Goal: Information Seeking & Learning: Learn about a topic

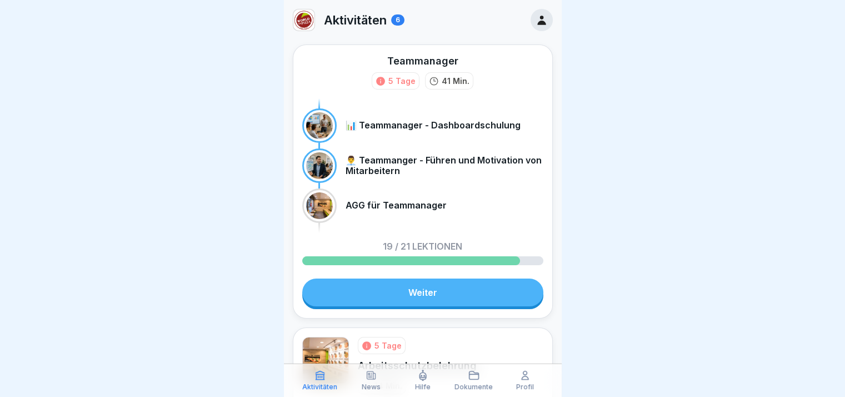
drag, startPoint x: 845, startPoint y: 150, endPoint x: 853, endPoint y: 293, distance: 144.2
click at [845, 293] on html "Aktivitäten 6 Teammanager 5 Tage 41 Min. 📊 Teammanager - Dashboardschulung 👨‍💼 …" at bounding box center [422, 198] width 845 height 397
click at [481, 286] on link "Weiter" at bounding box center [422, 292] width 241 height 28
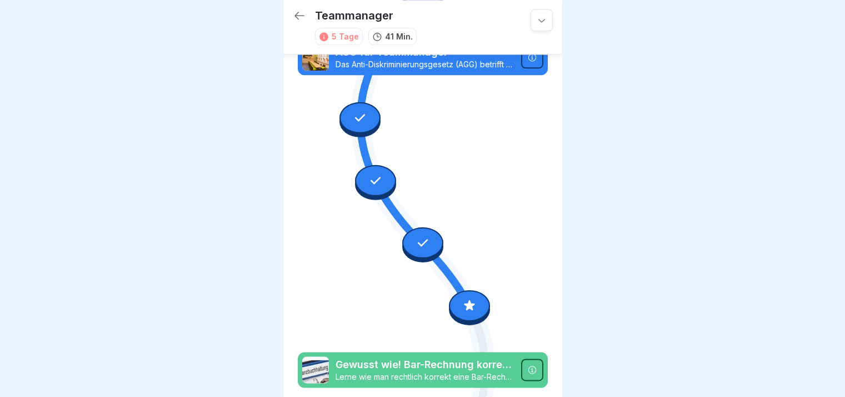
scroll to position [1338, 0]
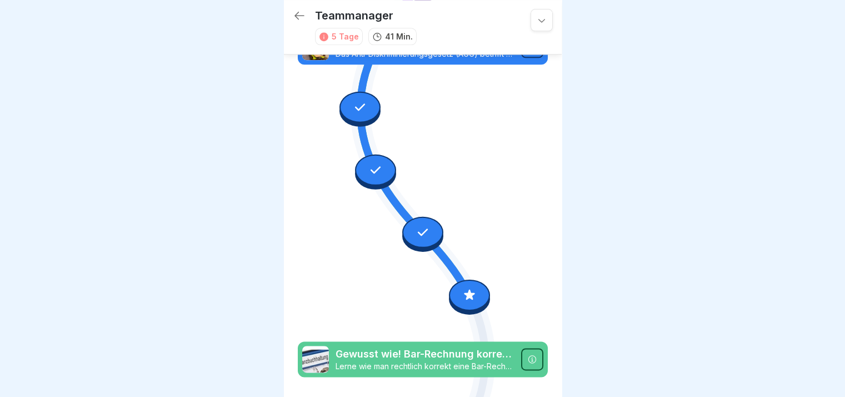
click at [471, 279] on div at bounding box center [469, 294] width 41 height 31
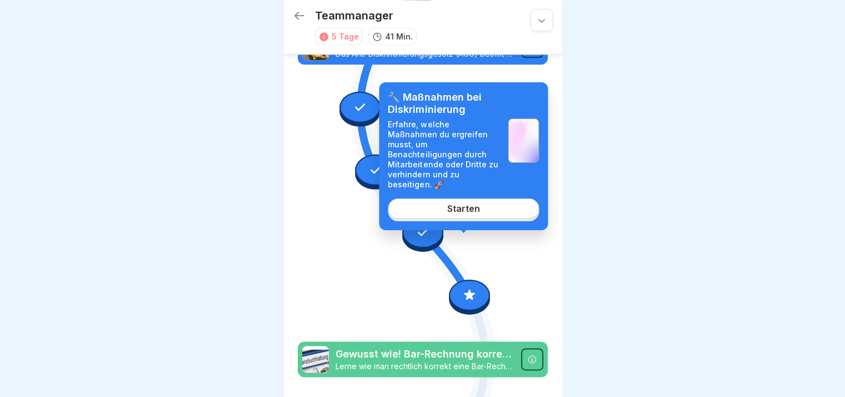
click at [500, 205] on link "Starten" at bounding box center [463, 208] width 151 height 20
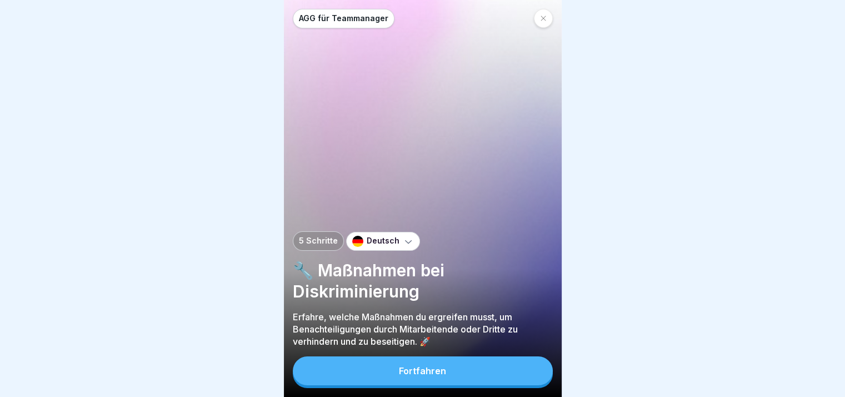
click at [488, 374] on button "Fortfahren" at bounding box center [423, 370] width 260 height 29
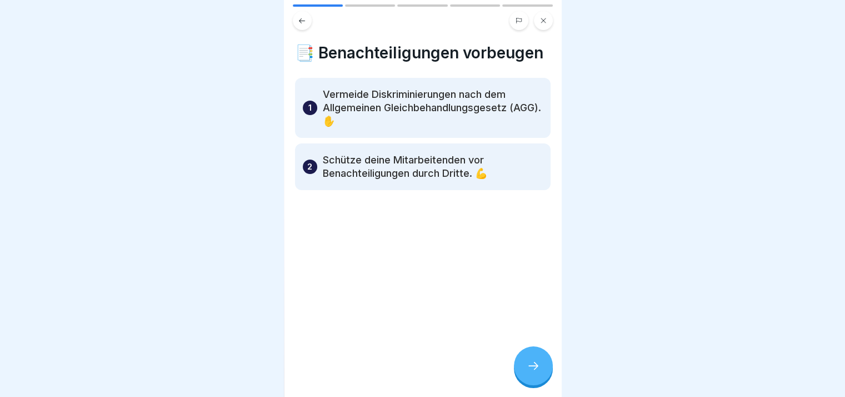
click at [541, 363] on div at bounding box center [533, 365] width 39 height 39
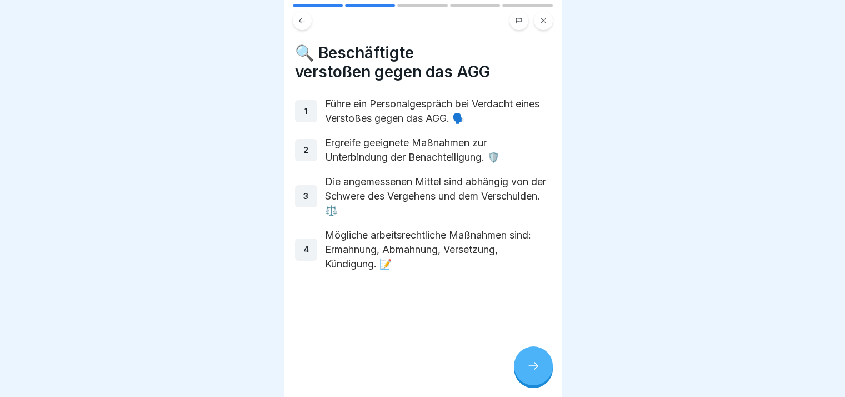
click at [541, 363] on div at bounding box center [533, 365] width 39 height 39
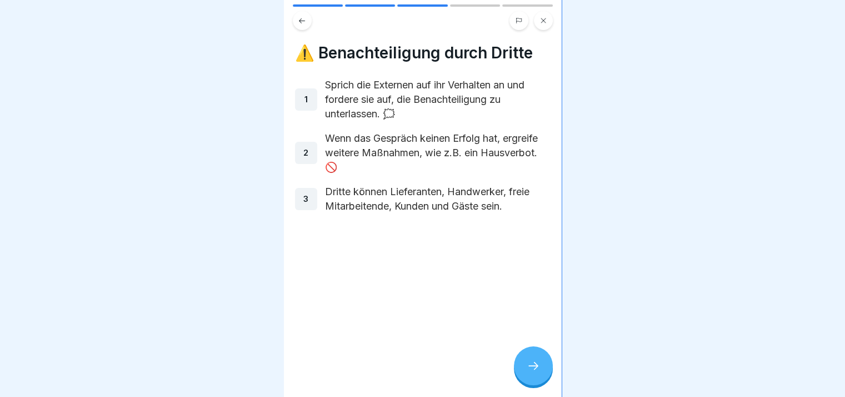
click at [522, 360] on div at bounding box center [533, 365] width 39 height 39
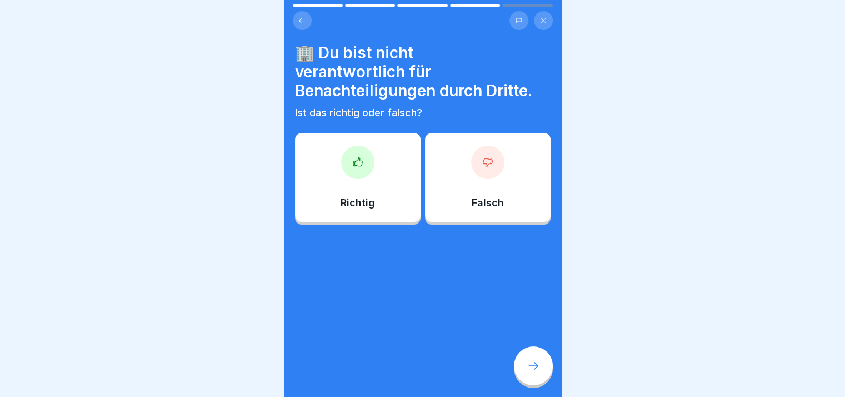
click at [522, 360] on div at bounding box center [533, 365] width 39 height 39
click at [355, 157] on icon at bounding box center [357, 162] width 11 height 11
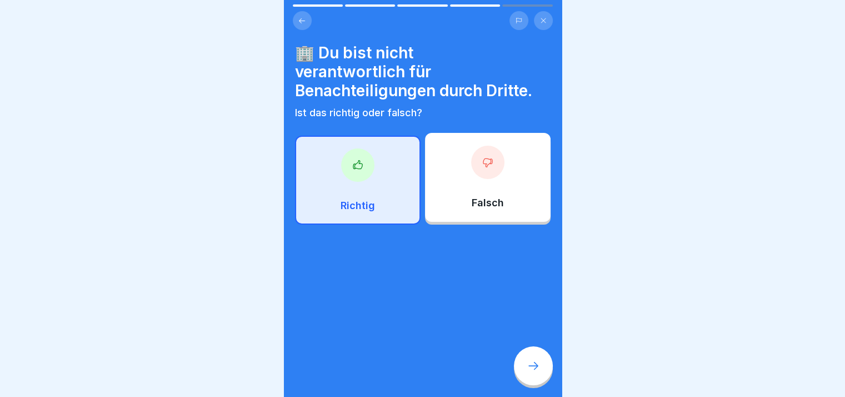
click at [536, 372] on icon at bounding box center [533, 365] width 13 height 13
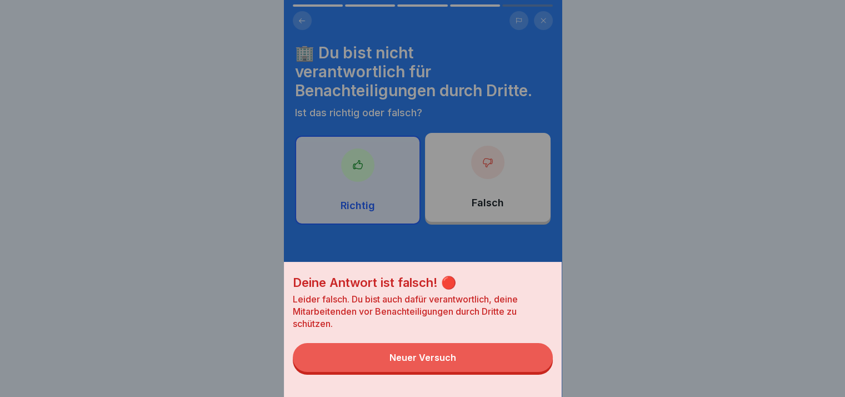
click at [536, 372] on button "Neuer Versuch" at bounding box center [423, 357] width 260 height 29
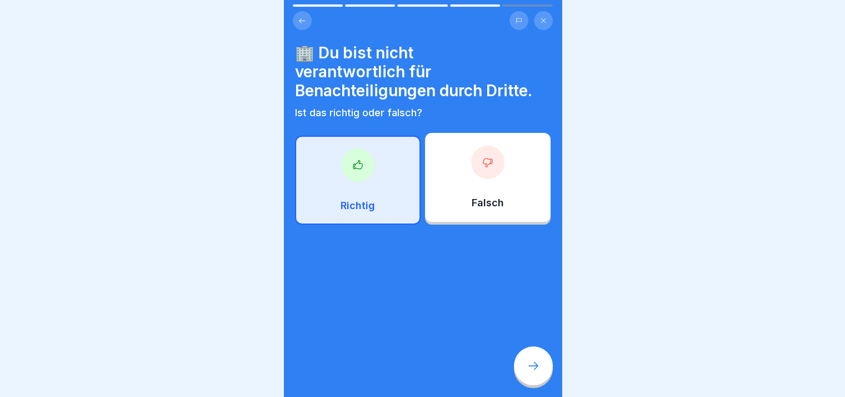
click at [498, 192] on div "Falsch" at bounding box center [488, 177] width 126 height 89
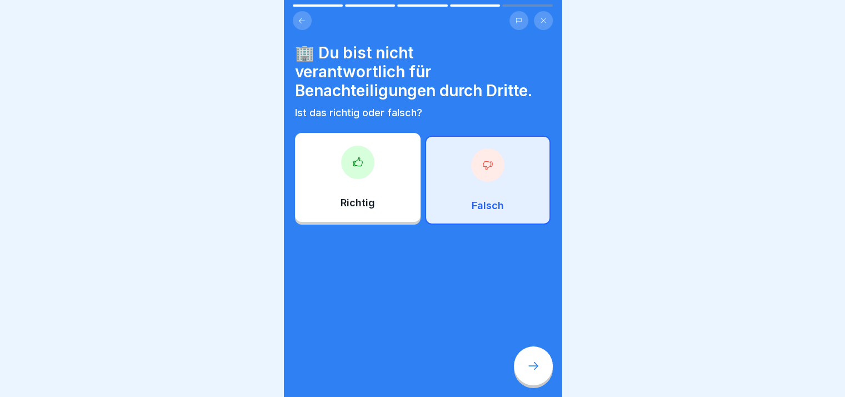
click at [534, 367] on div at bounding box center [533, 365] width 39 height 39
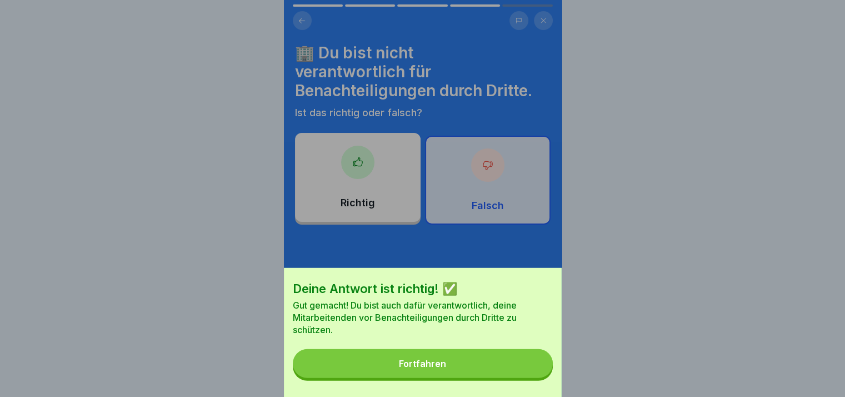
click at [534, 367] on button "Fortfahren" at bounding box center [423, 363] width 260 height 29
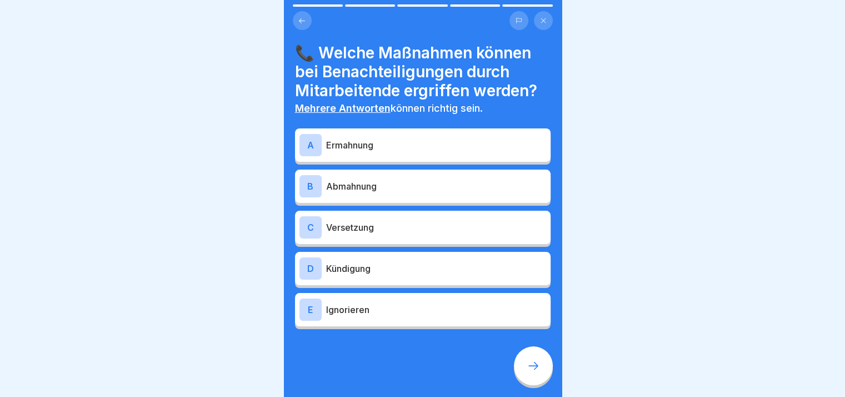
click at [383, 117] on div "📞 Welche Maßnahmen können bei Benachteiligungen durch Mitarbeitende ergriffen w…" at bounding box center [423, 186] width 256 height 286
click at [387, 134] on div "A Ermahnung" at bounding box center [423, 145] width 247 height 22
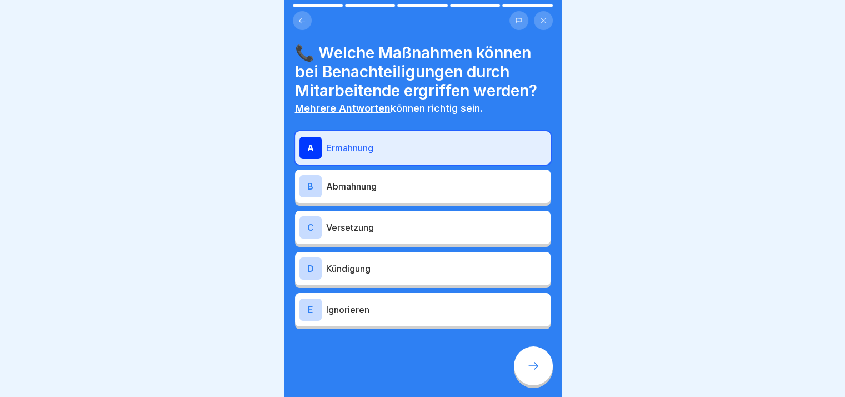
click at [401, 185] on p "Abmahnung" at bounding box center [436, 186] width 220 height 13
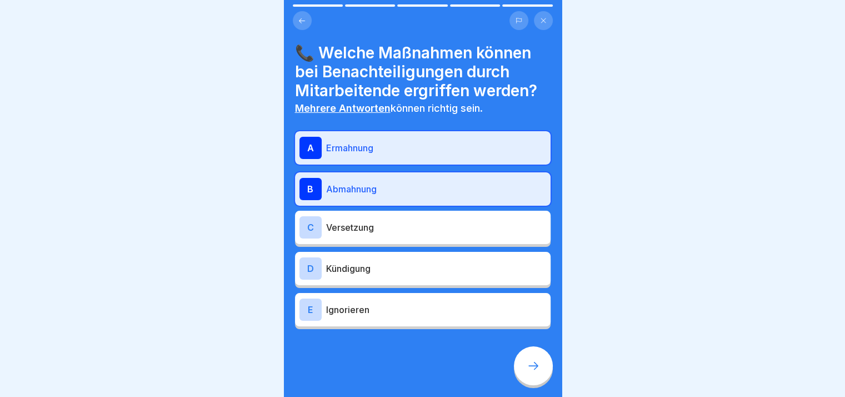
click at [407, 214] on div "C Versetzung" at bounding box center [423, 227] width 256 height 33
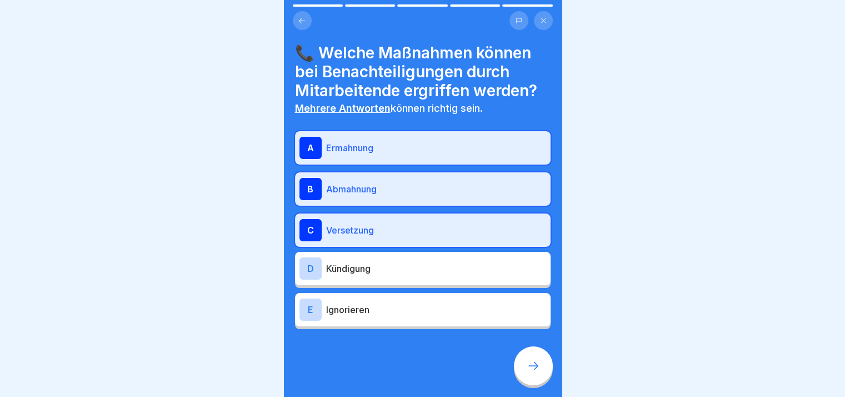
click at [416, 259] on div "D Kündigung" at bounding box center [423, 268] width 247 height 22
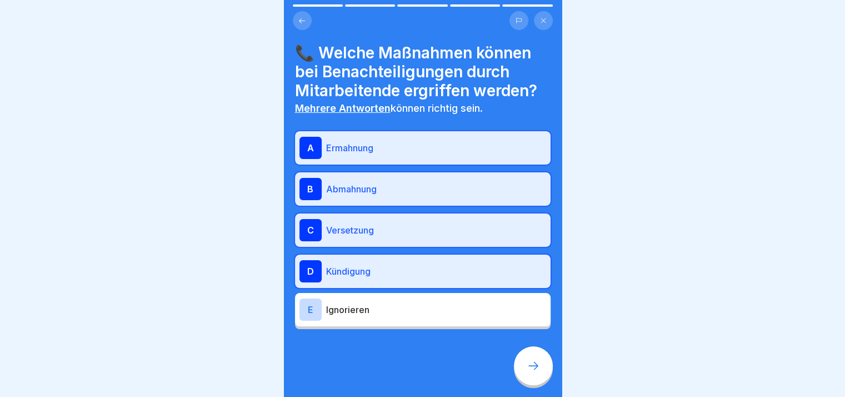
click at [427, 318] on div "E Ignorieren" at bounding box center [423, 309] width 247 height 22
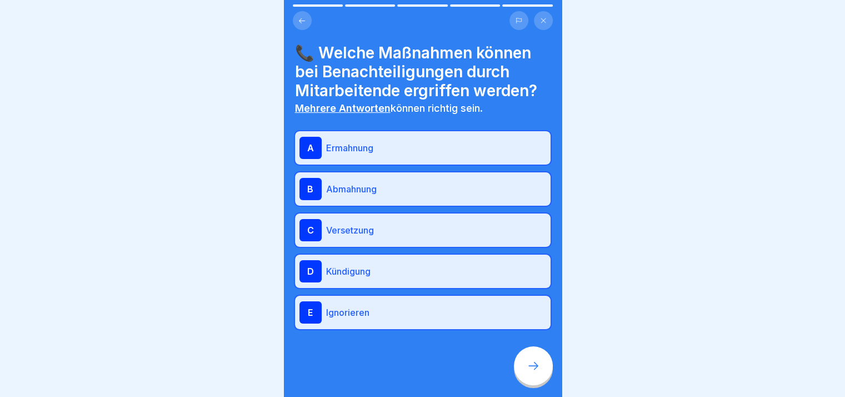
click at [534, 372] on icon at bounding box center [533, 365] width 13 height 13
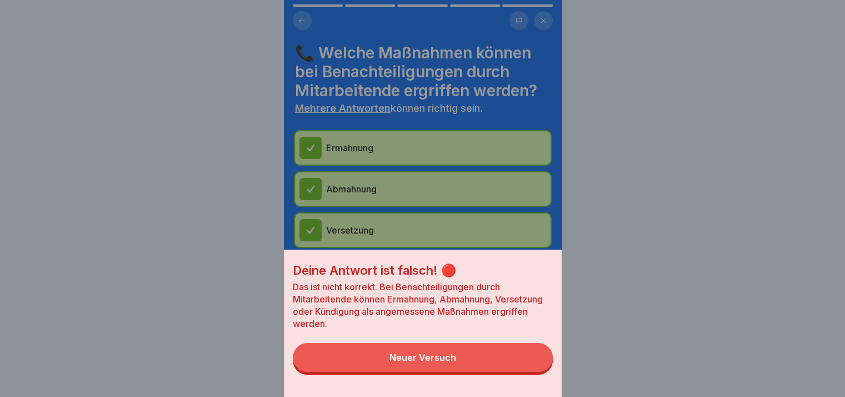
click at [534, 372] on button "Neuer Versuch" at bounding box center [423, 357] width 260 height 29
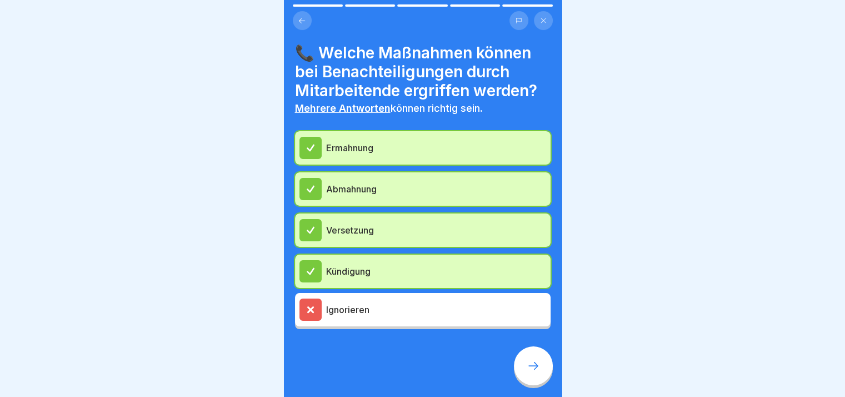
click at [540, 360] on div at bounding box center [533, 365] width 39 height 39
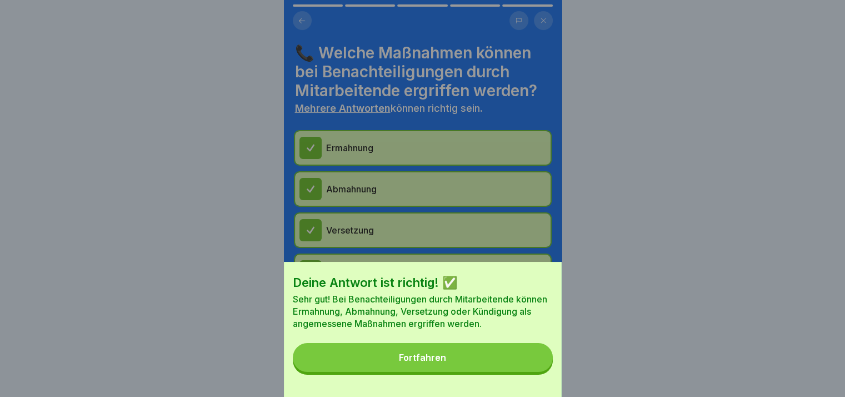
click at [540, 360] on button "Fortfahren" at bounding box center [423, 357] width 260 height 29
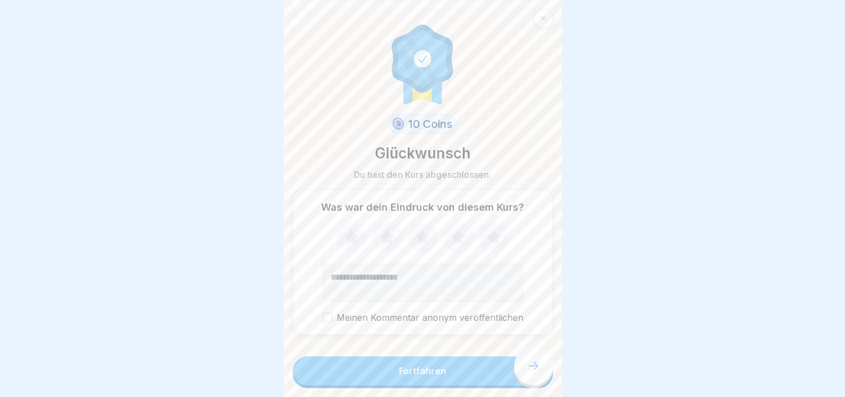
click at [540, 360] on form "10 Coins Glückwunsch Du hast den Kurs abgeschlossen. Was war dein Eindruck von …" at bounding box center [423, 198] width 278 height 397
click at [516, 372] on button "Fortfahren" at bounding box center [423, 370] width 260 height 29
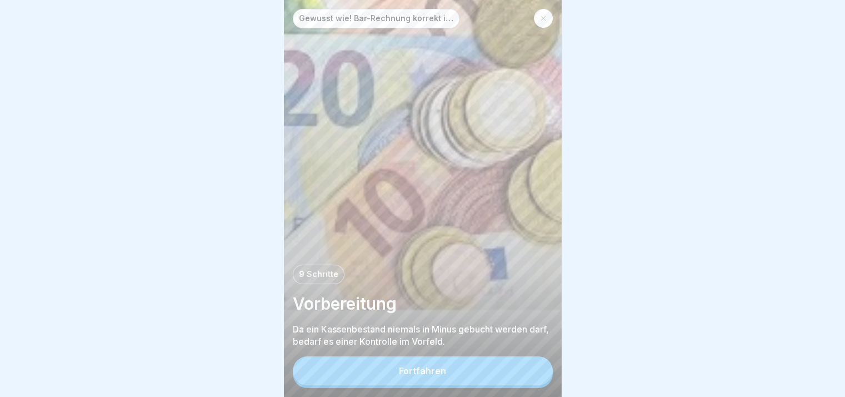
click at [516, 383] on button "Fortfahren" at bounding box center [423, 370] width 260 height 29
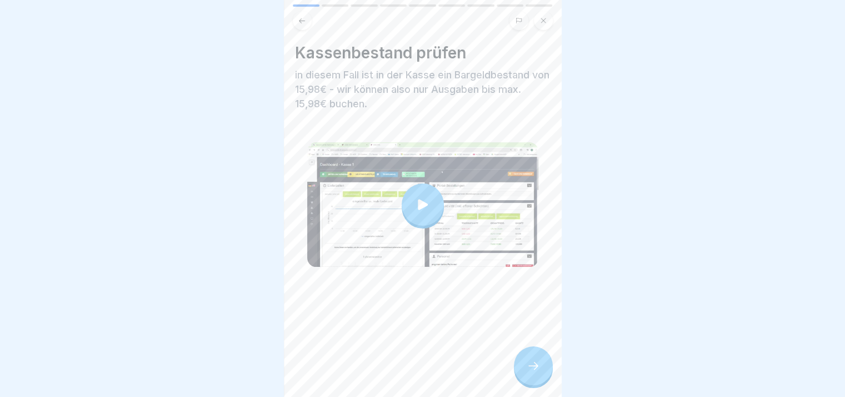
click at [531, 372] on icon at bounding box center [533, 365] width 13 height 13
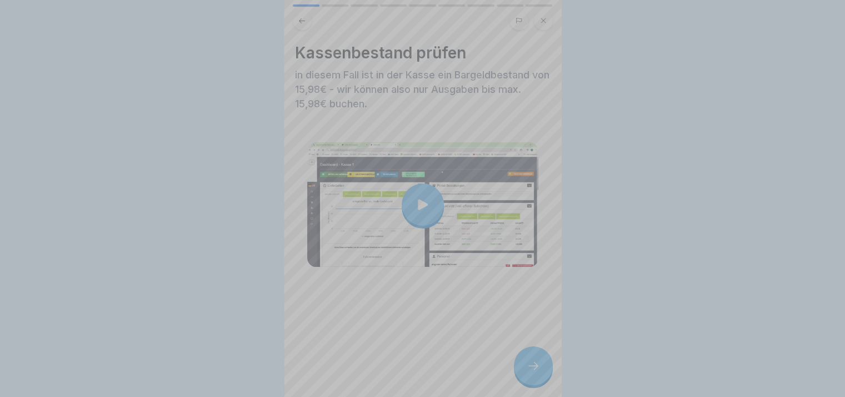
click at [531, 379] on div at bounding box center [423, 198] width 278 height 397
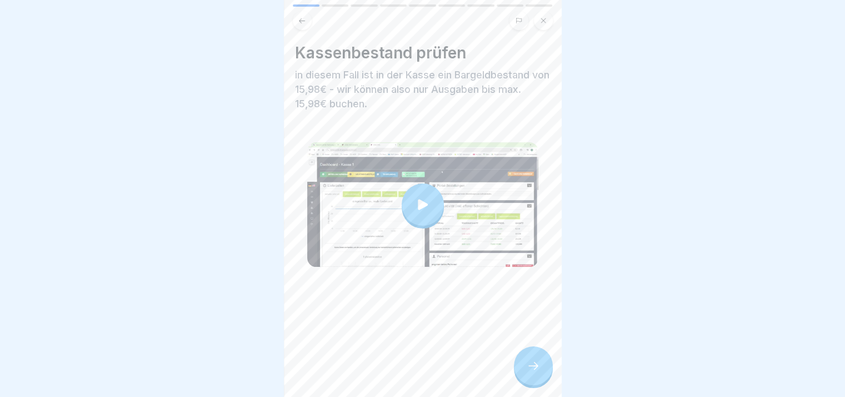
click at [531, 372] on icon at bounding box center [533, 365] width 13 height 13
click at [545, 390] on div "Kassenbestand prüfen in diesem Fall ist in der Kasse ein Bargeldbestand von 15,…" at bounding box center [423, 198] width 278 height 397
click at [529, 372] on icon at bounding box center [533, 365] width 13 height 13
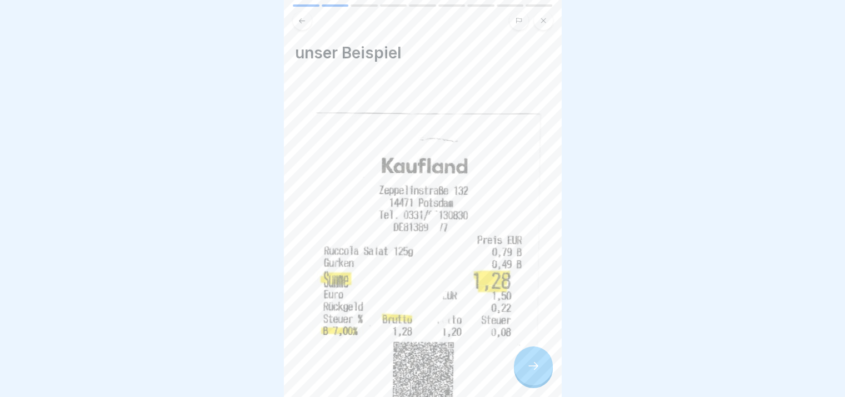
click at [529, 372] on icon at bounding box center [533, 365] width 13 height 13
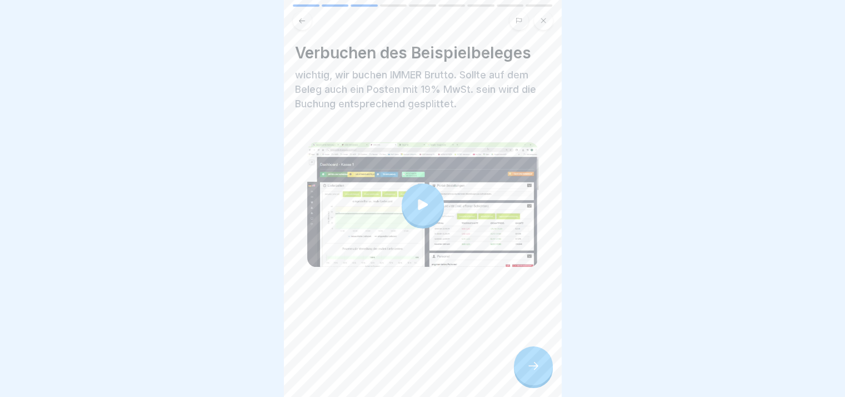
click at [529, 372] on icon at bounding box center [533, 365] width 13 height 13
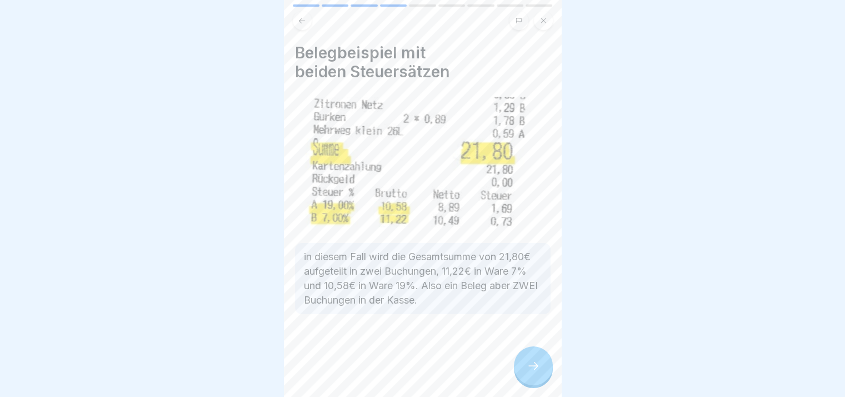
click at [529, 372] on icon at bounding box center [533, 365] width 13 height 13
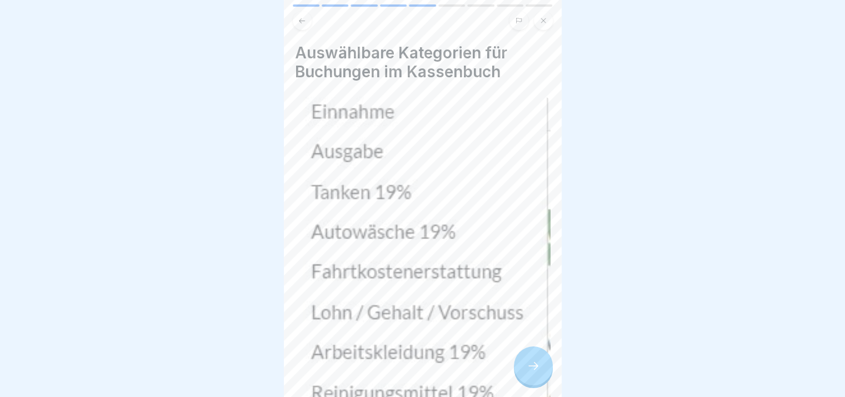
click at [529, 372] on icon at bounding box center [533, 365] width 13 height 13
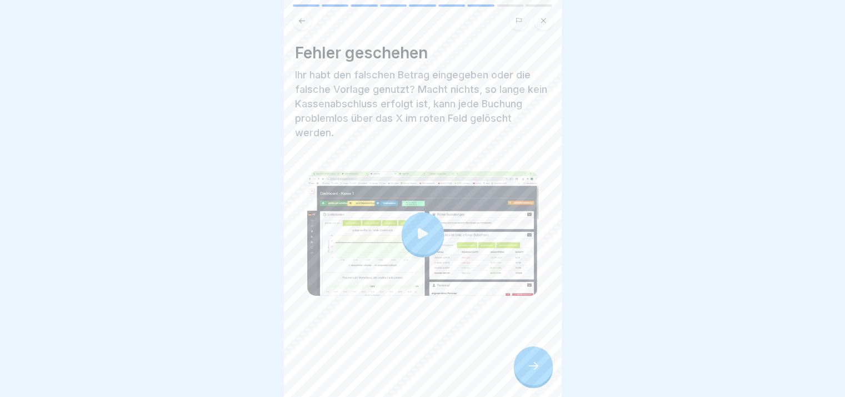
click at [529, 372] on icon at bounding box center [533, 365] width 13 height 13
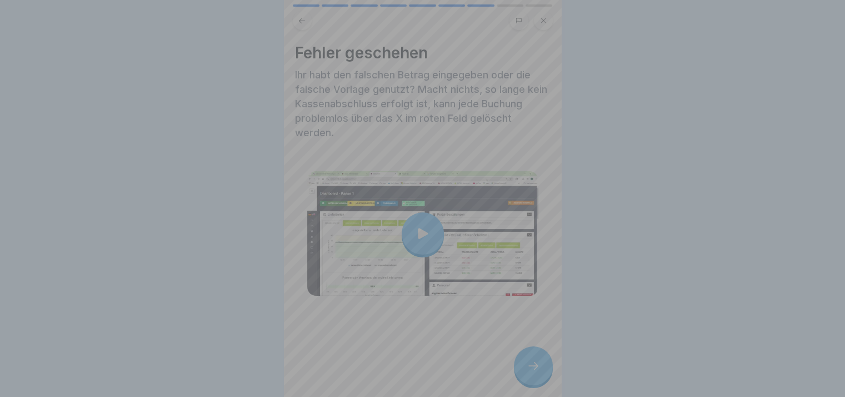
click at [529, 375] on video at bounding box center [423, 198] width 278 height 397
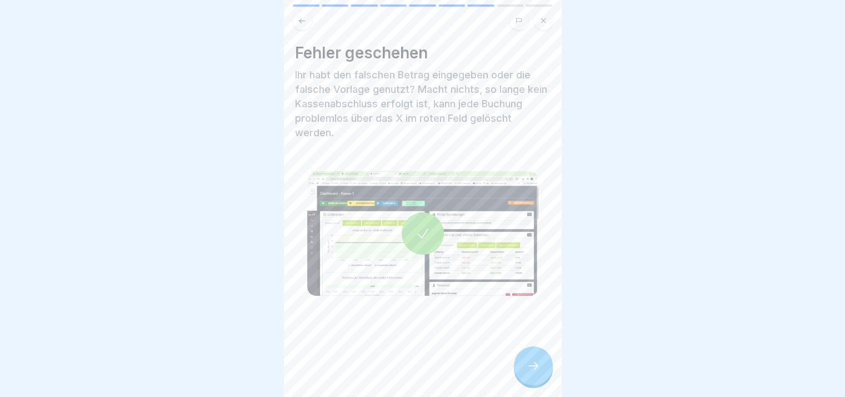
click at [529, 372] on icon at bounding box center [533, 365] width 13 height 13
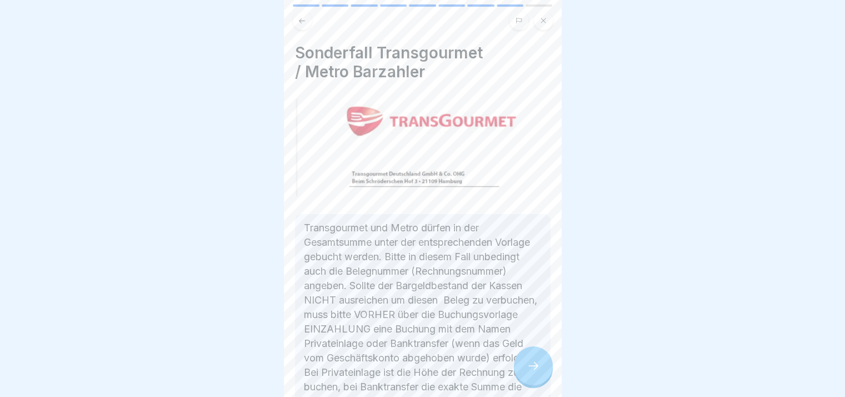
click at [529, 372] on icon at bounding box center [533, 365] width 13 height 13
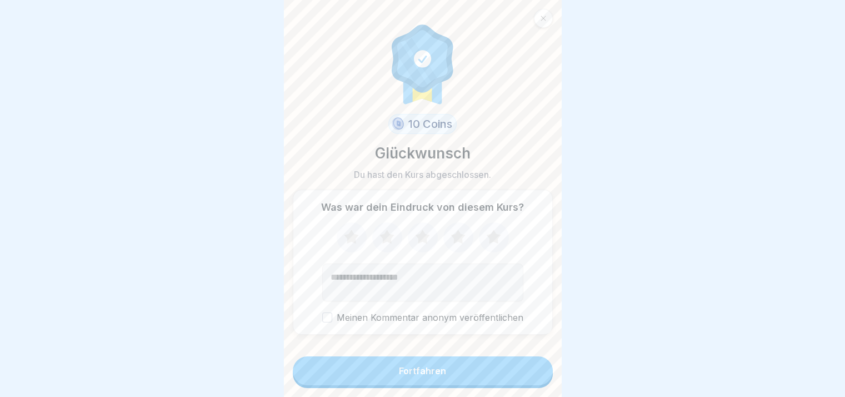
click at [529, 375] on button "Fortfahren" at bounding box center [423, 370] width 260 height 29
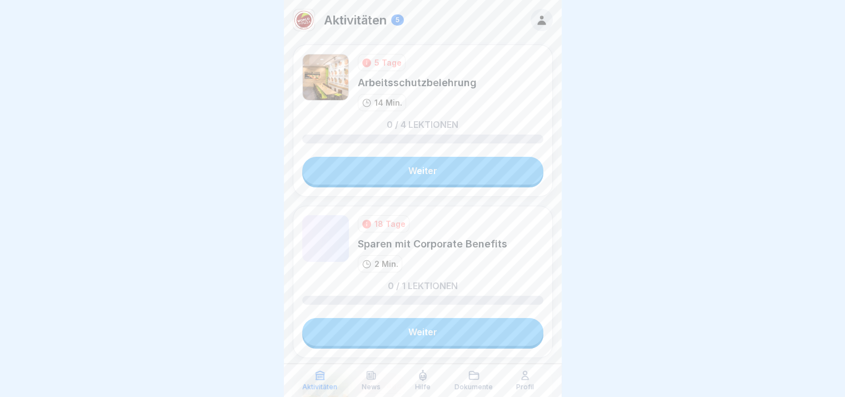
click at [529, 375] on icon at bounding box center [525, 375] width 11 height 11
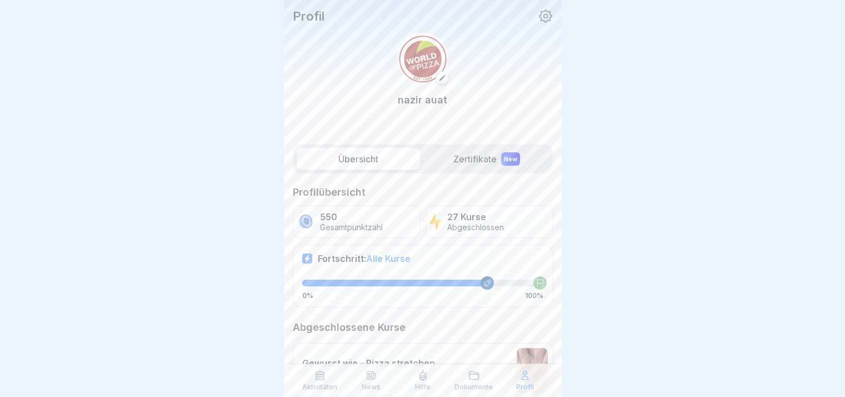
click at [529, 375] on icon at bounding box center [525, 375] width 11 height 11
click at [484, 284] on icon at bounding box center [487, 283] width 6 height 6
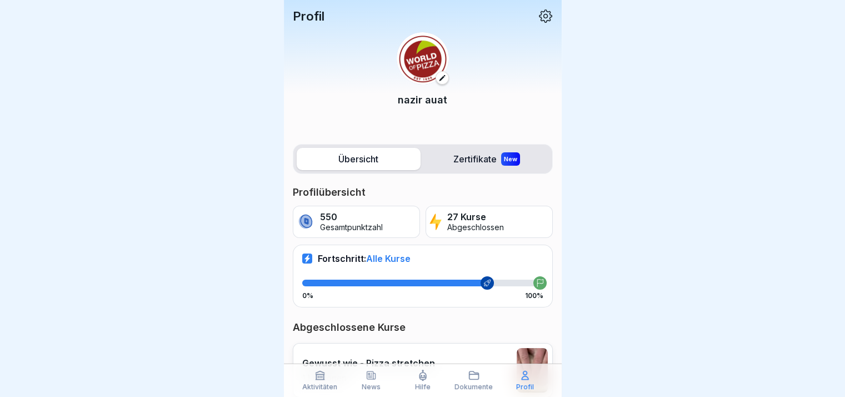
click at [315, 369] on div "Aktivitäten News Hilfe Dokumente Profil" at bounding box center [423, 380] width 278 height 33
click at [327, 380] on div "Aktivitäten" at bounding box center [320, 380] width 46 height 21
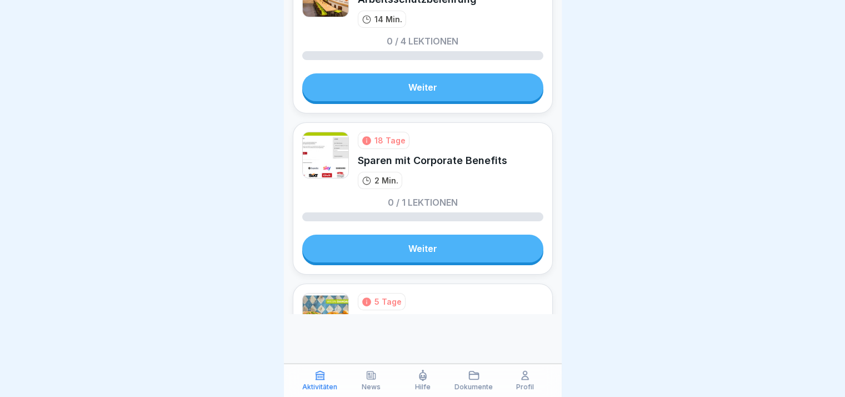
scroll to position [8, 0]
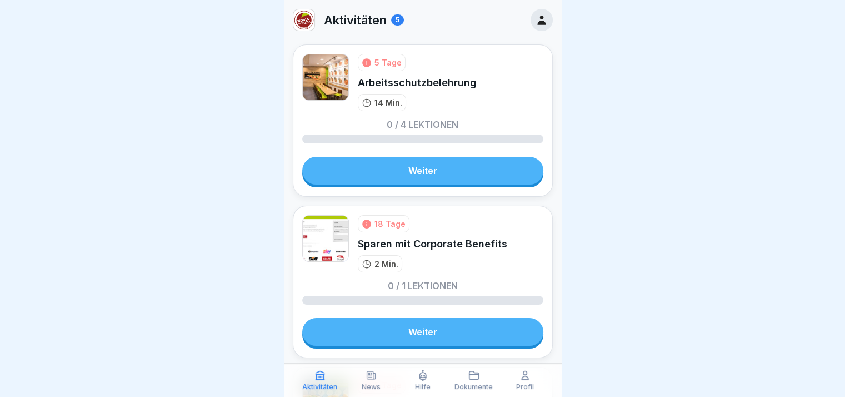
click at [455, 166] on link "Weiter" at bounding box center [422, 171] width 241 height 28
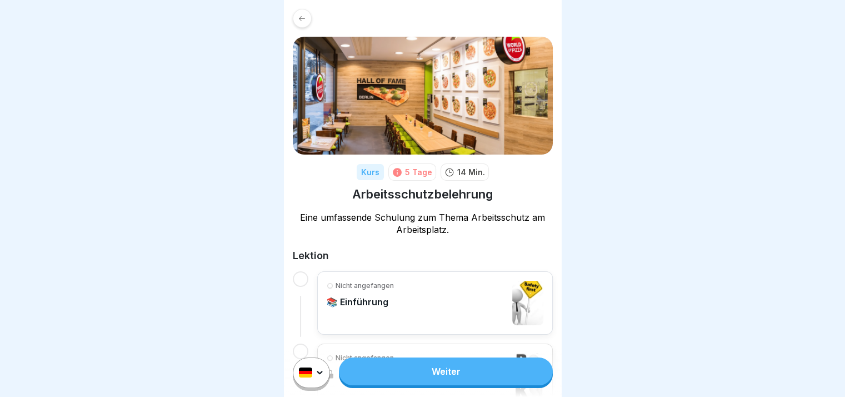
click at [436, 369] on link "Weiter" at bounding box center [445, 371] width 213 height 28
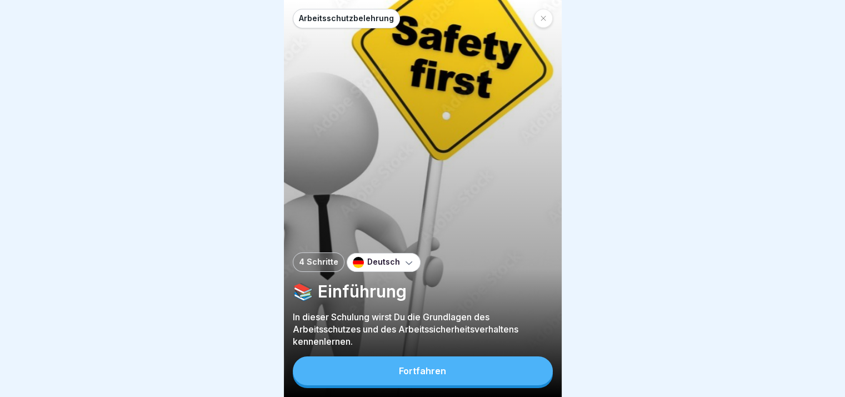
click at [436, 369] on button "Fortfahren" at bounding box center [423, 370] width 260 height 29
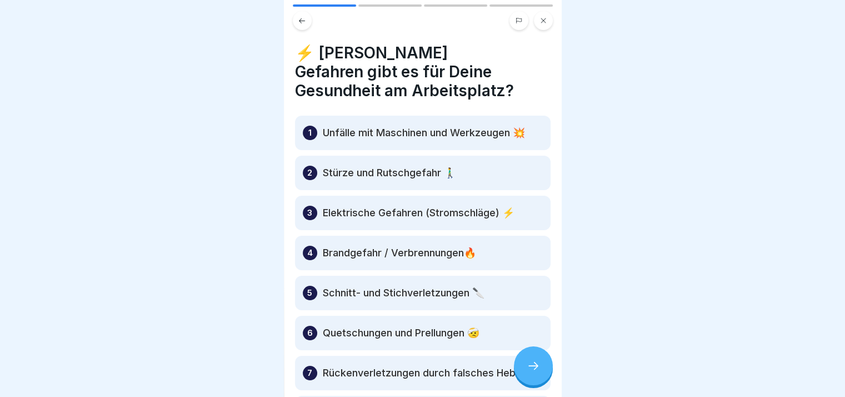
click at [527, 372] on icon at bounding box center [533, 365] width 13 height 13
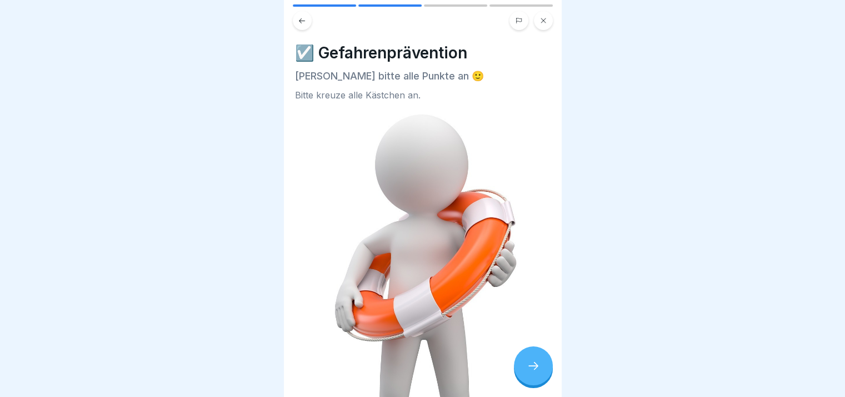
click at [527, 372] on icon at bounding box center [533, 365] width 13 height 13
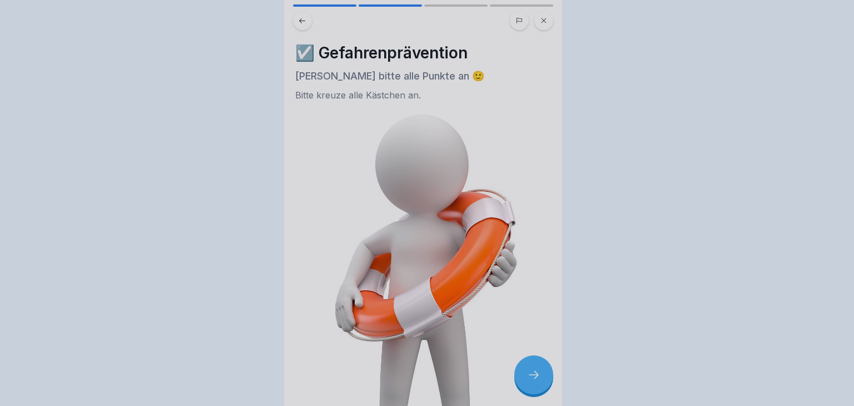
click at [526, 373] on div at bounding box center [427, 203] width 854 height 406
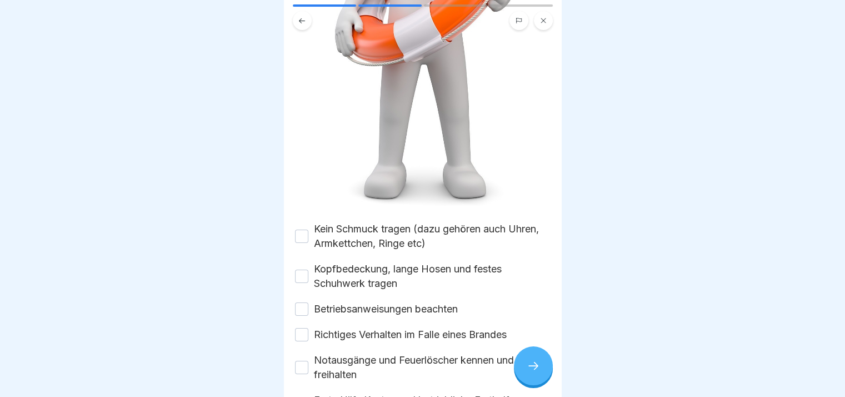
scroll to position [354, 0]
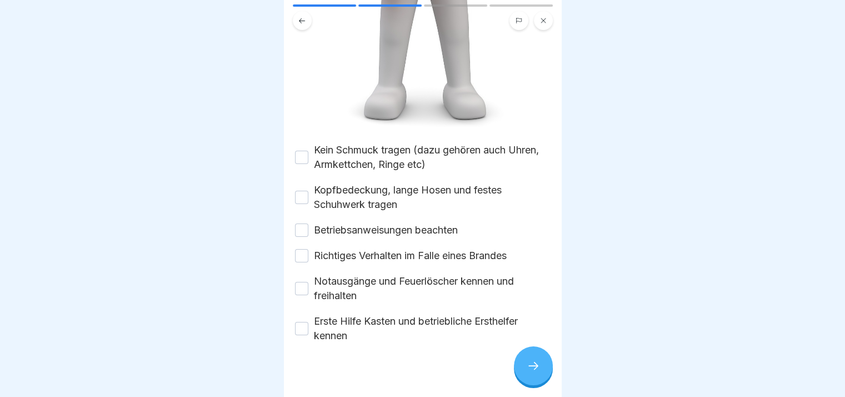
click at [334, 151] on label "Kein Schmuck tragen (dazu gehören auch Uhren, Armkettchen, Ringe etc)" at bounding box center [432, 157] width 237 height 29
click at [308, 151] on button "Kein Schmuck tragen (dazu gehören auch Uhren, Armkettchen, Ringe etc)" at bounding box center [301, 157] width 13 height 13
click at [332, 170] on div "Kein Schmuck tragen (dazu gehören auch Uhren, Armkettchen, Ringe etc) Kopfbedec…" at bounding box center [423, 243] width 256 height 200
click at [337, 186] on label "Kopfbedeckung, lange Hosen und festes Schuhwerk tragen" at bounding box center [432, 197] width 237 height 29
click at [308, 191] on button "Kopfbedeckung, lange Hosen und festes Schuhwerk tragen" at bounding box center [301, 197] width 13 height 13
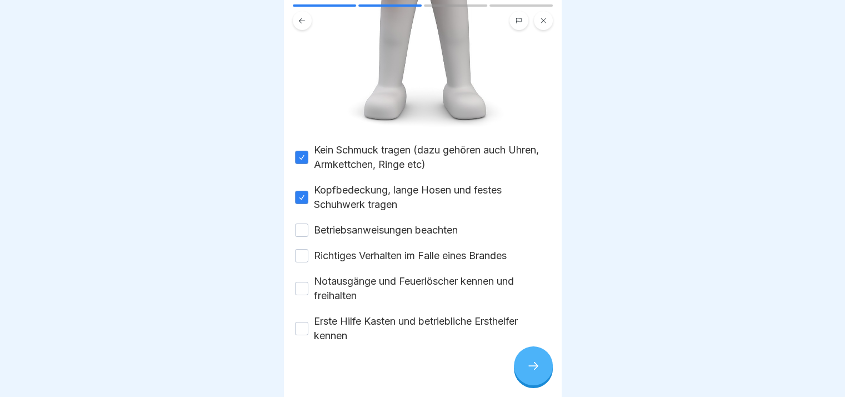
click at [340, 223] on label "Betriebsanweisungen beachten" at bounding box center [386, 230] width 144 height 14
click at [308, 223] on button "Betriebsanweisungen beachten" at bounding box center [301, 229] width 13 height 13
click at [340, 248] on label "Richtiges Verhalten im Falle eines Brandes" at bounding box center [410, 255] width 193 height 14
click at [308, 249] on button "Richtiges Verhalten im Falle eines Brandes" at bounding box center [301, 255] width 13 height 13
click at [345, 274] on label "Notausgänge und Feuerlöscher kennen und freihalten" at bounding box center [432, 288] width 237 height 29
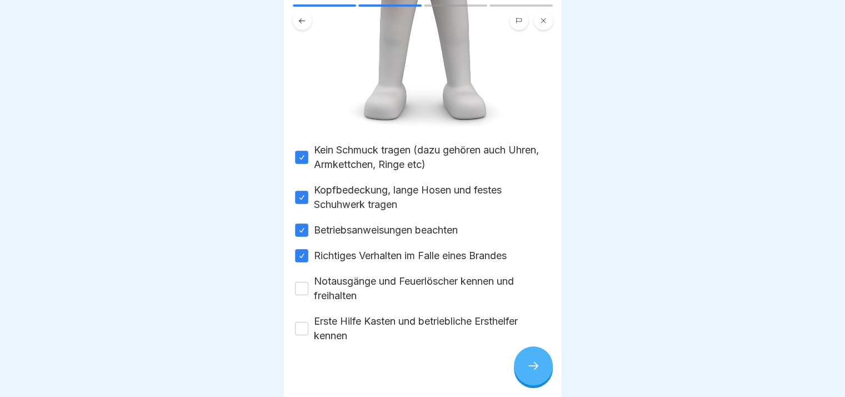
click at [308, 282] on button "Notausgänge und Feuerlöscher kennen und freihalten" at bounding box center [301, 288] width 13 height 13
click at [345, 330] on label "Erste Hilfe Kasten und betriebliche Ersthelfer kennen" at bounding box center [432, 328] width 237 height 29
click at [308, 330] on button "Erste Hilfe Kasten und betriebliche Ersthelfer kennen" at bounding box center [301, 328] width 13 height 13
click at [520, 361] on div "Arbeitsschutzbelehrung 4 Schritte Deutsch 📚 Einführung In dieser Schulung wirst…" at bounding box center [423, 198] width 278 height 397
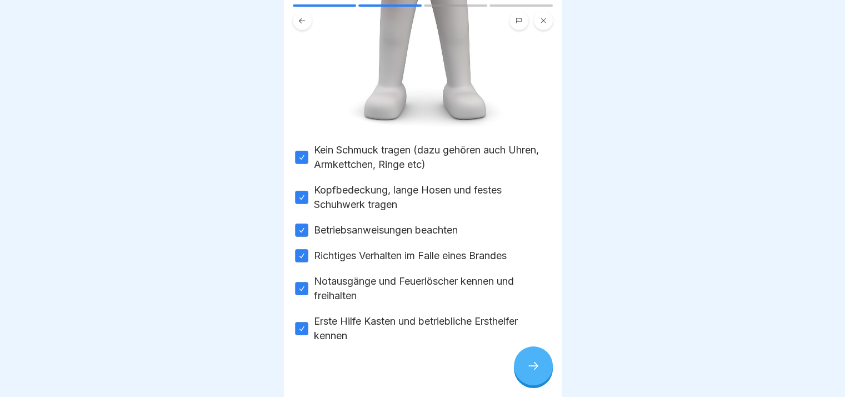
click at [561, 132] on div "☑️ Gefahrenprävention [PERSON_NAME] bitte alle Punkte an 🙂 Bitte kreuze alle Kä…" at bounding box center [423, 198] width 278 height 397
click at [536, 372] on icon at bounding box center [533, 365] width 13 height 13
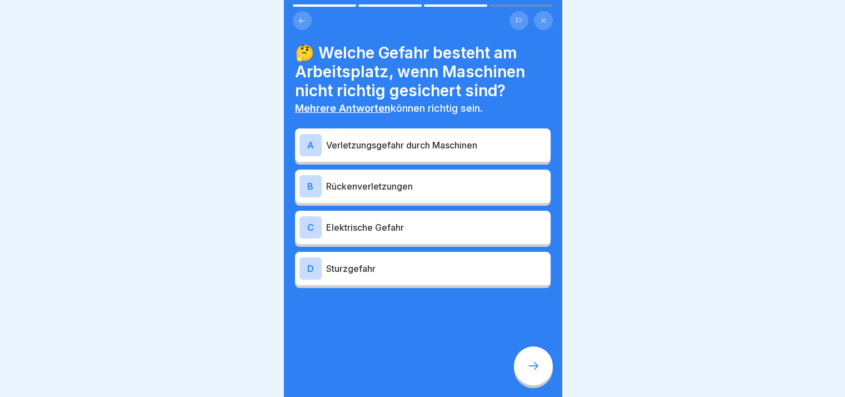
click at [536, 372] on icon at bounding box center [533, 365] width 13 height 13
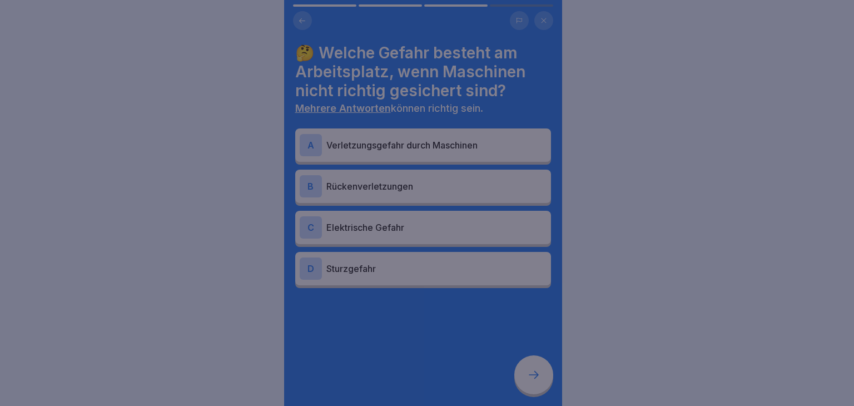
click at [536, 375] on div at bounding box center [427, 203] width 854 height 406
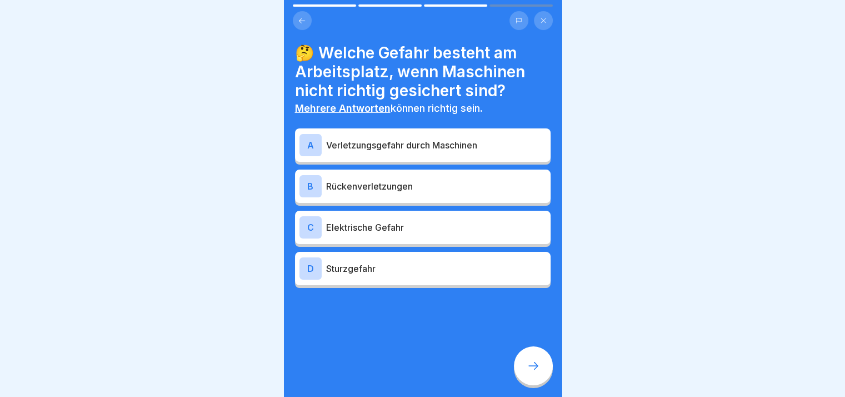
click at [529, 381] on div at bounding box center [533, 365] width 39 height 39
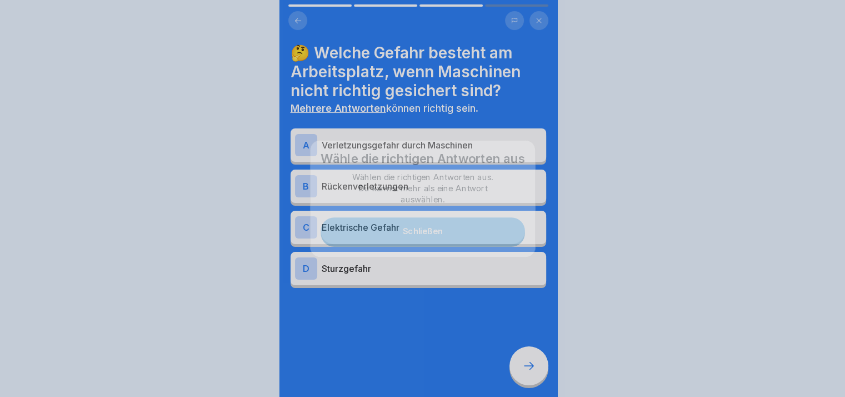
click at [529, 381] on div at bounding box center [422, 198] width 845 height 397
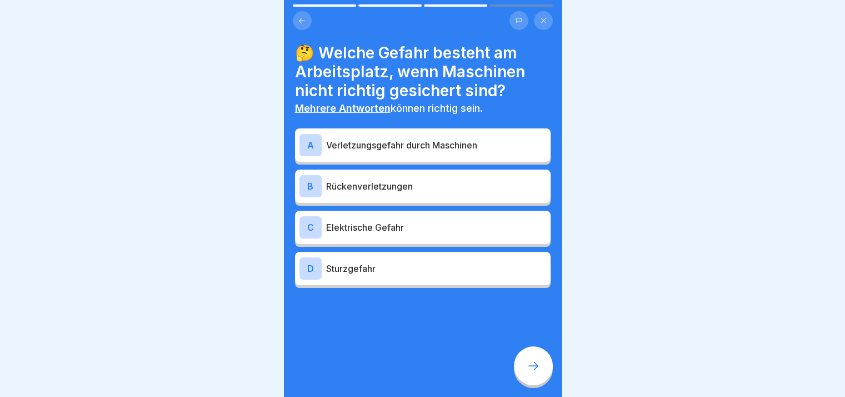
click at [529, 381] on div at bounding box center [533, 365] width 39 height 39
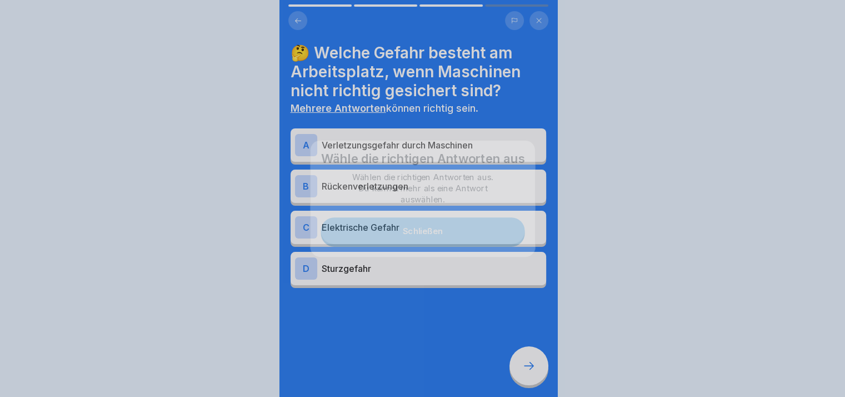
click at [529, 381] on div at bounding box center [422, 198] width 845 height 397
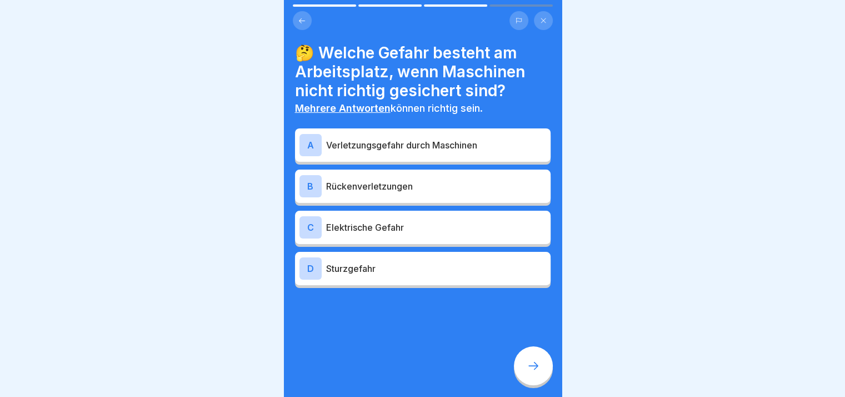
click at [386, 147] on p "Verletzungsgefahr durch Maschinen" at bounding box center [436, 144] width 220 height 13
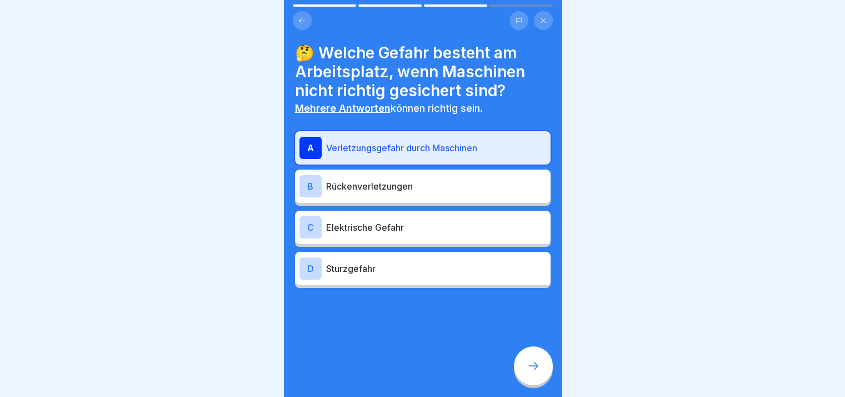
click at [384, 183] on p "Rückenverletzungen" at bounding box center [436, 186] width 220 height 13
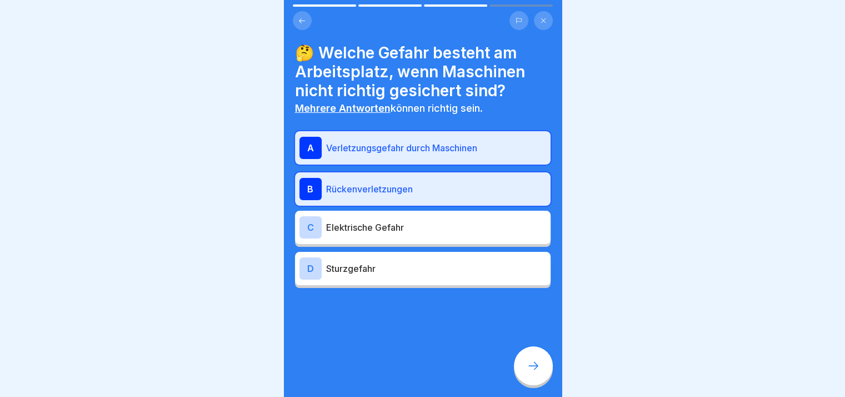
click at [390, 226] on p "Elektrische Gefahr" at bounding box center [436, 227] width 220 height 13
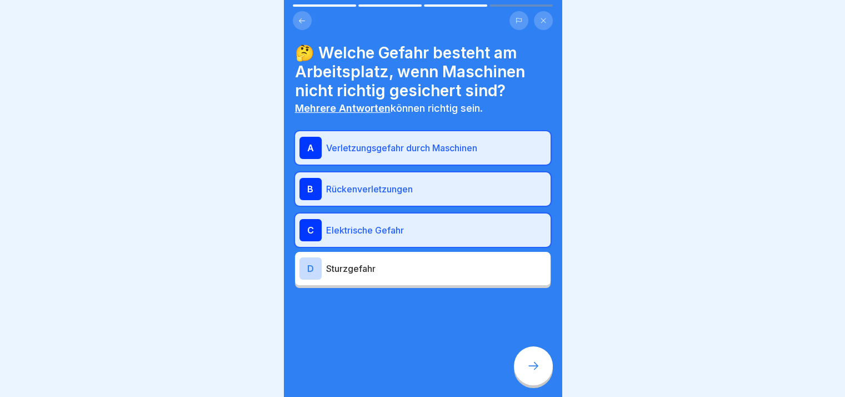
click at [395, 260] on div "D Sturzgefahr" at bounding box center [423, 268] width 247 height 22
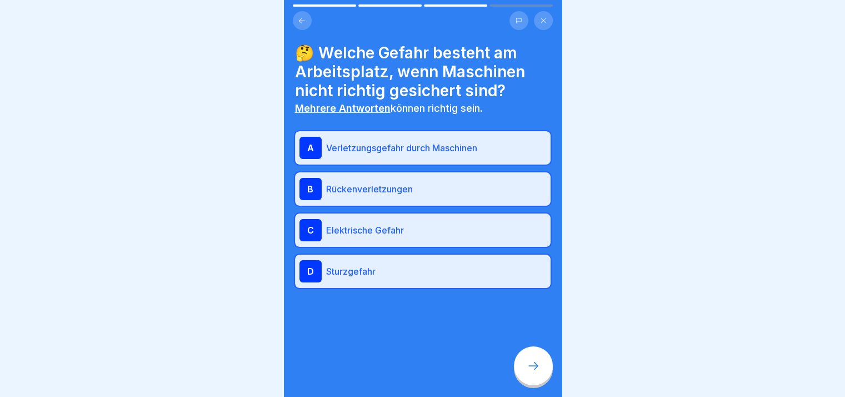
click at [529, 372] on icon at bounding box center [533, 365] width 13 height 13
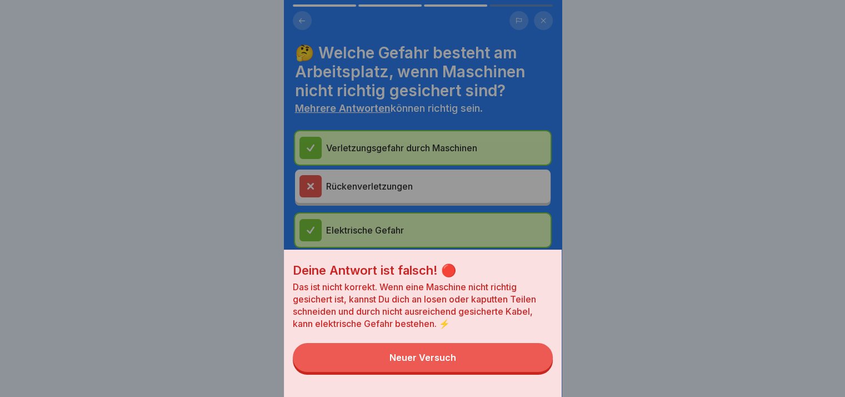
click at [529, 372] on button "Neuer Versuch" at bounding box center [423, 357] width 260 height 29
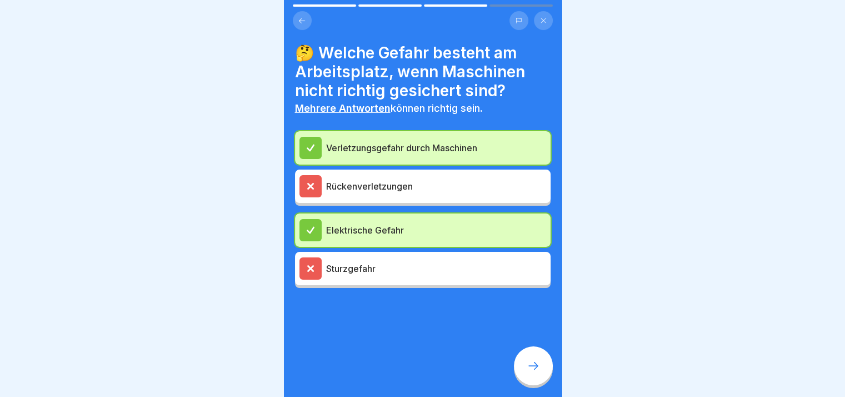
click at [529, 372] on icon at bounding box center [533, 365] width 13 height 13
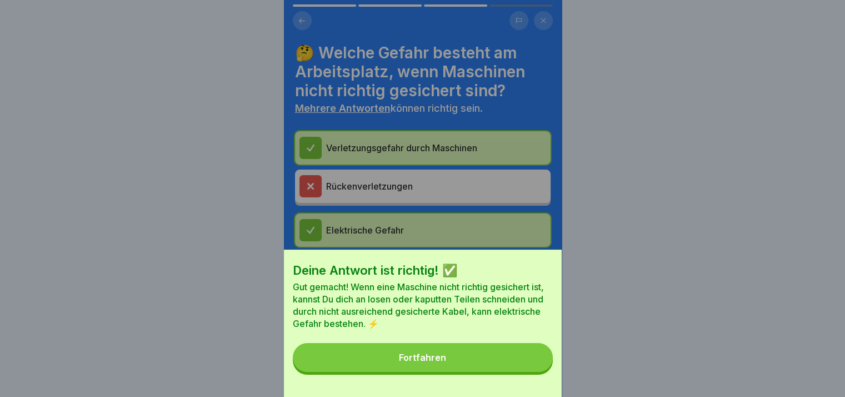
click at [529, 372] on button "Fortfahren" at bounding box center [423, 357] width 260 height 29
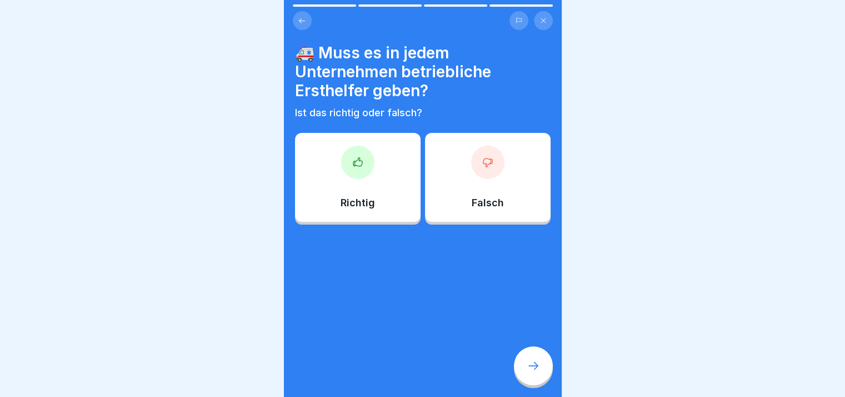
click at [529, 372] on icon at bounding box center [533, 365] width 13 height 13
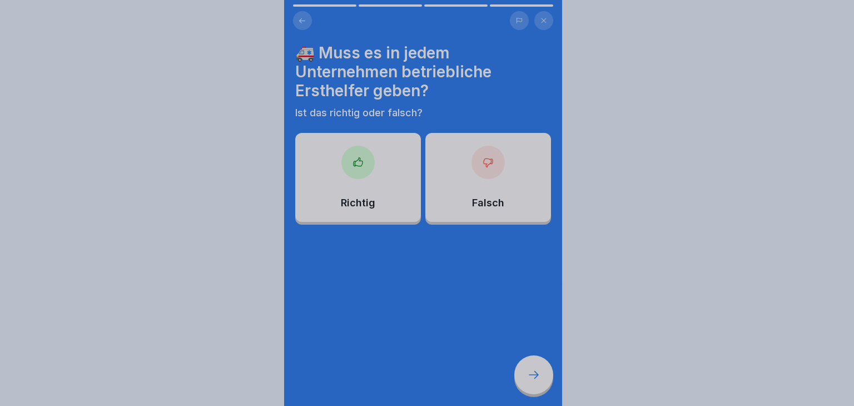
click at [529, 378] on div at bounding box center [427, 203] width 854 height 406
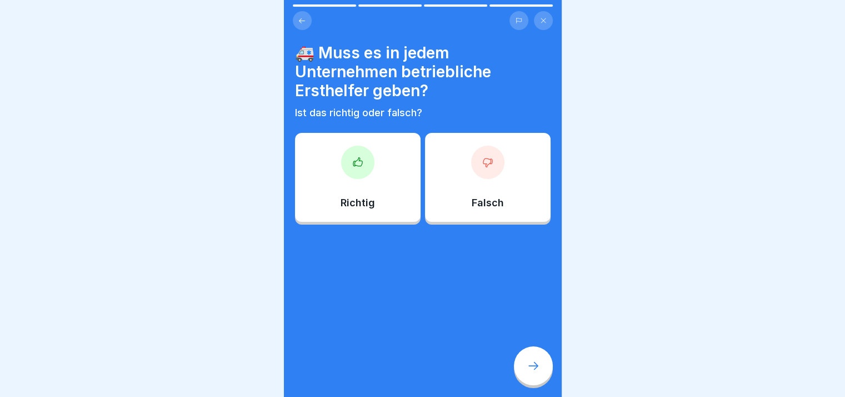
click at [390, 221] on div "Richtig" at bounding box center [358, 177] width 126 height 89
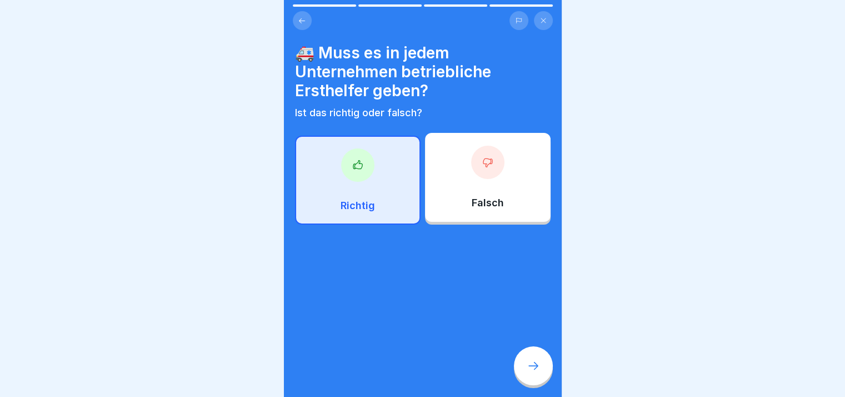
click at [536, 369] on icon at bounding box center [533, 365] width 13 height 13
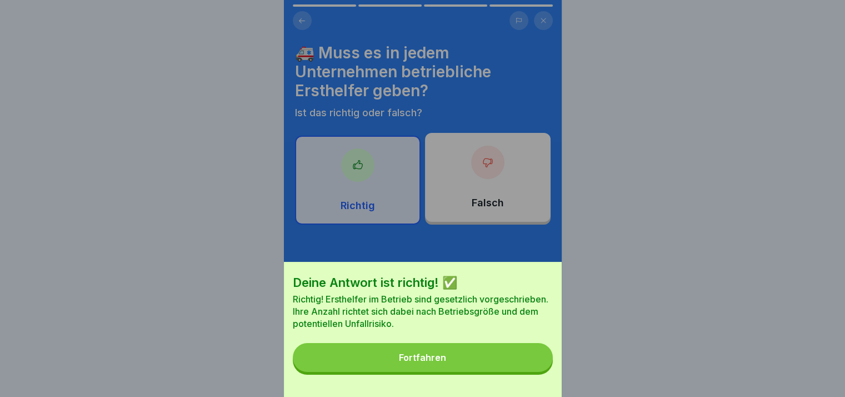
click at [536, 369] on button "Fortfahren" at bounding box center [423, 357] width 260 height 29
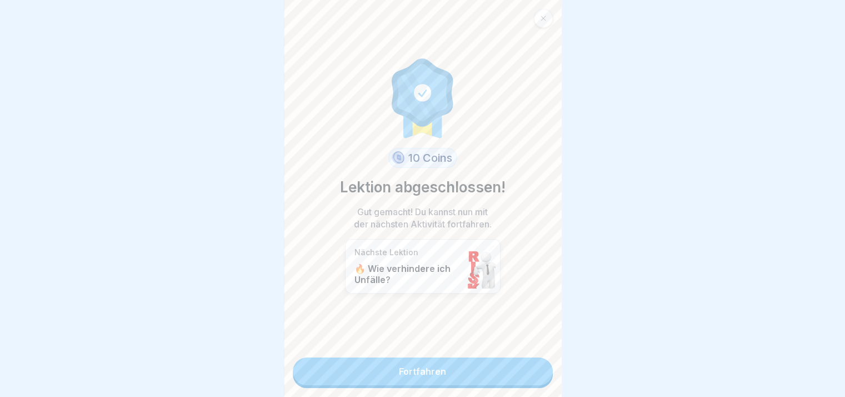
click at [536, 369] on link "Fortfahren" at bounding box center [423, 371] width 260 height 28
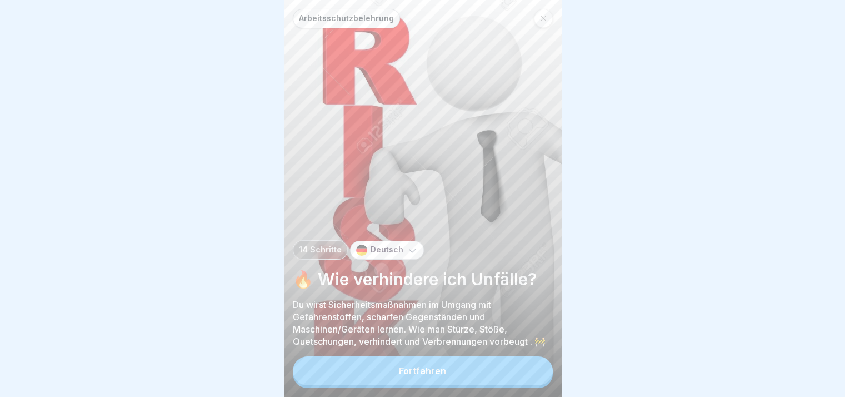
click at [536, 369] on button "Fortfahren" at bounding box center [423, 370] width 260 height 29
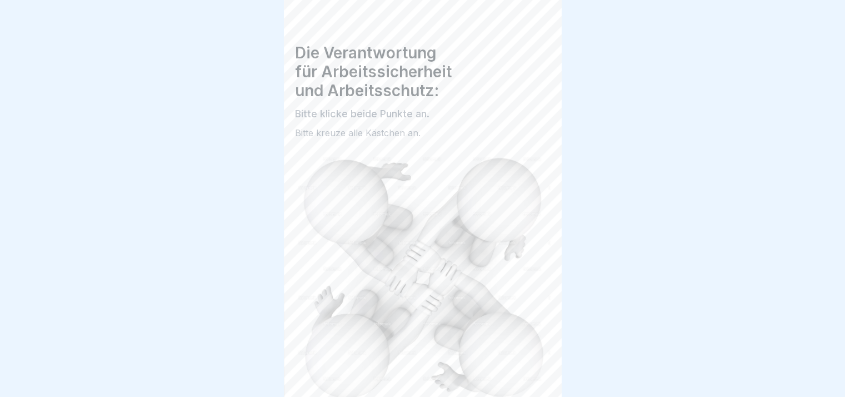
click at [536, 369] on img at bounding box center [423, 278] width 256 height 256
click at [536, 369] on div "Arbeitsschutzbelehrung 14 Schritte Deutsch 🔥 Wie verhindere ich Unfälle? Du wir…" at bounding box center [423, 198] width 278 height 397
click at [536, 369] on icon at bounding box center [533, 365] width 13 height 13
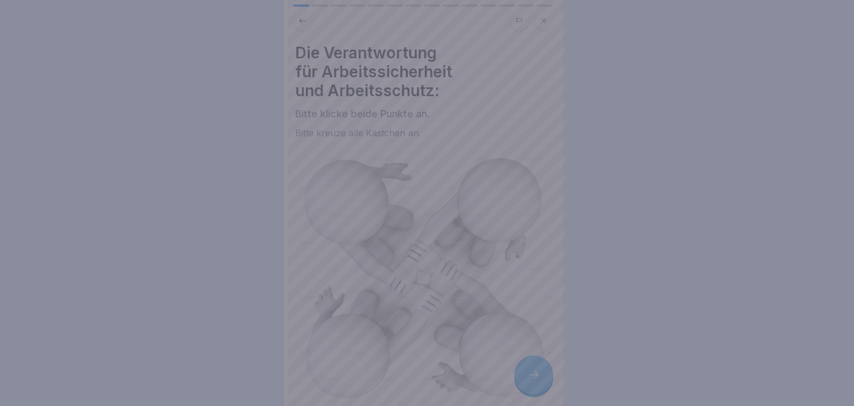
click at [536, 369] on div at bounding box center [427, 203] width 854 height 406
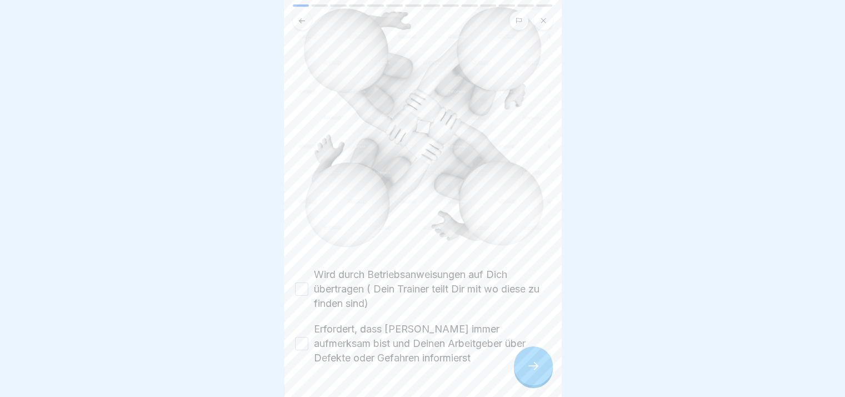
scroll to position [178, 0]
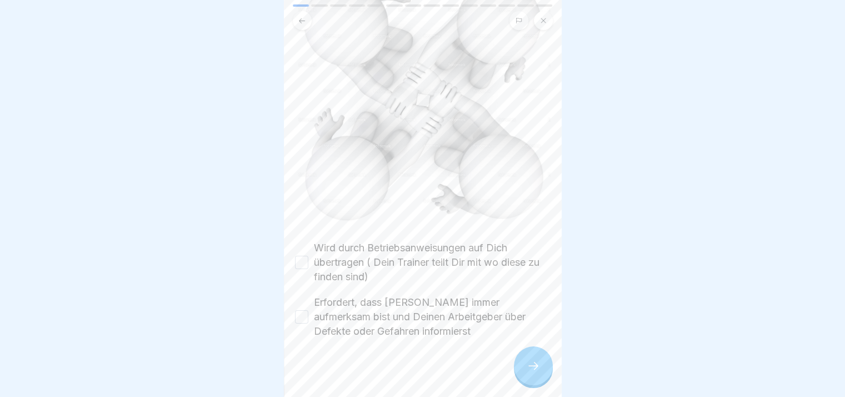
click at [380, 241] on label "Wird durch Betriebsanweisungen auf Dich übertragen ( Dein Trainer teilt Dir mit…" at bounding box center [432, 262] width 237 height 43
click at [308, 256] on button "Wird durch Betriebsanweisungen auf Dich übertragen ( Dein Trainer teilt Dir mit…" at bounding box center [301, 262] width 13 height 13
click at [353, 305] on label "Erfordert, dass [PERSON_NAME] immer aufmerksam bist und Deinen Arbeitgeber über…" at bounding box center [432, 316] width 237 height 43
click at [308, 310] on button "Erfordert, dass [PERSON_NAME] immer aufmerksam bist und Deinen Arbeitgeber über…" at bounding box center [301, 316] width 13 height 13
click at [536, 372] on icon at bounding box center [533, 365] width 13 height 13
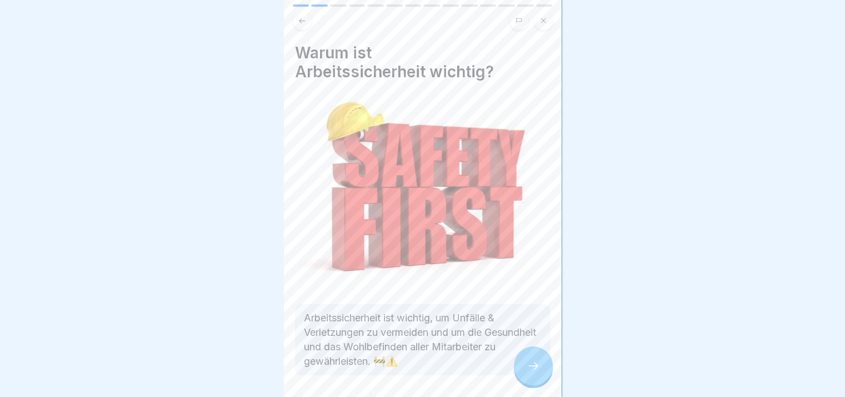
click at [535, 371] on icon at bounding box center [533, 365] width 13 height 13
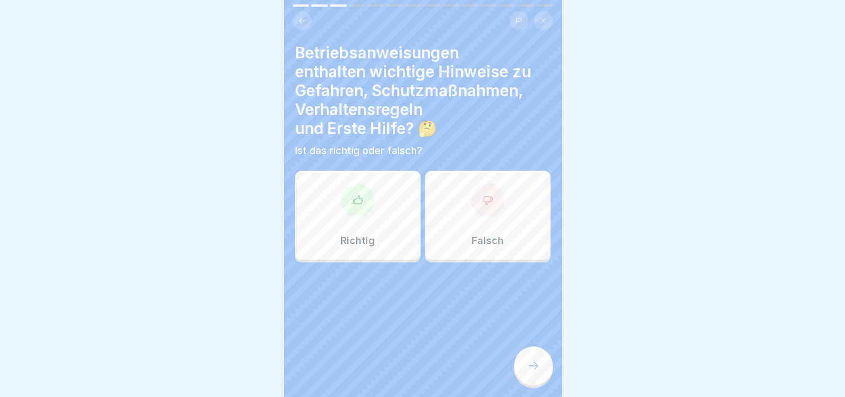
click at [535, 371] on icon at bounding box center [533, 365] width 13 height 13
click at [380, 235] on div "Richtig" at bounding box center [358, 215] width 126 height 89
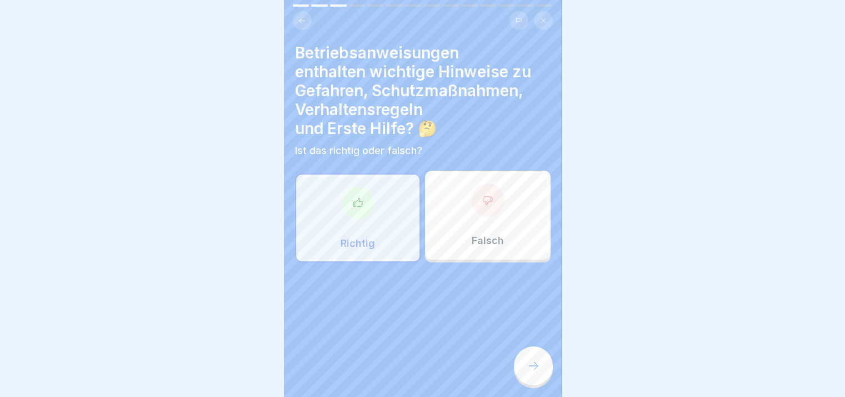
click at [539, 372] on icon at bounding box center [533, 365] width 13 height 13
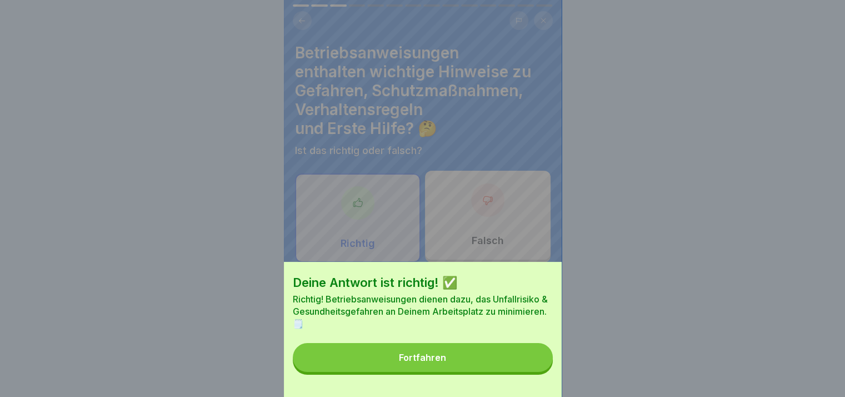
click at [539, 372] on button "Fortfahren" at bounding box center [423, 357] width 260 height 29
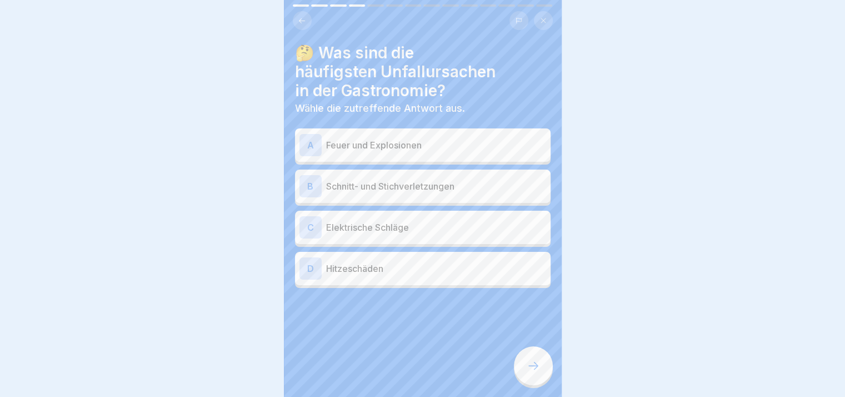
click at [539, 372] on icon at bounding box center [533, 365] width 13 height 13
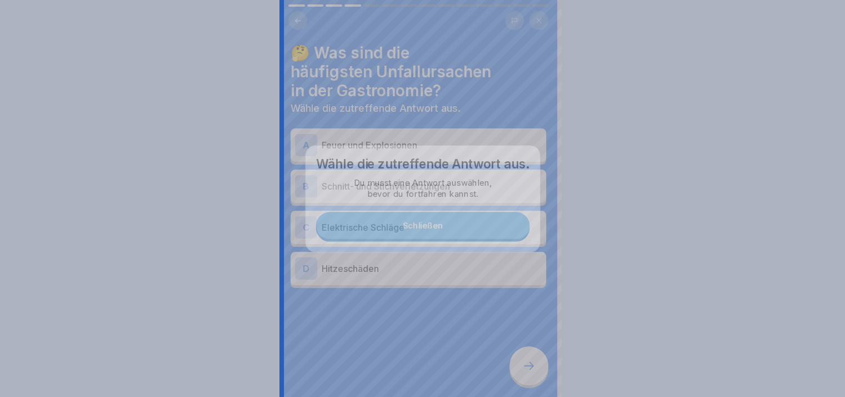
click at [539, 377] on div at bounding box center [422, 198] width 845 height 397
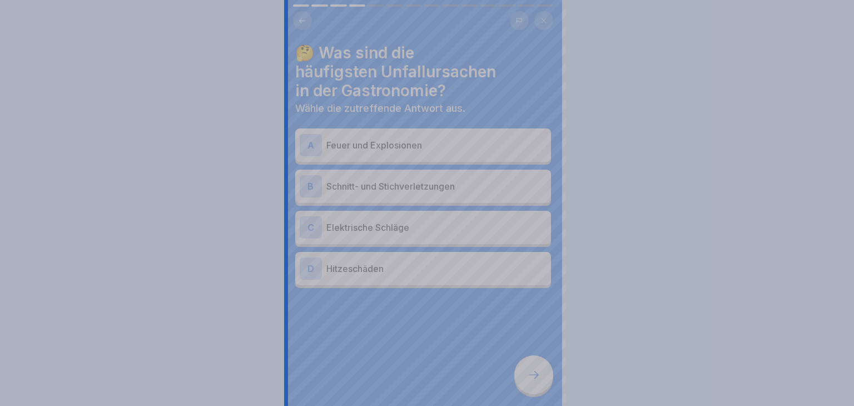
click at [539, 377] on div at bounding box center [427, 203] width 854 height 406
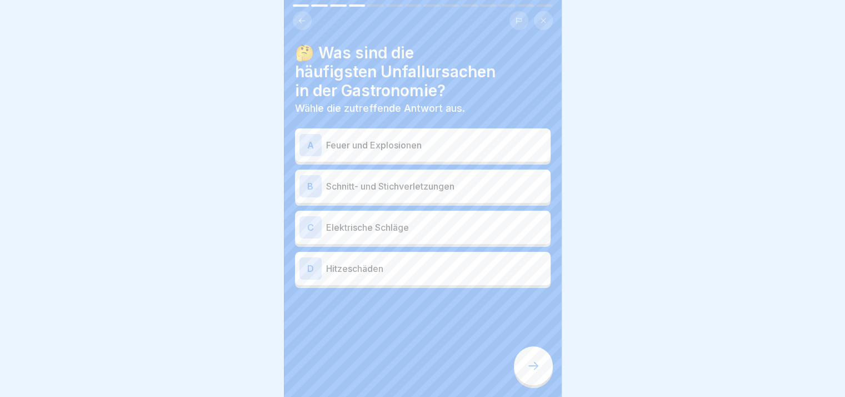
click at [419, 128] on div "A Feuer und Explosionen" at bounding box center [423, 144] width 256 height 33
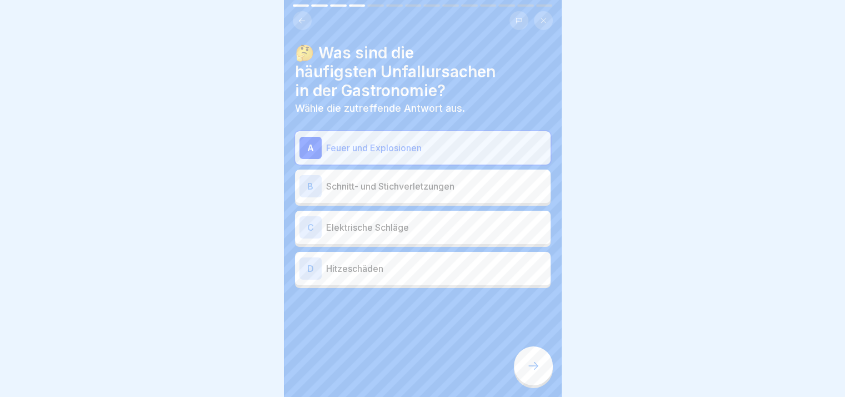
click at [420, 193] on div "B Schnitt- und Stichverletzungen" at bounding box center [423, 186] width 247 height 22
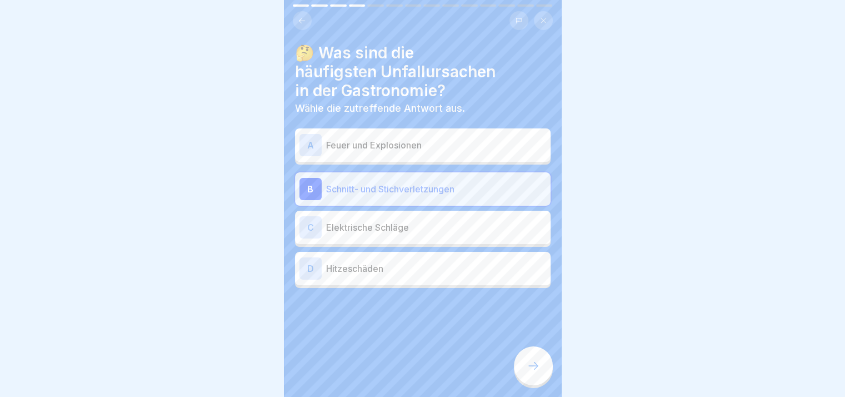
click at [419, 217] on div "C Elektrische Schläge" at bounding box center [423, 227] width 247 height 22
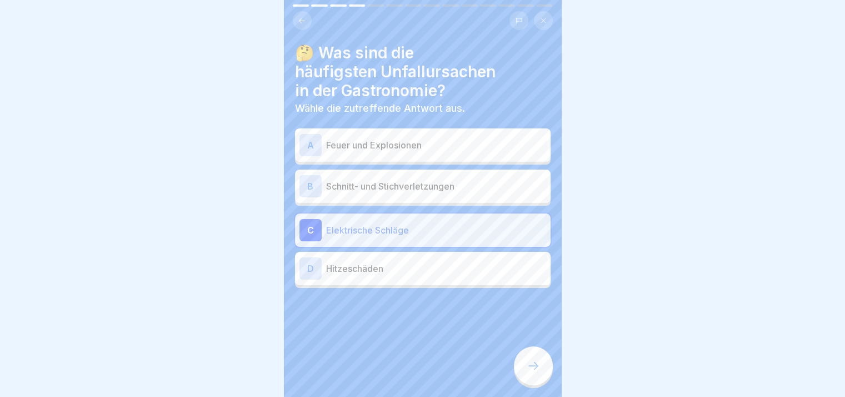
click at [547, 371] on div at bounding box center [533, 365] width 39 height 39
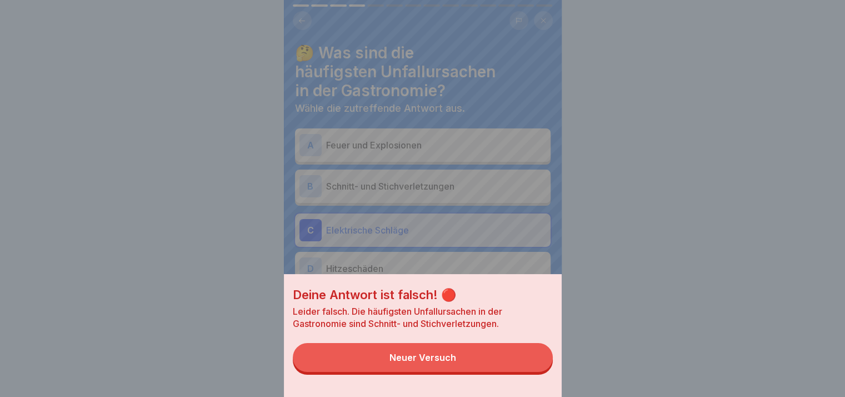
click at [547, 371] on button "Neuer Versuch" at bounding box center [423, 357] width 260 height 29
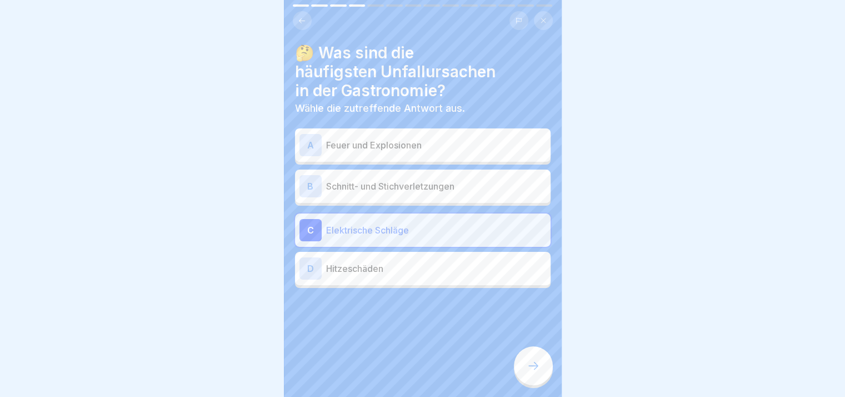
click at [403, 188] on p "Schnitt- und Stichverletzungen" at bounding box center [436, 186] width 220 height 13
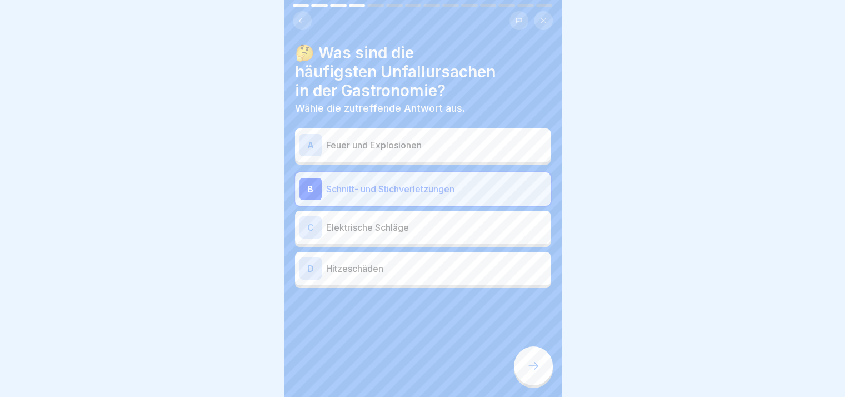
click at [539, 372] on icon at bounding box center [533, 365] width 13 height 13
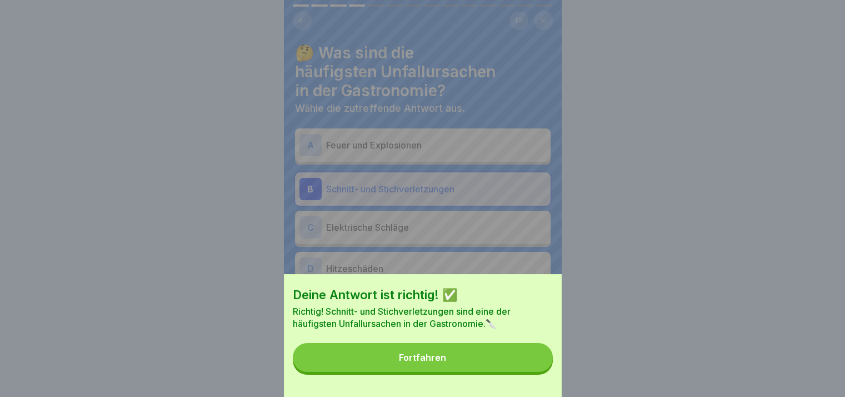
click at [512, 365] on button "Fortfahren" at bounding box center [423, 357] width 260 height 29
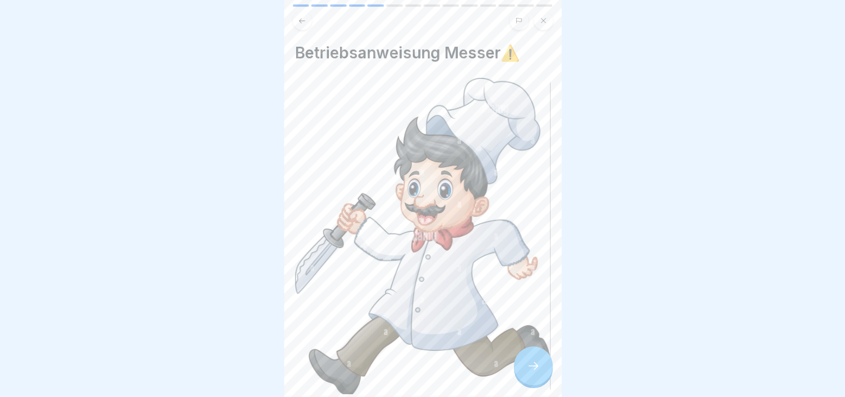
click at [532, 365] on div at bounding box center [533, 365] width 39 height 39
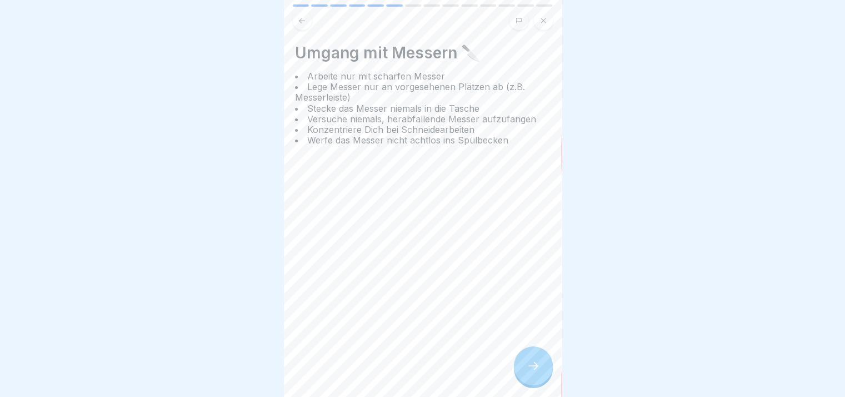
click at [535, 354] on div "Umgang mit [PERSON_NAME] 🔪 Arbeite nur mit scharfen Messer Lege Messer nur an v…" at bounding box center [423, 198] width 278 height 397
click at [530, 370] on icon at bounding box center [533, 365] width 13 height 13
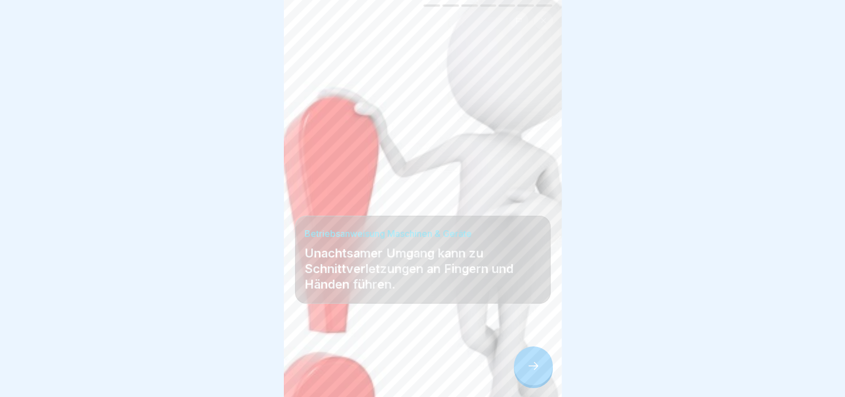
click at [530, 370] on icon at bounding box center [533, 365] width 13 height 13
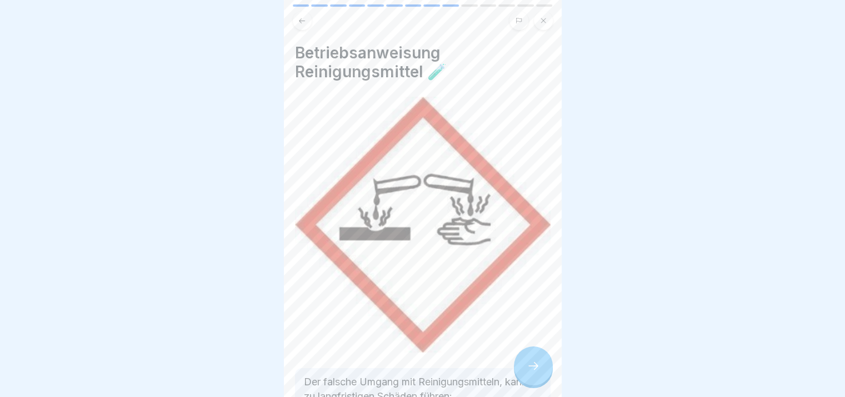
click at [530, 370] on icon at bounding box center [533, 365] width 13 height 13
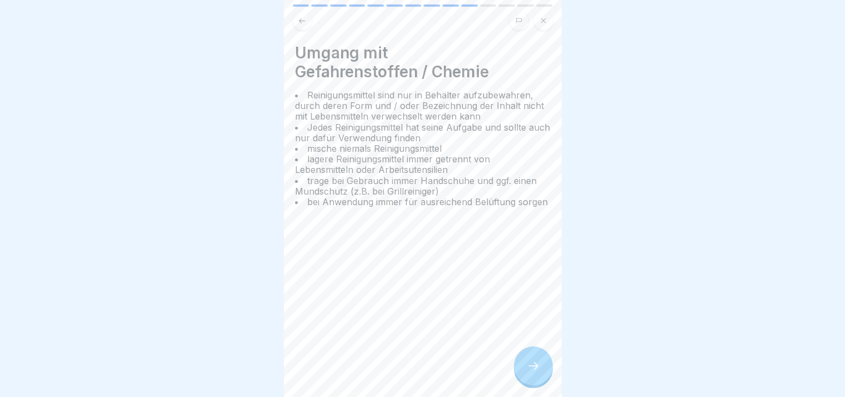
click at [530, 370] on icon at bounding box center [533, 365] width 13 height 13
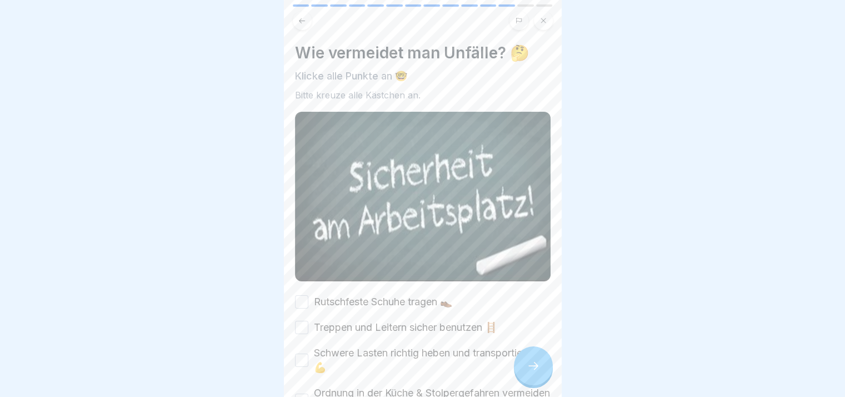
click at [530, 370] on icon at bounding box center [533, 365] width 13 height 13
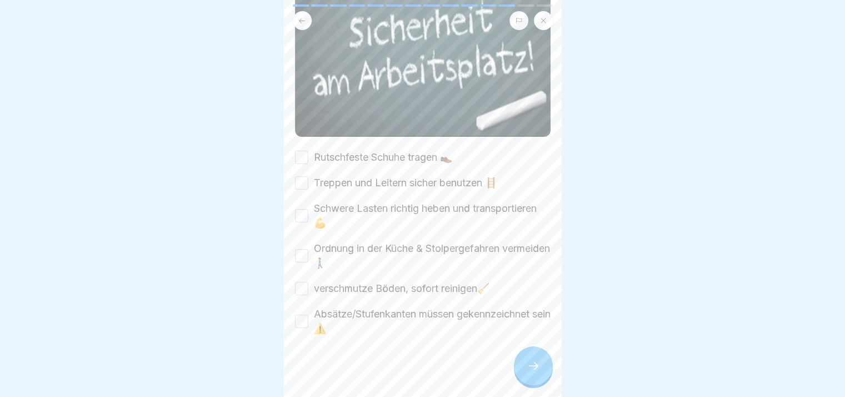
click at [364, 158] on label "Rutschfeste Schuhe tragen 👞" at bounding box center [383, 157] width 138 height 14
click at [308, 158] on button "Rutschfeste Schuhe tragen 👞" at bounding box center [301, 157] width 13 height 13
click at [365, 168] on div "Rutschfeste Schuhe tragen 👞 Treppen und Leitern sicher benutzen 🪜 Schwere Laste…" at bounding box center [423, 243] width 256 height 186
click at [366, 187] on div "Rutschfeste Schuhe tragen 👞 Treppen und Leitern sicher benutzen 🪜 Schwere Laste…" at bounding box center [423, 243] width 256 height 186
click at [369, 180] on label "Treppen und Leitern sicher benutzen 🪜" at bounding box center [405, 183] width 183 height 14
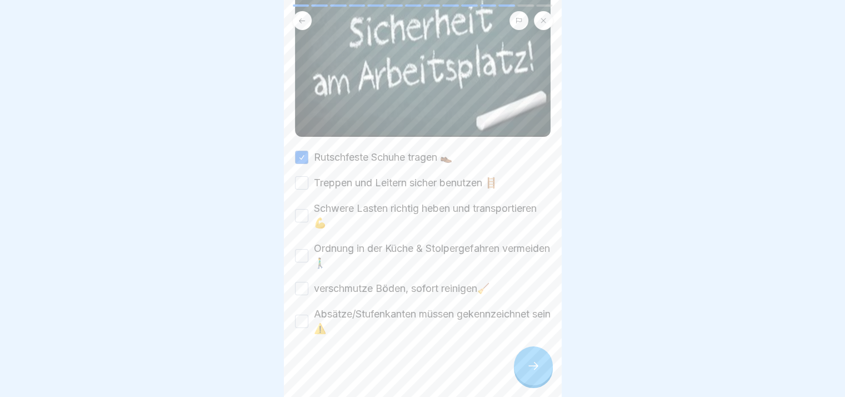
click at [308, 180] on button "Treppen und Leitern sicher benutzen 🪜" at bounding box center [301, 182] width 13 height 13
click at [359, 205] on label "Schwere Lasten richtig heben und transportieren 💪" at bounding box center [432, 215] width 237 height 29
click at [308, 209] on button "Schwere Lasten richtig heben und transportieren 💪" at bounding box center [301, 215] width 13 height 13
click at [345, 245] on label "Ordnung in der Küche & Stolpergefahren vermeiden 🚶‍♂️" at bounding box center [432, 255] width 237 height 29
click at [308, 249] on button "Ordnung in der Küche & Stolpergefahren vermeiden 🚶‍♂️" at bounding box center [301, 255] width 13 height 13
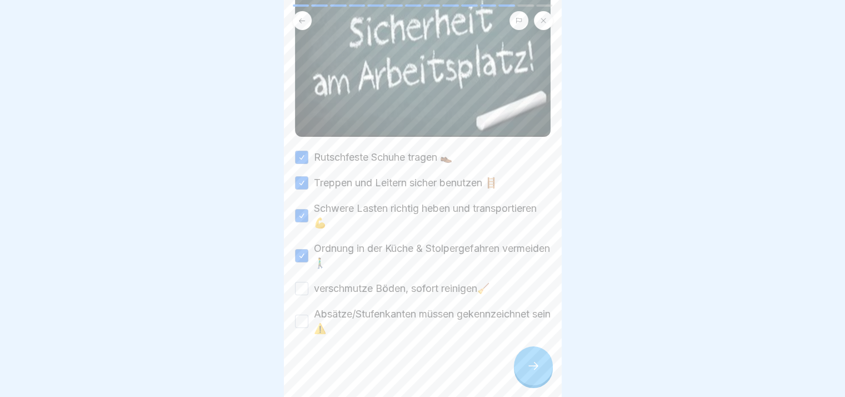
click at [342, 281] on label "verschmutze Böden, sofort reinigen🧹" at bounding box center [402, 288] width 176 height 14
click at [308, 282] on button "verschmutze Böden, sofort reinigen🧹" at bounding box center [301, 288] width 13 height 13
click at [342, 308] on label "Absätze/Stufenkanten müssen gekennzeichnet sein ⚠️" at bounding box center [432, 321] width 237 height 29
click at [308, 315] on button "Absätze/Stufenkanten müssen gekennzeichnet sein ⚠️" at bounding box center [301, 321] width 13 height 13
click at [529, 370] on icon at bounding box center [533, 365] width 13 height 13
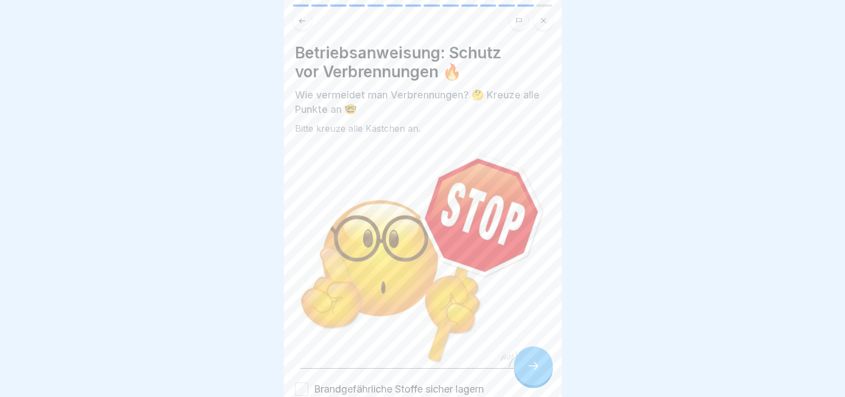
click at [529, 370] on icon at bounding box center [533, 365] width 13 height 13
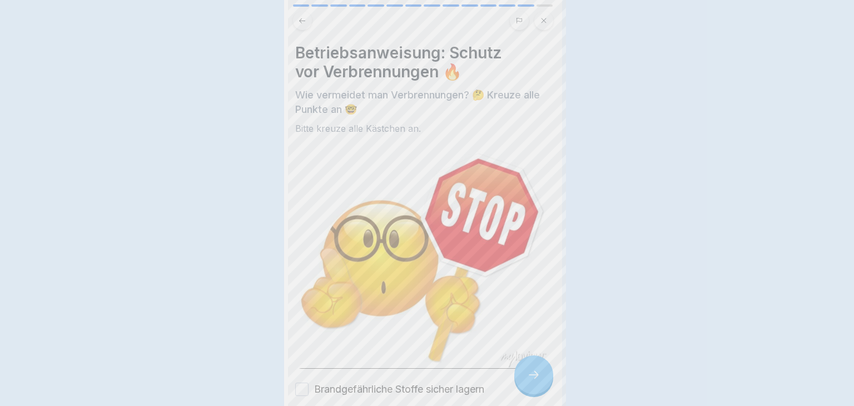
click at [529, 370] on div at bounding box center [427, 203] width 854 height 406
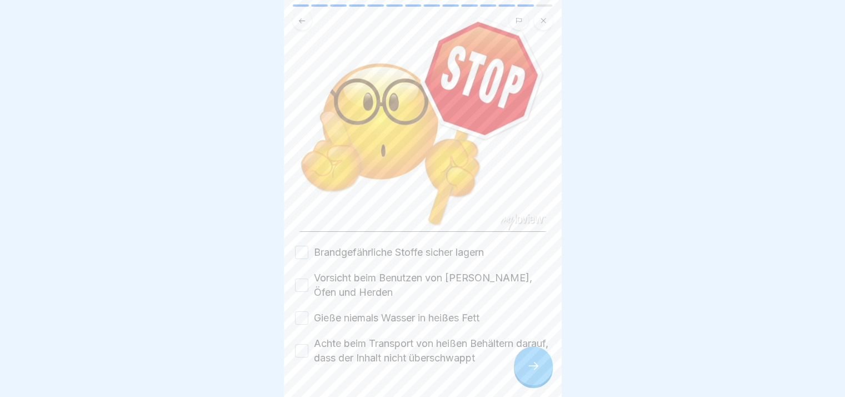
scroll to position [164, 0]
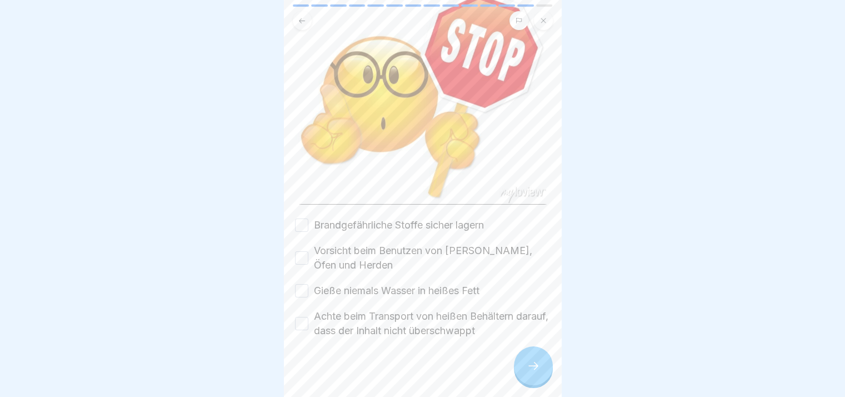
click at [376, 226] on div "Brandgefährliche Stoffe sicher lagern Vorsicht beim Benutzen von [PERSON_NAME],…" at bounding box center [423, 278] width 256 height 120
click at [350, 218] on label "Brandgefährliche Stoffe sicher lagern" at bounding box center [399, 225] width 170 height 14
click at [308, 218] on button "Brandgefährliche Stoffe sicher lagern" at bounding box center [301, 224] width 13 height 13
click at [342, 247] on label "Vorsicht beim Benutzen von [PERSON_NAME], Öfen und Herden" at bounding box center [432, 257] width 237 height 29
click at [308, 251] on button "Vorsicht beim Benutzen von [PERSON_NAME], Öfen und Herden" at bounding box center [301, 257] width 13 height 13
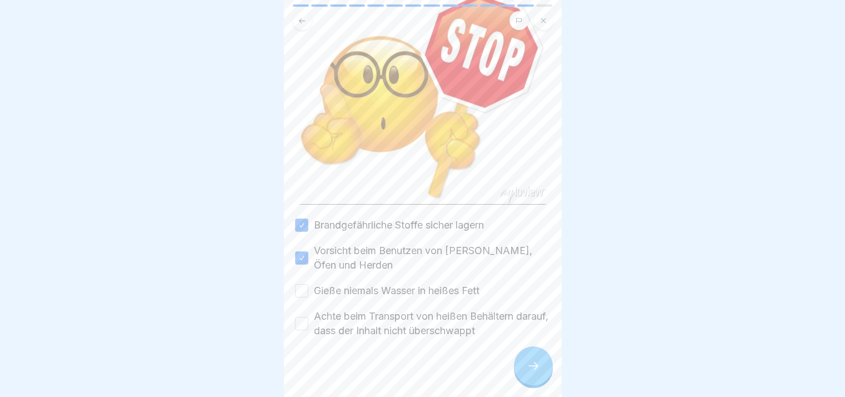
click at [337, 283] on label "Gieße niemals Wasser in heißes Fett" at bounding box center [397, 290] width 166 height 14
click at [308, 284] on button "Gieße niemals Wasser in heißes Fett" at bounding box center [301, 290] width 13 height 13
click at [345, 318] on label "Achte beim Transport von heißen Behältern darauf, dass der Inhalt nicht übersch…" at bounding box center [432, 323] width 237 height 29
click at [308, 318] on button "Achte beim Transport von heißen Behältern darauf, dass der Inhalt nicht übersch…" at bounding box center [301, 323] width 13 height 13
click at [536, 366] on div at bounding box center [533, 365] width 39 height 39
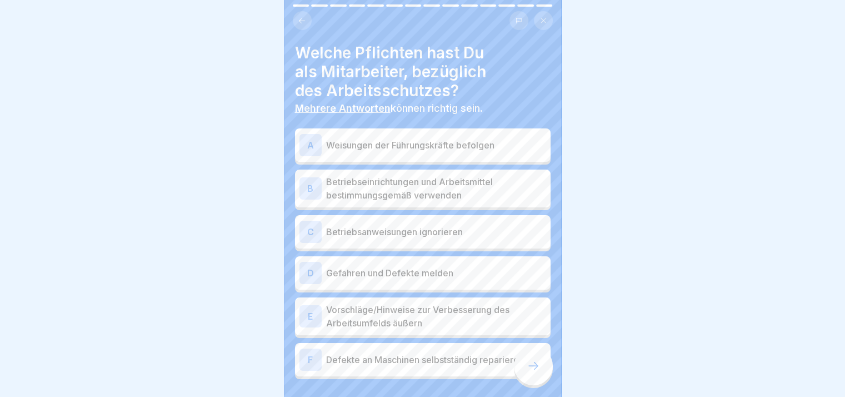
click at [536, 366] on div at bounding box center [533, 365] width 39 height 39
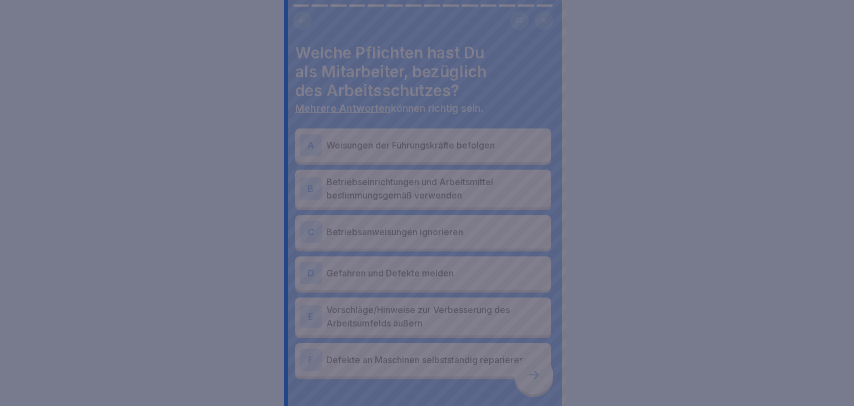
click at [536, 366] on div at bounding box center [427, 203] width 854 height 406
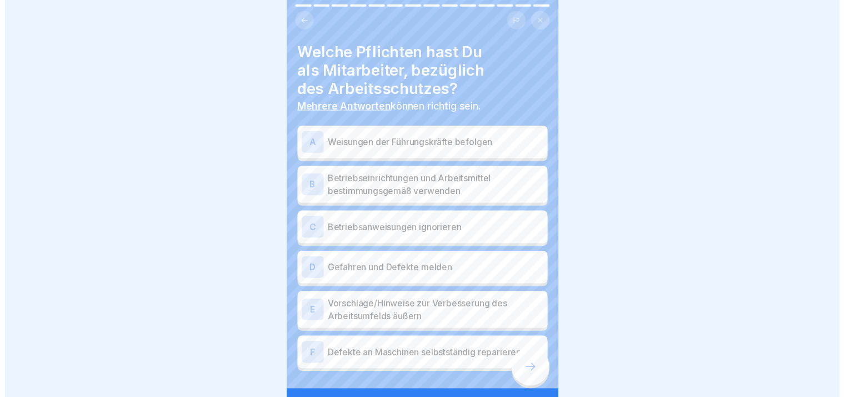
click at [536, 366] on div at bounding box center [537, 374] width 39 height 39
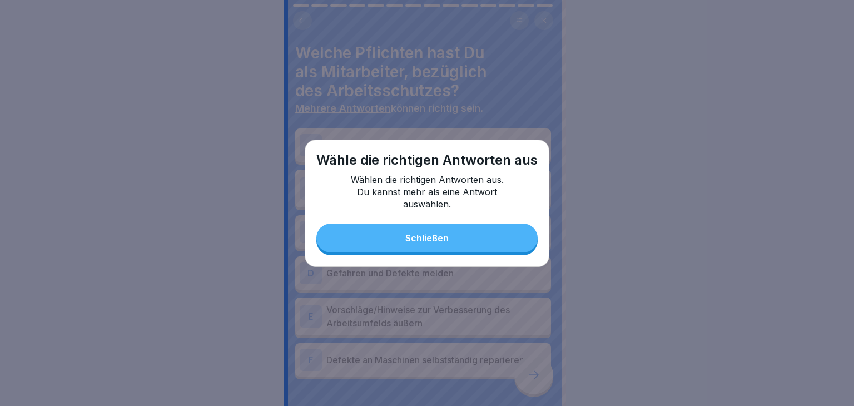
click at [391, 173] on p "Wählen die richtigen Antworten aus. Du kannst mehr als eine Antwort auswählen." at bounding box center [427, 191] width 167 height 37
click at [404, 237] on button "Schließen" at bounding box center [426, 237] width 221 height 29
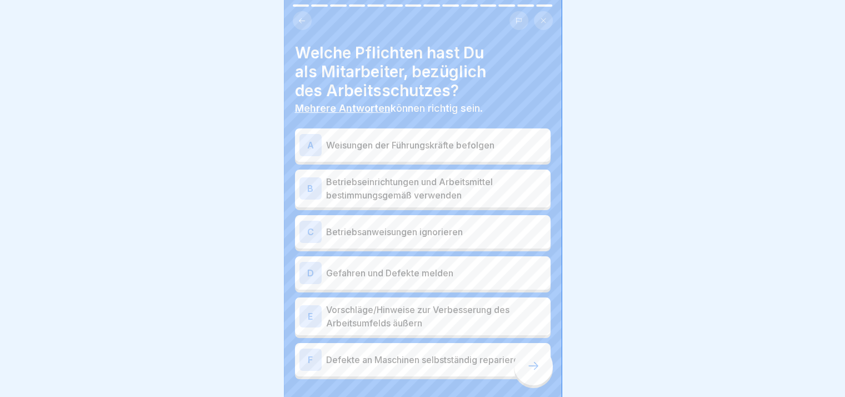
click at [349, 154] on div "A Weisungen der Führungskräfte befolgen" at bounding box center [423, 145] width 247 height 22
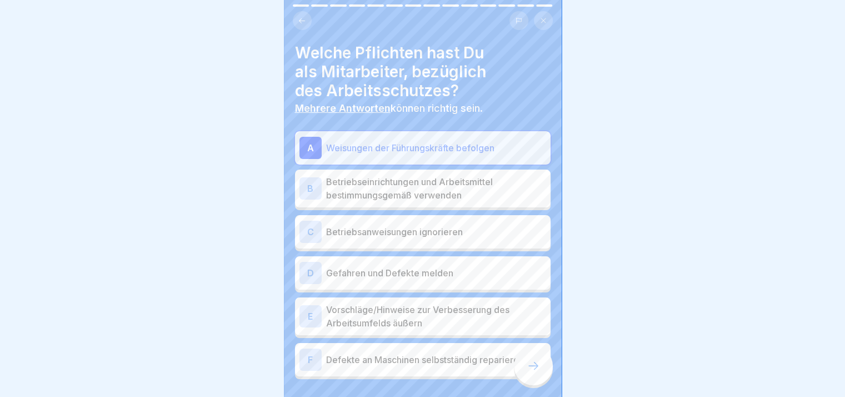
click at [365, 207] on div "A Weisungen der Führungskräfte befolgen B Betriebseinrichtungen und Arbeitsmitt…" at bounding box center [423, 255] width 256 height 248
click at [380, 191] on p "Betriebseinrichtungen und Arbeitsmittel bestimmungsgemäß verwenden" at bounding box center [436, 188] width 220 height 27
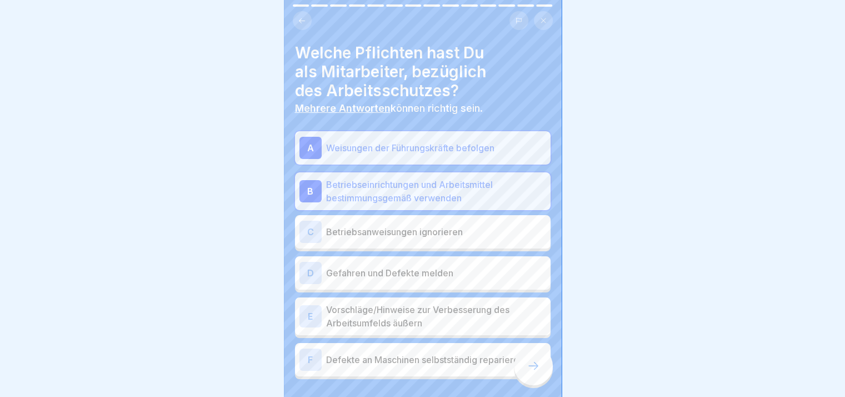
click at [378, 232] on p "Betriebsanweisungen ignorieren" at bounding box center [436, 231] width 220 height 13
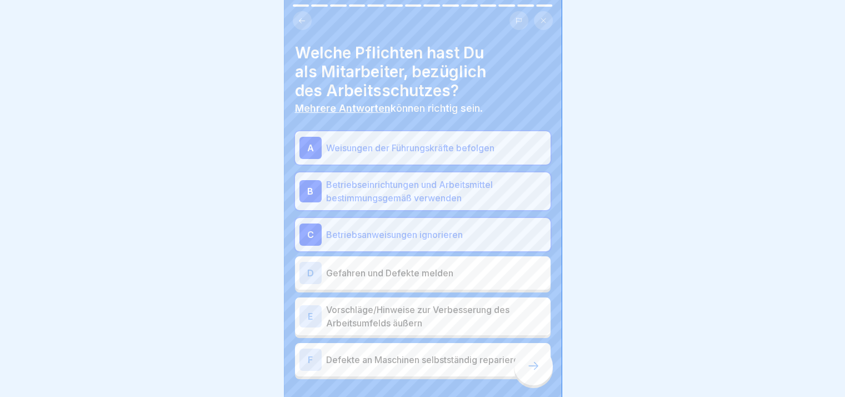
click at [381, 280] on div "D Gefahren und Defekte melden" at bounding box center [423, 273] width 247 height 22
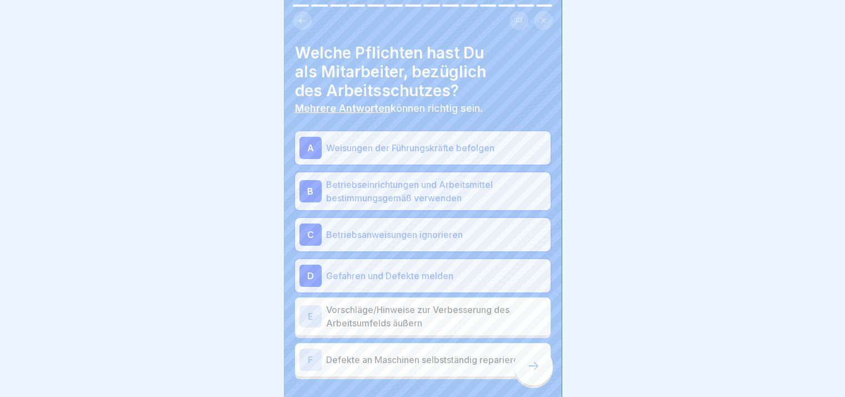
click at [383, 303] on p "Vorschläge/Hinweise zur Verbesserung des Arbeitsumfelds äußern" at bounding box center [436, 316] width 220 height 27
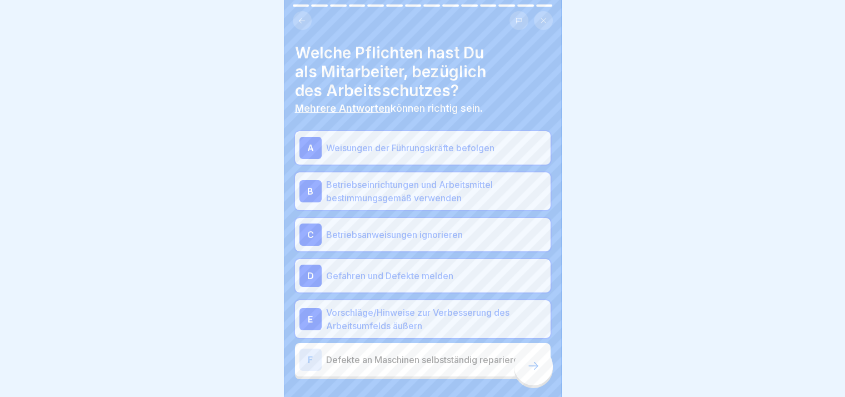
click at [409, 362] on p "Defekte an Maschinen selbstständig reparieren" at bounding box center [436, 359] width 220 height 13
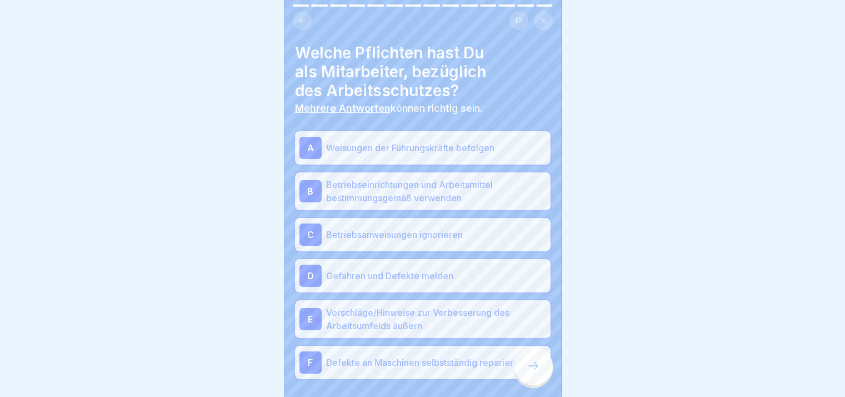
click at [522, 372] on div at bounding box center [533, 365] width 39 height 39
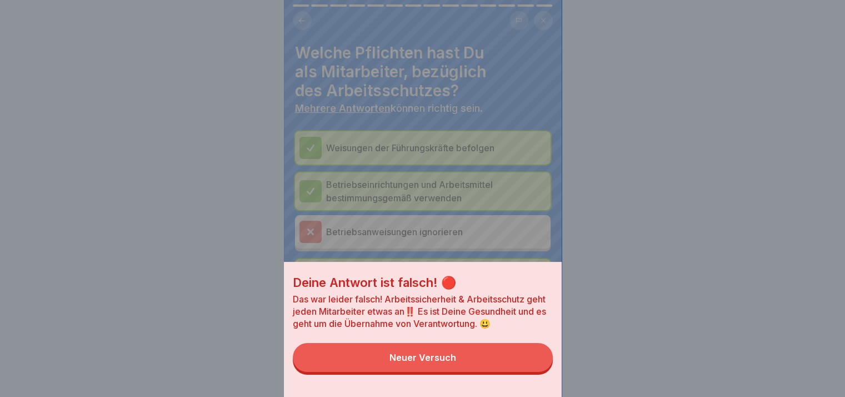
click at [522, 372] on button "Neuer Versuch" at bounding box center [423, 357] width 260 height 29
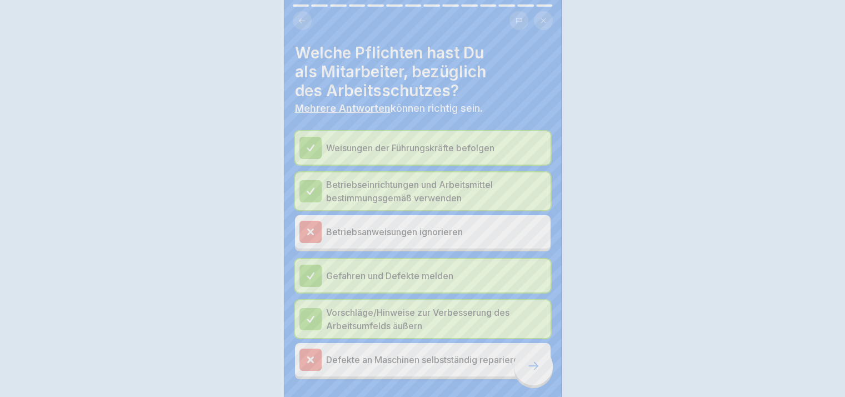
click at [522, 372] on div at bounding box center [533, 365] width 39 height 39
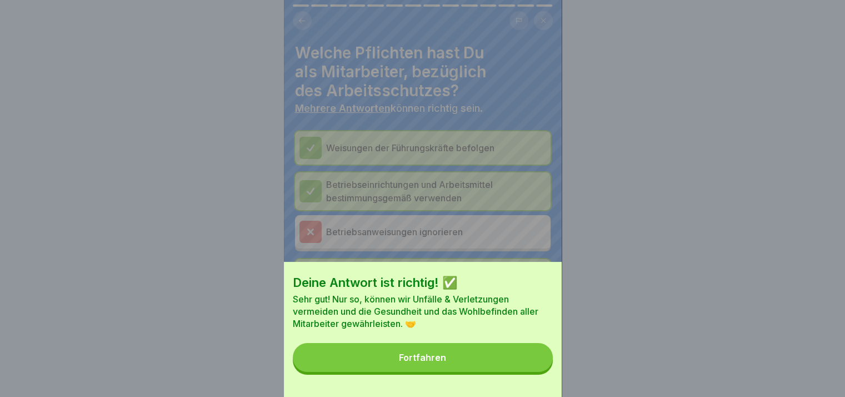
click at [522, 372] on button "Fortfahren" at bounding box center [423, 357] width 260 height 29
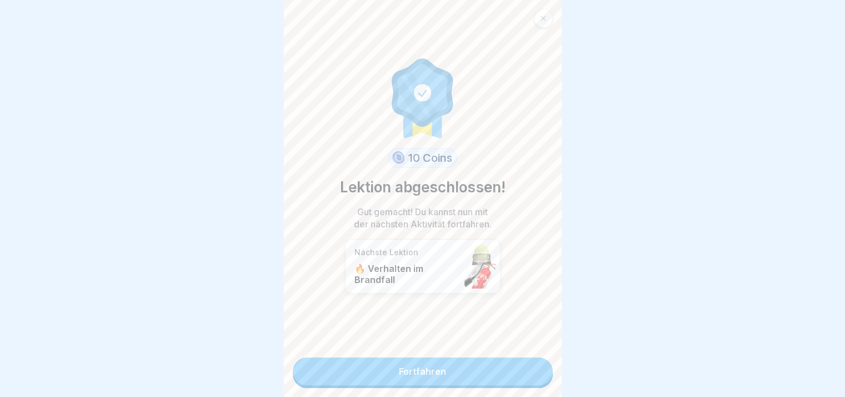
click at [522, 372] on link "Fortfahren" at bounding box center [423, 371] width 260 height 28
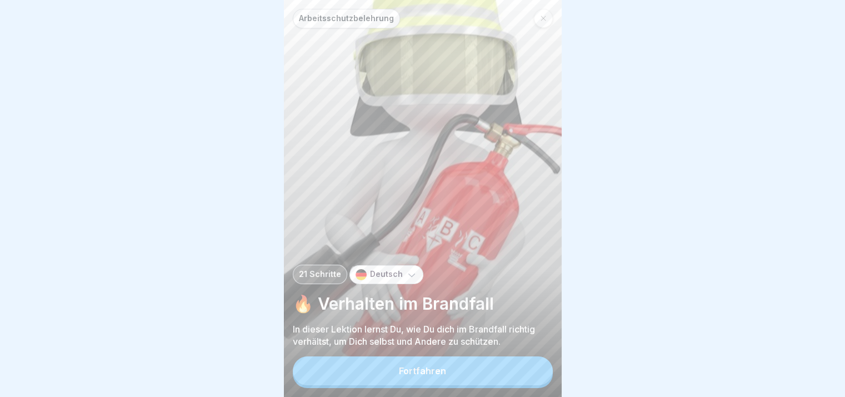
click at [522, 372] on button "Fortfahren" at bounding box center [423, 370] width 260 height 29
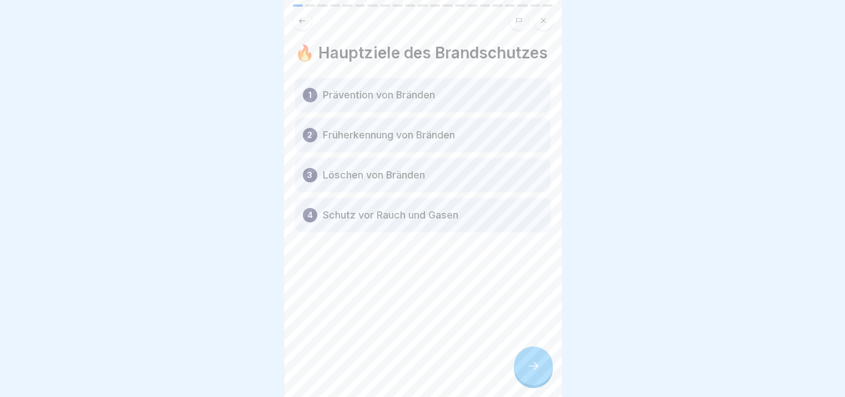
click at [522, 372] on div "🔥 Hauptziele des Brandschutzes 1 Prävention von Bränden 2 Früherkennung von Brä…" at bounding box center [423, 198] width 278 height 397
click at [522, 372] on div "Arbeitsschutzbelehrung 21 Schritte Deutsch 🔥 Verhalten im Brandfall In dieser L…" at bounding box center [423, 198] width 278 height 397
click at [522, 372] on div at bounding box center [533, 365] width 39 height 39
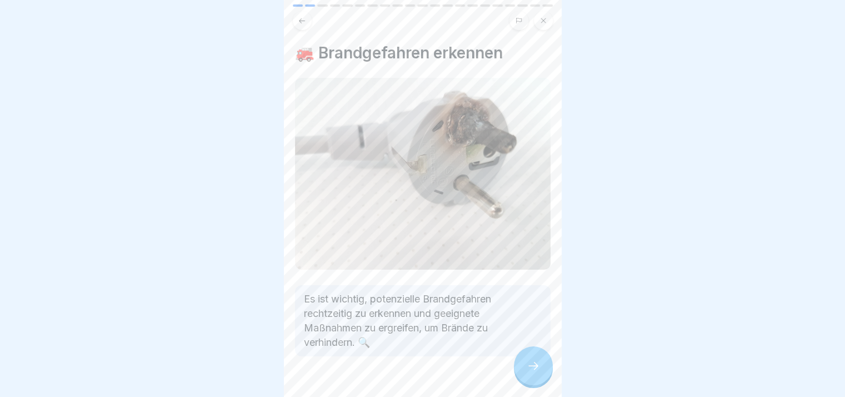
click at [522, 372] on div at bounding box center [533, 365] width 39 height 39
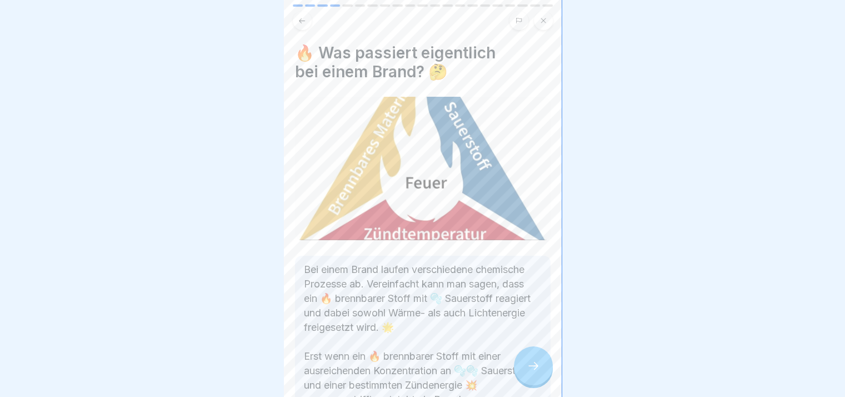
click at [522, 372] on div at bounding box center [533, 365] width 39 height 39
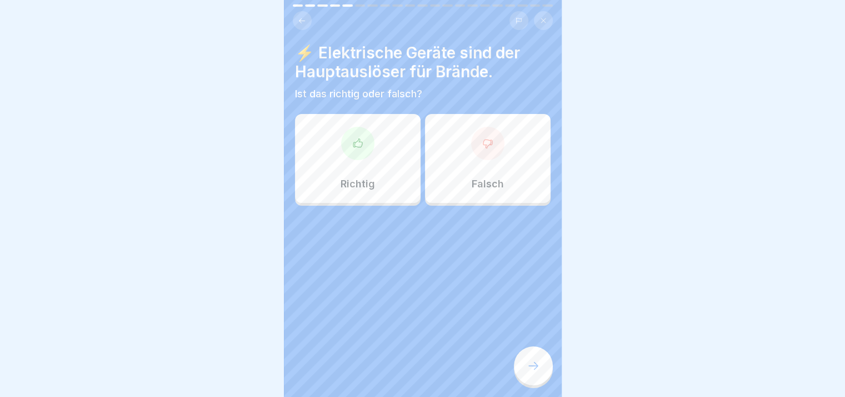
click at [522, 372] on div at bounding box center [533, 365] width 39 height 39
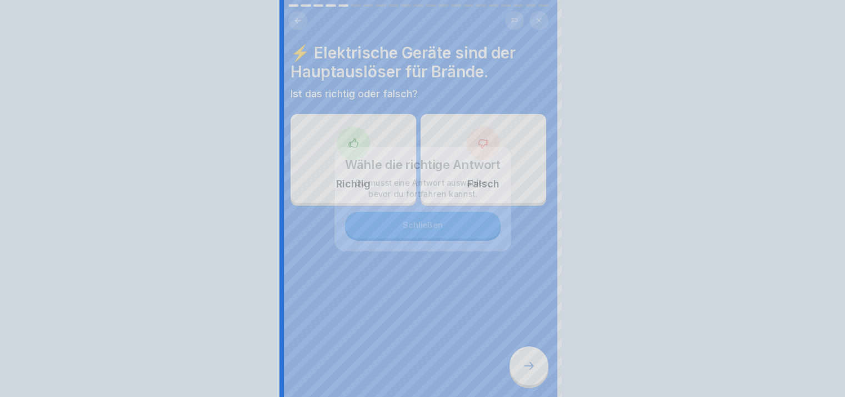
click at [522, 372] on div at bounding box center [422, 198] width 845 height 397
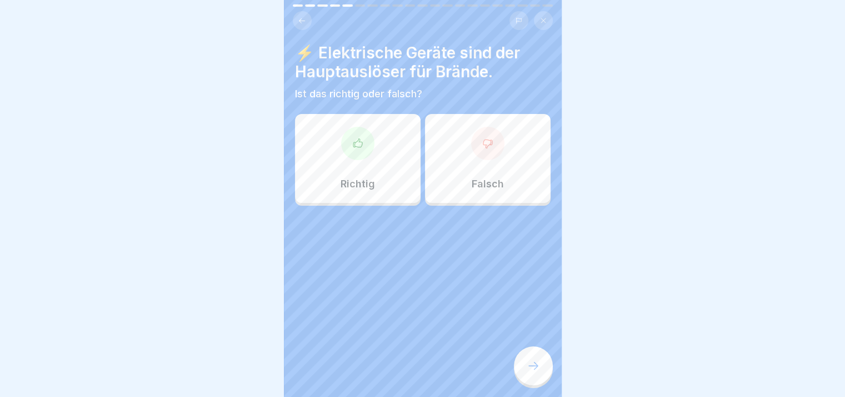
click at [340, 125] on div "Richtig" at bounding box center [358, 158] width 126 height 89
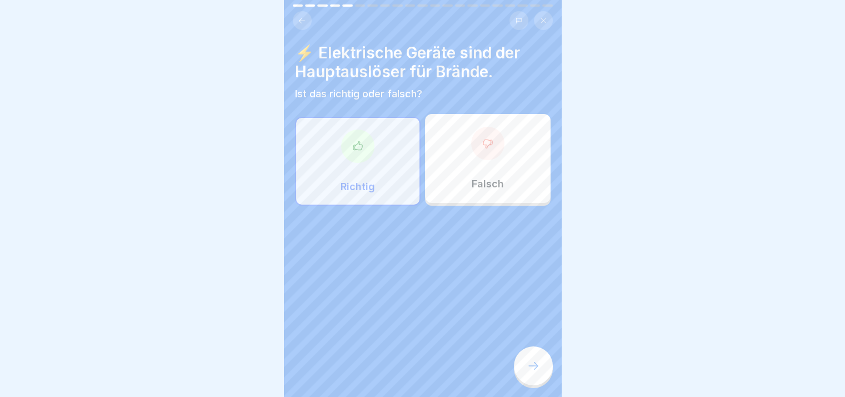
click at [531, 372] on icon at bounding box center [533, 365] width 13 height 13
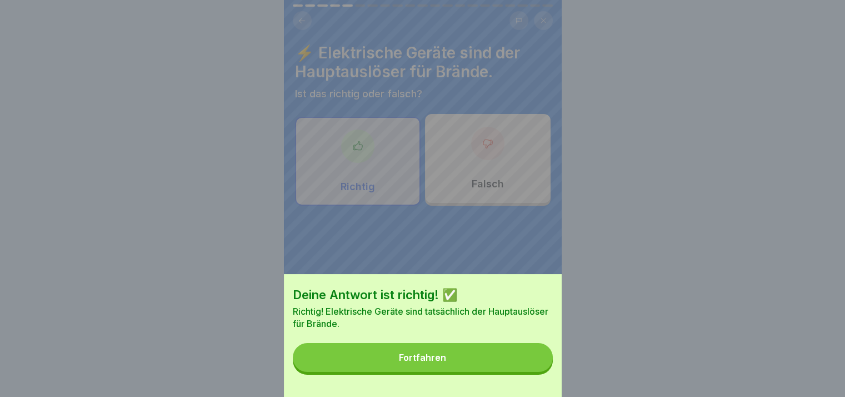
click at [531, 372] on button "Fortfahren" at bounding box center [423, 357] width 260 height 29
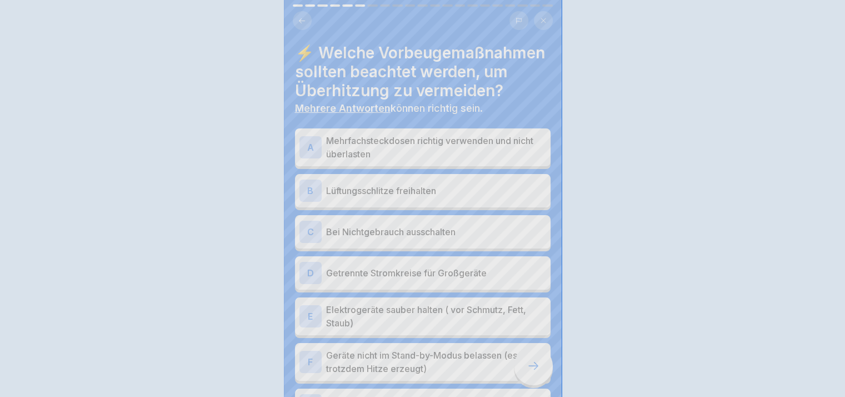
click at [531, 372] on icon at bounding box center [533, 365] width 13 height 13
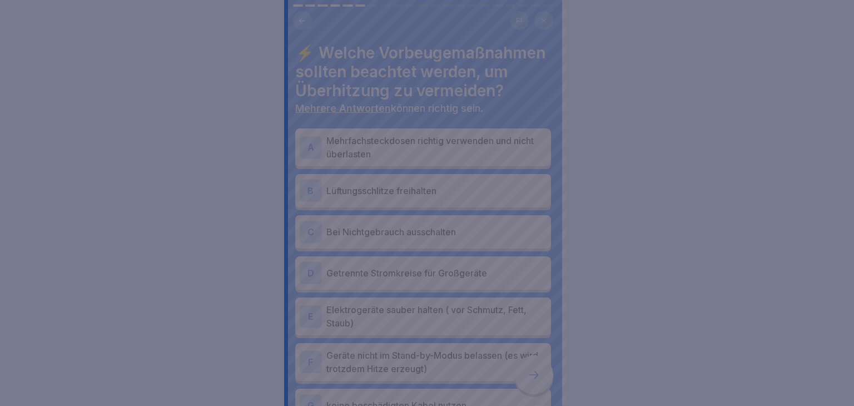
click at [531, 374] on div at bounding box center [427, 203] width 854 height 406
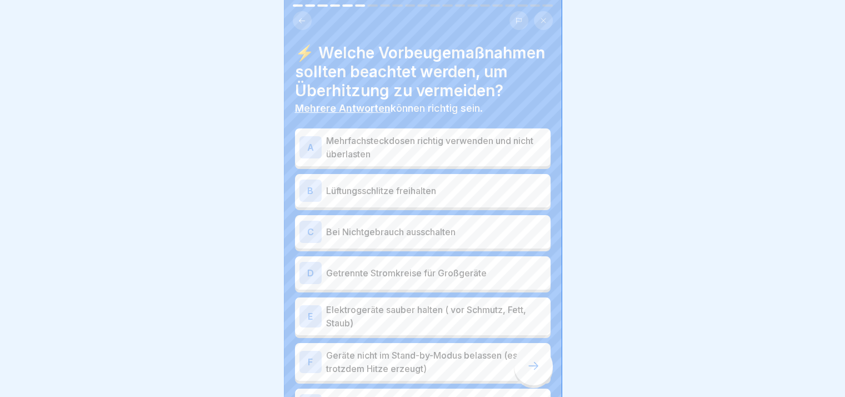
click at [384, 152] on div "A Mehrfachsteckdosen richtig verwenden und nicht überlasten" at bounding box center [423, 147] width 256 height 38
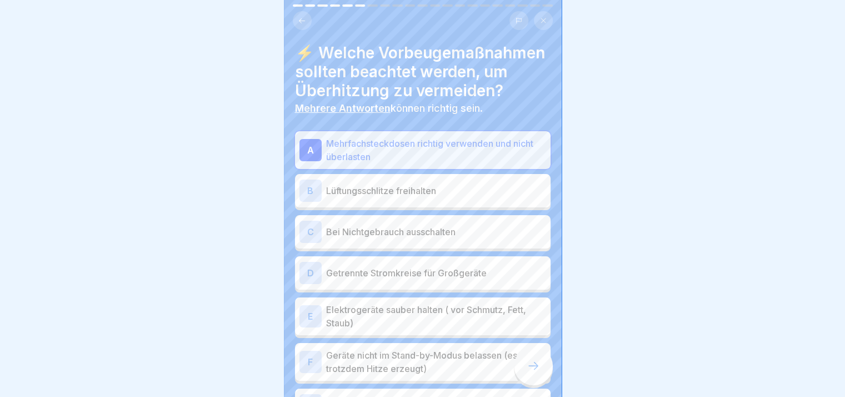
click at [392, 197] on p "Lüftungsschlitze freihalten" at bounding box center [436, 190] width 220 height 13
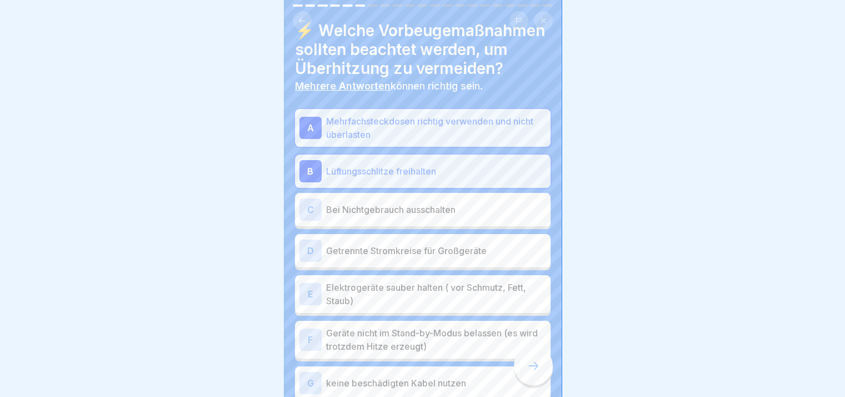
click at [392, 215] on div "C Bei Nichtgebrauch ausschalten" at bounding box center [423, 209] width 256 height 33
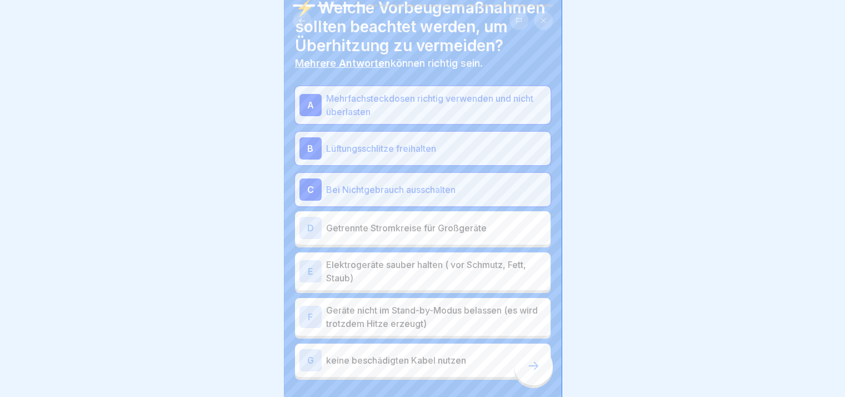
scroll to position [67, 0]
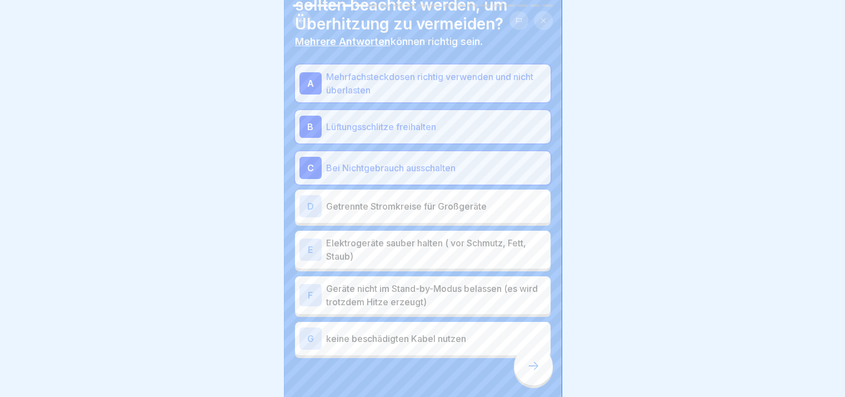
click at [392, 215] on div "D Getrennte Stromkreise für Großgeräte" at bounding box center [423, 206] width 247 height 22
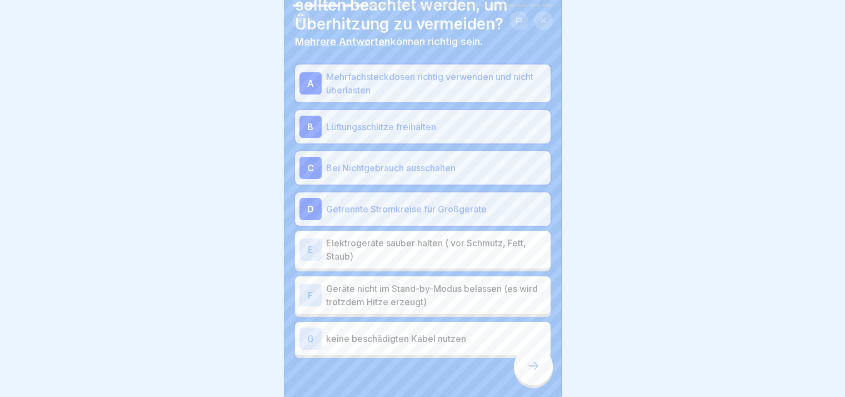
click at [388, 263] on p "Elektrogeräte sauber halten ( vor Schmutz, Fett, Staub)" at bounding box center [436, 249] width 220 height 27
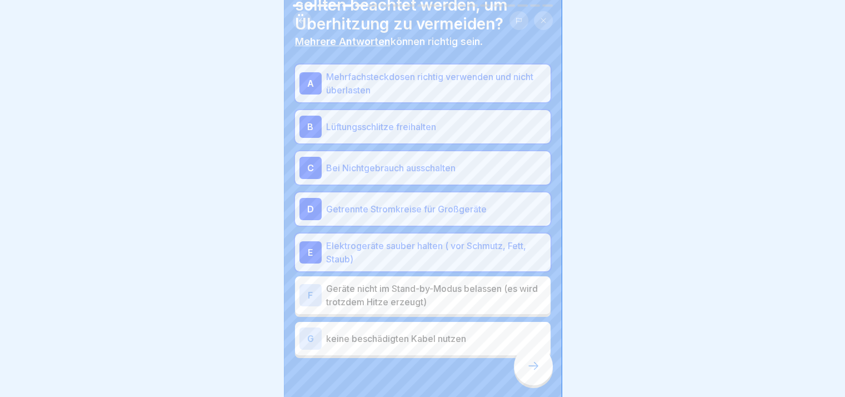
click at [385, 308] on p "Geräte nicht im Stand-by-Modus belassen (es wird trotzdem Hitze erzeugt)" at bounding box center [436, 295] width 220 height 27
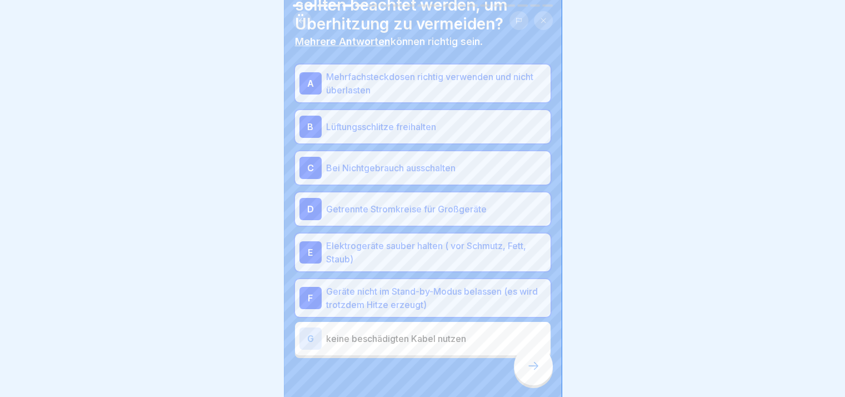
click at [386, 345] on p "keine beschädigten Kabel nutzen" at bounding box center [436, 338] width 220 height 13
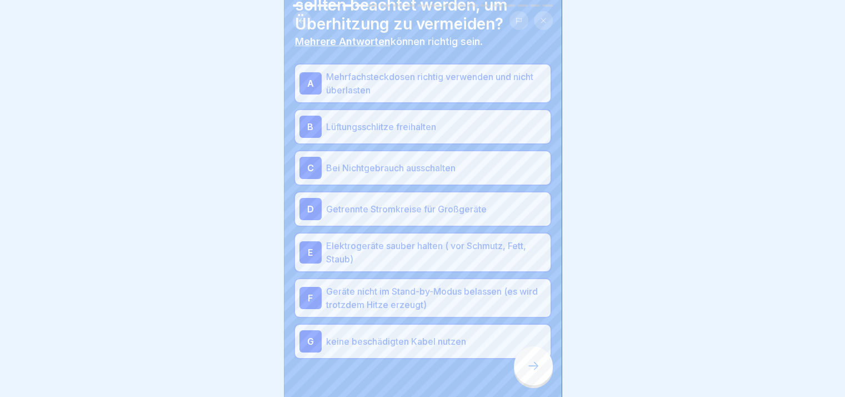
click at [534, 372] on icon at bounding box center [533, 365] width 13 height 13
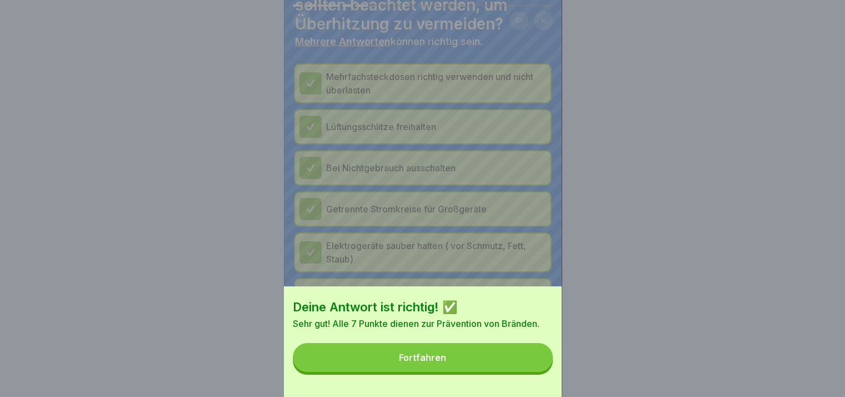
click at [534, 372] on button "Fortfahren" at bounding box center [423, 357] width 260 height 29
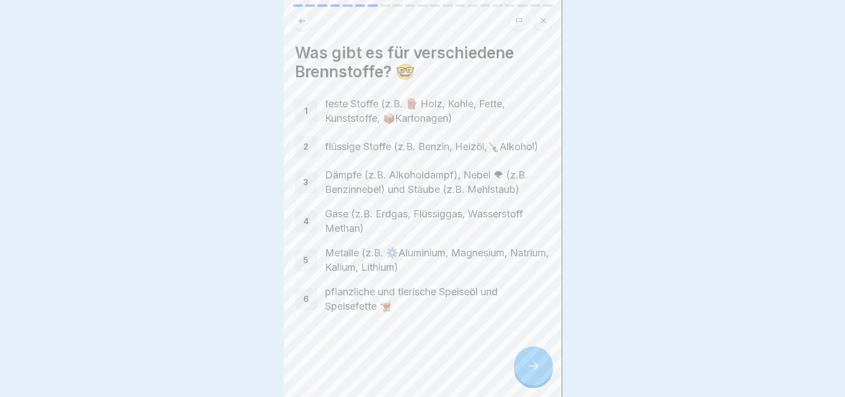
click at [534, 372] on icon at bounding box center [533, 365] width 13 height 13
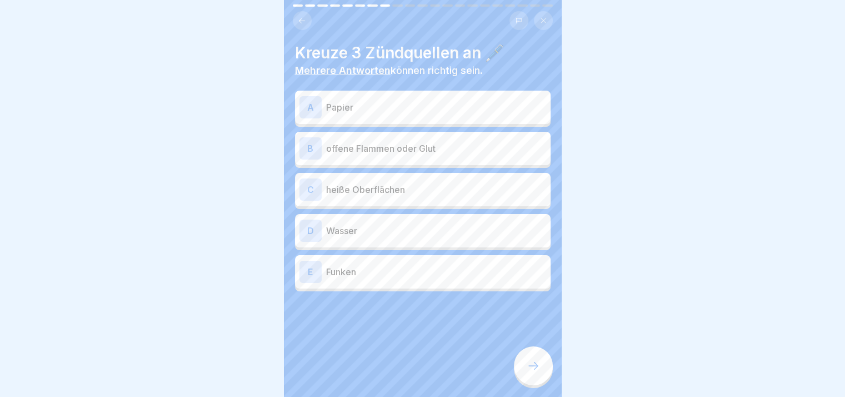
click at [534, 372] on icon at bounding box center [533, 365] width 13 height 13
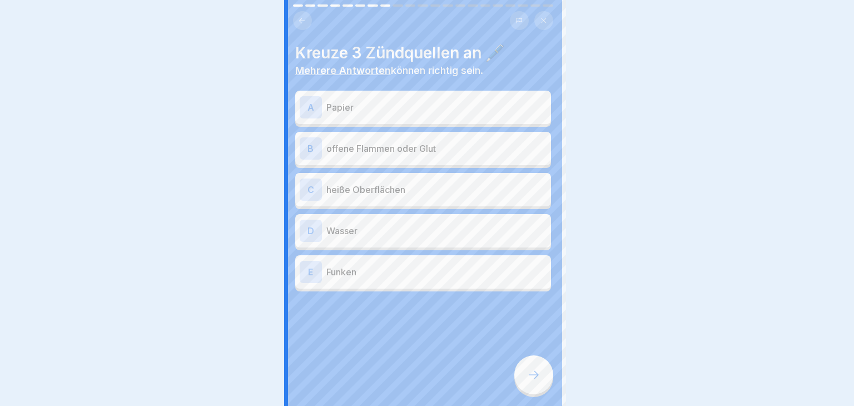
click at [534, 376] on div at bounding box center [427, 203] width 854 height 406
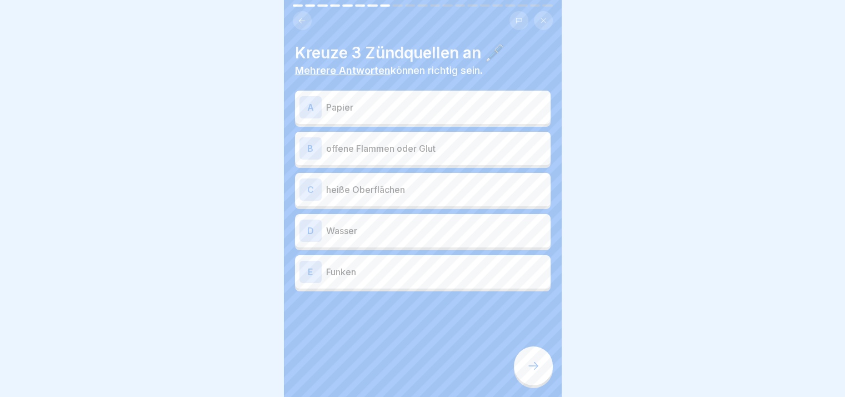
click at [412, 111] on p "Papier" at bounding box center [436, 107] width 220 height 13
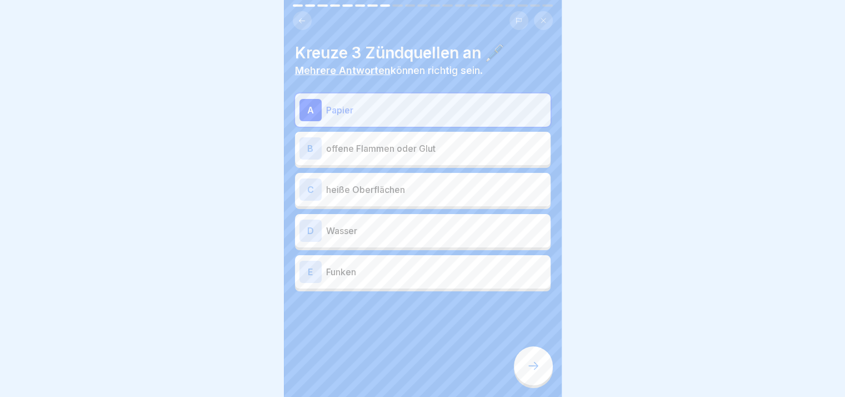
click at [398, 148] on p "offene Flammen oder Glut" at bounding box center [436, 148] width 220 height 13
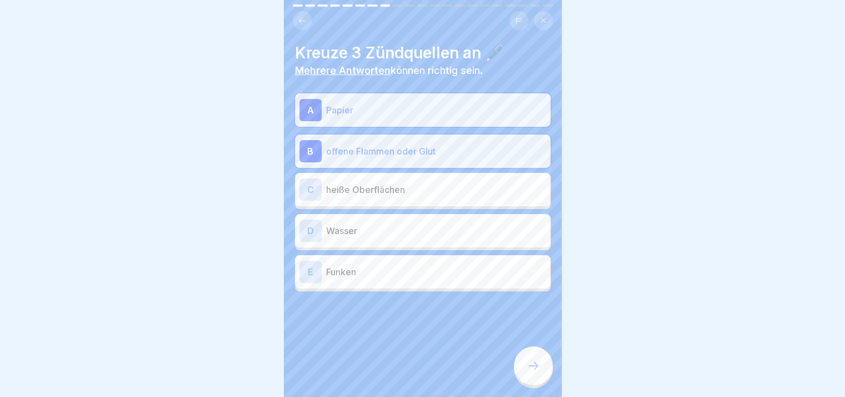
click at [389, 181] on div "C heiße Oberflächen" at bounding box center [423, 189] width 247 height 22
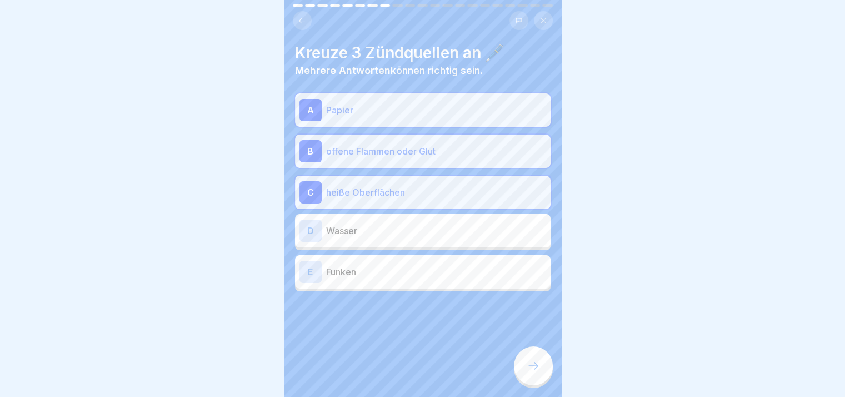
click at [379, 233] on p "Wasser" at bounding box center [436, 230] width 220 height 13
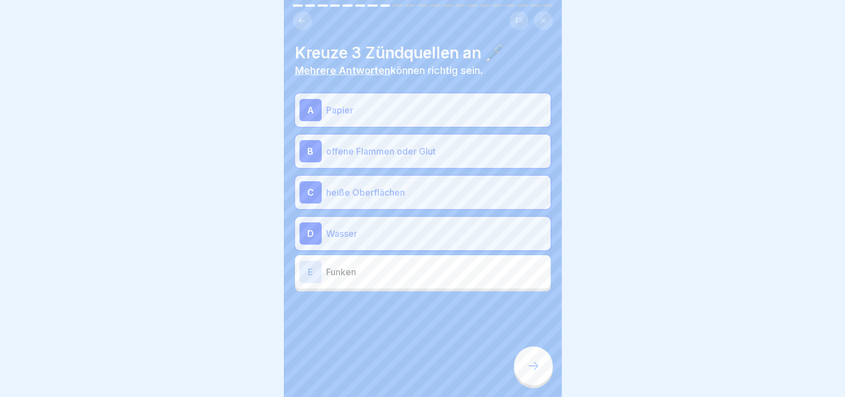
click at [380, 254] on div "A Papier B offene Flammen oder Glut C heiße Oberflächen D Wasser E Funken" at bounding box center [423, 192] width 256 height 198
click at [433, 279] on div "E Funken" at bounding box center [423, 272] width 247 height 22
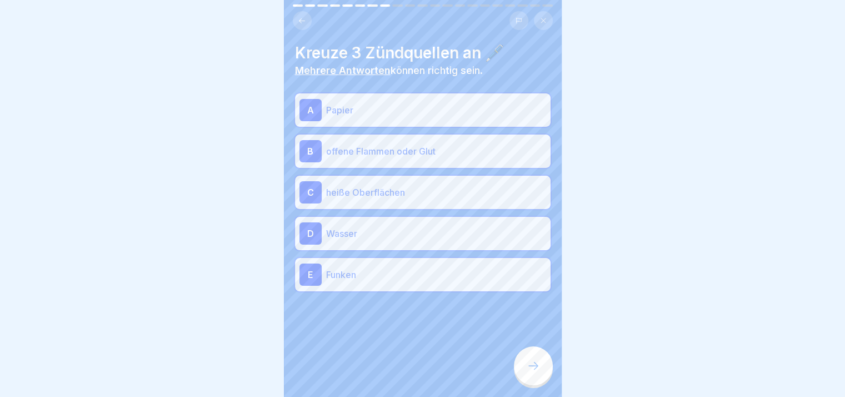
click at [520, 377] on div at bounding box center [533, 365] width 39 height 39
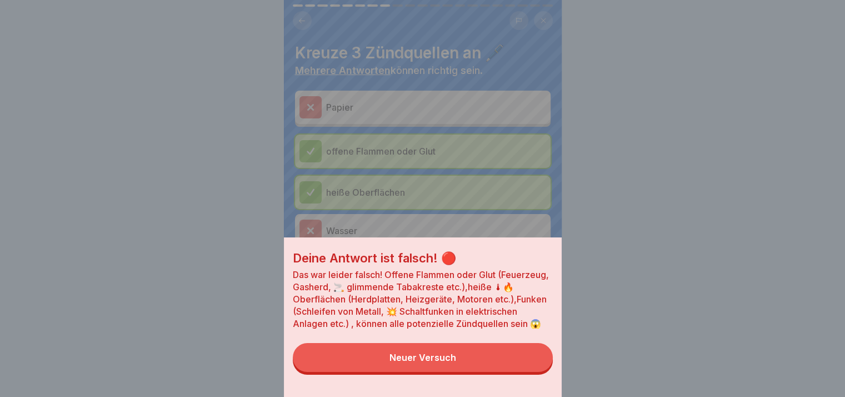
click at [520, 372] on button "Neuer Versuch" at bounding box center [423, 357] width 260 height 29
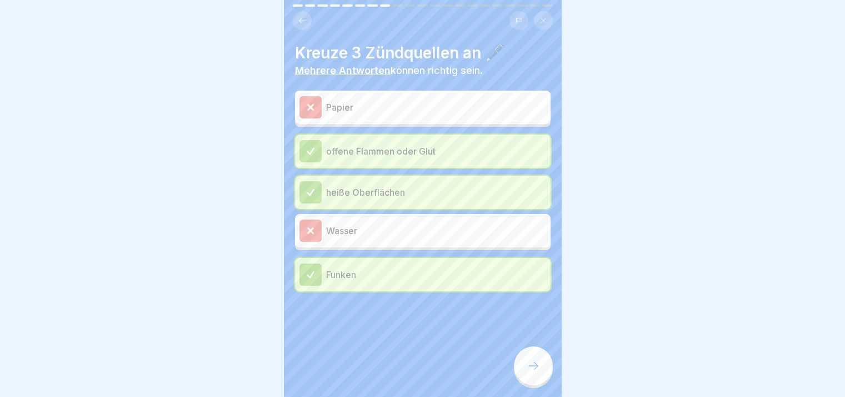
click at [521, 377] on div at bounding box center [533, 365] width 39 height 39
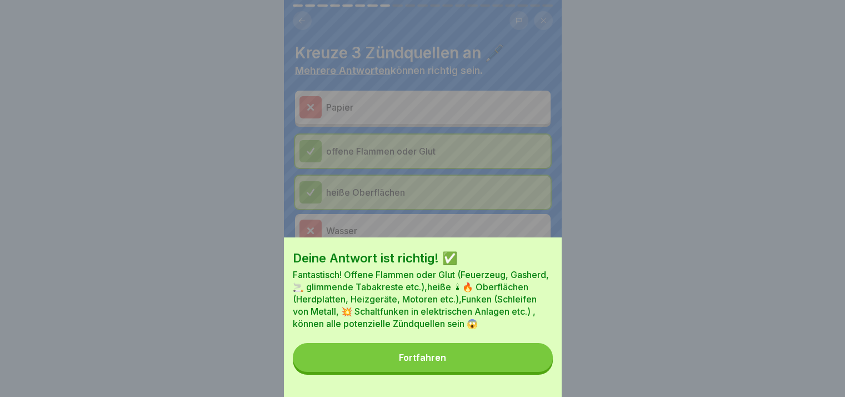
click at [521, 372] on button "Fortfahren" at bounding box center [423, 357] width 260 height 29
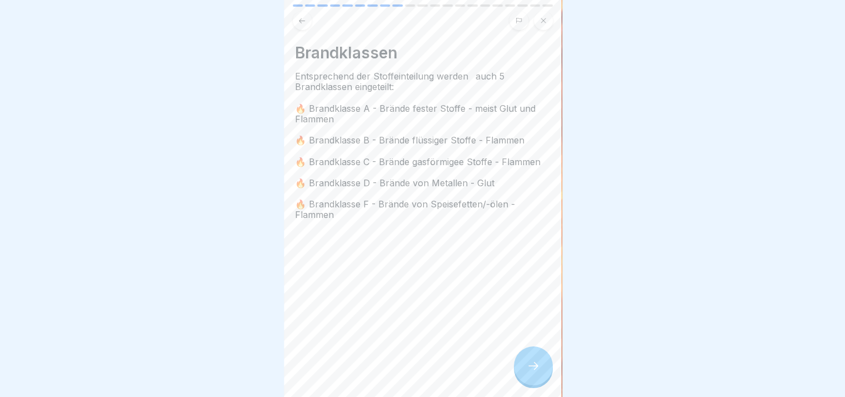
click at [525, 376] on div at bounding box center [533, 365] width 39 height 39
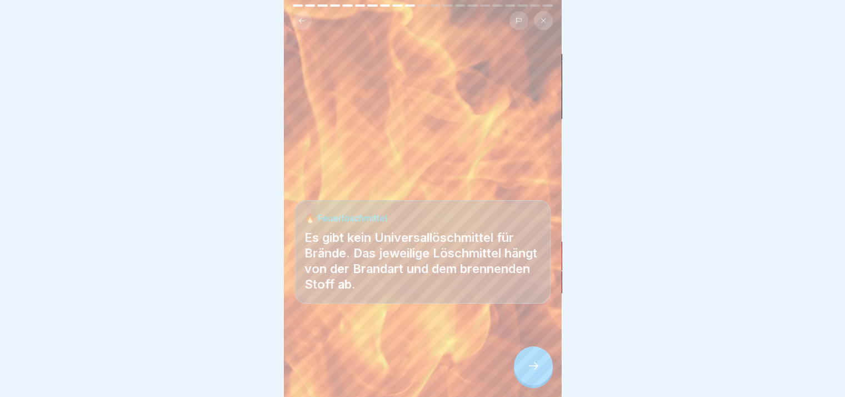
click at [525, 376] on div at bounding box center [533, 365] width 39 height 39
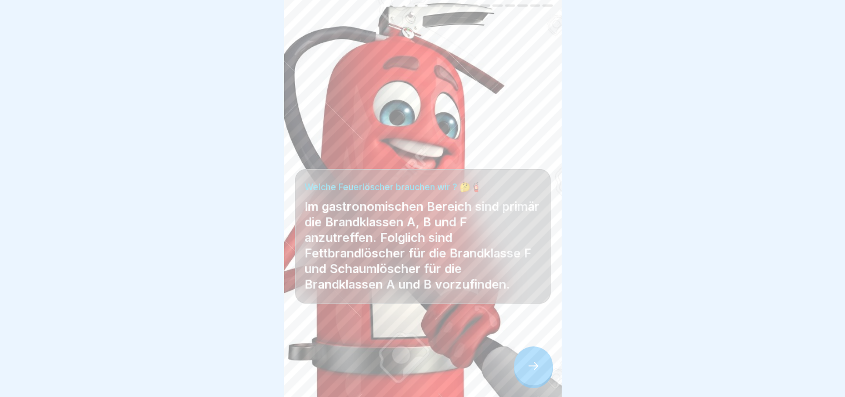
click at [525, 376] on div at bounding box center [533, 365] width 39 height 39
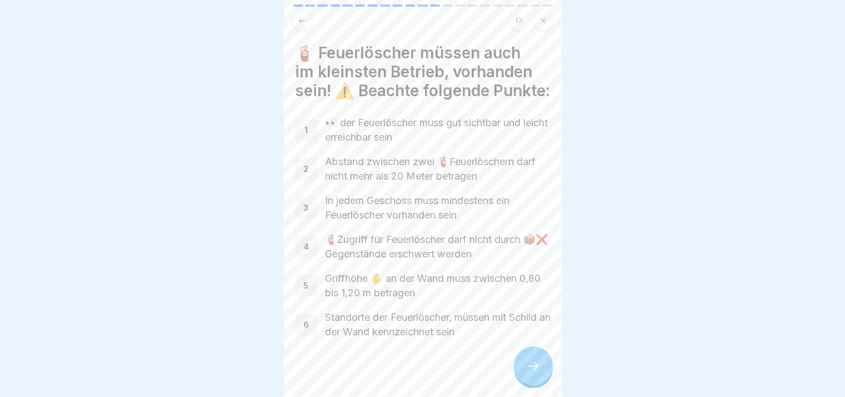
click at [525, 376] on div at bounding box center [533, 365] width 39 height 39
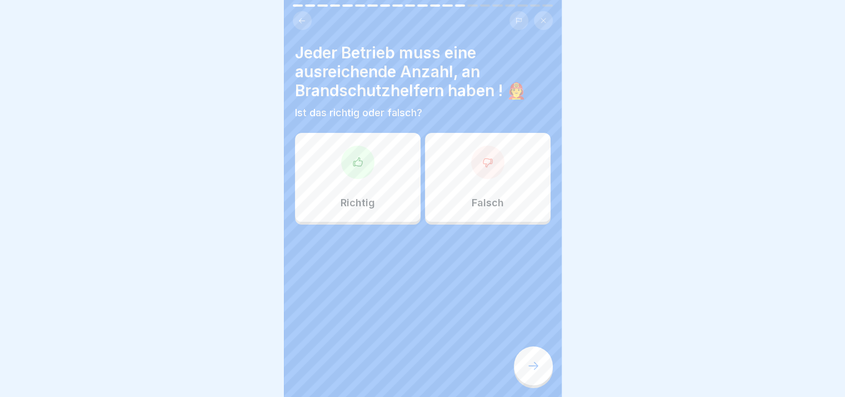
click at [525, 376] on div at bounding box center [533, 365] width 39 height 39
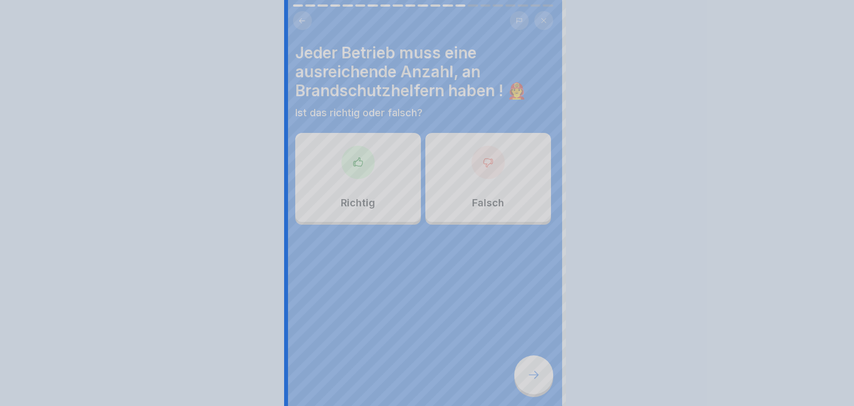
click at [525, 376] on div at bounding box center [427, 203] width 854 height 406
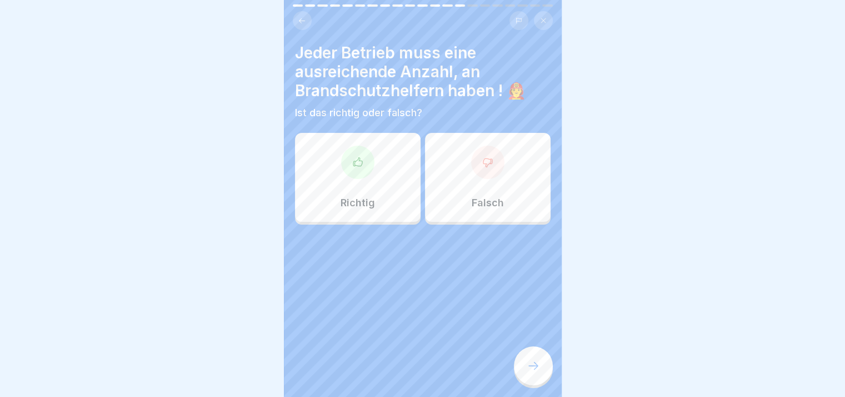
click at [376, 171] on div "Richtig" at bounding box center [358, 177] width 126 height 89
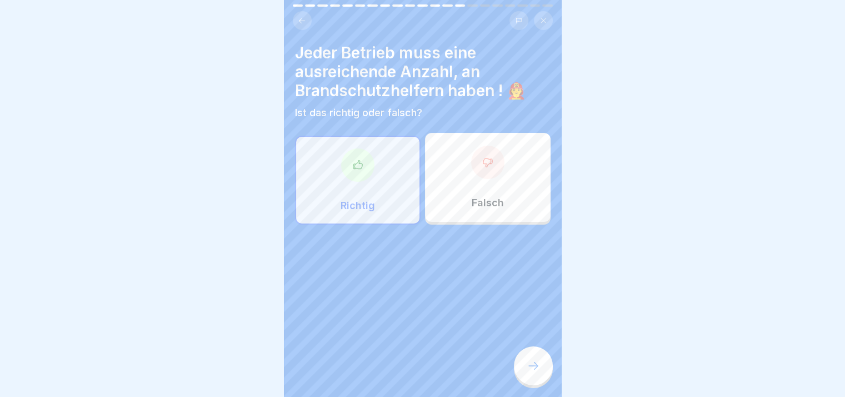
click at [530, 372] on icon at bounding box center [533, 365] width 13 height 13
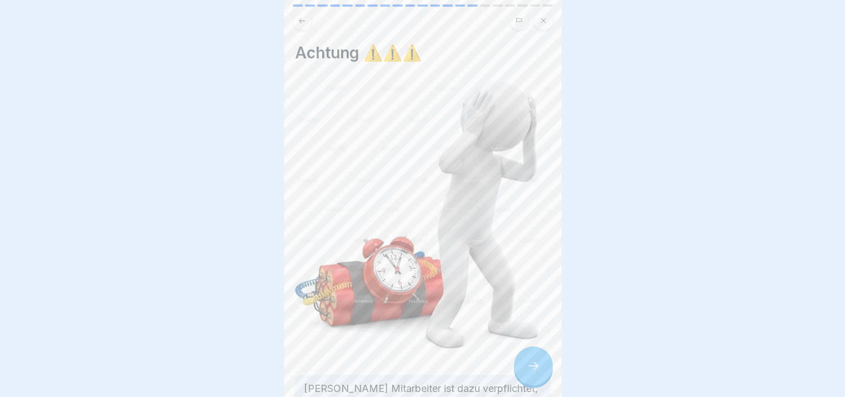
click at [530, 372] on icon at bounding box center [533, 365] width 13 height 13
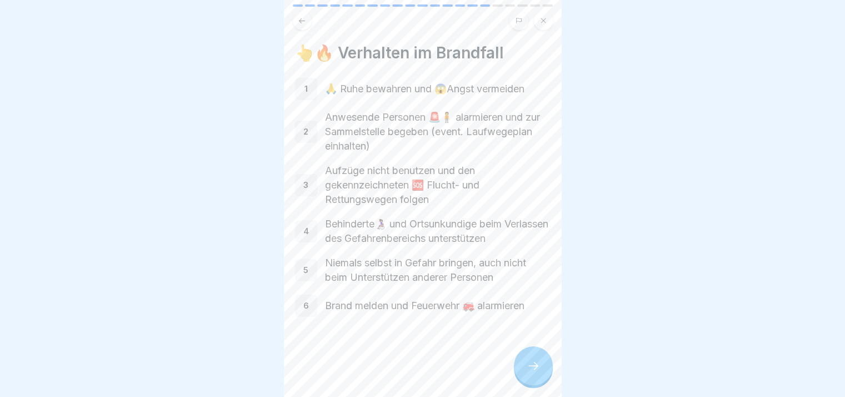
click at [530, 372] on icon at bounding box center [533, 365] width 13 height 13
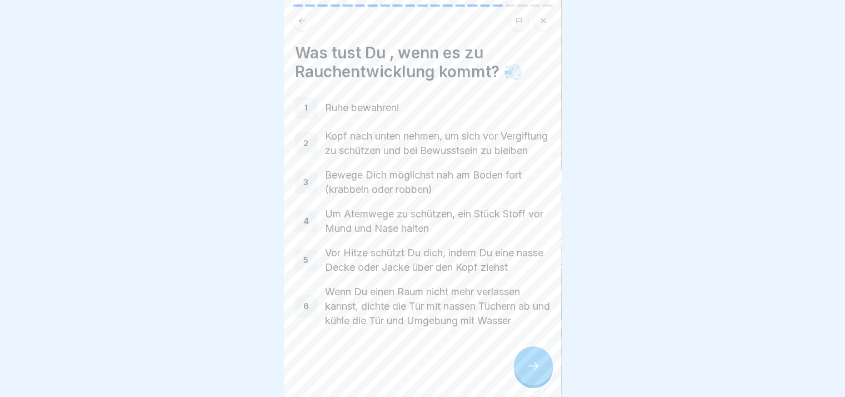
click at [530, 372] on icon at bounding box center [533, 365] width 13 height 13
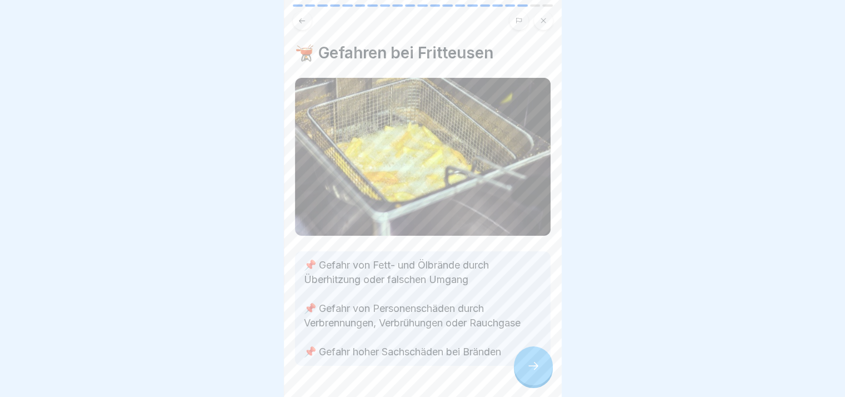
click at [530, 372] on icon at bounding box center [533, 365] width 13 height 13
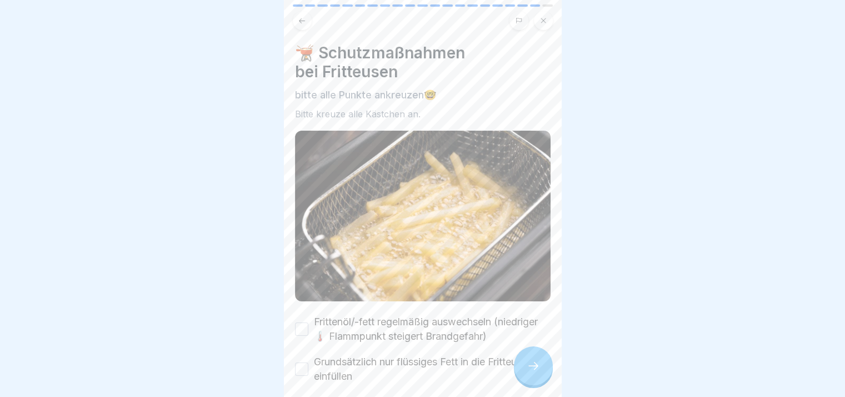
click at [530, 372] on icon at bounding box center [533, 365] width 13 height 13
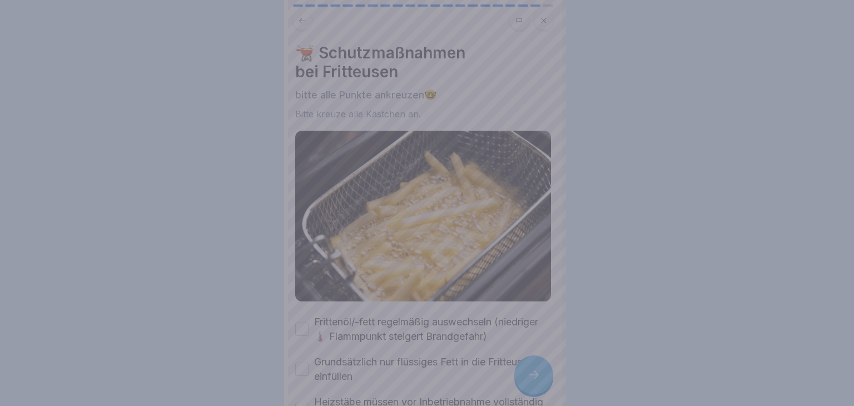
click at [530, 374] on div at bounding box center [427, 203] width 854 height 406
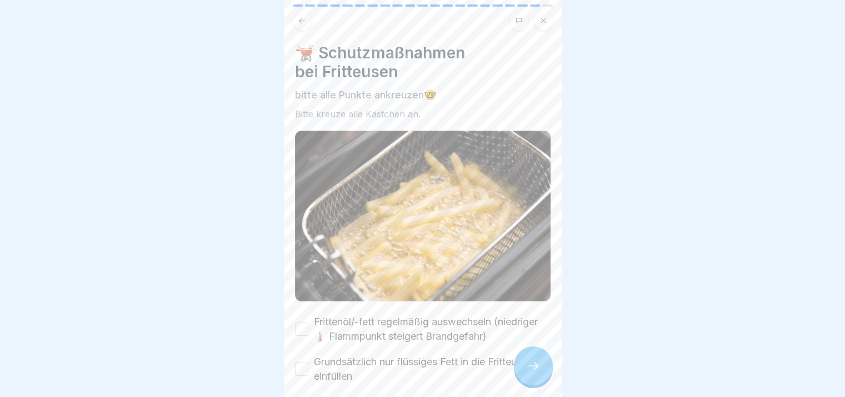
scroll to position [193, 0]
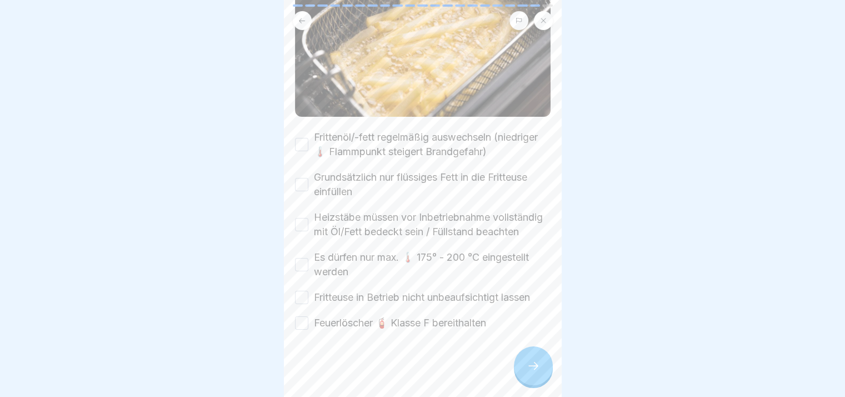
click at [442, 150] on div "Frittenöl/-fett regelmäßig auswechseln (niedriger 🌡️ Flammpunkt steigert Brandg…" at bounding box center [423, 230] width 256 height 200
click at [435, 138] on label "Frittenöl/-fett regelmäßig auswechseln (niedriger 🌡️ Flammpunkt steigert Brandg…" at bounding box center [432, 144] width 237 height 29
click at [308, 138] on button "Frittenöl/-fett regelmäßig auswechseln (niedriger 🌡️ Flammpunkt steigert Brandg…" at bounding box center [301, 144] width 13 height 13
click at [402, 170] on label "Grundsätzlich nur flüssiges Fett in die Fritteuse einfüllen" at bounding box center [432, 184] width 237 height 29
click at [308, 178] on button "Grundsätzlich nur flüssiges Fett in die Fritteuse einfüllen" at bounding box center [301, 184] width 13 height 13
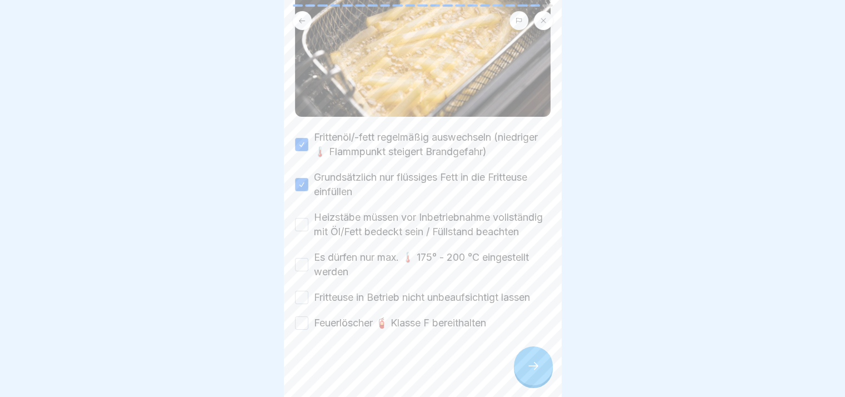
click at [376, 213] on label "Heizstäbe müssen vor Inbetriebnahme vollständig mit Öl/Fett bedeckt sein / Füll…" at bounding box center [432, 224] width 237 height 29
click at [308, 218] on button "Heizstäbe müssen vor Inbetriebnahme vollständig mit Öl/Fett bedeckt sein / Füll…" at bounding box center [301, 224] width 13 height 13
click at [347, 270] on label "Es dürfen nur max. 🌡️ 175° - 200 °C eingestellt werden" at bounding box center [432, 264] width 237 height 29
click at [308, 270] on button "Es dürfen nur max. 🌡️ 175° - 200 °C eingestellt werden" at bounding box center [301, 264] width 13 height 13
click at [337, 296] on label "Fritteuse in Betrieb nicht unbeaufsichtigt lassen" at bounding box center [422, 297] width 216 height 14
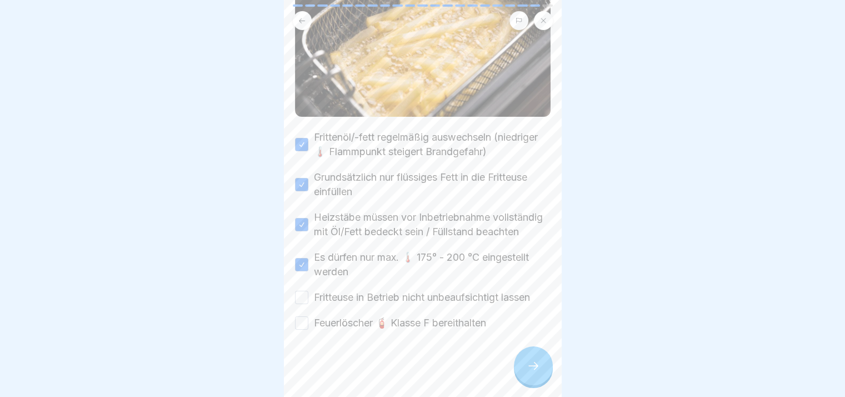
click at [308, 296] on button "Fritteuse in Betrieb nicht unbeaufsichtigt lassen" at bounding box center [301, 297] width 13 height 13
click at [341, 319] on label "Feuerlöscher 🧯 Klasse F bereithalten" at bounding box center [400, 323] width 172 height 14
click at [308, 319] on button "Feuerlöscher 🧯 Klasse F bereithalten" at bounding box center [301, 322] width 13 height 13
click at [547, 365] on div at bounding box center [533, 365] width 39 height 39
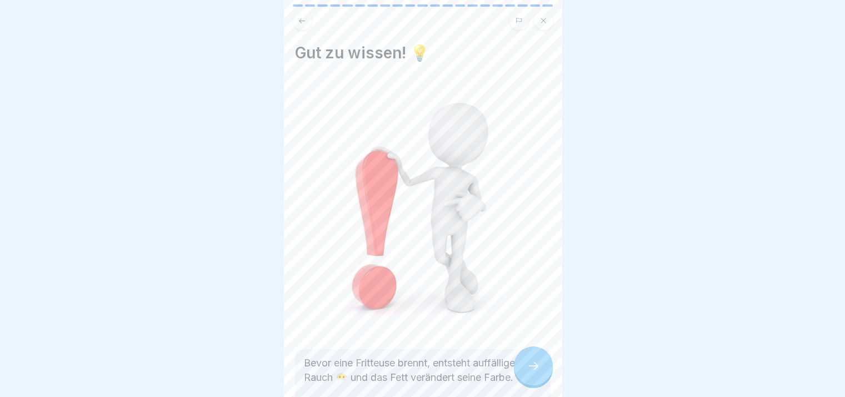
click at [547, 365] on div at bounding box center [533, 365] width 39 height 39
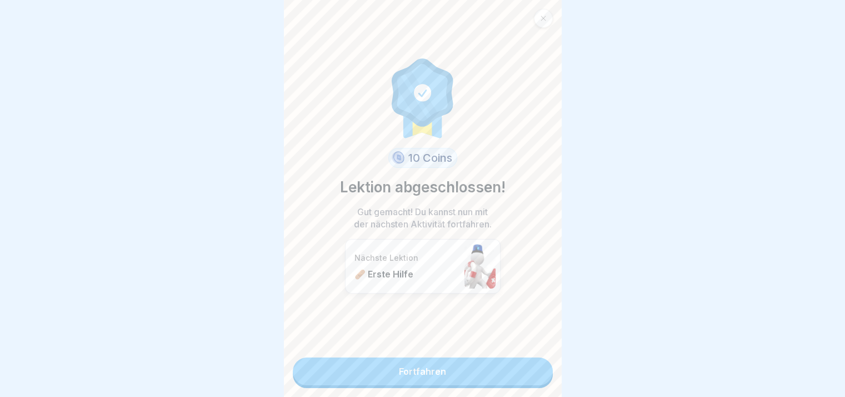
click at [547, 365] on link "Fortfahren" at bounding box center [423, 371] width 260 height 28
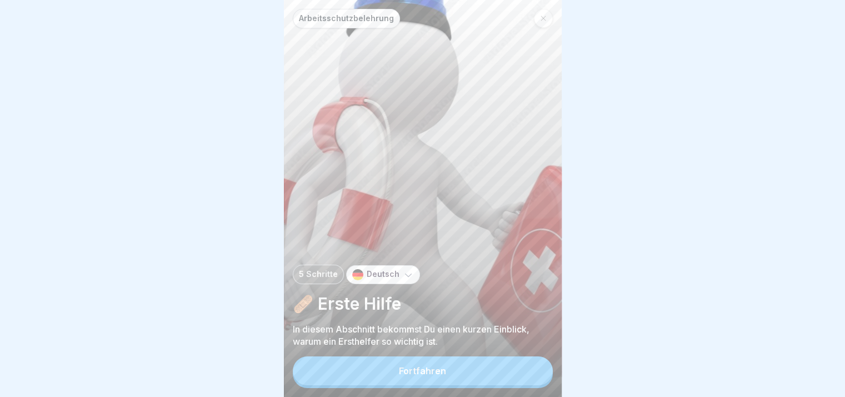
click at [547, 365] on div "Fortfahren" at bounding box center [423, 372] width 260 height 32
click at [525, 378] on button "Fortfahren" at bounding box center [423, 370] width 260 height 29
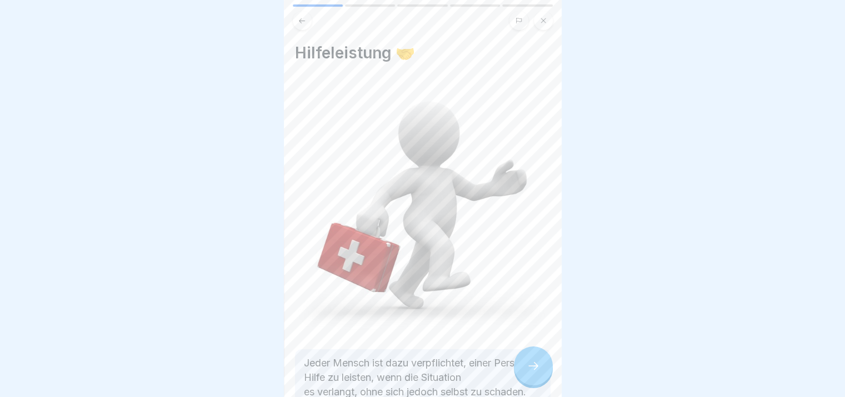
click at [525, 378] on div at bounding box center [533, 365] width 39 height 39
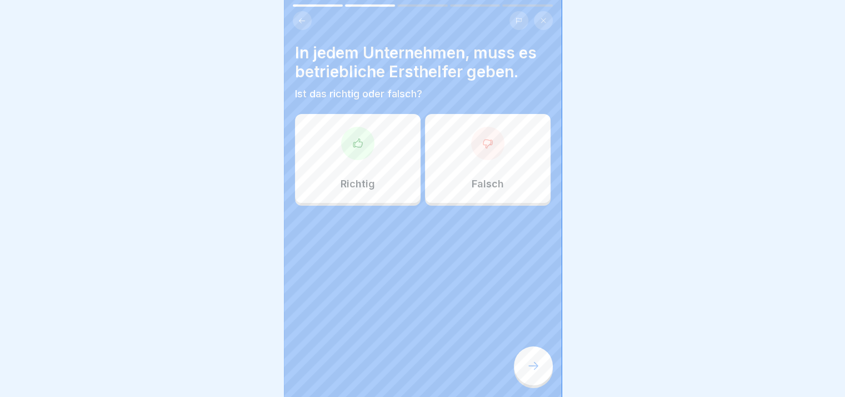
click at [525, 378] on div at bounding box center [533, 365] width 39 height 39
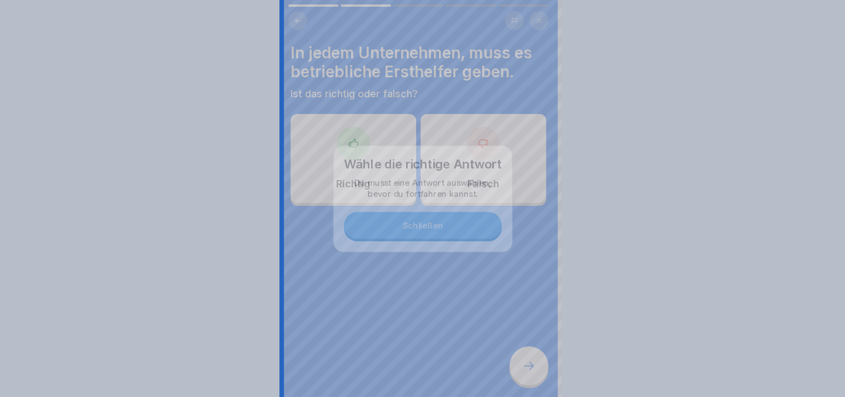
click at [525, 378] on div at bounding box center [422, 198] width 845 height 397
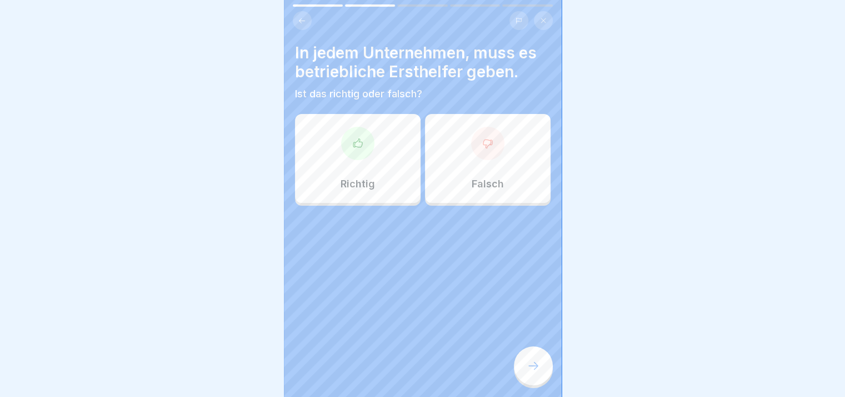
click at [367, 133] on div at bounding box center [357, 143] width 33 height 33
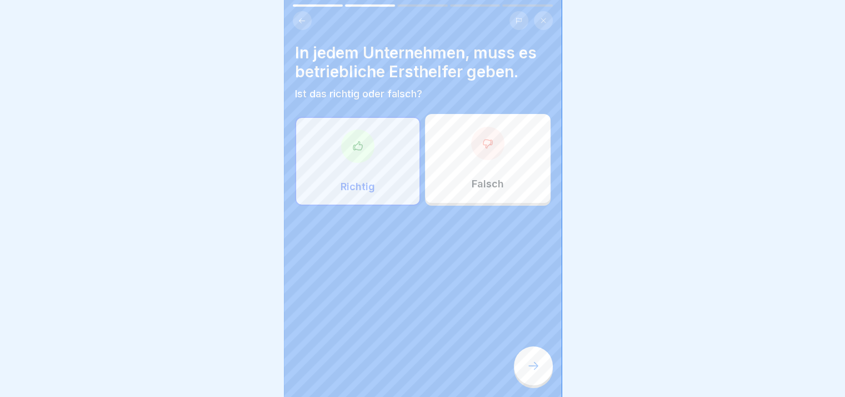
click at [528, 357] on div at bounding box center [533, 365] width 39 height 39
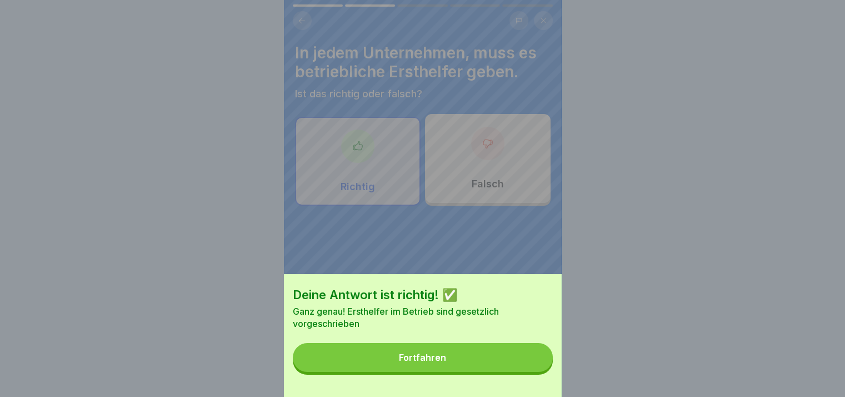
click at [528, 357] on button "Fortfahren" at bounding box center [423, 357] width 260 height 29
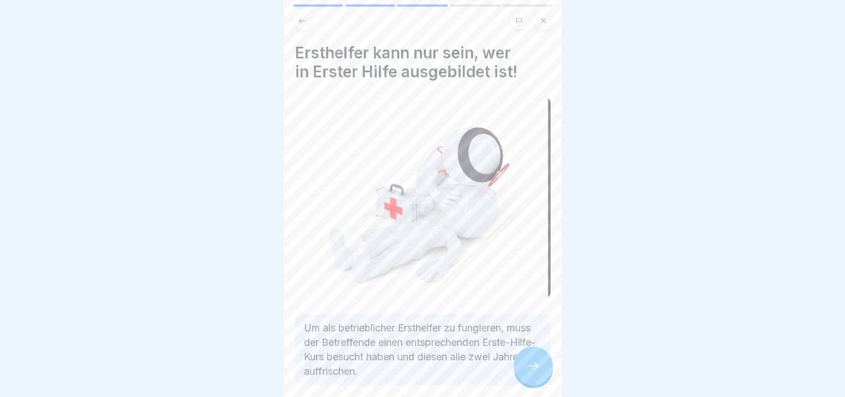
click at [528, 357] on div at bounding box center [533, 365] width 39 height 39
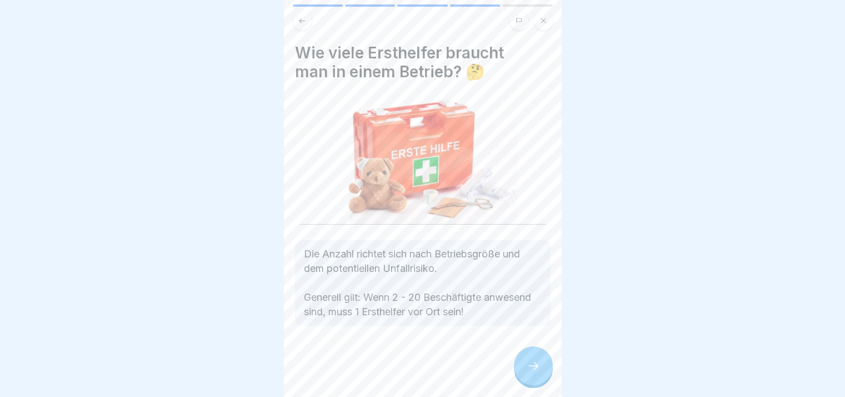
click at [528, 357] on div at bounding box center [533, 365] width 39 height 39
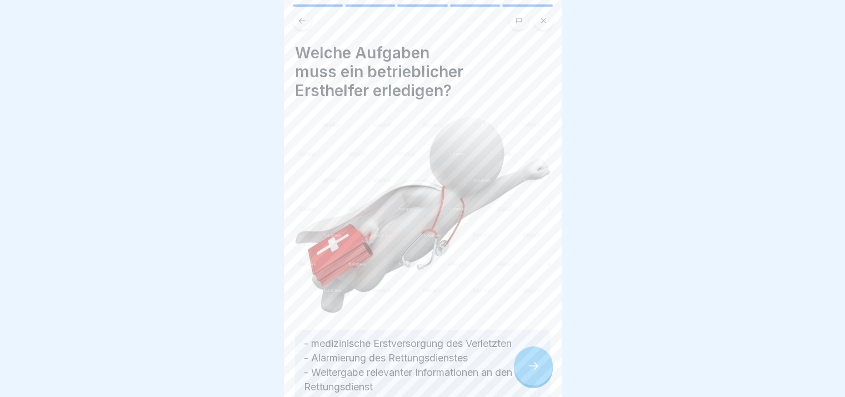
click at [528, 357] on div at bounding box center [533, 365] width 39 height 39
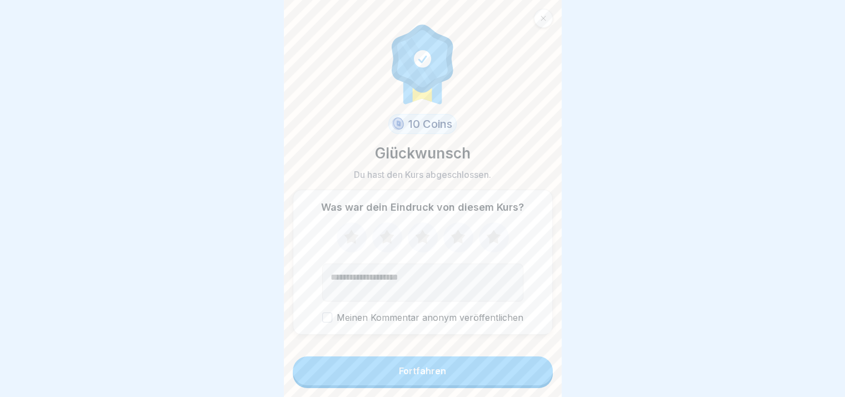
click at [528, 357] on form "10 Coins Glückwunsch Du hast den Kurs abgeschlossen. Was war dein Eindruck von …" at bounding box center [423, 198] width 278 height 397
click at [520, 371] on button "Fortfahren" at bounding box center [423, 370] width 260 height 29
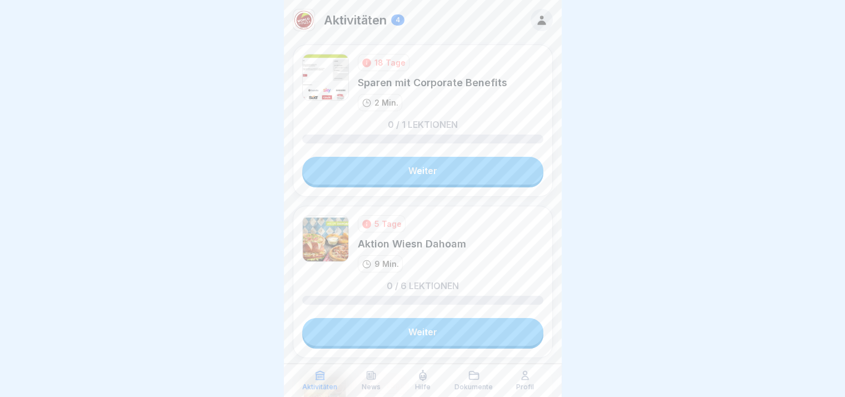
click at [471, 167] on link "Weiter" at bounding box center [422, 171] width 241 height 28
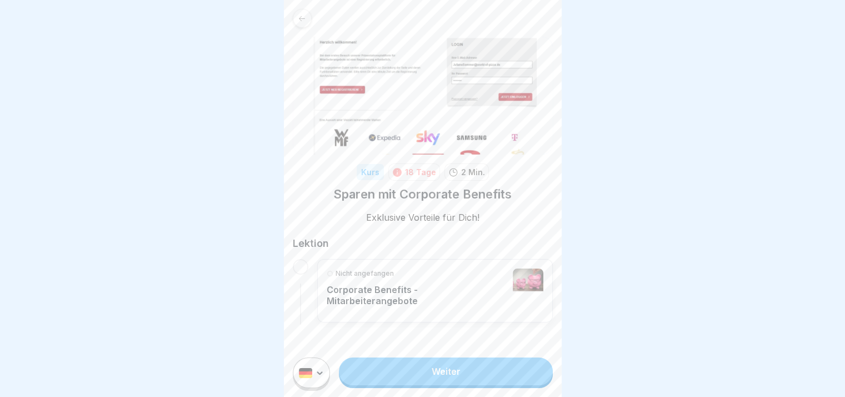
click at [497, 382] on link "Weiter" at bounding box center [445, 371] width 213 height 28
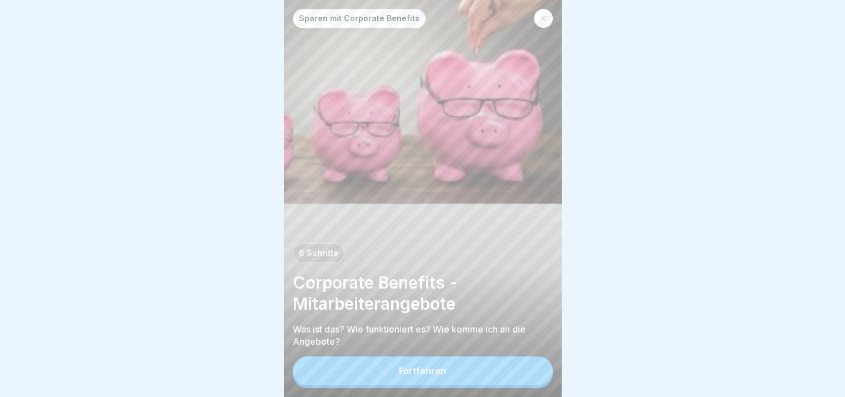
click at [525, 380] on button "Fortfahren" at bounding box center [423, 370] width 260 height 29
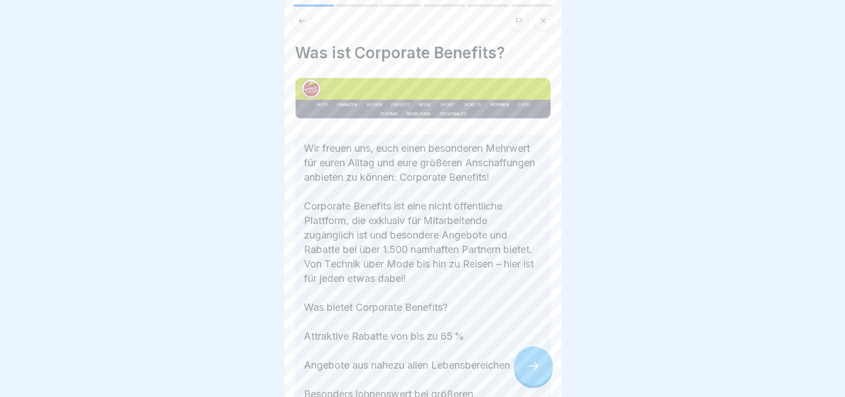
click at [525, 380] on div at bounding box center [533, 365] width 39 height 39
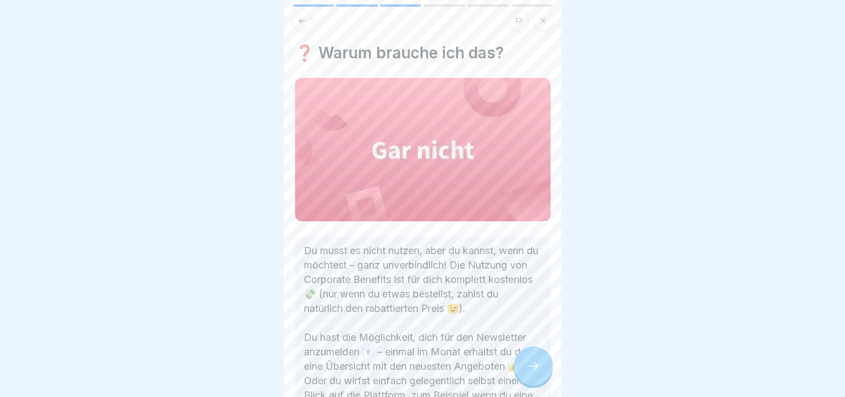
click at [525, 380] on div at bounding box center [533, 365] width 39 height 39
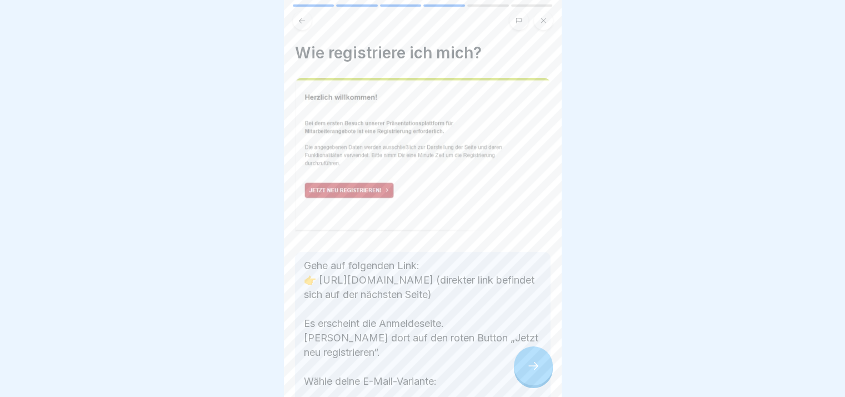
click at [525, 380] on div at bounding box center [533, 365] width 39 height 39
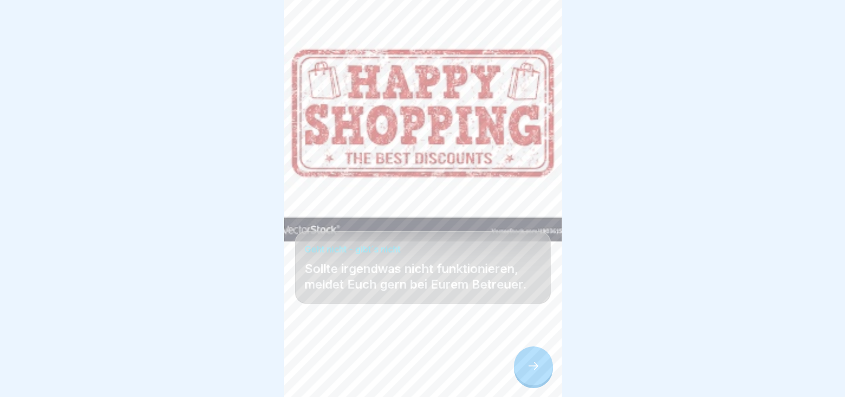
click at [525, 380] on div at bounding box center [533, 365] width 39 height 39
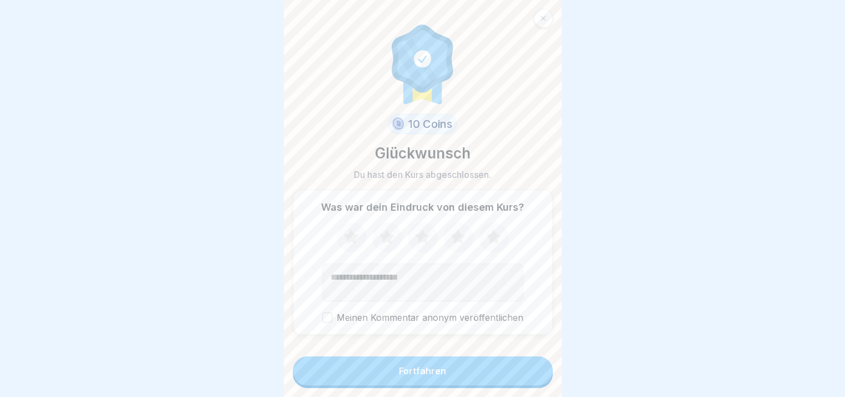
click at [525, 380] on button "Fortfahren" at bounding box center [423, 370] width 260 height 29
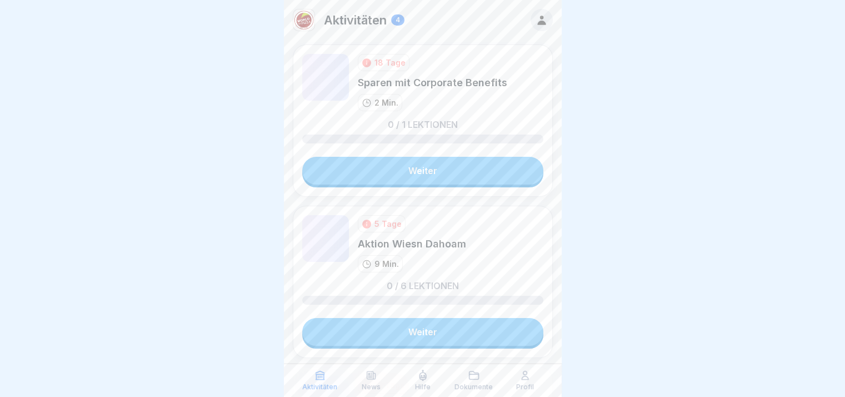
click at [525, 380] on icon at bounding box center [525, 375] width 11 height 11
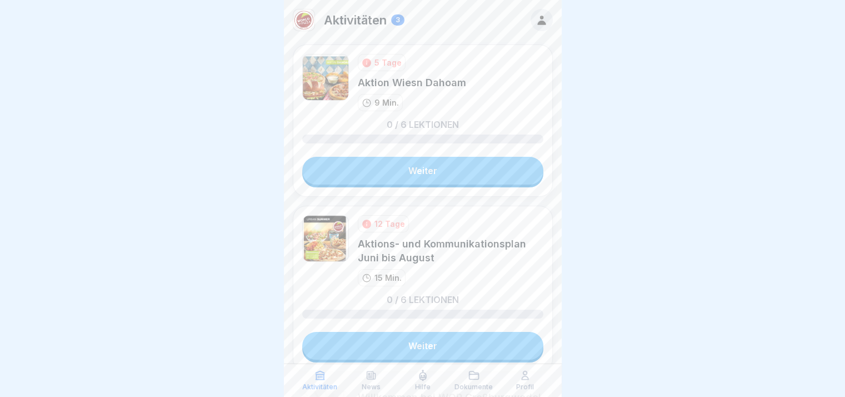
click at [525, 380] on icon at bounding box center [525, 375] width 11 height 11
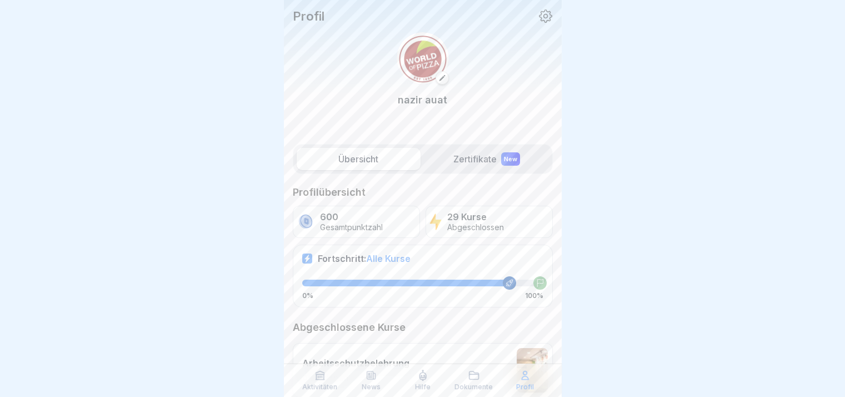
click at [318, 385] on p "Aktivitäten" at bounding box center [319, 387] width 35 height 8
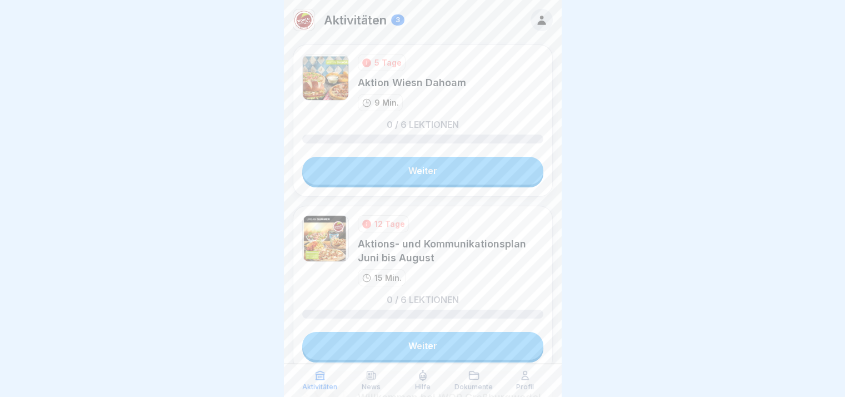
click at [480, 167] on link "Weiter" at bounding box center [422, 171] width 241 height 28
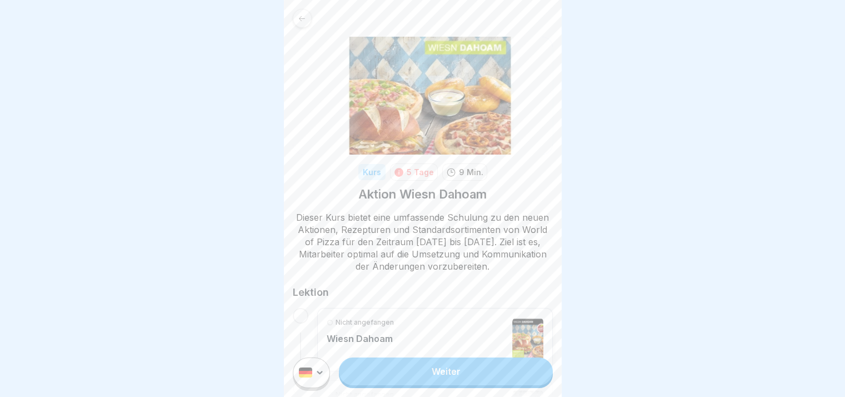
click at [514, 370] on link "Weiter" at bounding box center [445, 371] width 213 height 28
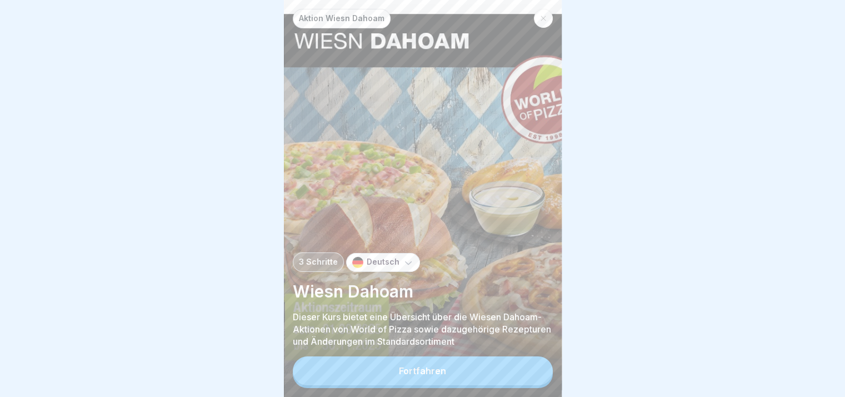
click at [514, 370] on button "Fortfahren" at bounding box center [423, 370] width 260 height 29
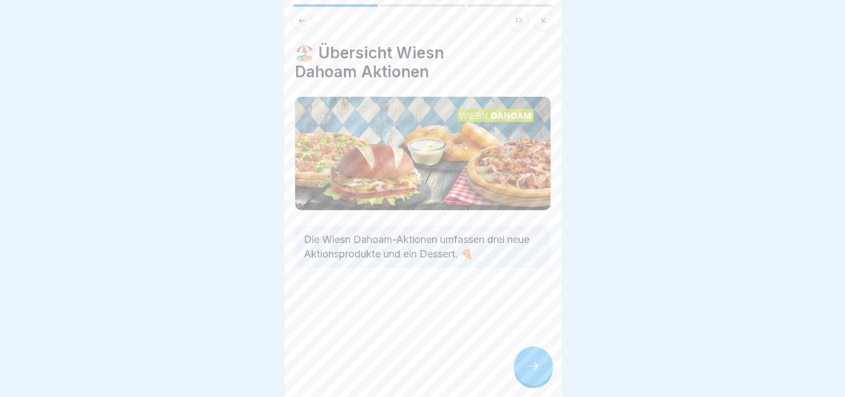
click at [514, 370] on div "🏖️ Übersicht Wiesn Dahoam Aktionen Die Wiesn Dahoam-Aktionen umfassen drei neue…" at bounding box center [423, 198] width 278 height 397
click at [536, 367] on div at bounding box center [533, 365] width 39 height 39
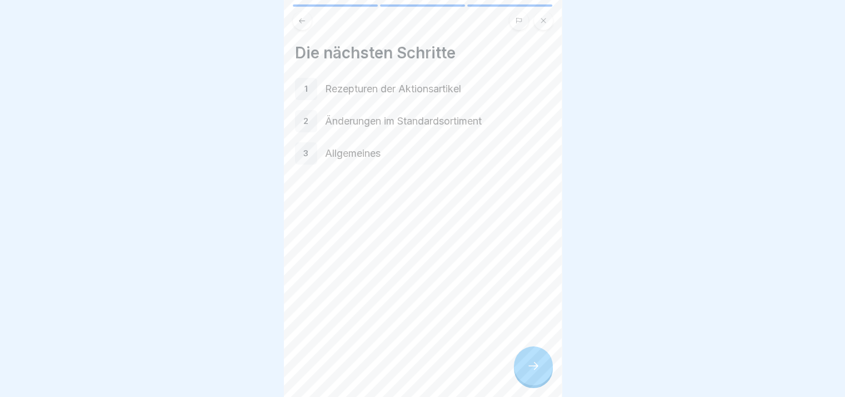
click at [536, 367] on div at bounding box center [533, 365] width 39 height 39
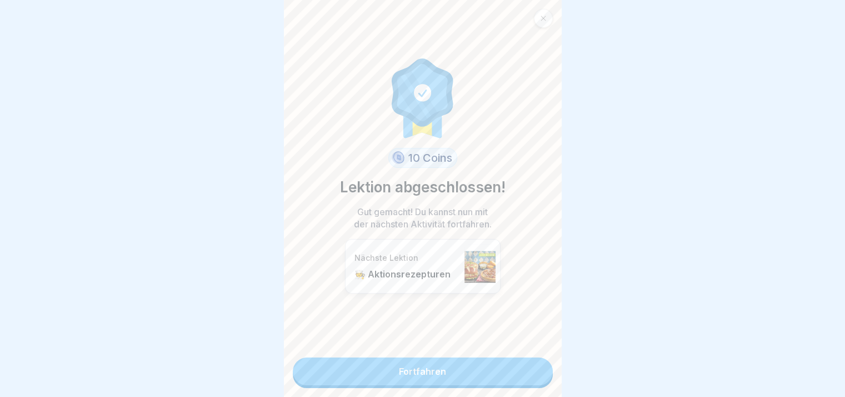
click at [536, 367] on link "Fortfahren" at bounding box center [423, 371] width 260 height 28
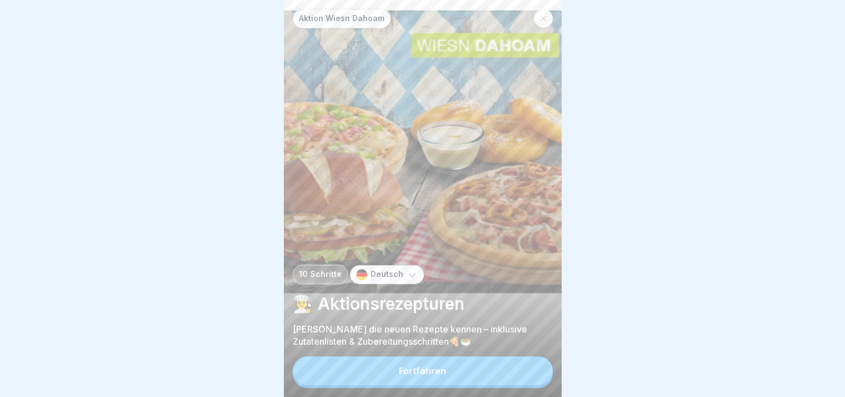
click at [536, 367] on button "Fortfahren" at bounding box center [423, 370] width 260 height 29
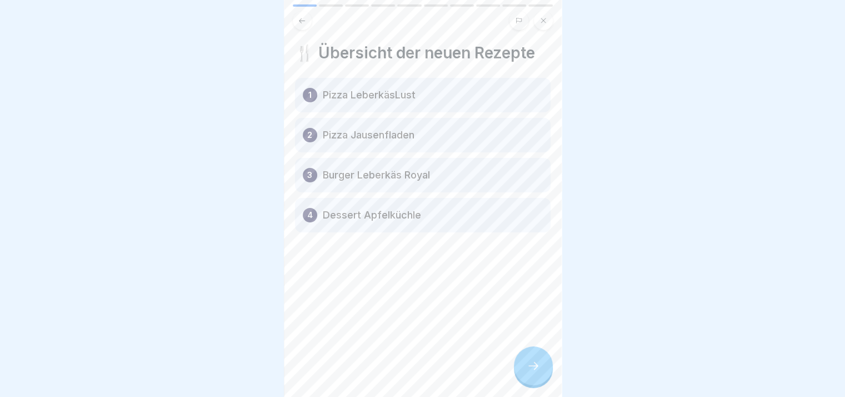
click at [536, 367] on div "🍴 Übersicht der neuen Rezepte 1 Pizza LeberkäsLust 2 Pizza Jausenfladen 3 Burge…" at bounding box center [423, 198] width 278 height 397
click at [536, 367] on div at bounding box center [533, 365] width 39 height 39
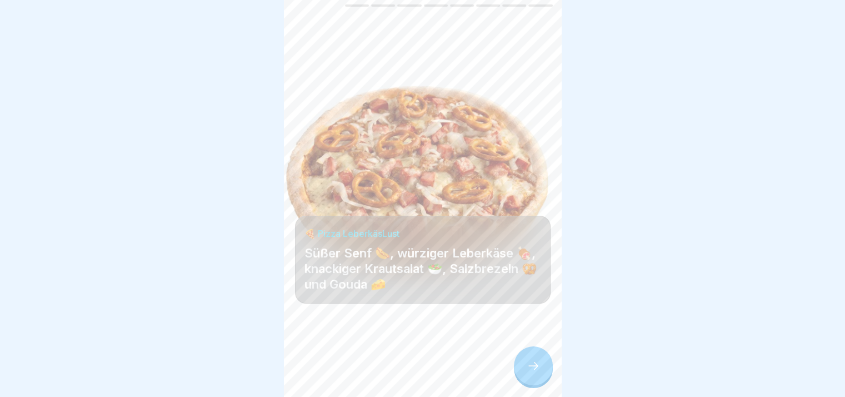
click at [536, 367] on icon at bounding box center [533, 365] width 13 height 13
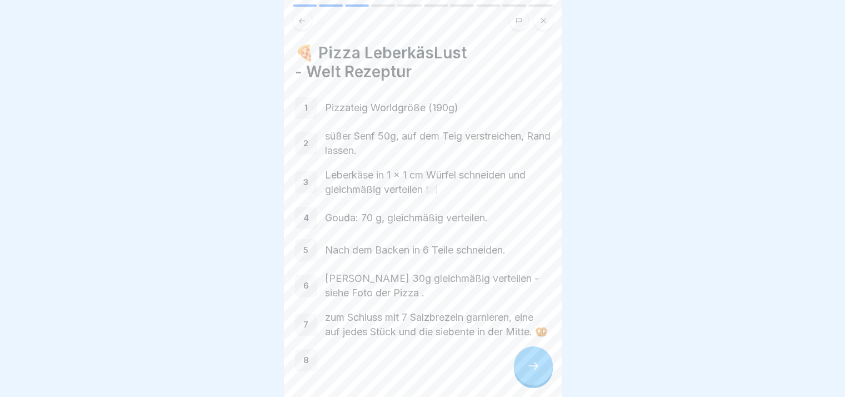
click at [536, 367] on icon at bounding box center [533, 365] width 13 height 13
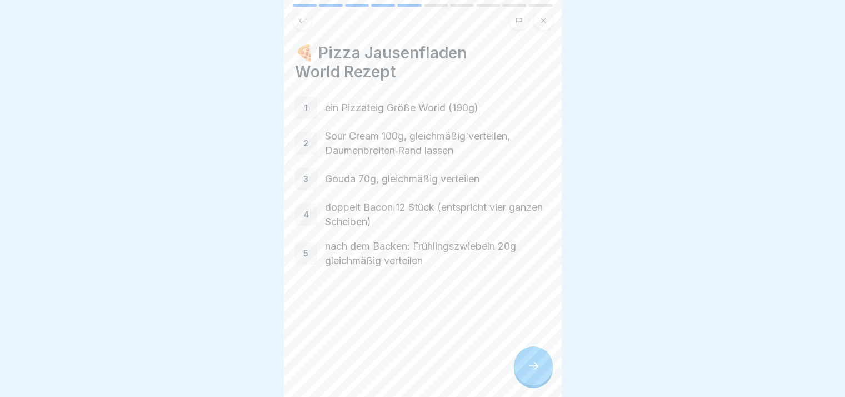
click at [536, 367] on div at bounding box center [533, 365] width 39 height 39
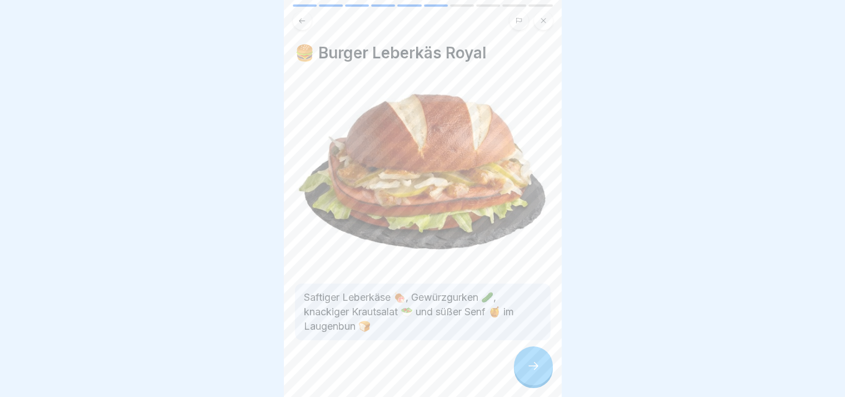
click at [536, 367] on div at bounding box center [533, 365] width 39 height 39
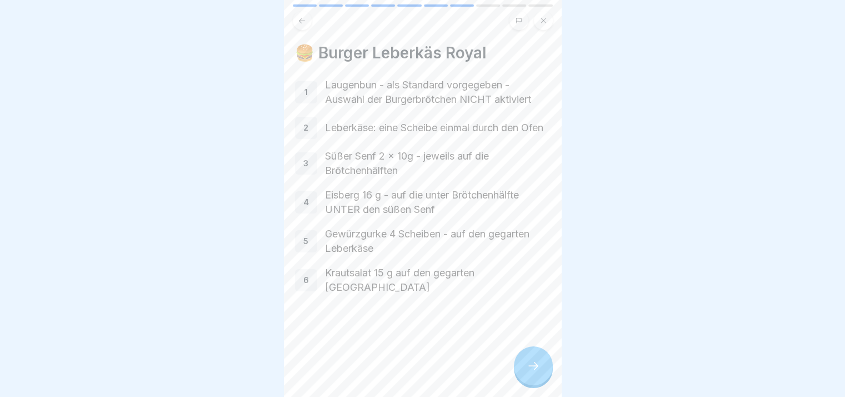
click at [536, 367] on div at bounding box center [533, 365] width 39 height 39
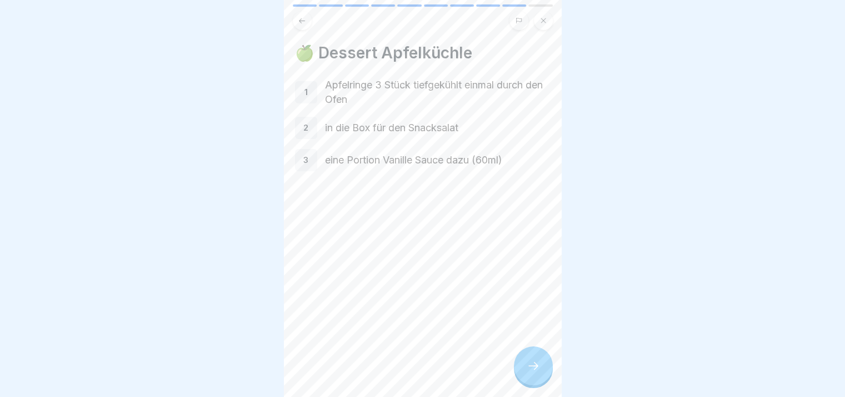
click at [536, 367] on div at bounding box center [533, 365] width 39 height 39
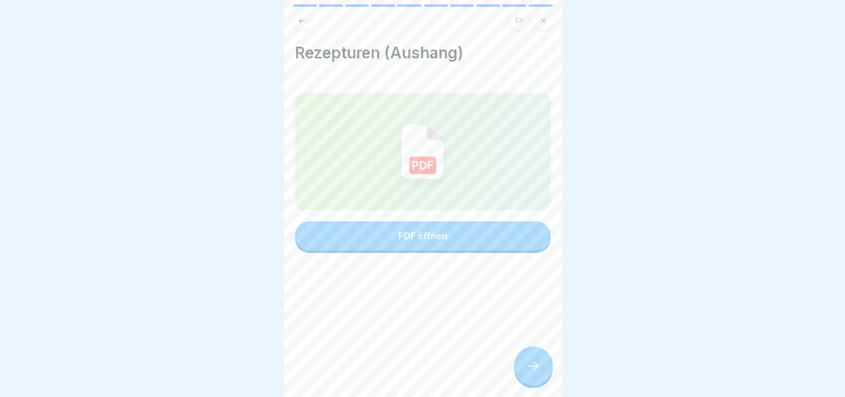
click at [536, 367] on div at bounding box center [533, 365] width 39 height 39
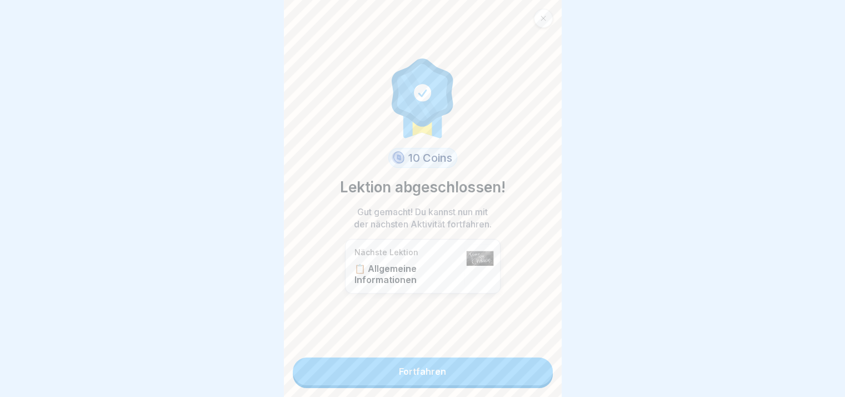
click at [536, 367] on link "Fortfahren" at bounding box center [423, 371] width 260 height 28
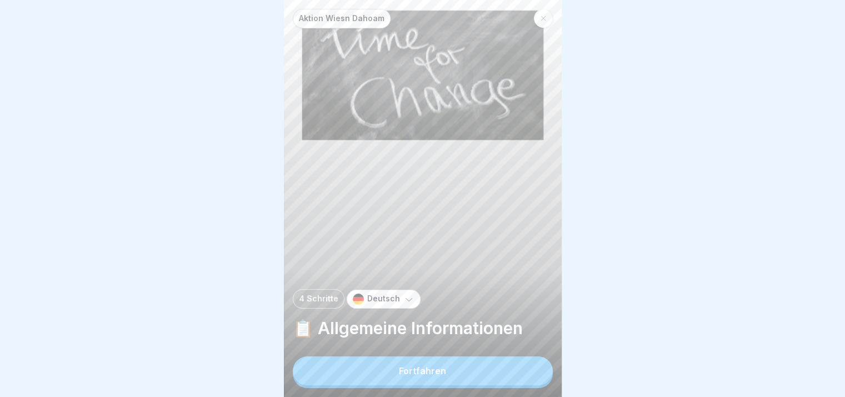
click at [519, 374] on button "Fortfahren" at bounding box center [423, 370] width 260 height 29
click at [573, 374] on div at bounding box center [701, 399] width 256 height 67
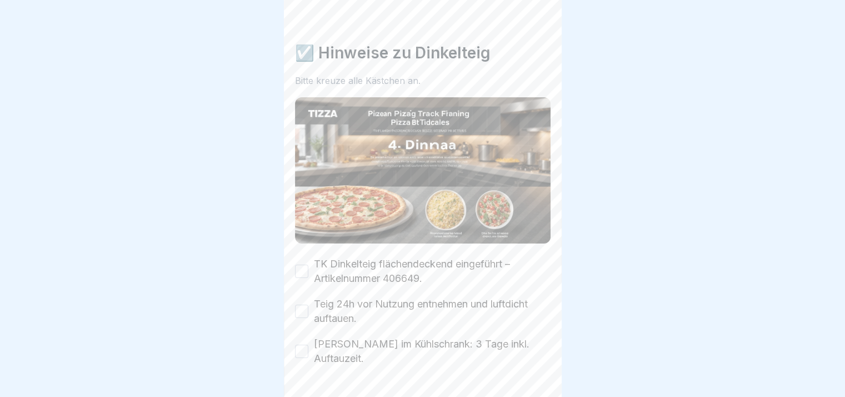
click at [519, 374] on div "Aktion Wiesn Dahoam 4 Schritte Deutsch 📋 Allgemeine Informationen Fortfahren ☑️…" at bounding box center [423, 198] width 278 height 397
click at [519, 374] on div at bounding box center [533, 365] width 39 height 39
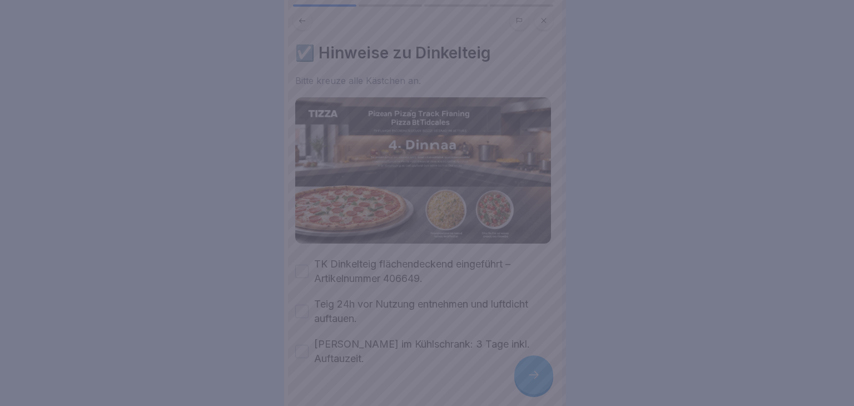
click at [519, 374] on div at bounding box center [427, 203] width 854 height 406
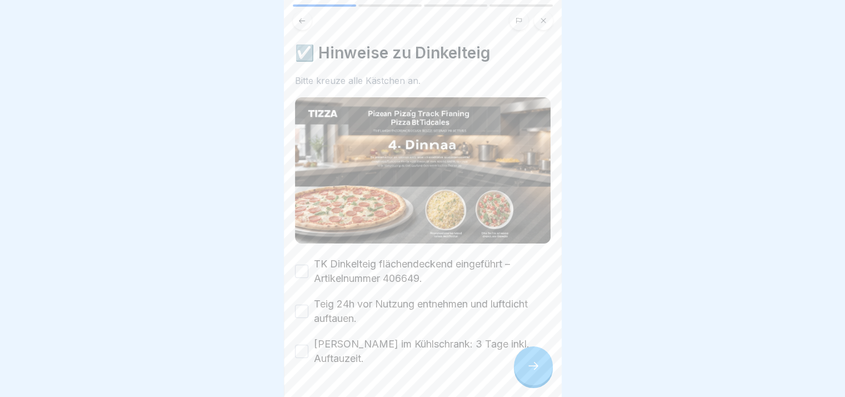
click at [392, 263] on label "TK Dinkelteig flächendeckend eingeführt – Artikelnummer 406649." at bounding box center [432, 271] width 237 height 29
click at [308, 265] on button "TK Dinkelteig flächendeckend eingeführt – Artikelnummer 406649." at bounding box center [301, 271] width 13 height 13
click at [360, 301] on label "Teig 24h vor Nutzung entnehmen und luftdicht auftauen." at bounding box center [432, 311] width 237 height 29
click at [308, 305] on button "Teig 24h vor Nutzung entnehmen und luftdicht auftauen." at bounding box center [301, 311] width 13 height 13
click at [350, 337] on label "[PERSON_NAME] im Kühlschrank: 3 Tage inkl. Auftauzeit." at bounding box center [432, 351] width 237 height 29
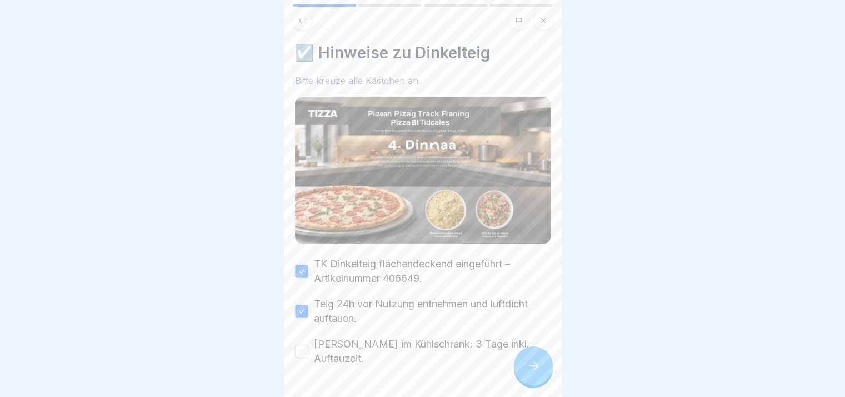
click at [308, 345] on button "[PERSON_NAME] im Kühlschrank: 3 Tage inkl. Auftauzeit." at bounding box center [301, 351] width 13 height 13
click at [517, 369] on div at bounding box center [533, 365] width 39 height 39
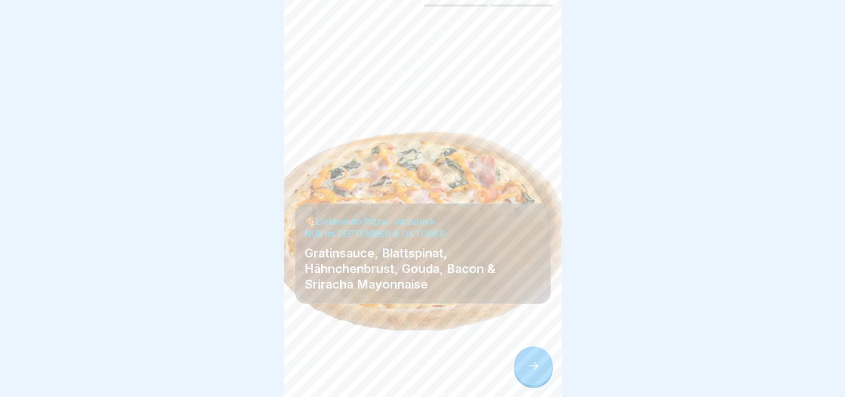
click at [517, 369] on div at bounding box center [533, 365] width 39 height 39
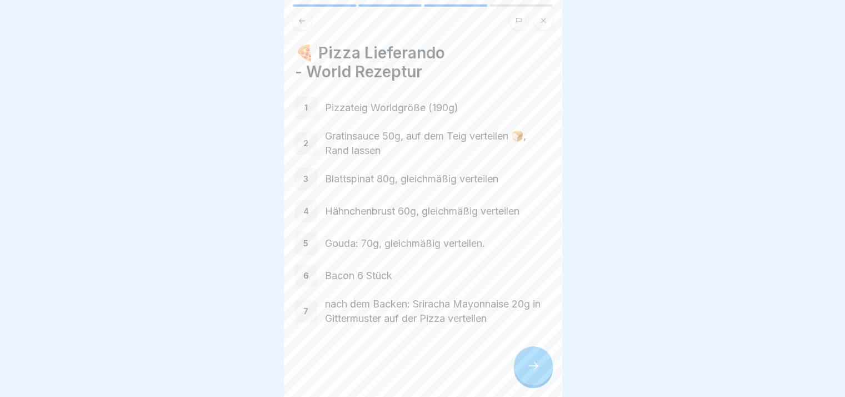
click at [517, 369] on div at bounding box center [533, 365] width 39 height 39
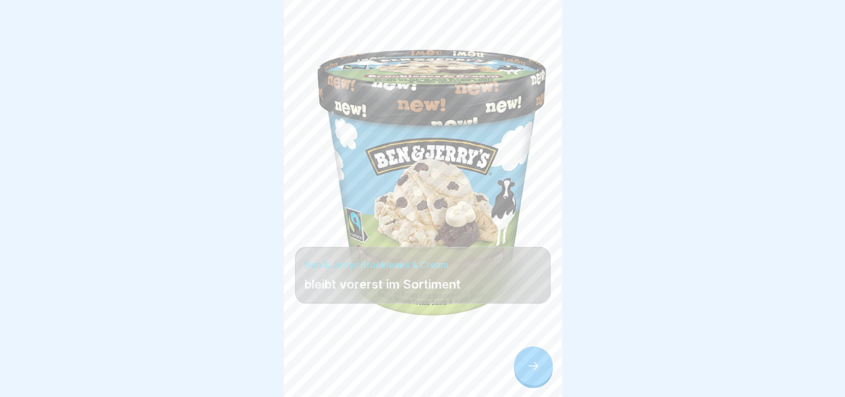
click at [517, 369] on div at bounding box center [533, 365] width 39 height 39
click at [571, 369] on link "Fortfahren" at bounding box center [701, 371] width 260 height 28
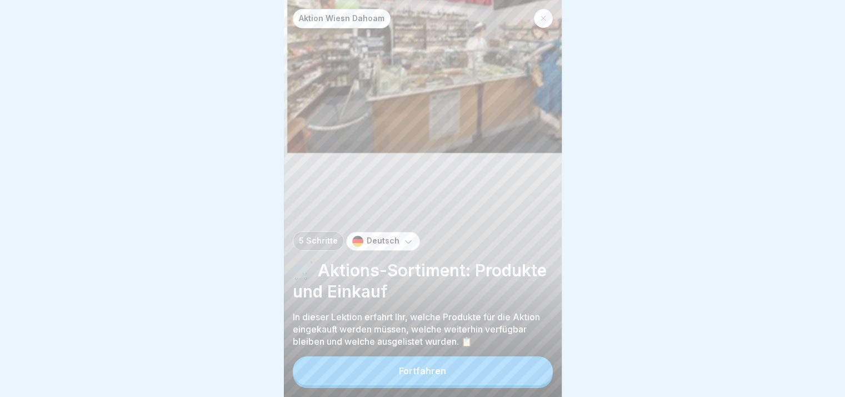
click at [517, 369] on button "Fortfahren" at bounding box center [423, 370] width 260 height 29
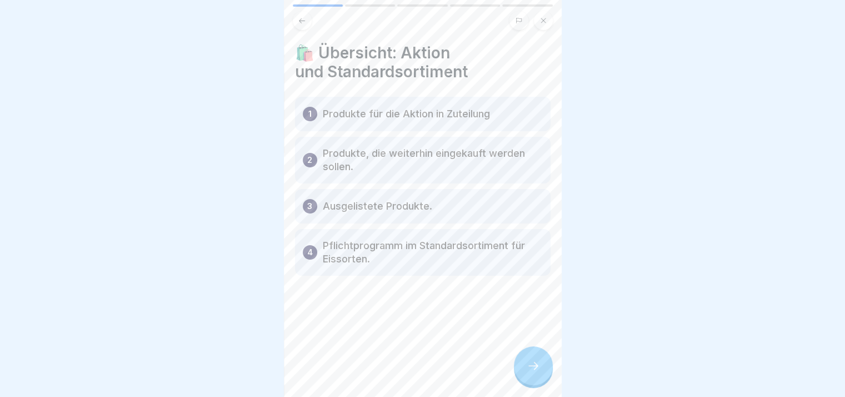
click at [517, 369] on div "🛍️ Übersicht: Aktion und Standardsortiment 1 Produkte für die Aktion in Zuteilu…" at bounding box center [423, 198] width 278 height 397
click at [517, 369] on div "Aktion Wiesn Dahoam 5 Schritte Deutsch 🛒 Aktions-Sortiment: Produkte und Einkau…" at bounding box center [423, 198] width 278 height 397
click at [517, 369] on div at bounding box center [533, 365] width 39 height 39
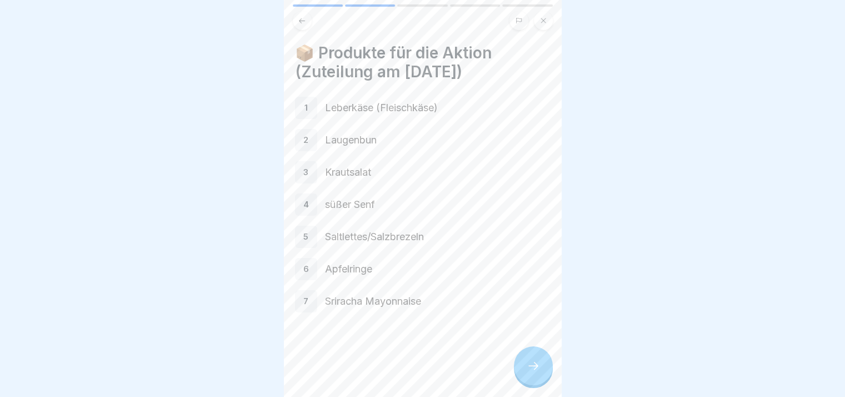
click at [517, 369] on div at bounding box center [533, 365] width 39 height 39
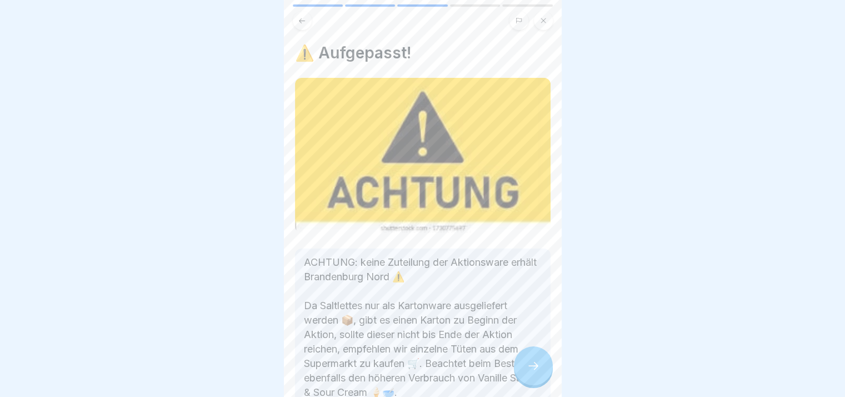
click at [521, 368] on div at bounding box center [533, 365] width 39 height 39
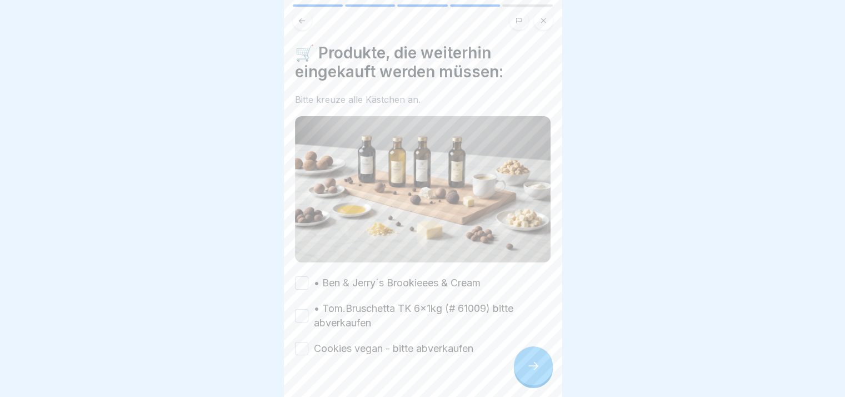
click at [521, 368] on div at bounding box center [533, 365] width 39 height 39
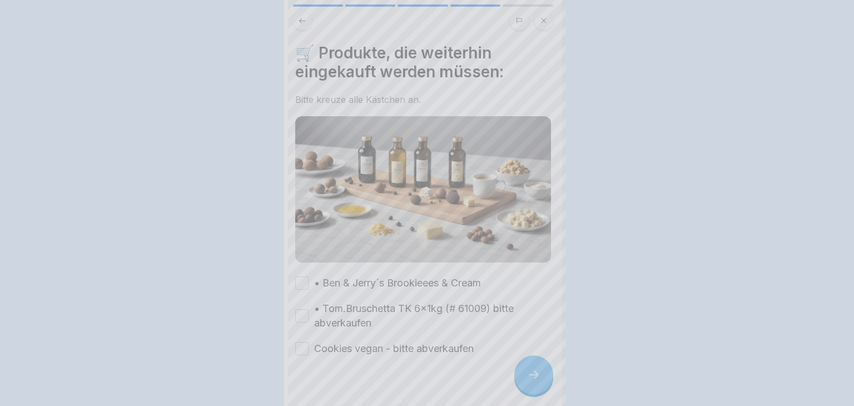
click at [521, 368] on div at bounding box center [427, 203] width 854 height 406
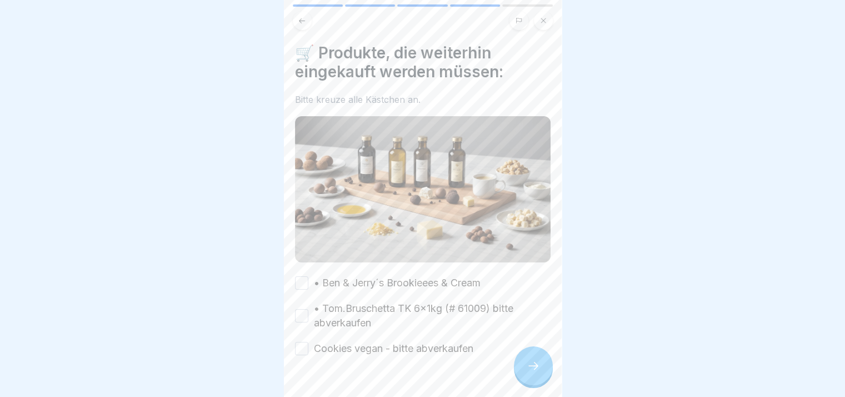
scroll to position [20, 0]
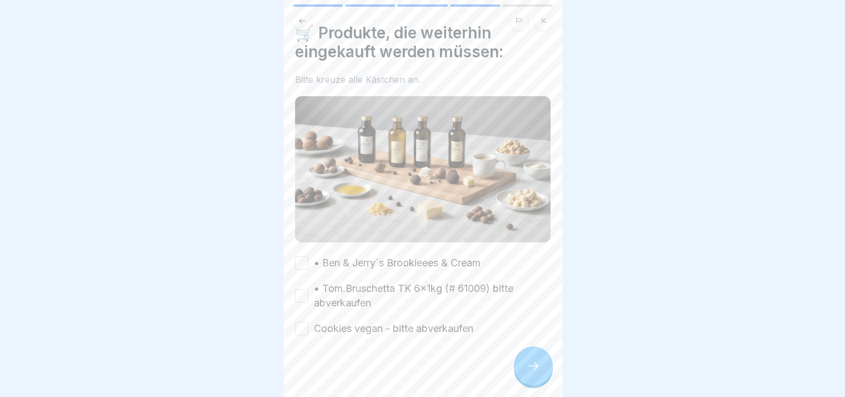
click at [391, 261] on label "• Ben & Jerry´s Brookieees & Cream" at bounding box center [397, 263] width 167 height 14
click at [308, 261] on button "• Ben & Jerry´s Brookieees & Cream" at bounding box center [301, 262] width 13 height 13
click at [382, 271] on div "• Ben & Jerry´s Brookieees & Cream • Tom.Bruschetta TK 6x1kg (# 61009) bitte ab…" at bounding box center [423, 296] width 256 height 80
click at [378, 281] on label "• Tom.Bruschetta TK 6x1kg (# 61009) bitte abverkaufen" at bounding box center [432, 295] width 237 height 29
click at [308, 289] on button "• Tom.Bruschetta TK 6x1kg (# 61009) bitte abverkaufen" at bounding box center [301, 295] width 13 height 13
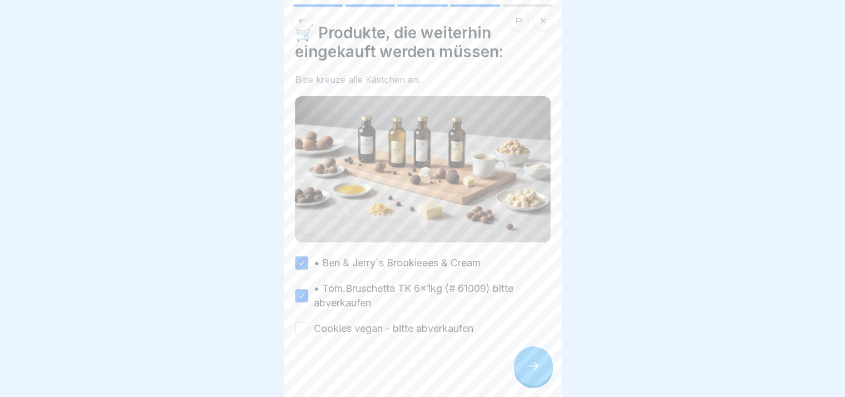
click at [374, 323] on label "Cookies vegan - bitte abverkaufen" at bounding box center [394, 328] width 160 height 14
click at [308, 323] on button "Cookies vegan - bitte abverkaufen" at bounding box center [301, 328] width 13 height 13
click at [540, 360] on div at bounding box center [533, 365] width 39 height 39
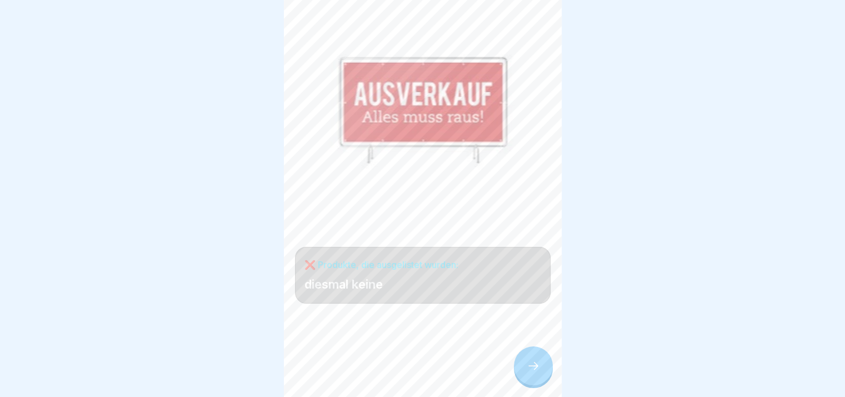
click at [540, 360] on div at bounding box center [533, 365] width 39 height 39
click at [571, 360] on link "Fortfahren" at bounding box center [701, 371] width 260 height 28
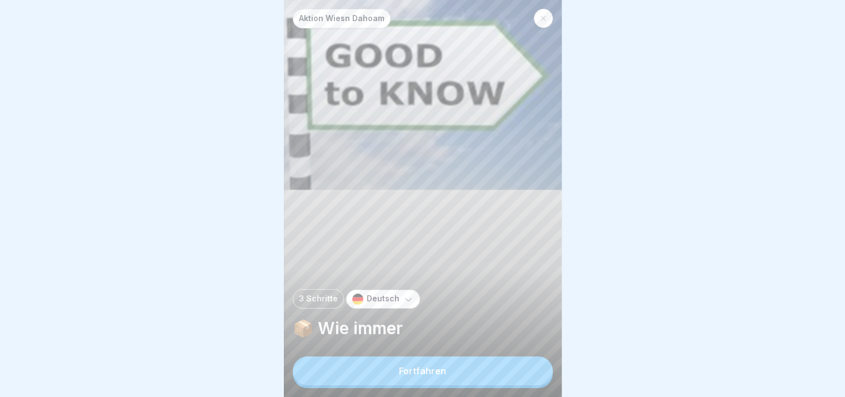
click at [540, 360] on div "Aktion Wiesn Dahoam 3 Schritte Deutsch 📦 Wie immer Fortfahren" at bounding box center [423, 198] width 278 height 397
click at [514, 374] on button "Fortfahren" at bounding box center [423, 370] width 260 height 29
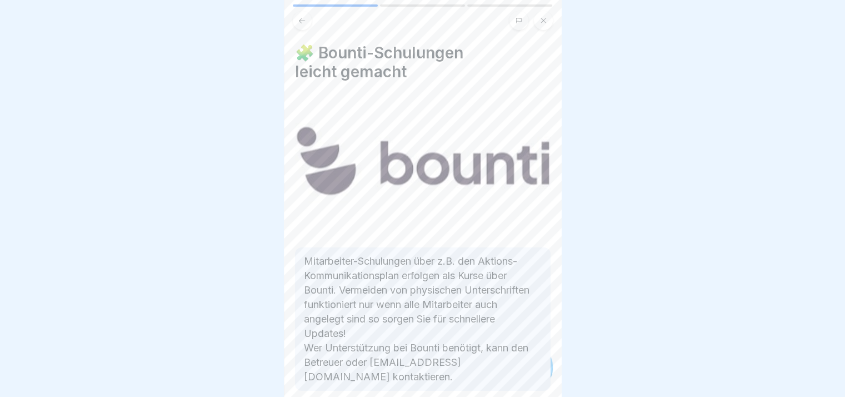
click at [514, 374] on p "Mitarbeiter-Schulungen über z.B. den Aktions-Kommunikationsplan erfolgen als Ku…" at bounding box center [423, 319] width 238 height 130
click at [514, 374] on div "Aktion Wiesn Dahoam 3 Schritte Deutsch 📦 Wie immer Fortfahren 🧩 Bounti-Schulung…" at bounding box center [423, 198] width 278 height 397
click at [514, 374] on div at bounding box center [533, 365] width 39 height 39
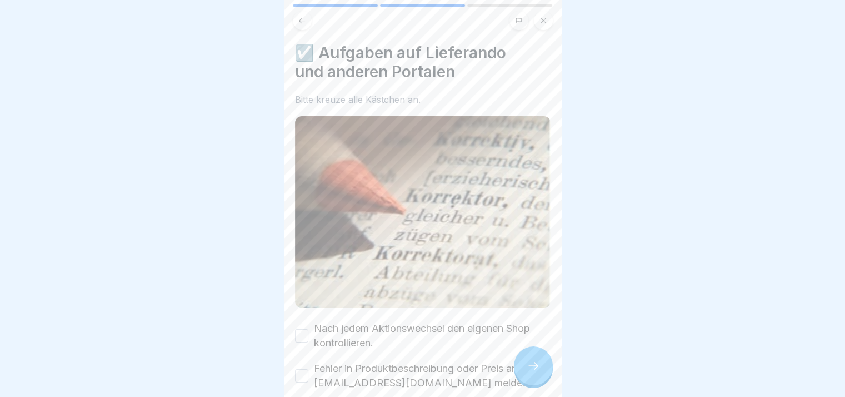
click at [514, 374] on div at bounding box center [533, 365] width 39 height 39
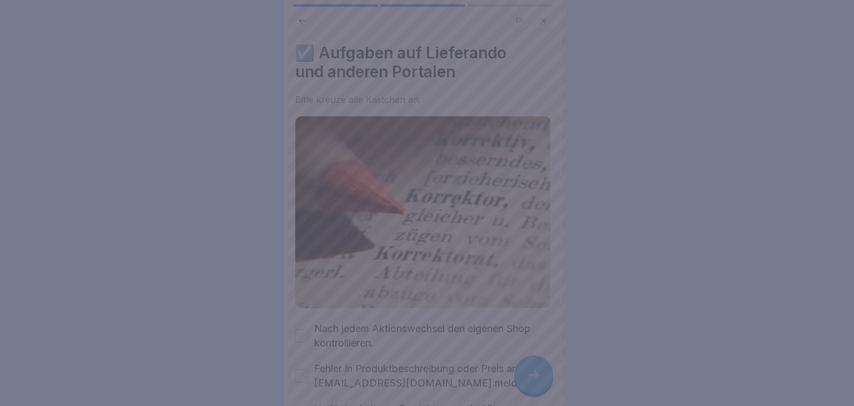
click at [539, 377] on div at bounding box center [427, 203] width 854 height 406
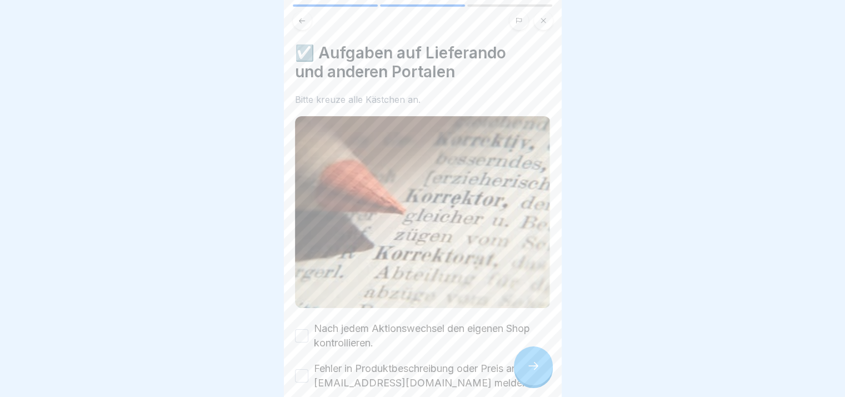
scroll to position [93, 0]
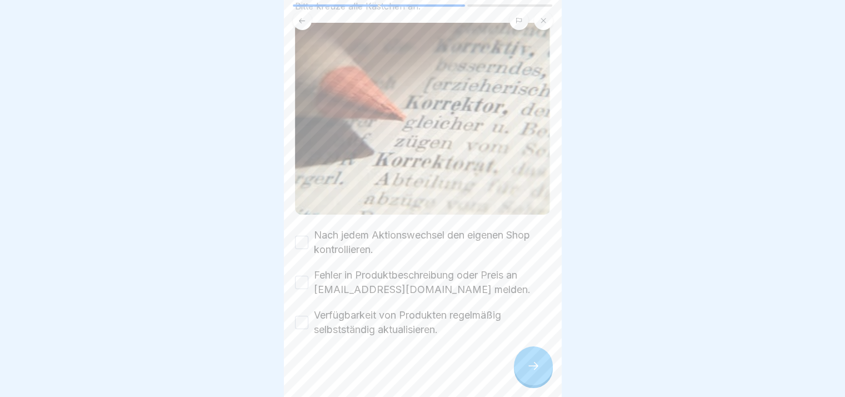
click at [349, 228] on label "Nach jedem Aktionswechsel den eigenen Shop kontrollieren." at bounding box center [432, 242] width 237 height 29
click at [308, 236] on button "Nach jedem Aktionswechsel den eigenen Shop kontrollieren." at bounding box center [301, 242] width 13 height 13
click at [339, 257] on div "Nach jedem Aktionswechsel den eigenen Shop kontrollieren. Fehler in Produktbesc…" at bounding box center [423, 282] width 256 height 109
click at [339, 268] on label "Fehler in Produktbeschreibung oder Preis an [EMAIL_ADDRESS][DOMAIN_NAME] melden." at bounding box center [432, 282] width 237 height 29
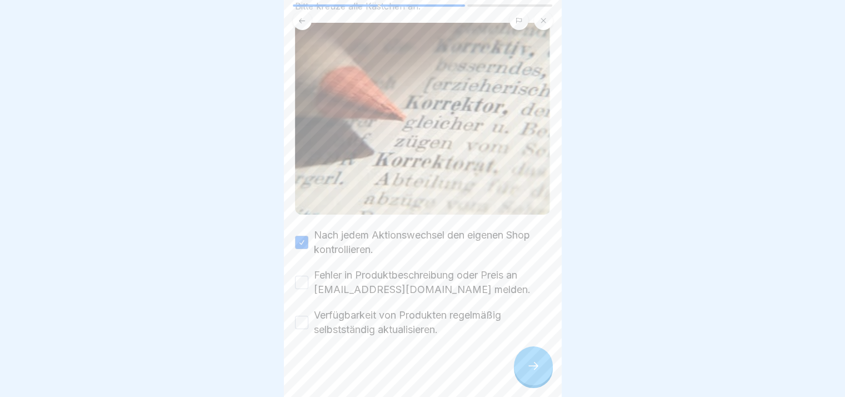
click at [308, 276] on button "Fehler in Produktbeschreibung oder Preis an [EMAIL_ADDRESS][DOMAIN_NAME] melden." at bounding box center [301, 282] width 13 height 13
click at [349, 323] on label "Verfügbarkeit von Produkten regelmäßig selbstständig aktualisieren." at bounding box center [432, 322] width 237 height 29
click at [308, 323] on button "Verfügbarkeit von Produkten regelmäßig selbstständig aktualisieren." at bounding box center [301, 322] width 13 height 13
click at [528, 362] on div at bounding box center [533, 365] width 39 height 39
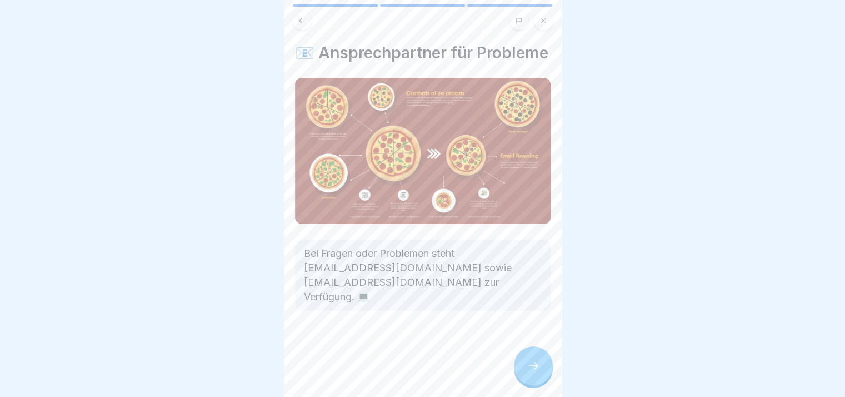
click at [528, 362] on div at bounding box center [533, 365] width 39 height 39
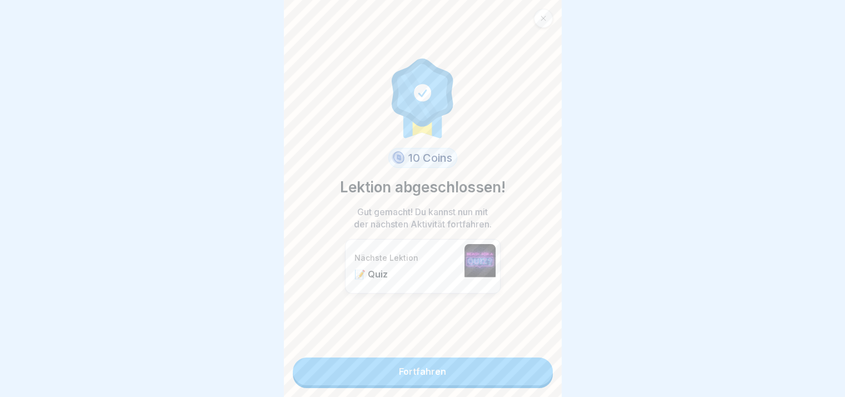
click at [528, 362] on link "Fortfahren" at bounding box center [423, 371] width 260 height 28
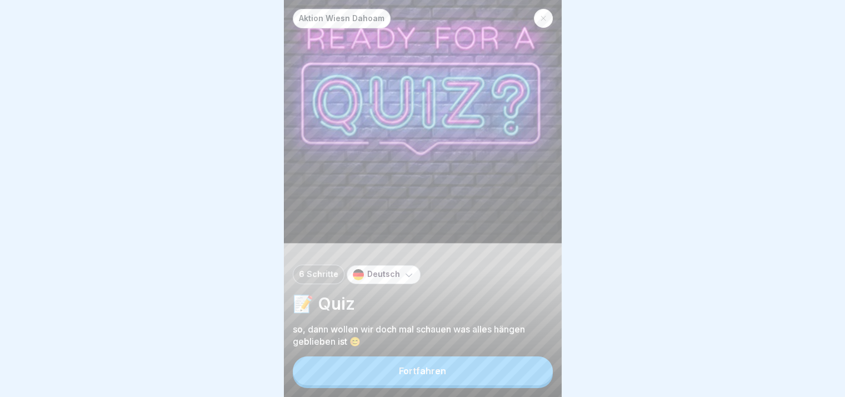
click at [528, 362] on div "Aktion Wiesn Dahoam 6 Schritte Deutsch 📝 Quiz so, dann wollen wir doch mal scha…" at bounding box center [423, 198] width 278 height 397
click at [525, 379] on button "Fortfahren" at bounding box center [423, 370] width 260 height 29
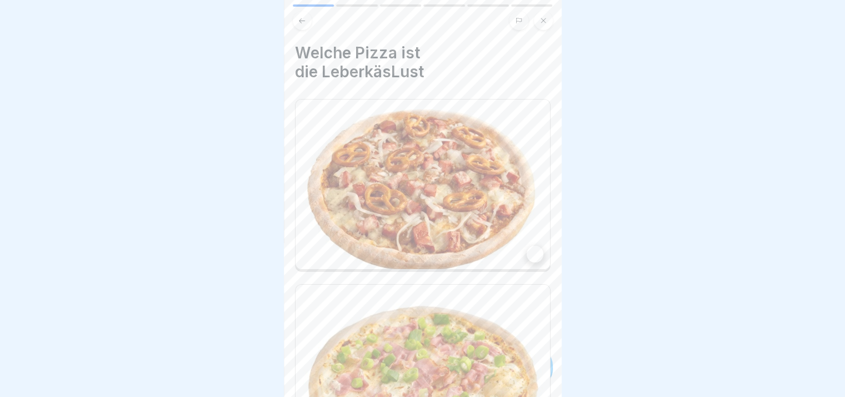
click at [525, 379] on img at bounding box center [423, 370] width 255 height 170
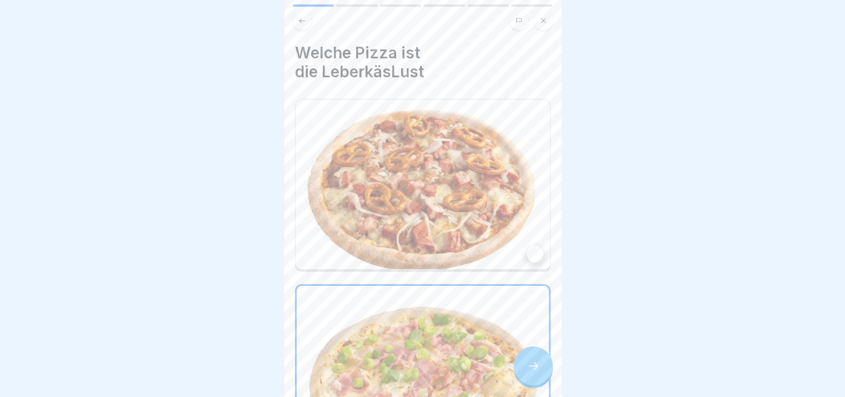
click at [533, 372] on icon at bounding box center [533, 365] width 13 height 13
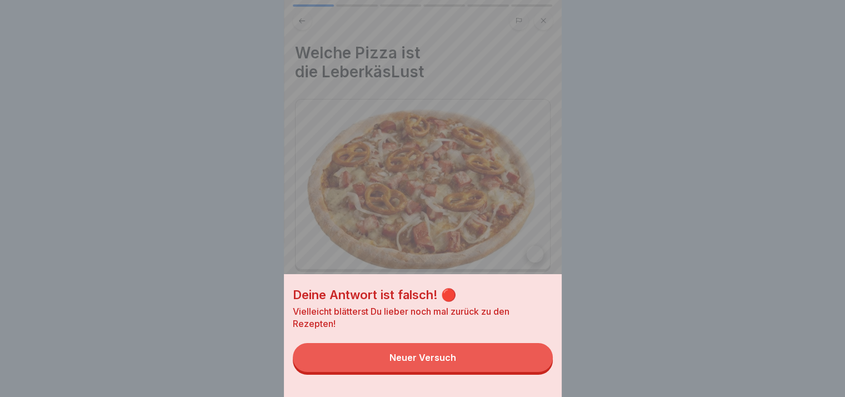
click at [527, 387] on div "Deine Antwort ist falsch! 🔴 Vielleicht blätterst Du lieber noch mal zurück zu d…" at bounding box center [423, 335] width 278 height 123
click at [524, 365] on button "Neuer Versuch" at bounding box center [423, 357] width 260 height 29
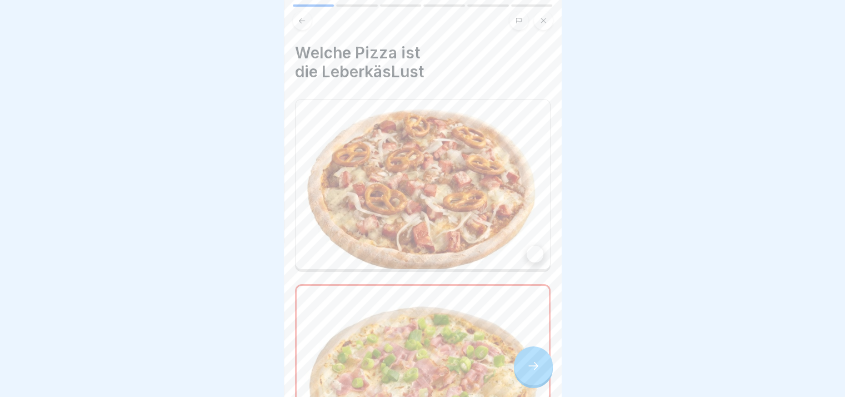
click at [462, 347] on img at bounding box center [423, 369] width 252 height 167
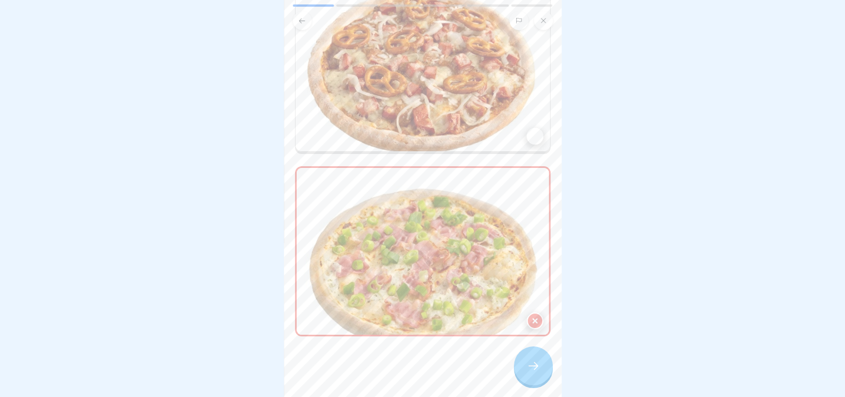
click at [535, 372] on icon at bounding box center [533, 365] width 13 height 13
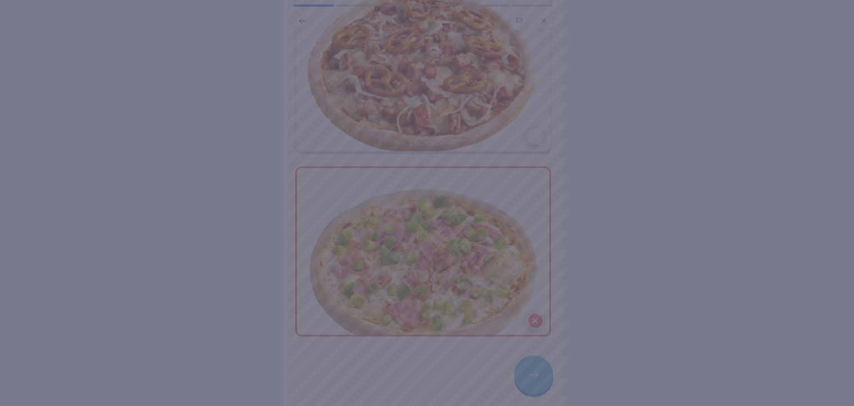
click at [535, 375] on div at bounding box center [427, 203] width 854 height 406
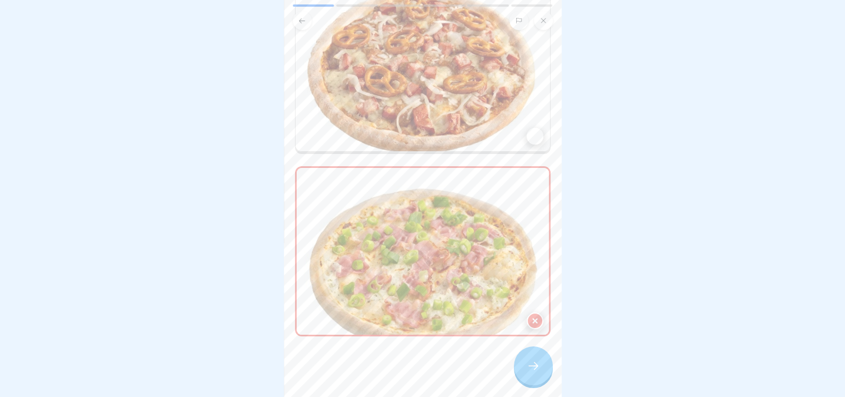
click at [447, 120] on img at bounding box center [423, 67] width 255 height 170
click at [535, 381] on div at bounding box center [533, 365] width 39 height 39
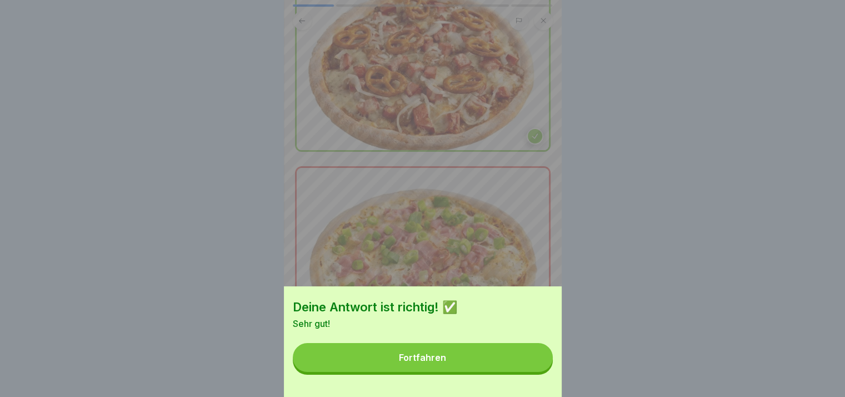
click at [534, 365] on button "Fortfahren" at bounding box center [423, 357] width 260 height 29
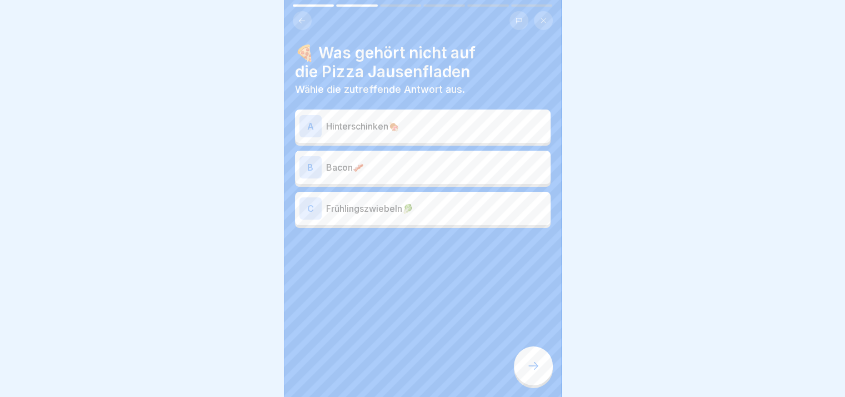
click at [534, 365] on div at bounding box center [533, 365] width 39 height 39
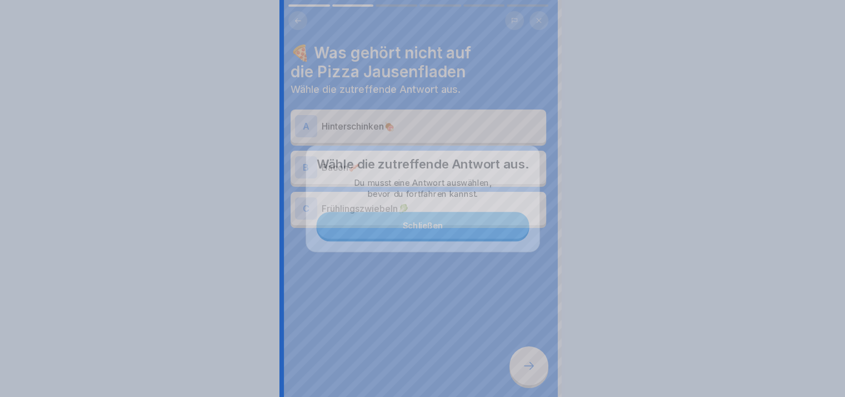
click at [534, 365] on div at bounding box center [422, 198] width 845 height 397
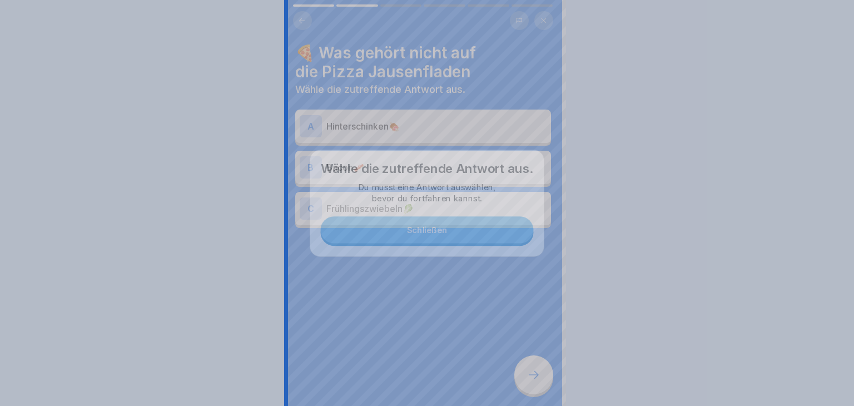
click at [534, 365] on div at bounding box center [533, 374] width 39 height 39
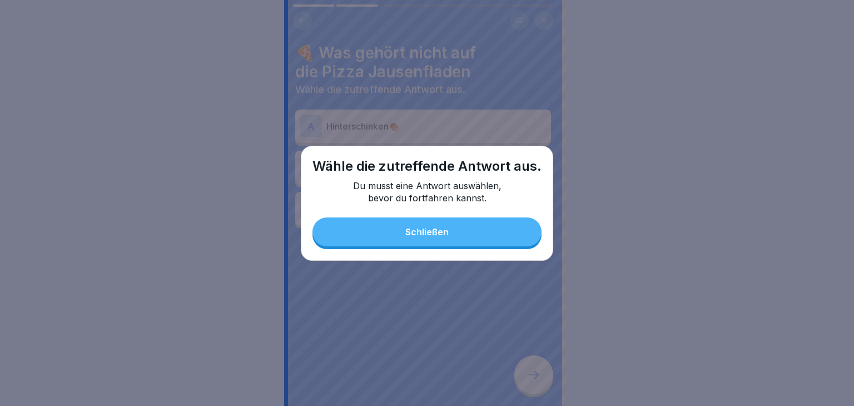
click at [438, 222] on button "Schließen" at bounding box center [426, 231] width 229 height 29
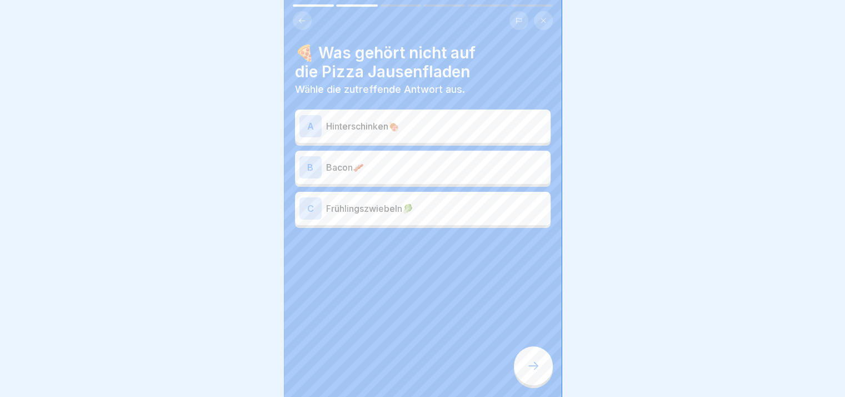
click at [389, 164] on p "Bacon🥓" at bounding box center [436, 167] width 220 height 13
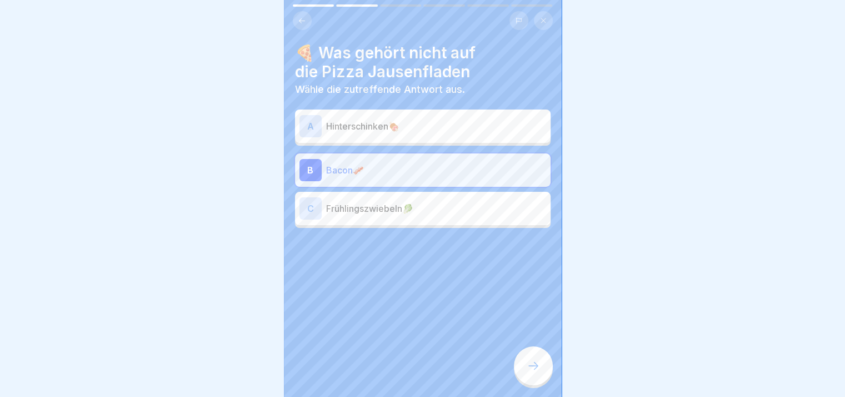
click at [530, 372] on icon at bounding box center [533, 365] width 13 height 13
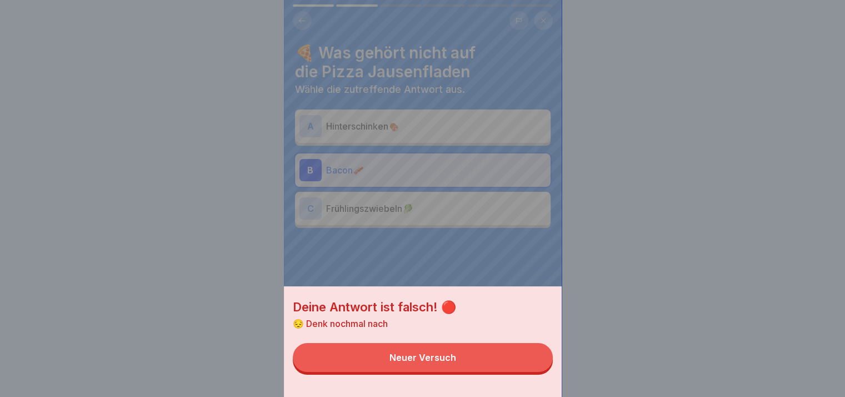
click at [530, 372] on button "Neuer Versuch" at bounding box center [423, 357] width 260 height 29
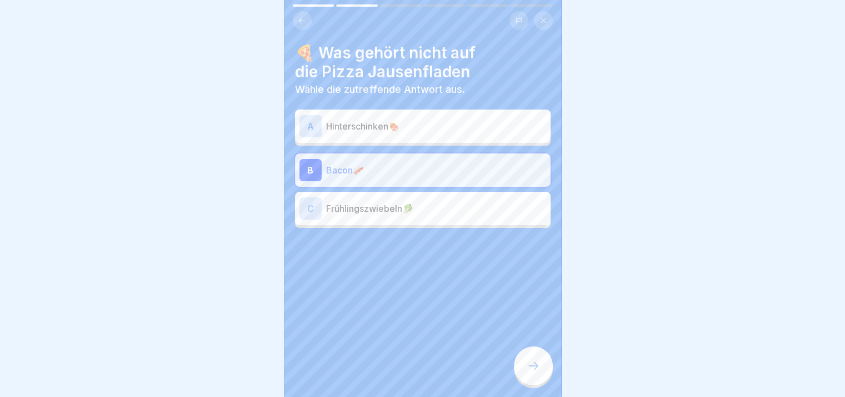
click at [405, 138] on div "A Hinterschinken🍖" at bounding box center [423, 125] width 256 height 33
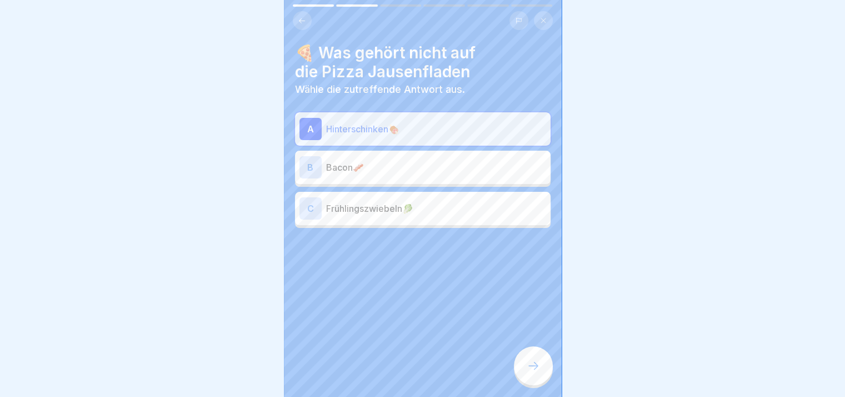
click at [530, 372] on icon at bounding box center [533, 365] width 13 height 13
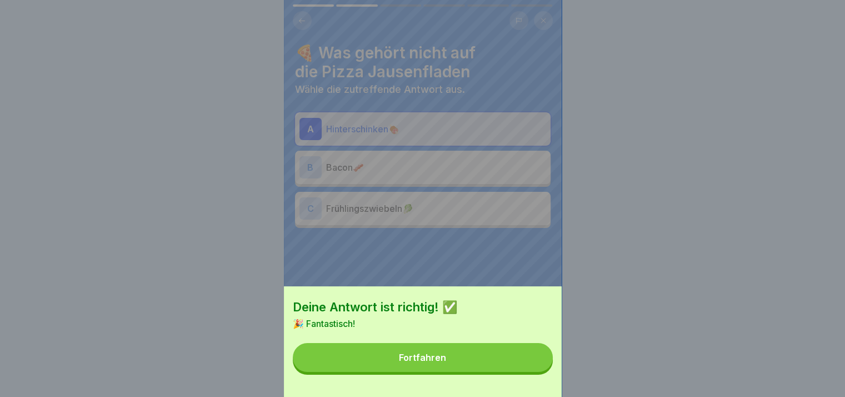
click at [530, 372] on button "Fortfahren" at bounding box center [423, 357] width 260 height 29
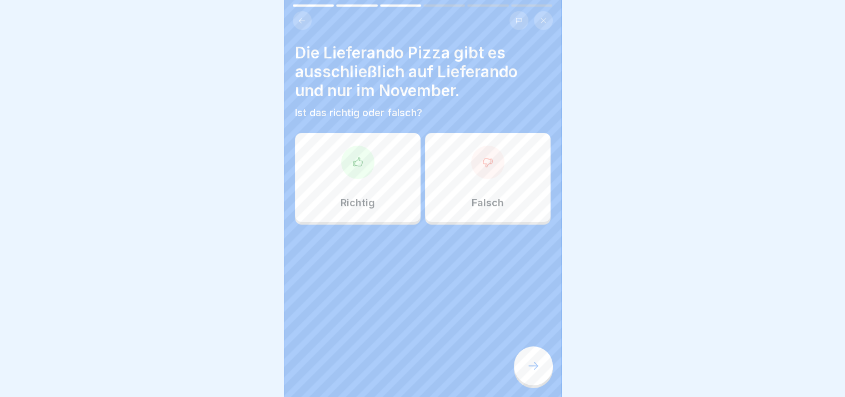
click at [530, 372] on icon at bounding box center [533, 365] width 13 height 13
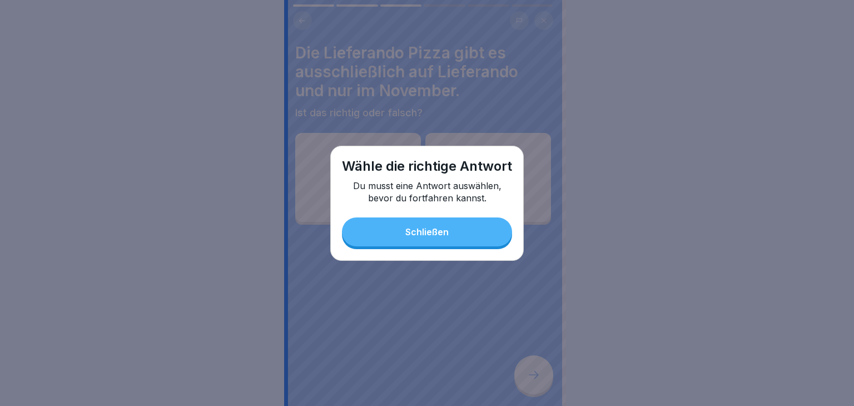
click at [385, 222] on button "Schließen" at bounding box center [427, 231] width 170 height 29
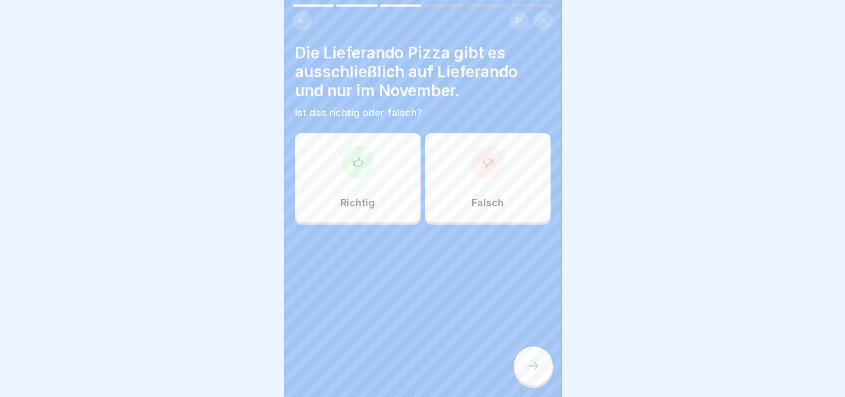
click at [365, 205] on p "Richtig" at bounding box center [358, 203] width 34 height 12
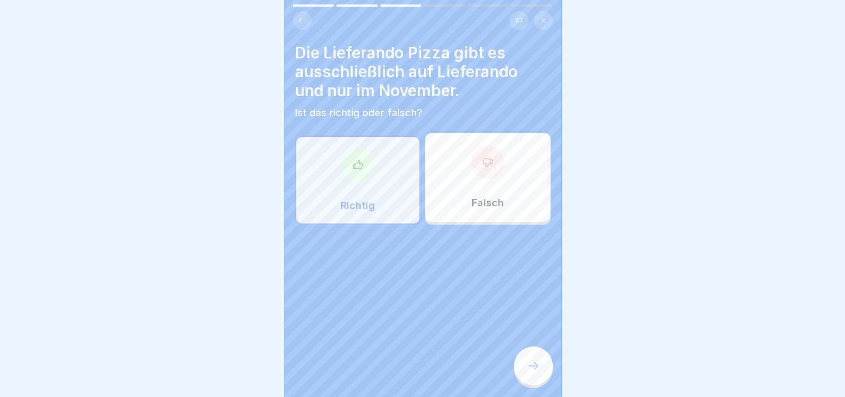
click at [523, 370] on div at bounding box center [533, 365] width 39 height 39
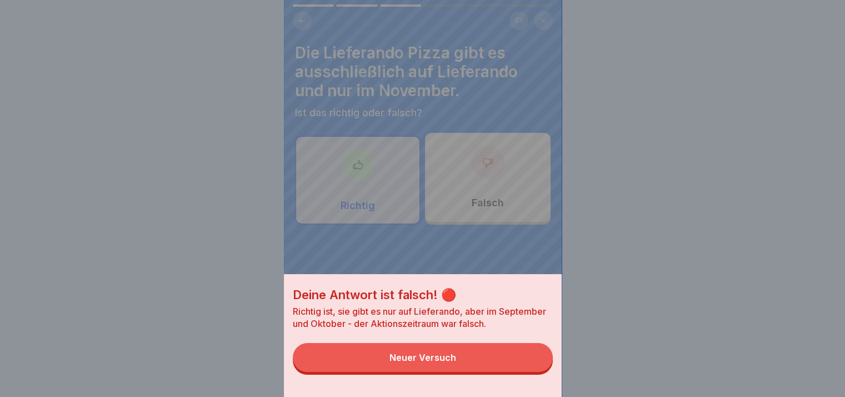
click at [523, 370] on button "Neuer Versuch" at bounding box center [423, 357] width 260 height 29
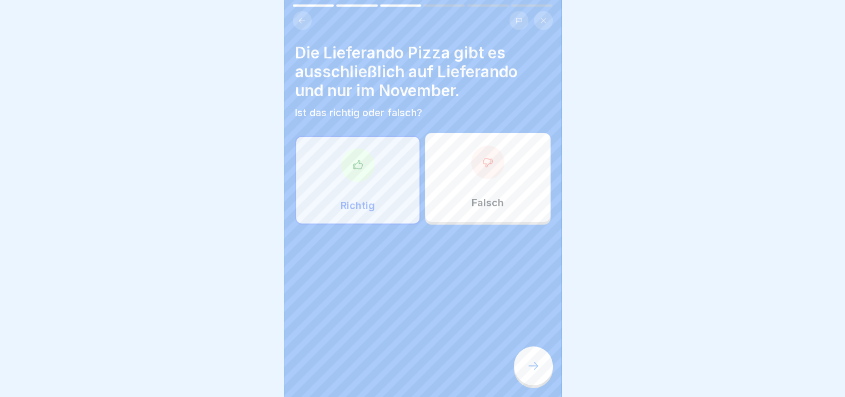
click at [481, 190] on div "Falsch" at bounding box center [488, 177] width 126 height 89
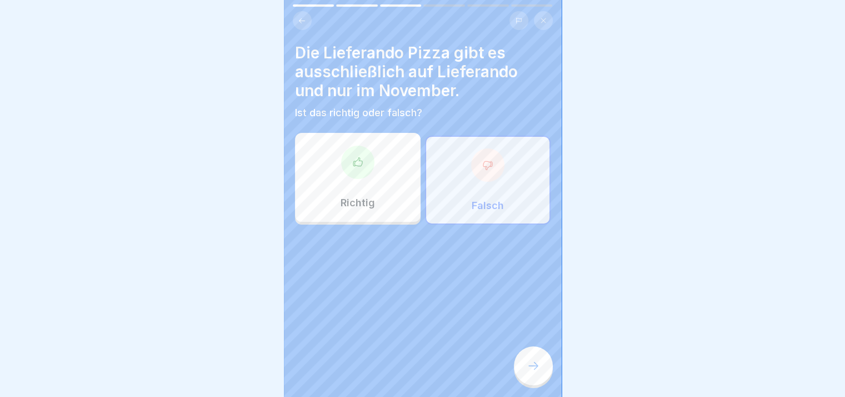
click at [528, 365] on div at bounding box center [533, 365] width 39 height 39
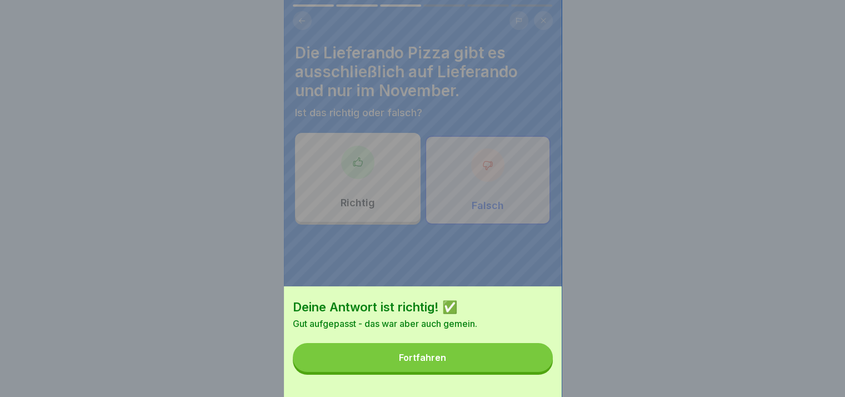
click at [528, 365] on button "Fortfahren" at bounding box center [423, 357] width 260 height 29
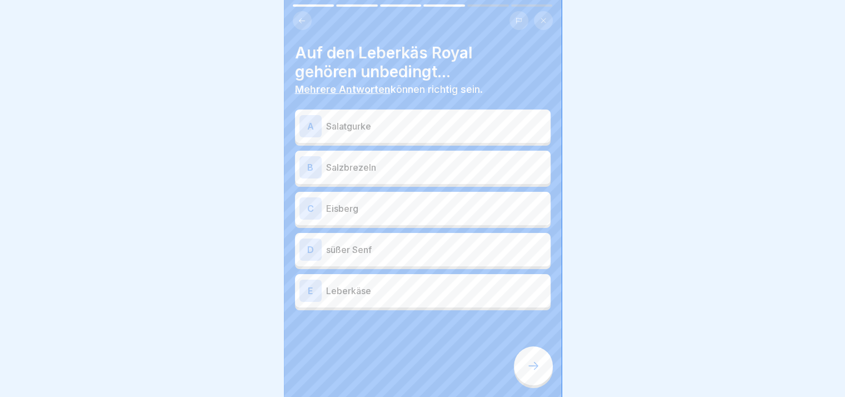
click at [414, 136] on div "A Salatgurke" at bounding box center [423, 126] width 247 height 22
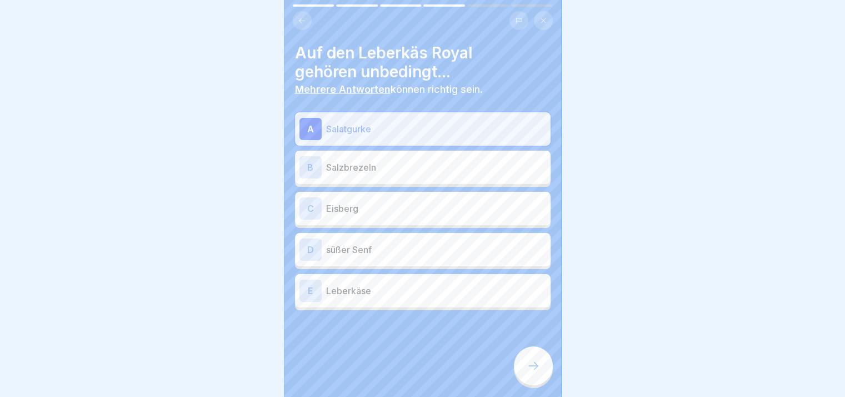
click at [392, 173] on p "Salzbrezeln" at bounding box center [436, 167] width 220 height 13
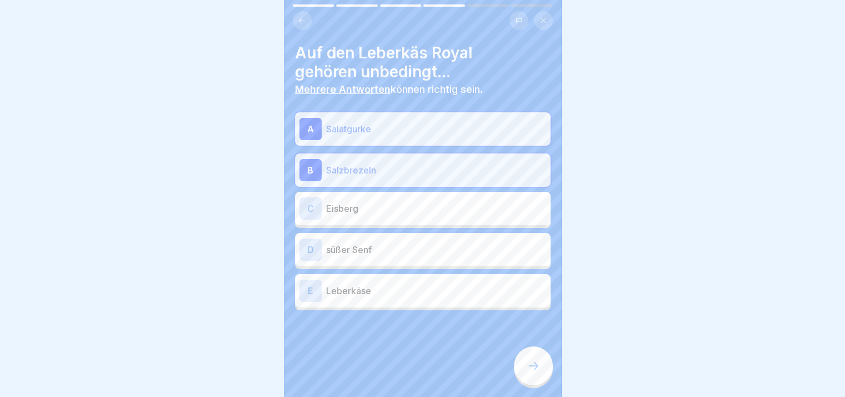
click at [377, 223] on div "C Eisberg" at bounding box center [423, 208] width 256 height 33
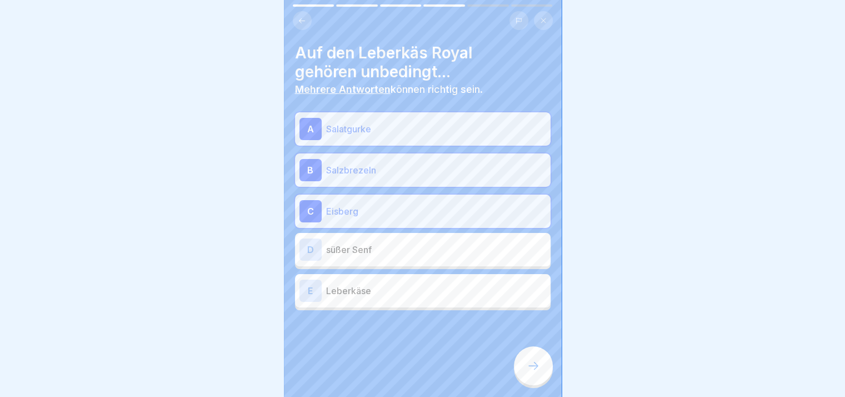
click at [373, 262] on div "D süßer Senf" at bounding box center [423, 249] width 256 height 33
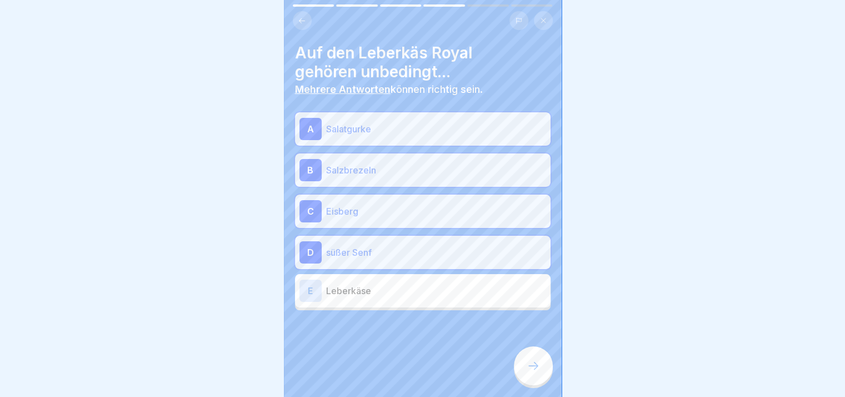
click at [377, 305] on div "E Leberkäse" at bounding box center [423, 290] width 256 height 33
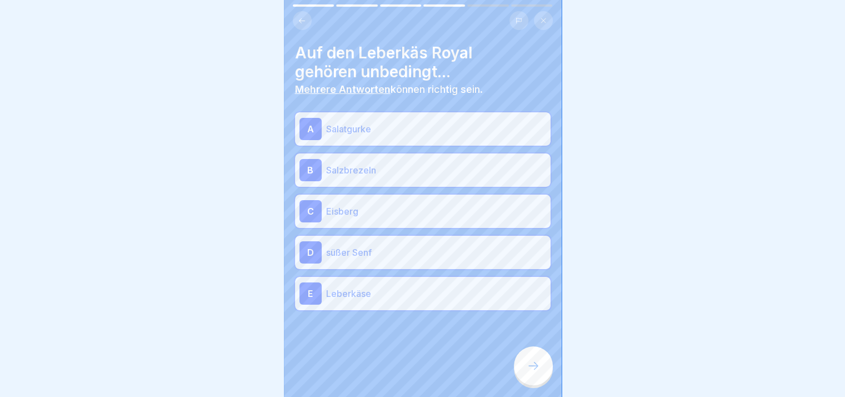
click at [520, 372] on div at bounding box center [533, 365] width 39 height 39
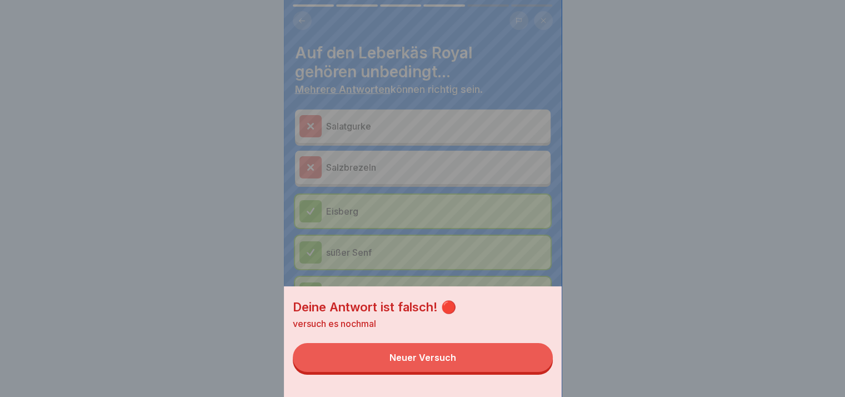
click at [530, 367] on button "Neuer Versuch" at bounding box center [423, 357] width 260 height 29
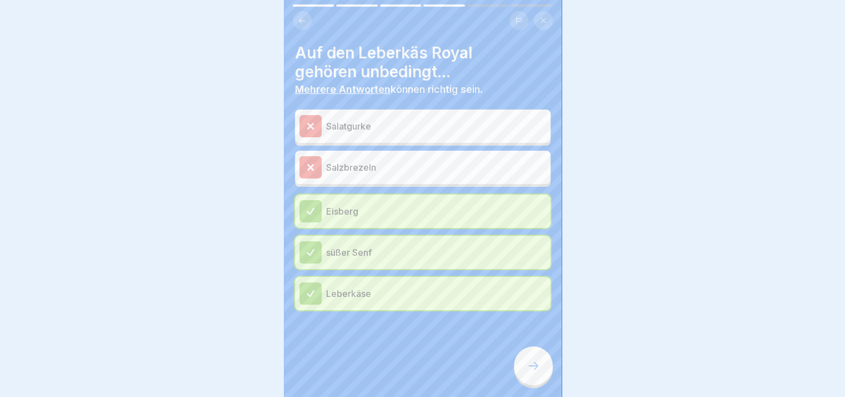
click at [530, 367] on div at bounding box center [533, 365] width 39 height 39
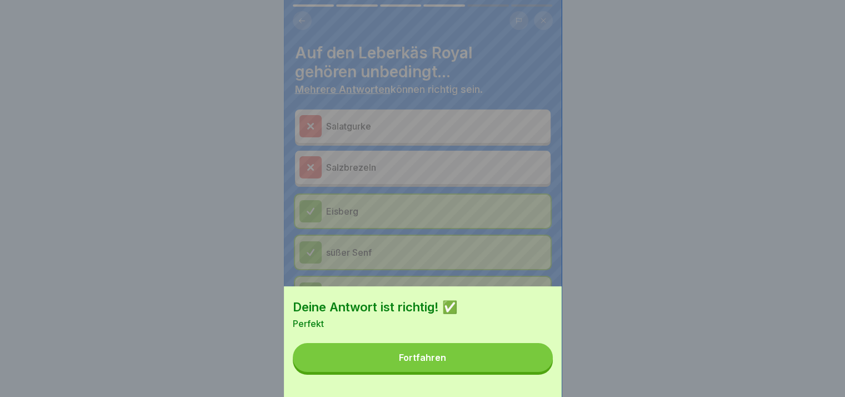
click at [530, 367] on button "Fortfahren" at bounding box center [423, 357] width 260 height 29
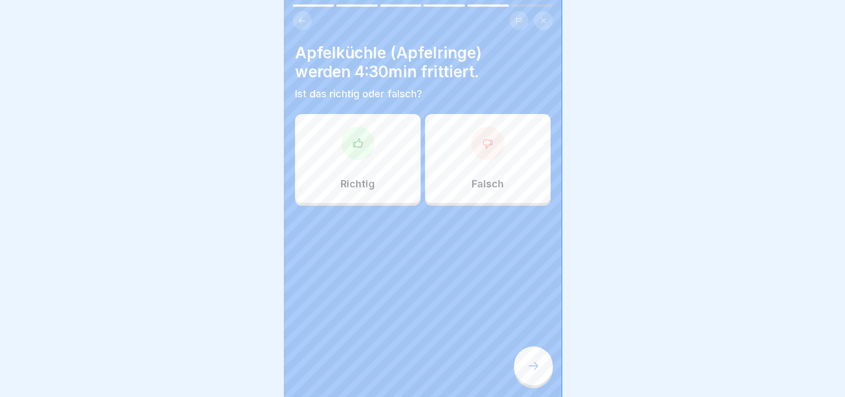
click at [530, 367] on div at bounding box center [533, 365] width 39 height 39
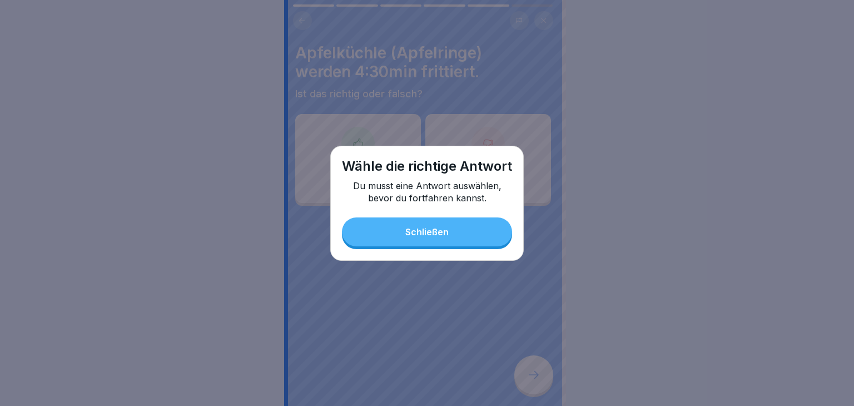
click at [389, 238] on button "Schließen" at bounding box center [427, 231] width 170 height 29
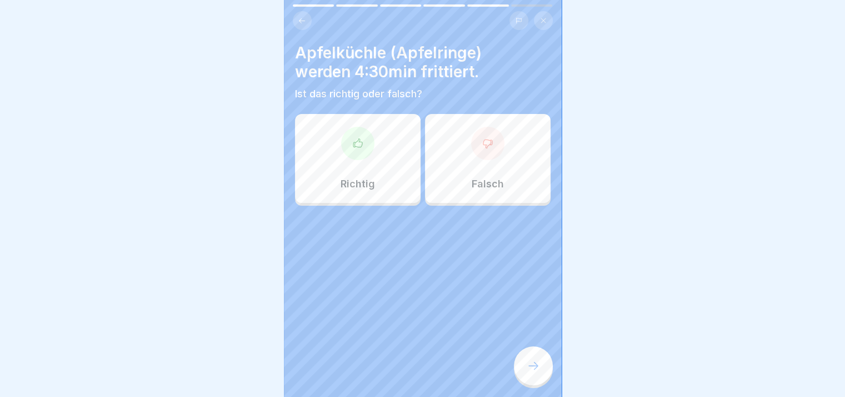
click at [365, 178] on p "Richtig" at bounding box center [358, 184] width 34 height 12
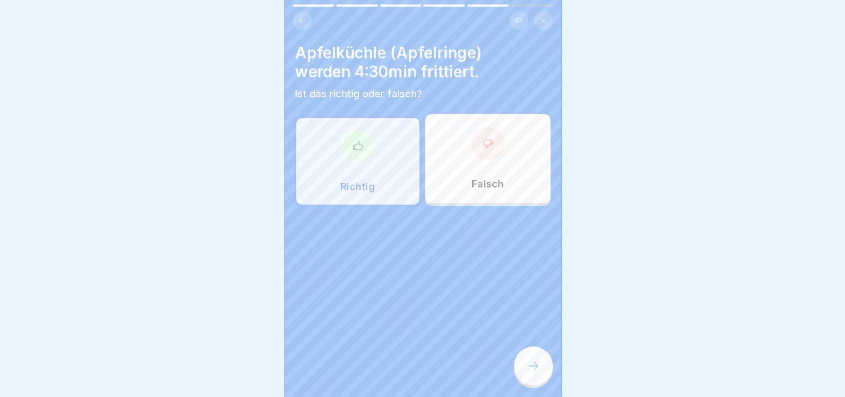
click at [365, 177] on div "Richtig" at bounding box center [358, 161] width 126 height 89
click at [530, 355] on div "Aktion Wiesn Dahoam 6 Schritte Deutsch 📝 Quiz so, dann wollen wir doch mal scha…" at bounding box center [423, 198] width 278 height 397
click at [370, 184] on p "Richtig" at bounding box center [358, 187] width 34 height 12
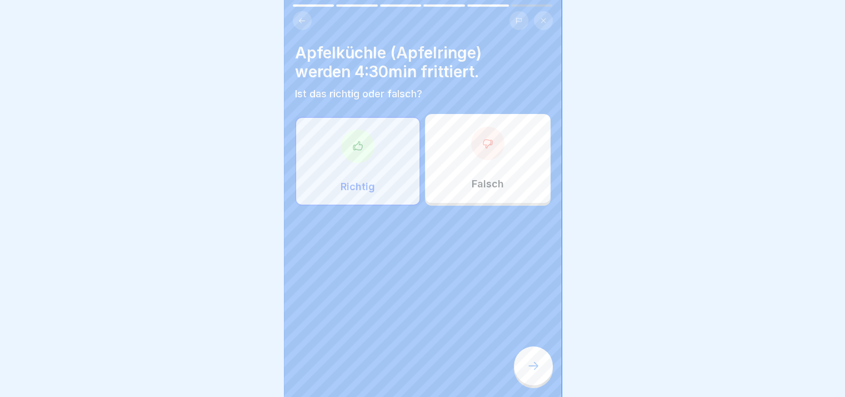
click at [532, 372] on icon at bounding box center [533, 365] width 13 height 13
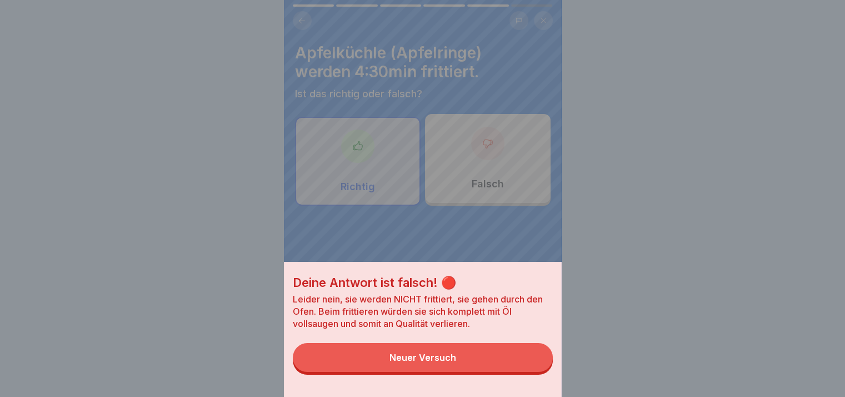
click at [532, 370] on button "Neuer Versuch" at bounding box center [423, 357] width 260 height 29
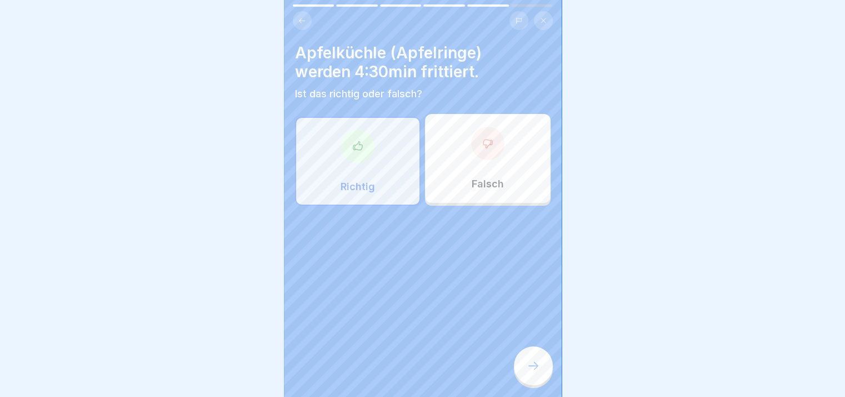
click at [497, 167] on div "Falsch" at bounding box center [488, 158] width 126 height 89
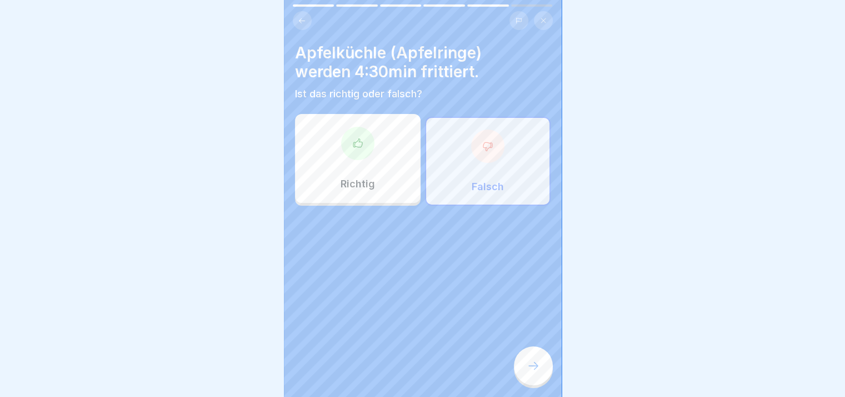
click at [535, 372] on icon at bounding box center [533, 365] width 13 height 13
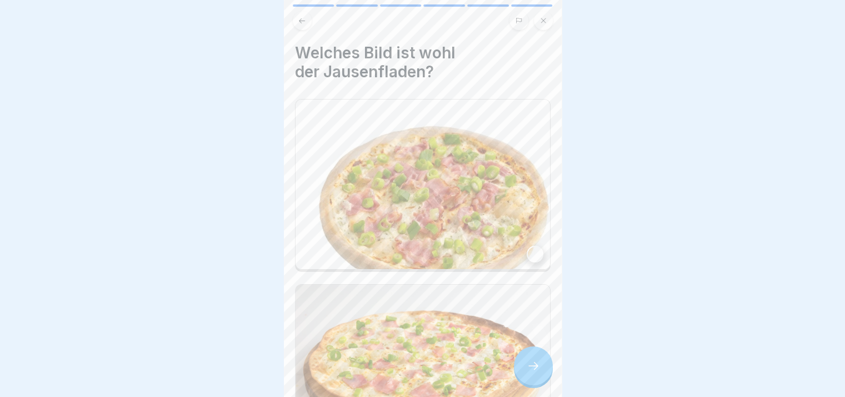
click at [535, 372] on icon at bounding box center [533, 365] width 13 height 13
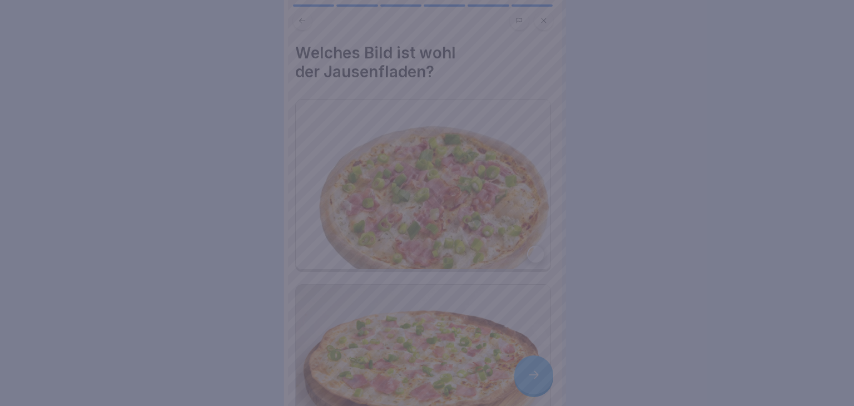
click at [535, 372] on div at bounding box center [427, 203] width 854 height 406
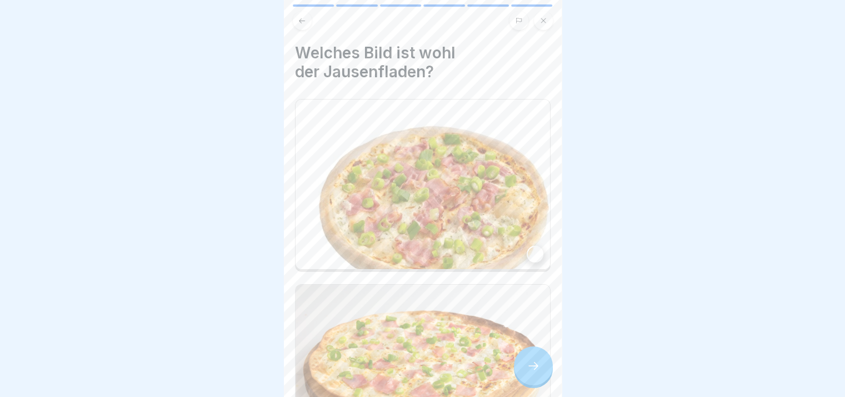
click at [445, 228] on img at bounding box center [423, 184] width 255 height 170
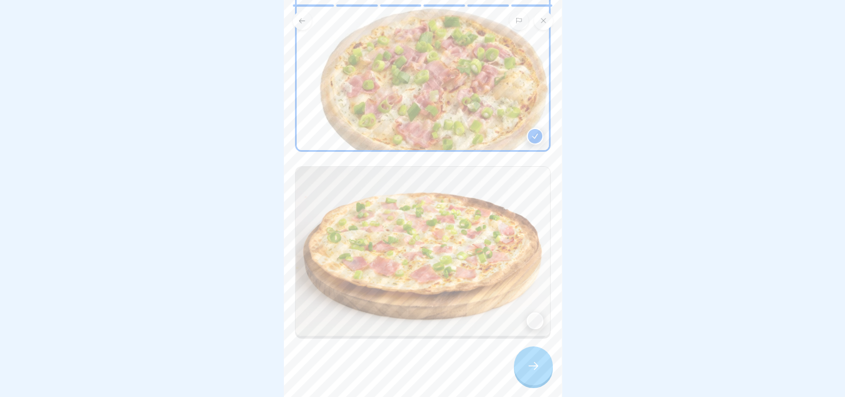
click at [533, 362] on icon at bounding box center [533, 365] width 13 height 13
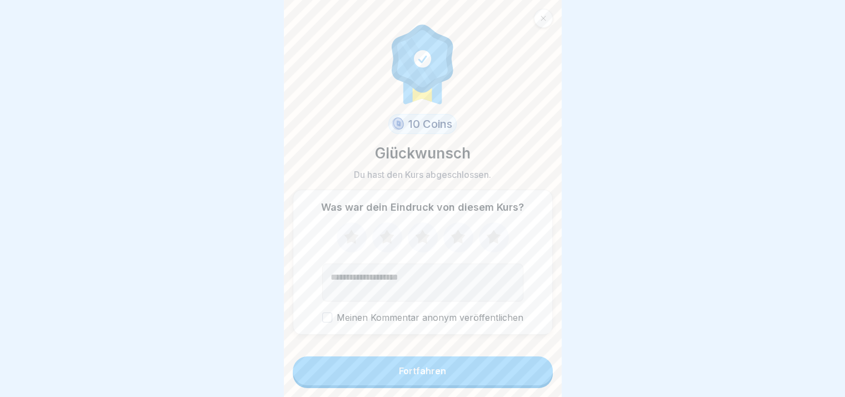
click at [533, 362] on button "Fortfahren" at bounding box center [423, 370] width 260 height 29
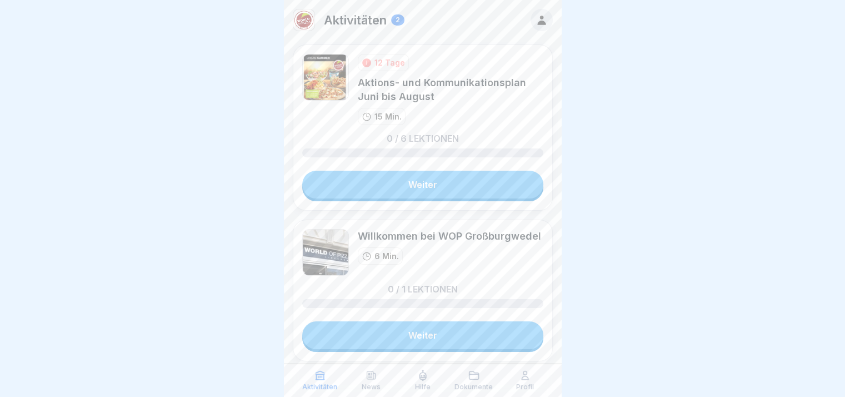
click at [464, 180] on link "Weiter" at bounding box center [422, 185] width 241 height 28
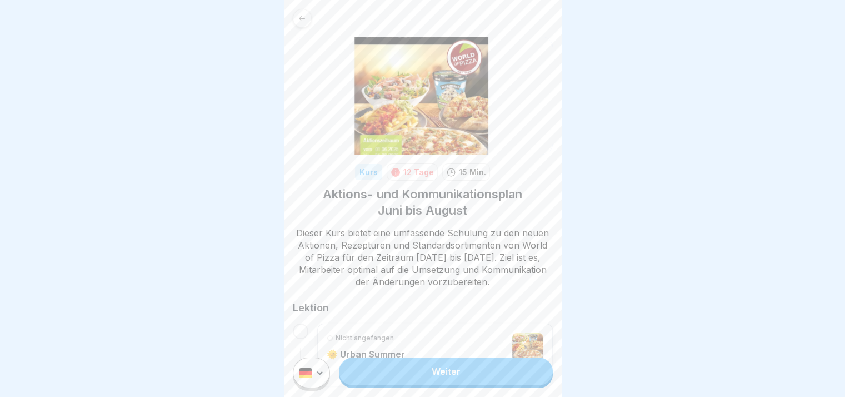
click at [524, 384] on link "Weiter" at bounding box center [445, 371] width 213 height 28
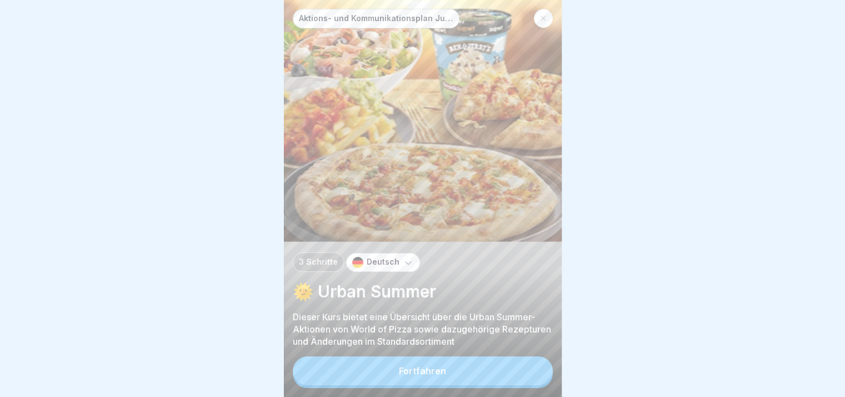
click at [545, 384] on button "Fortfahren" at bounding box center [423, 370] width 260 height 29
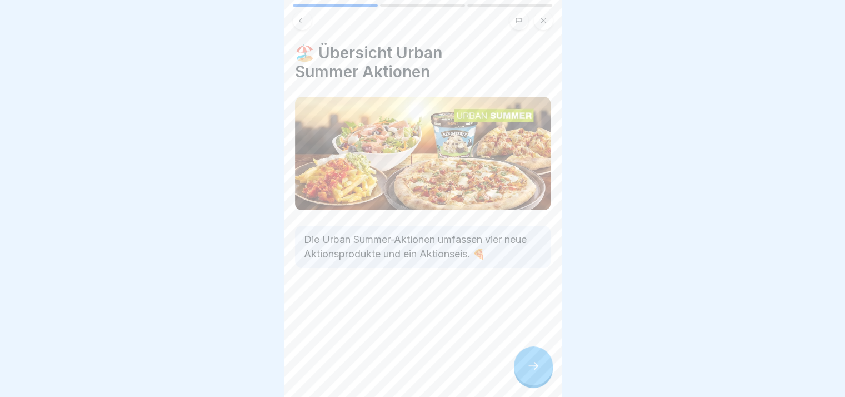
click at [545, 384] on div "🏖️ Übersicht Urban Summer Aktionen Die Urban Summer-Aktionen umfassen vier neue…" at bounding box center [423, 198] width 278 height 397
click at [545, 384] on div at bounding box center [533, 365] width 39 height 39
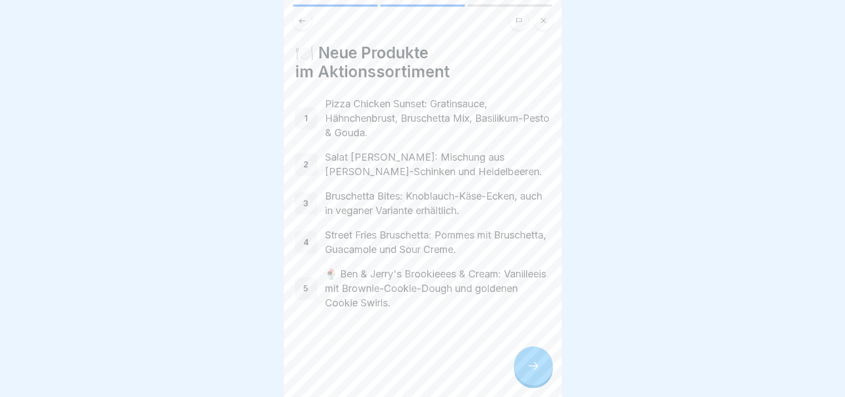
click at [545, 384] on div at bounding box center [533, 365] width 39 height 39
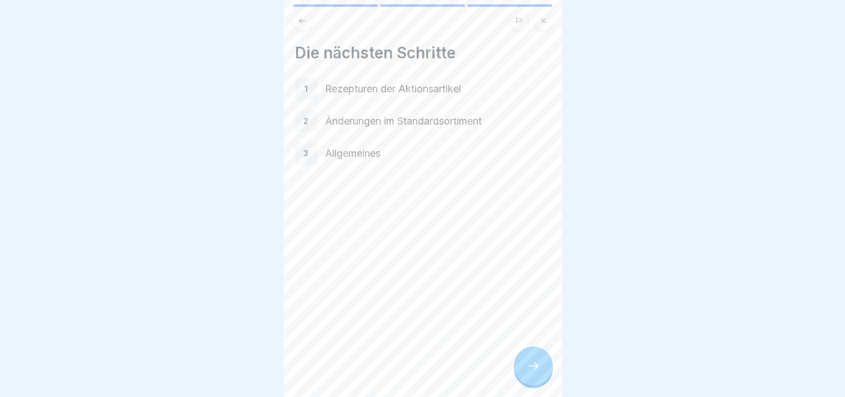
click at [545, 384] on div at bounding box center [533, 365] width 39 height 39
click at [571, 384] on link "Fortfahren" at bounding box center [701, 371] width 260 height 28
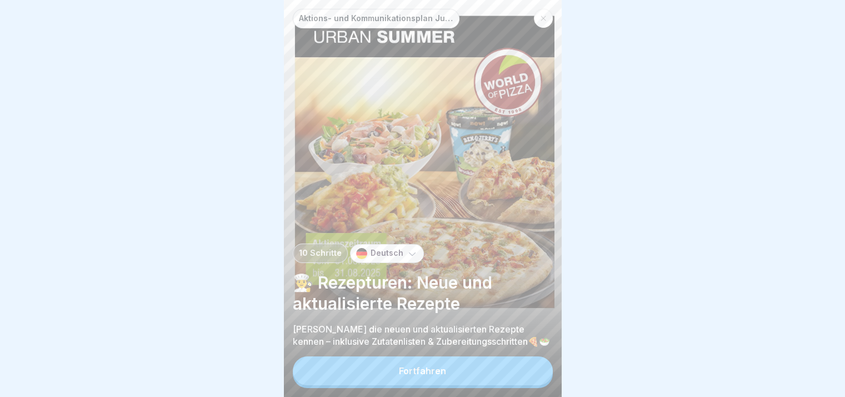
click at [545, 384] on button "Fortfahren" at bounding box center [423, 370] width 260 height 29
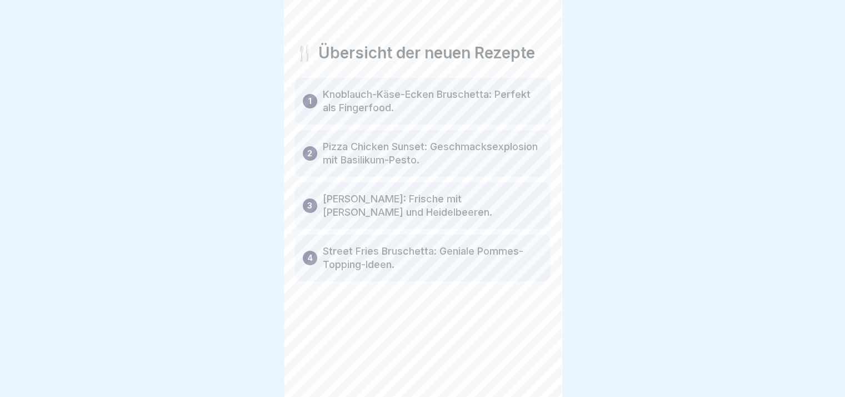
click at [545, 384] on div at bounding box center [533, 365] width 39 height 39
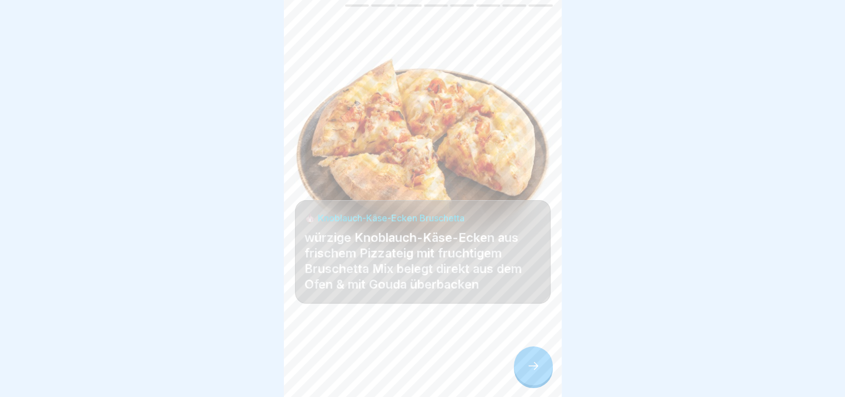
click at [545, 384] on div at bounding box center [533, 365] width 39 height 39
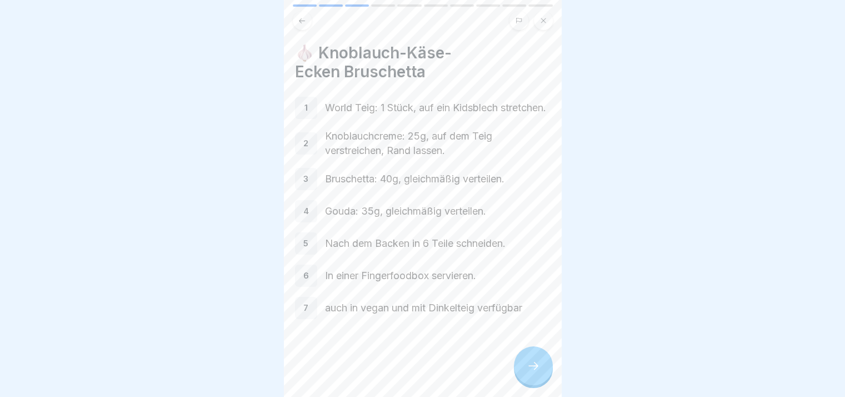
click at [545, 384] on div at bounding box center [533, 365] width 39 height 39
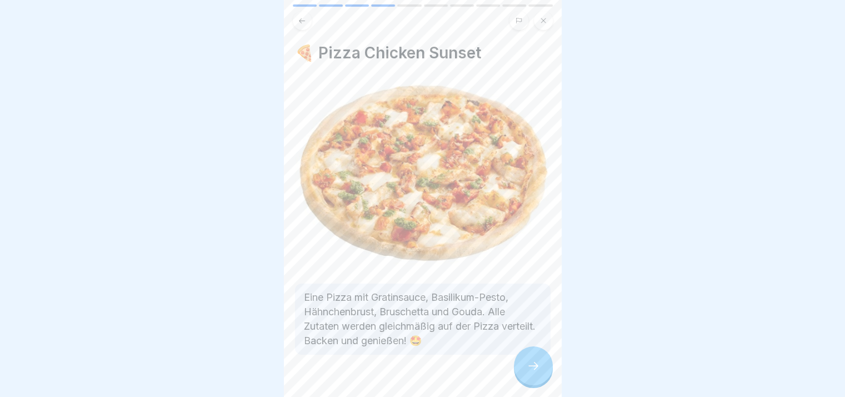
click at [545, 384] on div at bounding box center [533, 365] width 39 height 39
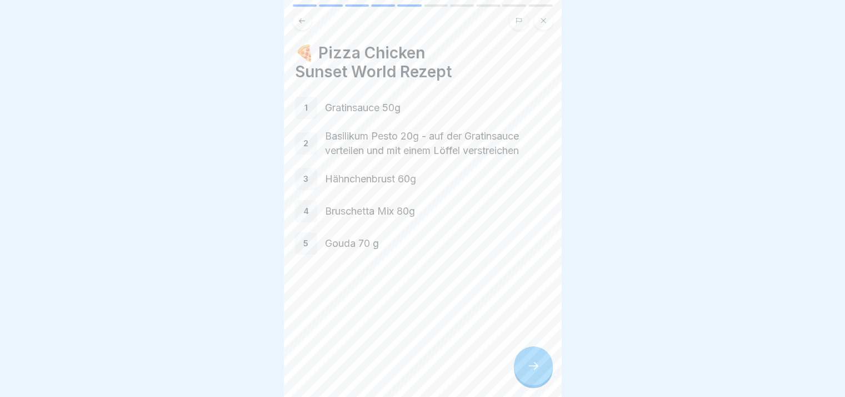
click at [545, 384] on div at bounding box center [533, 365] width 39 height 39
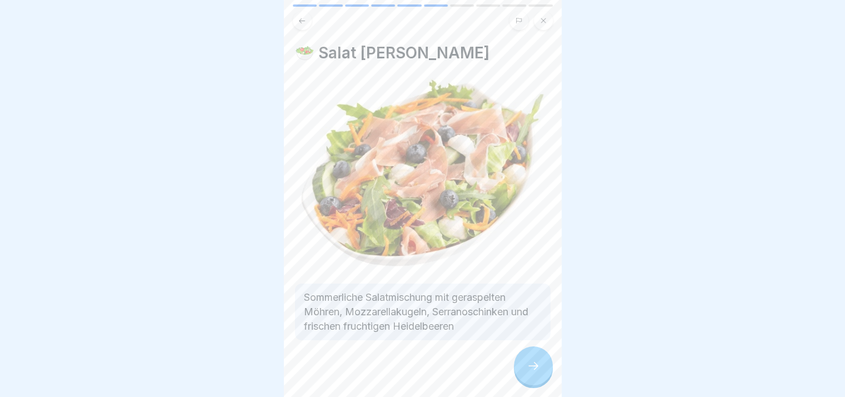
click at [545, 384] on div at bounding box center [533, 365] width 39 height 39
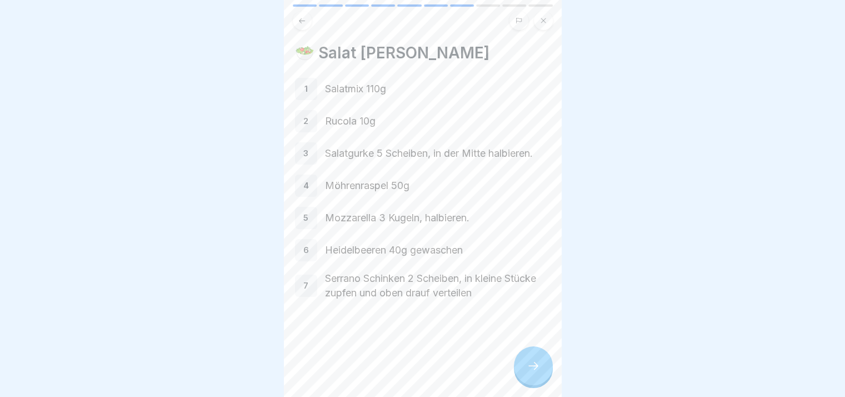
click at [545, 384] on div at bounding box center [533, 365] width 39 height 39
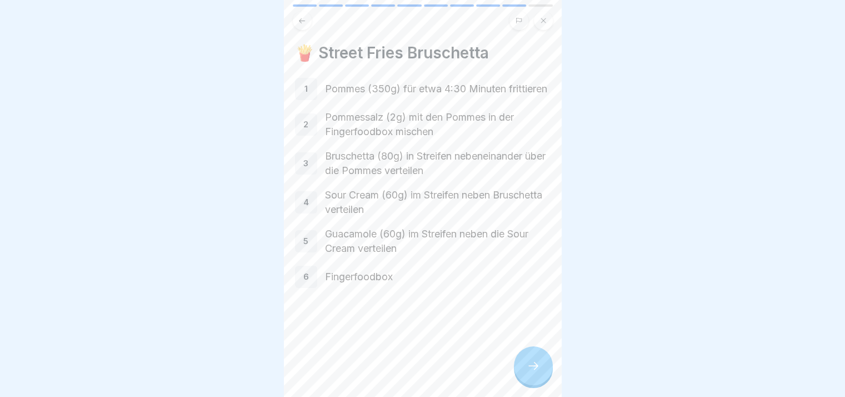
click at [545, 384] on div at bounding box center [533, 365] width 39 height 39
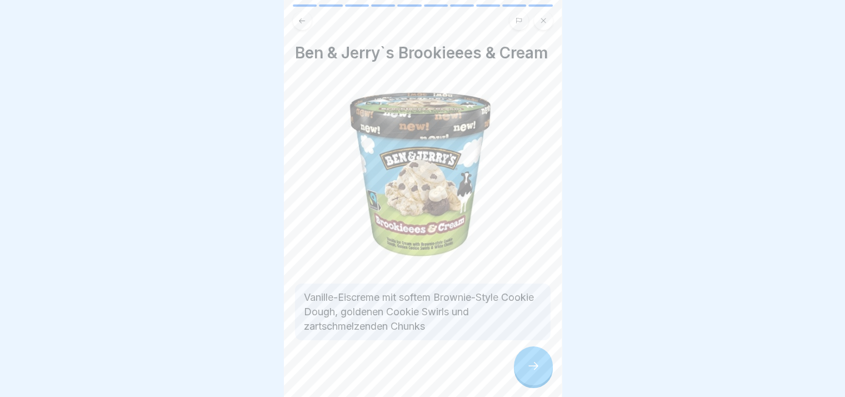
click at [545, 384] on div at bounding box center [533, 365] width 39 height 39
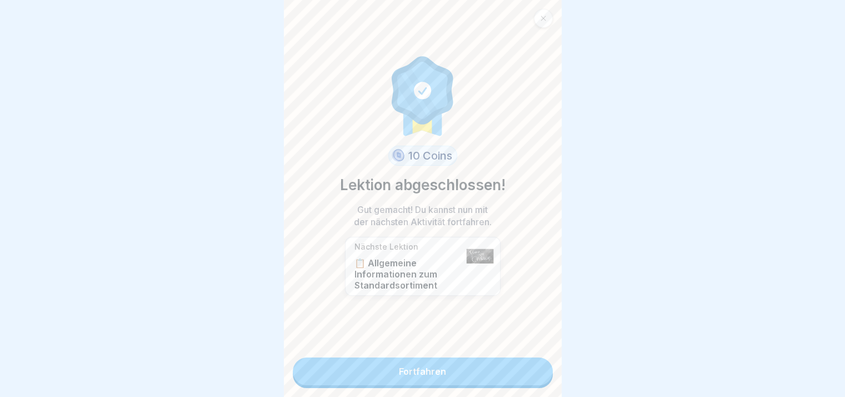
click at [545, 384] on link "Fortfahren" at bounding box center [423, 371] width 260 height 28
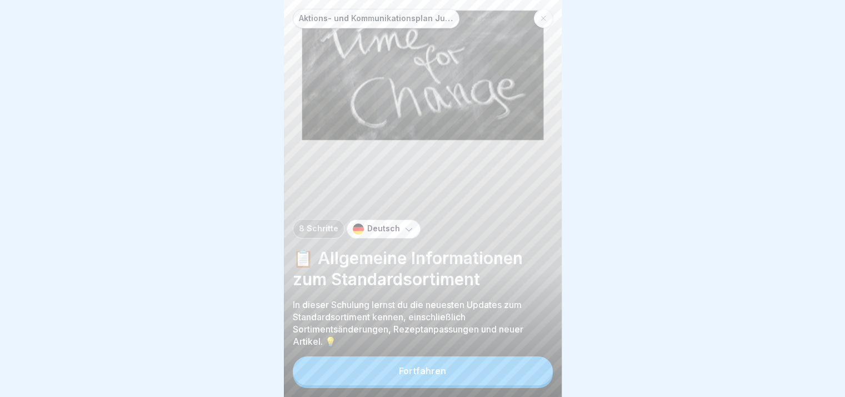
click at [545, 384] on button "Fortfahren" at bounding box center [423, 370] width 260 height 29
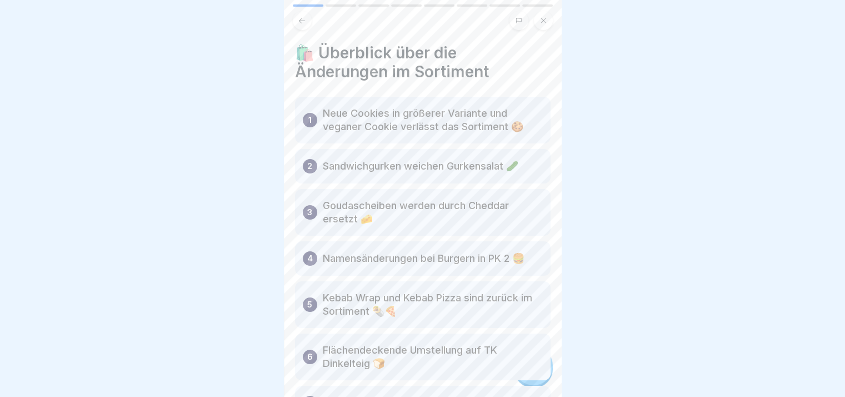
click at [545, 384] on div "1 Neue Cookies in größerer Variante und veganer Cookie verlässt das Sortiment 🍪…" at bounding box center [423, 363] width 256 height 532
click at [545, 384] on div at bounding box center [533, 365] width 39 height 39
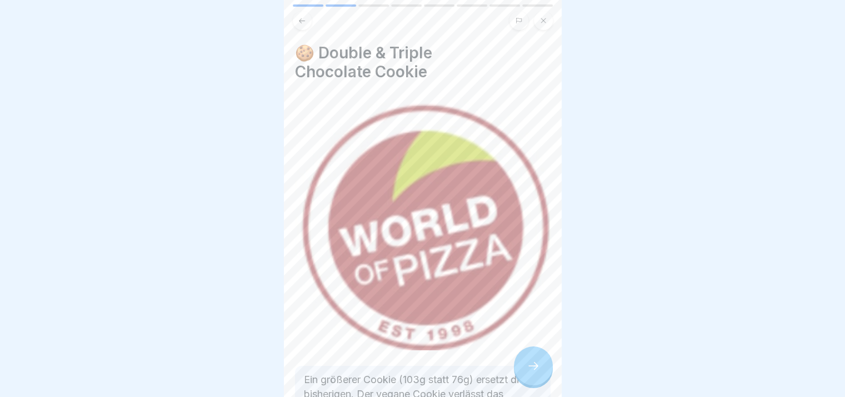
click at [545, 384] on div at bounding box center [533, 365] width 39 height 39
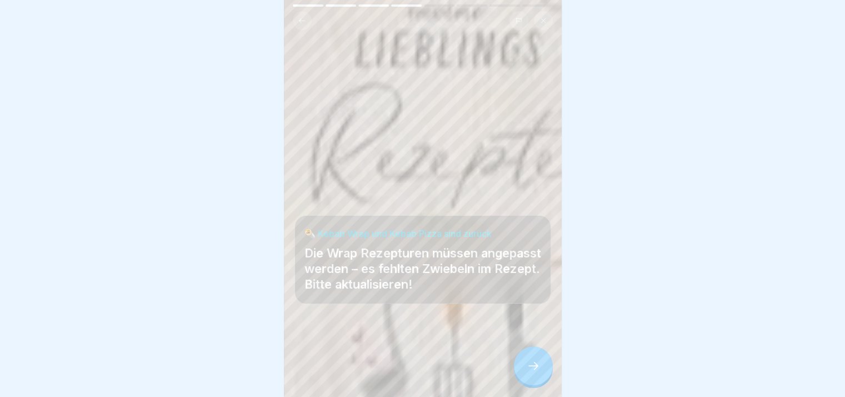
click at [545, 384] on div at bounding box center [533, 365] width 39 height 39
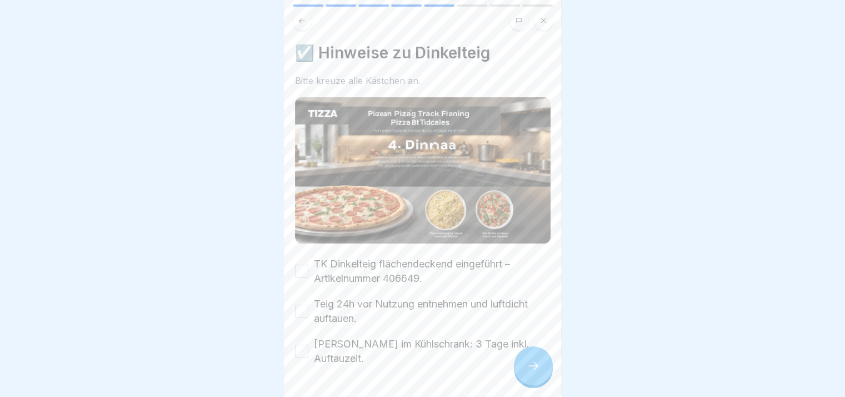
click at [545, 384] on div at bounding box center [533, 365] width 39 height 39
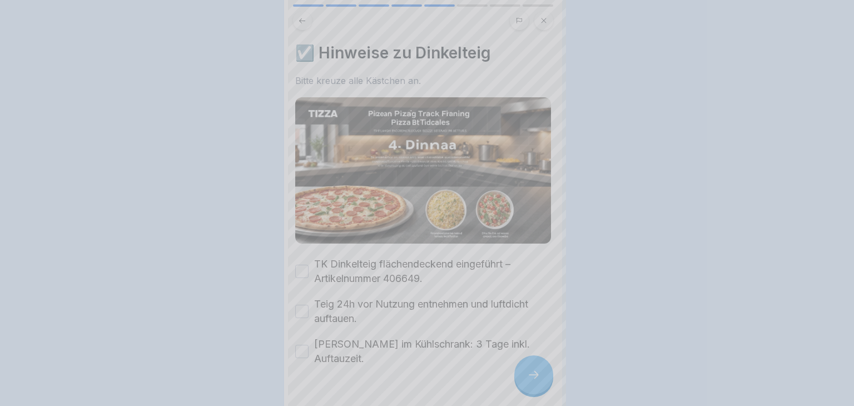
click at [545, 384] on div at bounding box center [427, 203] width 854 height 406
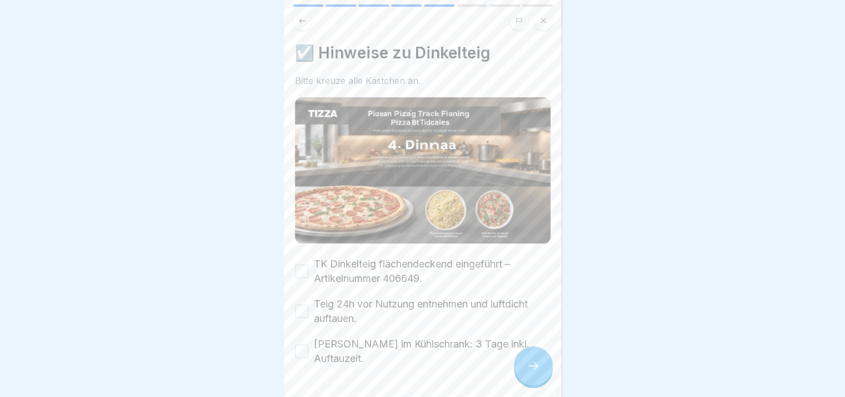
click at [367, 273] on label "TK Dinkelteig flächendeckend eingeführt – Artikelnummer 406649." at bounding box center [432, 271] width 237 height 29
click at [308, 273] on button "TK Dinkelteig flächendeckend eingeführt – Artikelnummer 406649." at bounding box center [301, 271] width 13 height 13
click at [327, 307] on label "Teig 24h vor Nutzung entnehmen und luftdicht auftauen." at bounding box center [432, 311] width 237 height 29
click at [308, 307] on button "Teig 24h vor Nutzung entnehmen und luftdicht auftauen." at bounding box center [301, 311] width 13 height 13
click at [332, 338] on label "[PERSON_NAME] im Kühlschrank: 3 Tage inkl. Auftauzeit." at bounding box center [432, 351] width 237 height 29
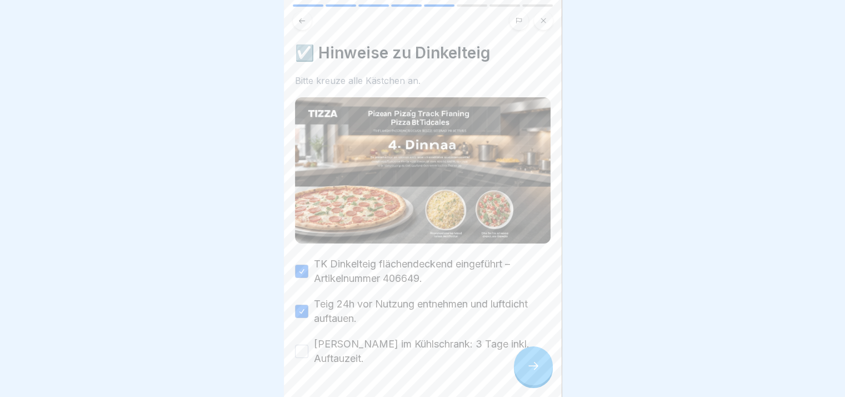
click at [308, 345] on button "[PERSON_NAME] im Kühlschrank: 3 Tage inkl. Auftauzeit." at bounding box center [301, 351] width 13 height 13
click at [533, 372] on icon at bounding box center [533, 365] width 13 height 13
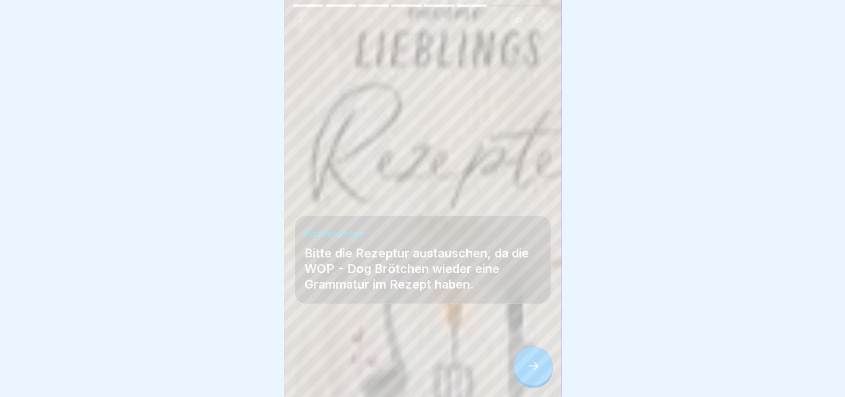
click at [533, 372] on icon at bounding box center [533, 365] width 13 height 13
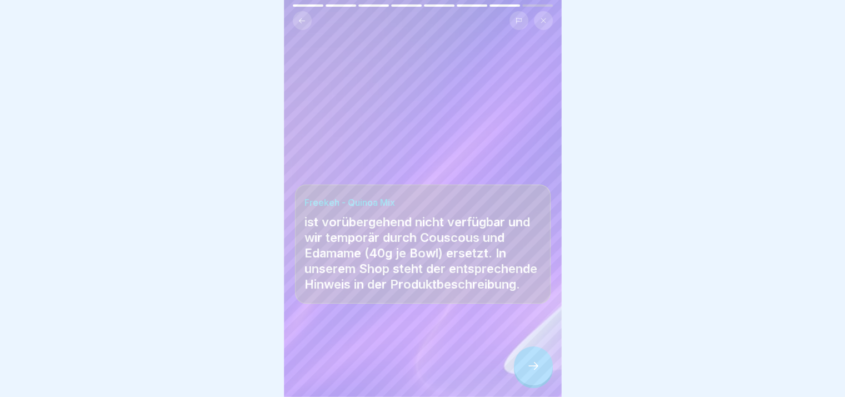
click at [533, 372] on icon at bounding box center [533, 365] width 13 height 13
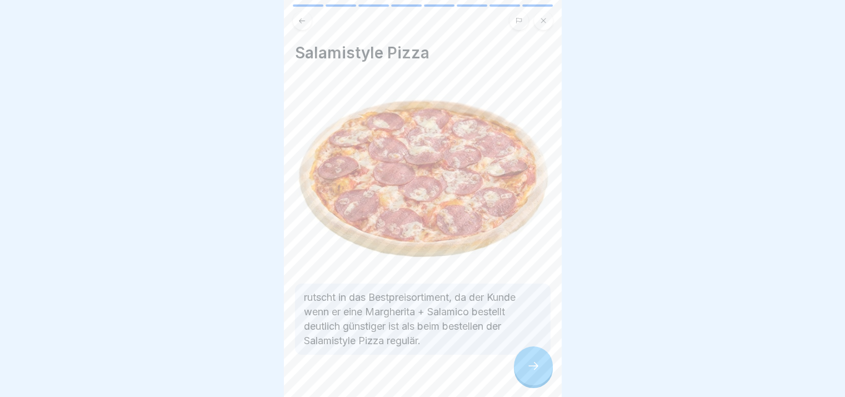
click at [533, 372] on icon at bounding box center [533, 365] width 13 height 13
click at [571, 374] on link "Fortfahren" at bounding box center [701, 371] width 260 height 28
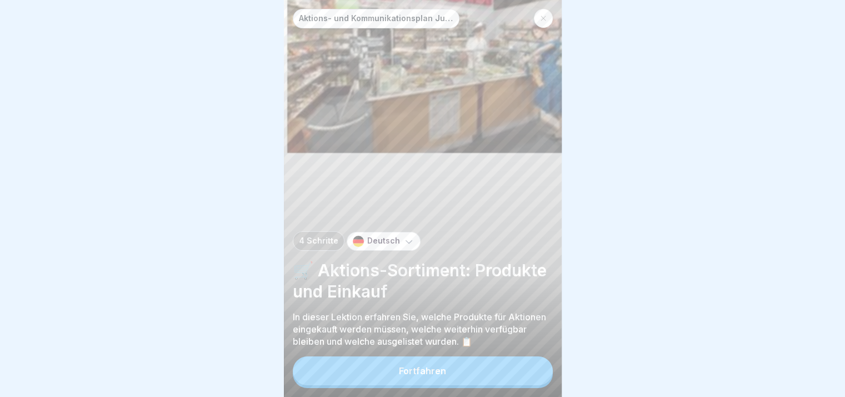
click at [533, 374] on button "Fortfahren" at bounding box center [423, 370] width 260 height 29
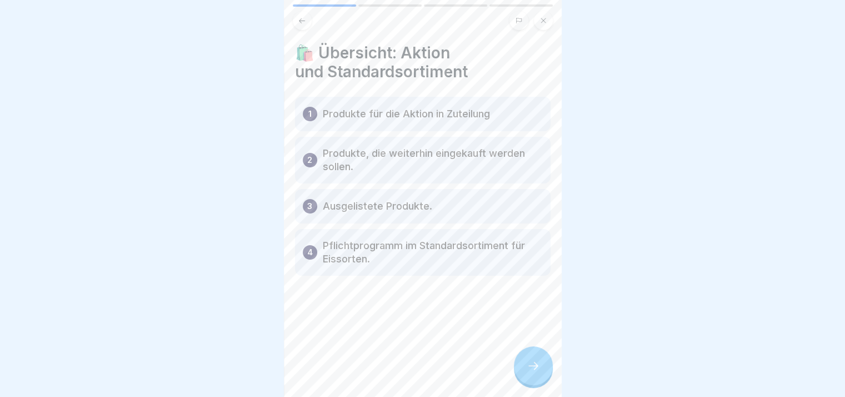
click at [533, 374] on div "🛍️ Übersicht: Aktion und Standardsortiment 1 Produkte für die Aktion in Zuteilu…" at bounding box center [423, 198] width 278 height 397
click at [533, 372] on icon at bounding box center [533, 365] width 13 height 13
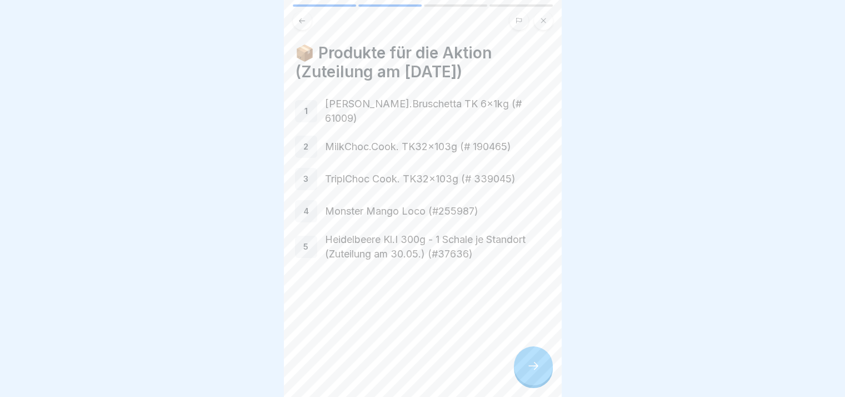
click at [533, 372] on icon at bounding box center [533, 365] width 13 height 13
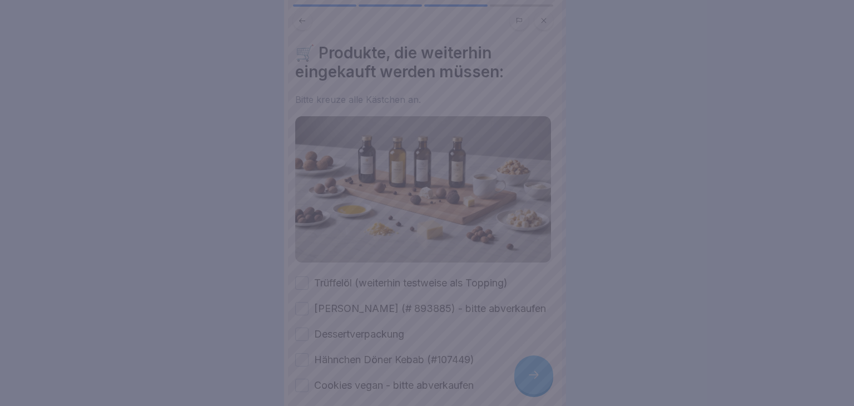
click at [533, 374] on div at bounding box center [427, 203] width 854 height 406
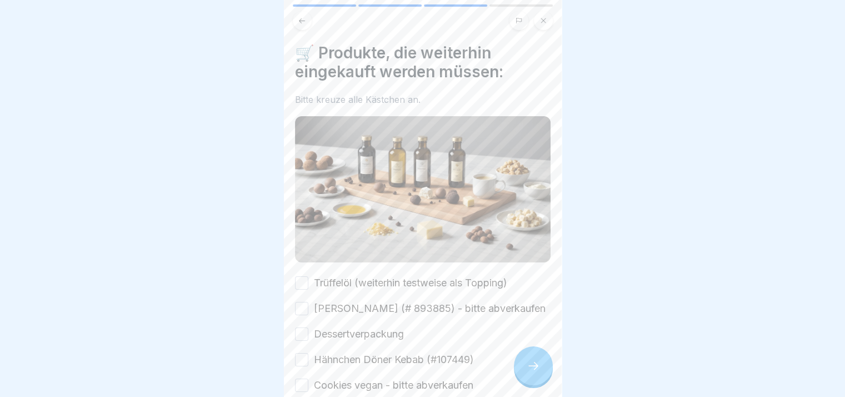
scroll to position [71, 0]
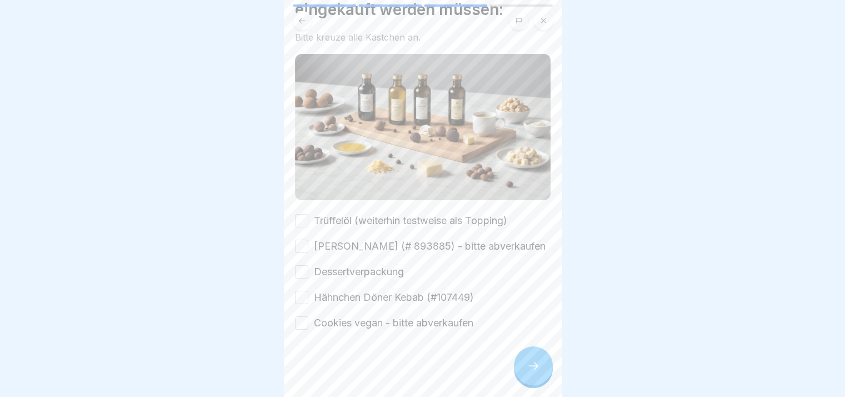
click at [377, 216] on div "Trüffelöl (weiterhin testweise als Topping) Nougat Marzipan Lasagne (# 893885) …" at bounding box center [423, 271] width 256 height 117
click at [302, 214] on button "Trüffelöl (weiterhin testweise als Topping)" at bounding box center [301, 220] width 13 height 13
click at [304, 240] on button "[PERSON_NAME] (# 893885) - bitte abverkaufen" at bounding box center [301, 246] width 13 height 13
click at [299, 278] on button "Dessertverpackung" at bounding box center [301, 271] width 13 height 13
click at [302, 300] on button "Hähnchen Döner Kebab (#107449)" at bounding box center [301, 297] width 13 height 13
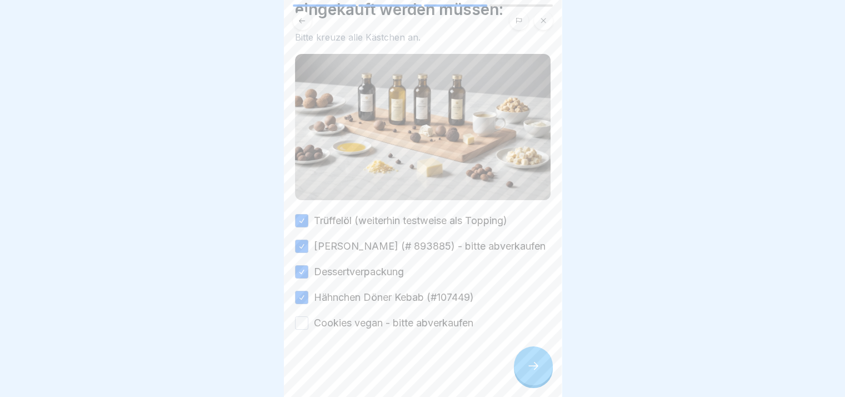
click at [303, 326] on button "Cookies vegan - bitte abverkaufen" at bounding box center [301, 322] width 13 height 13
click at [534, 385] on div at bounding box center [533, 365] width 39 height 39
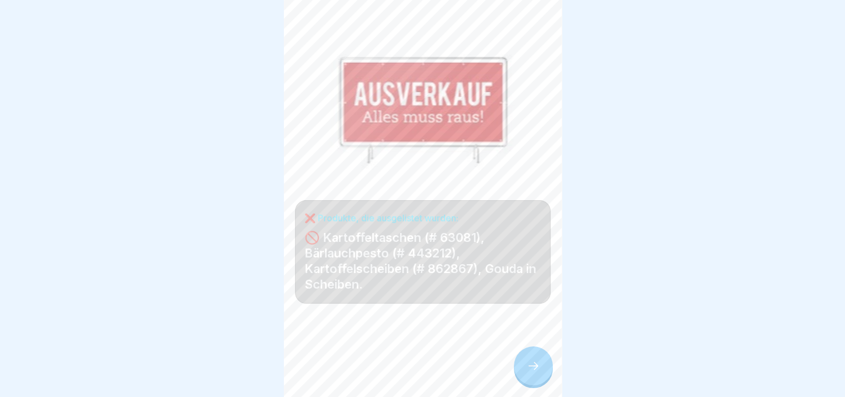
click at [534, 385] on div at bounding box center [533, 365] width 39 height 39
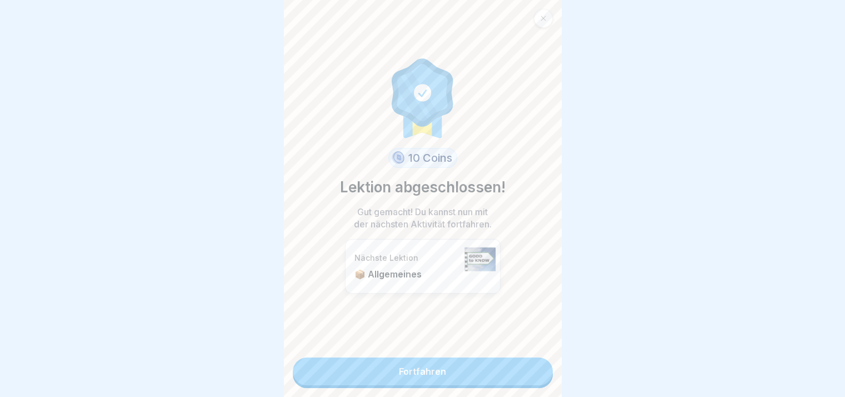
click at [534, 385] on link "Fortfahren" at bounding box center [423, 371] width 260 height 28
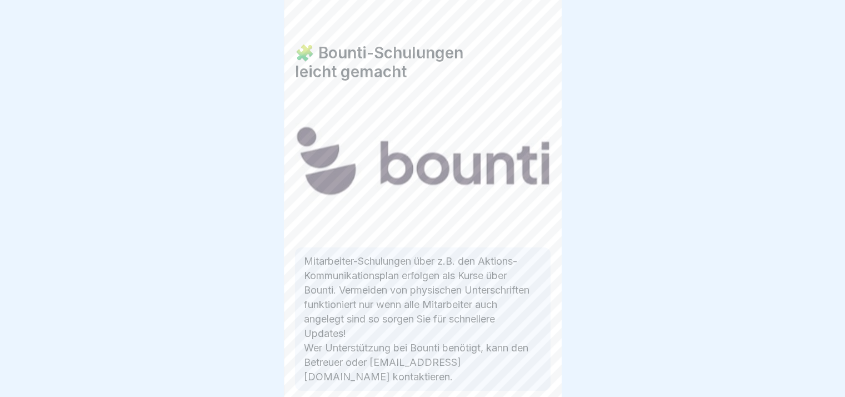
click at [534, 385] on div "Aktions- und Kommunikationsplan Juni bis [DATE] Schritte Deutsch 📦 Allgemeines …" at bounding box center [423, 198] width 278 height 397
click at [534, 385] on div at bounding box center [533, 365] width 39 height 39
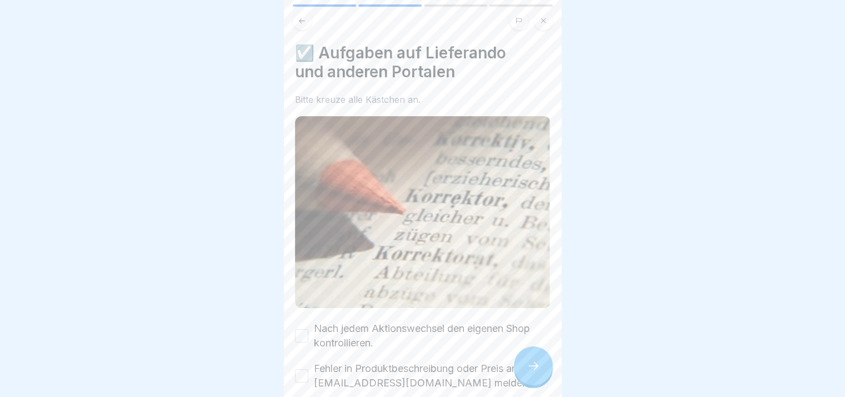
click at [534, 385] on div at bounding box center [533, 365] width 39 height 39
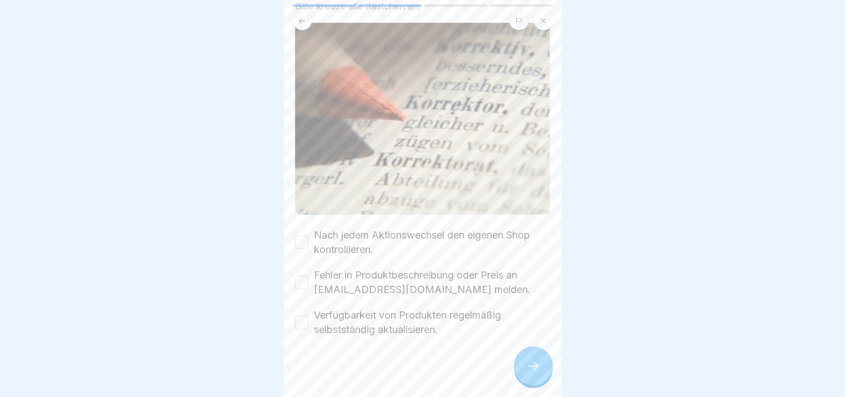
click at [312, 230] on div "Nach jedem Aktionswechsel den eigenen Shop kontrollieren." at bounding box center [423, 242] width 256 height 29
click at [331, 236] on label "Nach jedem Aktionswechsel den eigenen Shop kontrollieren." at bounding box center [432, 242] width 237 height 29
click at [308, 236] on button "Nach jedem Aktionswechsel den eigenen Shop kontrollieren." at bounding box center [301, 242] width 13 height 13
click at [332, 275] on label "Fehler in Produktbeschreibung oder Preis an [EMAIL_ADDRESS][DOMAIN_NAME] melden." at bounding box center [432, 282] width 237 height 29
click at [308, 276] on button "Fehler in Produktbeschreibung oder Preis an [EMAIL_ADDRESS][DOMAIN_NAME] melden." at bounding box center [301, 282] width 13 height 13
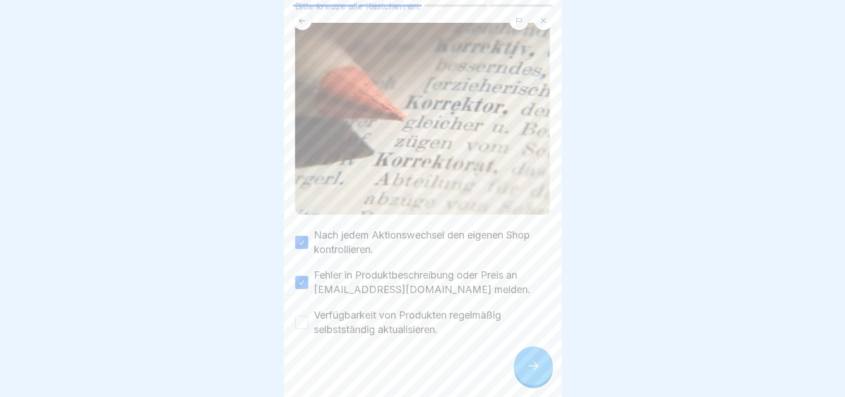
click at [338, 308] on label "Verfügbarkeit von Produkten regelmäßig selbstständig aktualisieren." at bounding box center [432, 322] width 237 height 29
click at [308, 316] on button "Verfügbarkeit von Produkten regelmäßig selbstständig aktualisieren." at bounding box center [301, 322] width 13 height 13
click at [525, 370] on div at bounding box center [533, 365] width 39 height 39
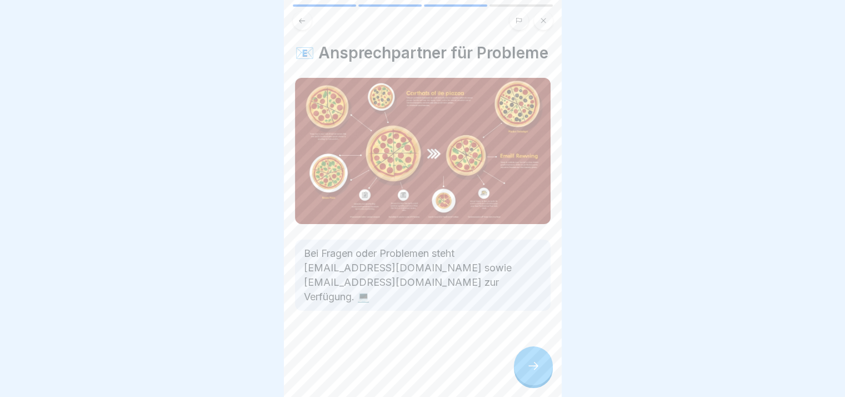
click at [525, 370] on div at bounding box center [533, 365] width 39 height 39
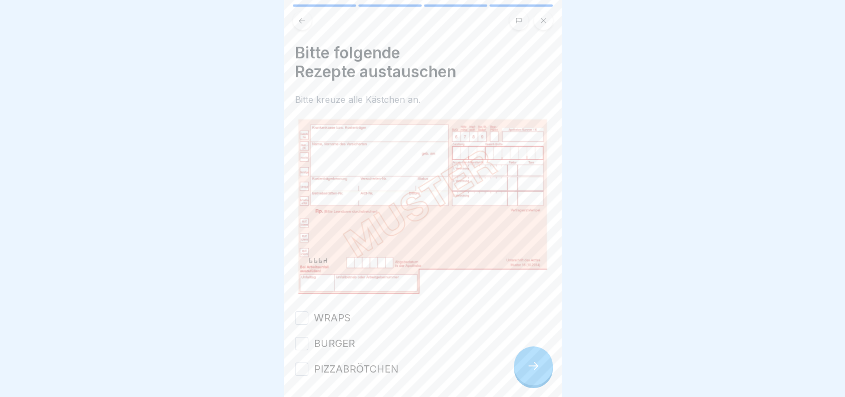
click at [525, 370] on div at bounding box center [533, 365] width 39 height 39
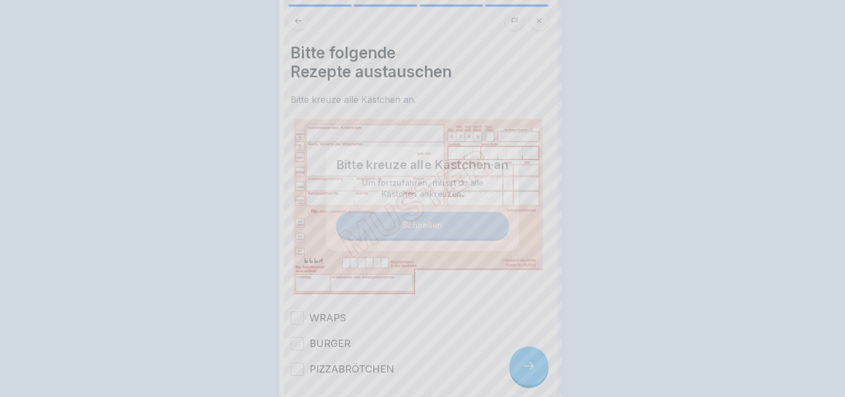
click at [525, 370] on div at bounding box center [422, 198] width 845 height 397
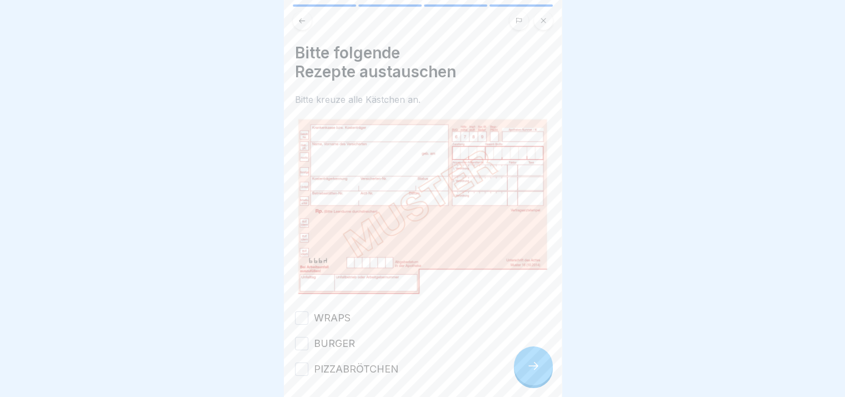
scroll to position [40, 0]
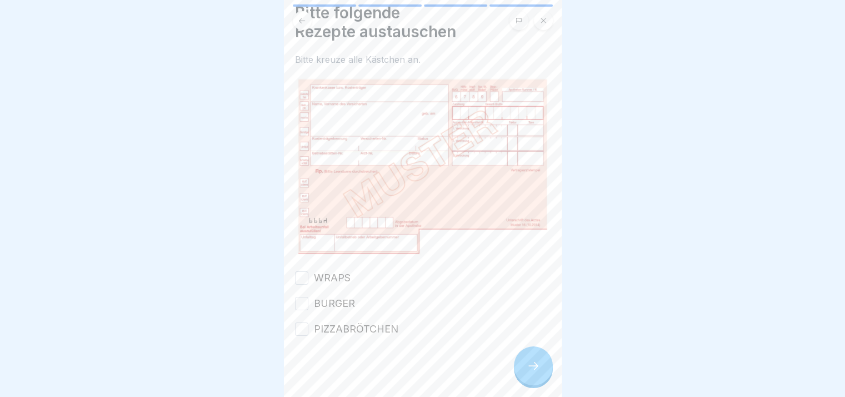
click at [314, 271] on label "WRAPS" at bounding box center [332, 278] width 37 height 14
click at [308, 271] on button "WRAPS" at bounding box center [301, 277] width 13 height 13
click at [315, 281] on div "WRAPS BURGER PIZZABRÖTCHEN" at bounding box center [423, 304] width 256 height 66
click at [317, 322] on label "PIZZABRÖTCHEN" at bounding box center [356, 329] width 84 height 14
click at [308, 322] on button "PIZZABRÖTCHEN" at bounding box center [301, 328] width 13 height 13
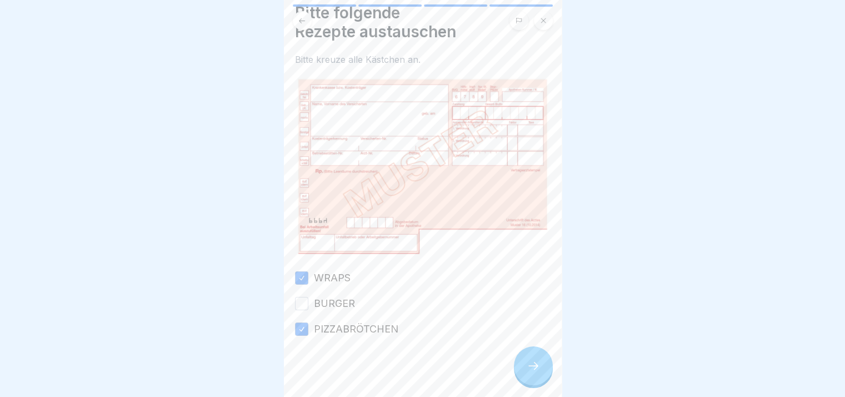
click at [311, 296] on div "BURGER" at bounding box center [325, 303] width 60 height 14
click at [304, 297] on button "BURGER" at bounding box center [301, 303] width 13 height 13
click at [527, 372] on icon at bounding box center [533, 365] width 13 height 13
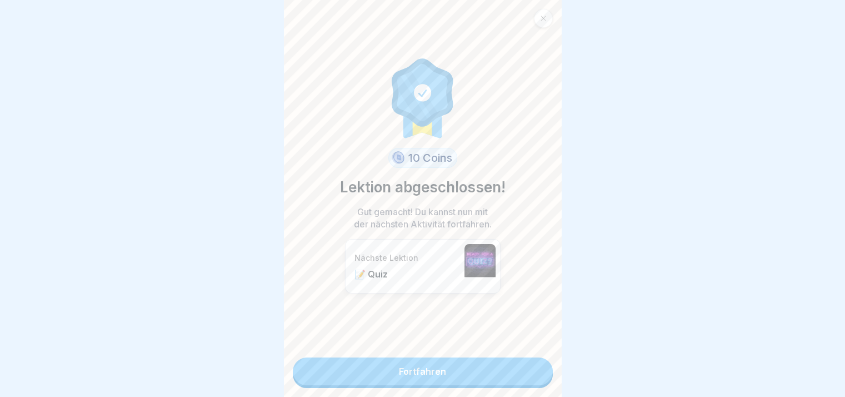
click at [527, 374] on link "Fortfahren" at bounding box center [423, 371] width 260 height 28
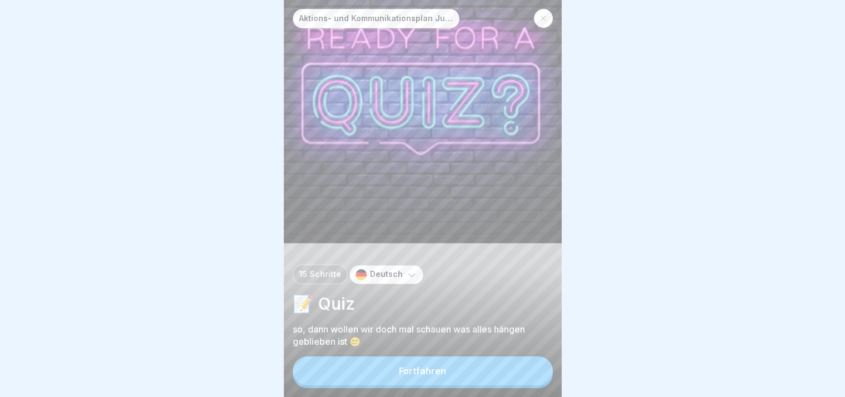
click at [527, 374] on button "Fortfahren" at bounding box center [423, 370] width 260 height 29
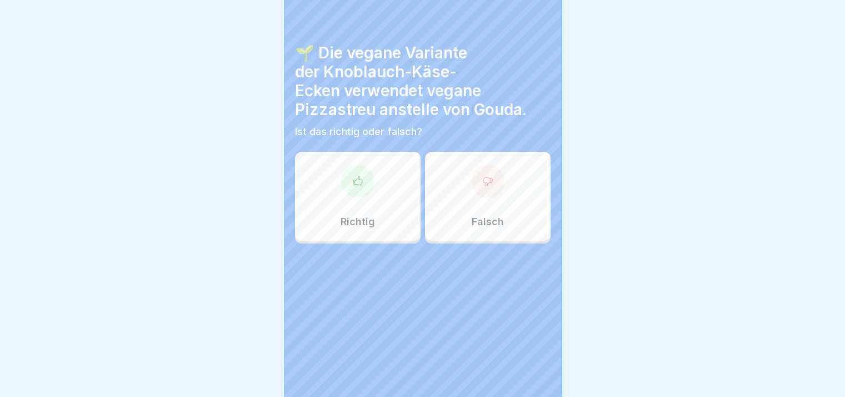
click at [284, 374] on div "Aktions- und Kommunikationsplan Juni bis [DATE] Schritte Deutsch 📝 Quiz so, dan…" at bounding box center [145, 198] width 278 height 397
click at [527, 374] on div "Aktions- und Kommunikationsplan Juni bis [DATE] Schritte Deutsch 📝 Quiz so, dan…" at bounding box center [423, 198] width 278 height 397
click at [527, 372] on icon at bounding box center [533, 365] width 13 height 13
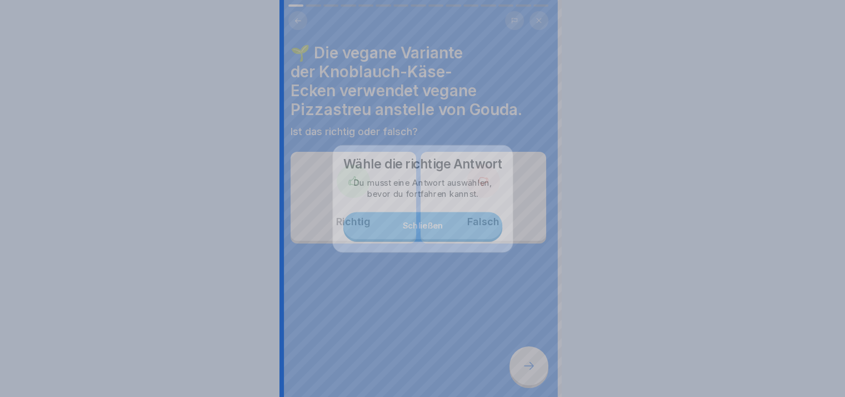
click at [527, 374] on div at bounding box center [422, 198] width 845 height 397
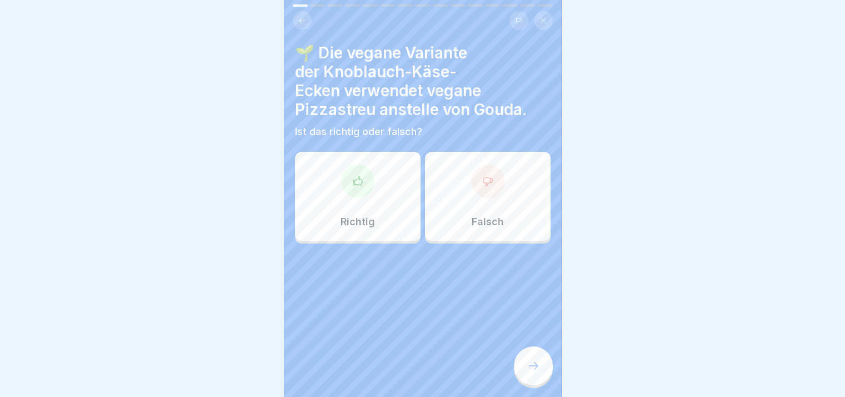
click at [334, 188] on div "Richtig" at bounding box center [358, 196] width 126 height 89
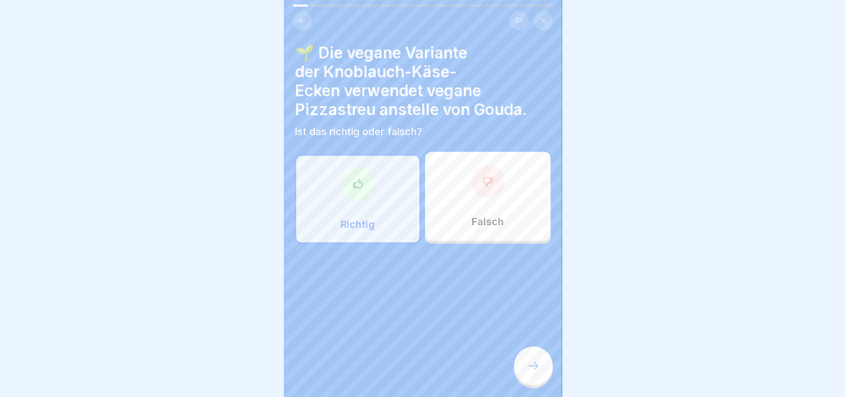
click at [541, 377] on div at bounding box center [533, 365] width 39 height 39
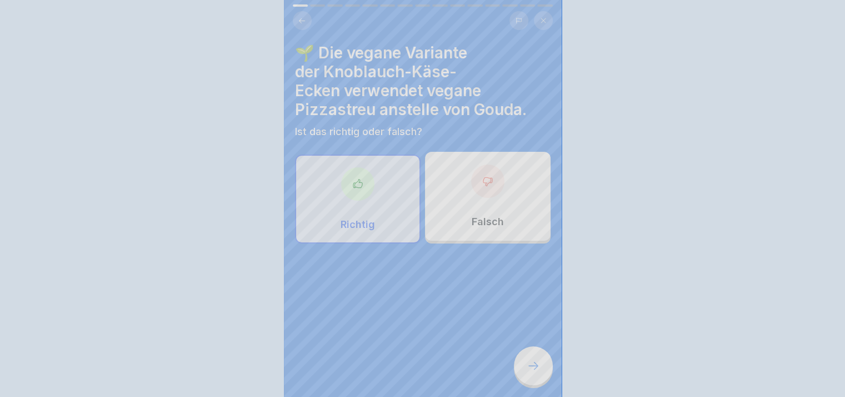
click at [541, 377] on div "Deine Antwort ist richtig! ✅ Richtig! Die vegane Pizzastreu macht die Bruschett…" at bounding box center [422, 198] width 845 height 397
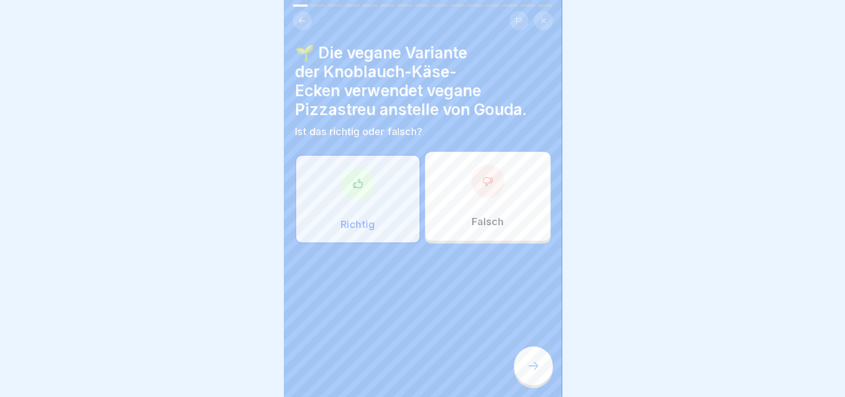
click at [541, 377] on div at bounding box center [533, 365] width 39 height 39
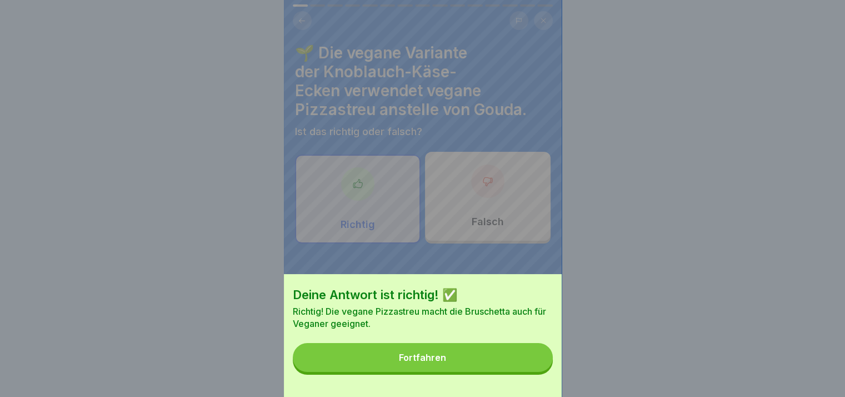
click at [541, 372] on button "Fortfahren" at bounding box center [423, 357] width 260 height 29
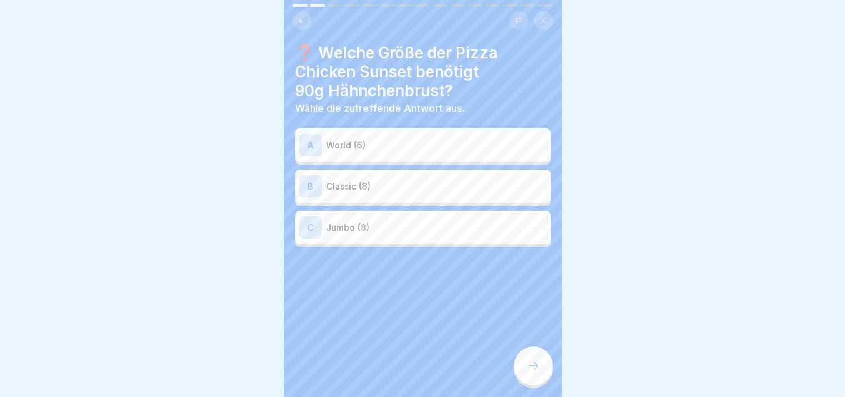
click at [541, 377] on div at bounding box center [533, 365] width 39 height 39
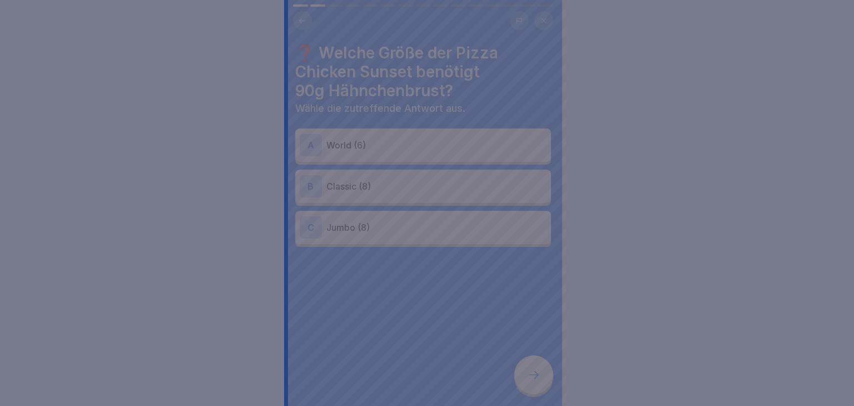
click at [541, 377] on div at bounding box center [427, 203] width 854 height 406
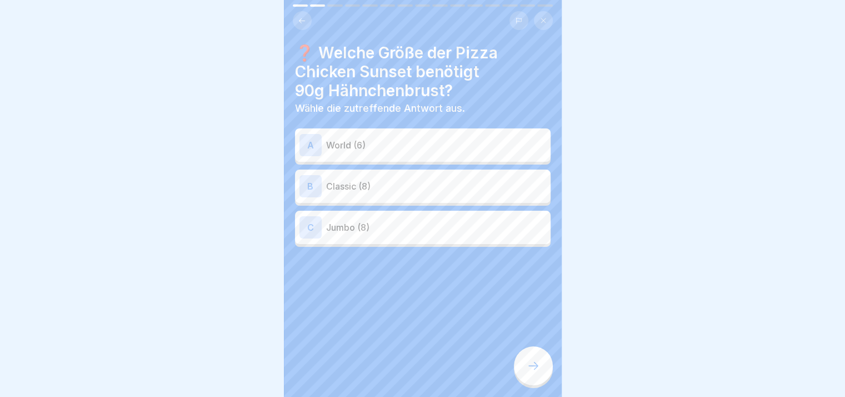
click at [389, 194] on div "B Classic (8)" at bounding box center [423, 186] width 247 height 22
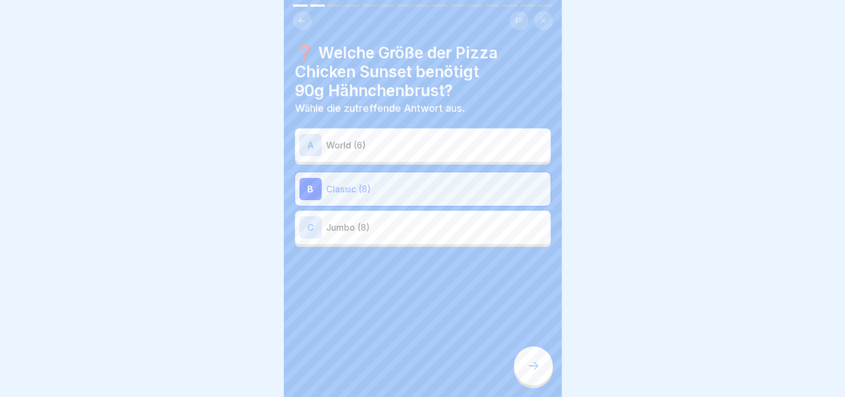
click at [535, 372] on icon at bounding box center [533, 365] width 13 height 13
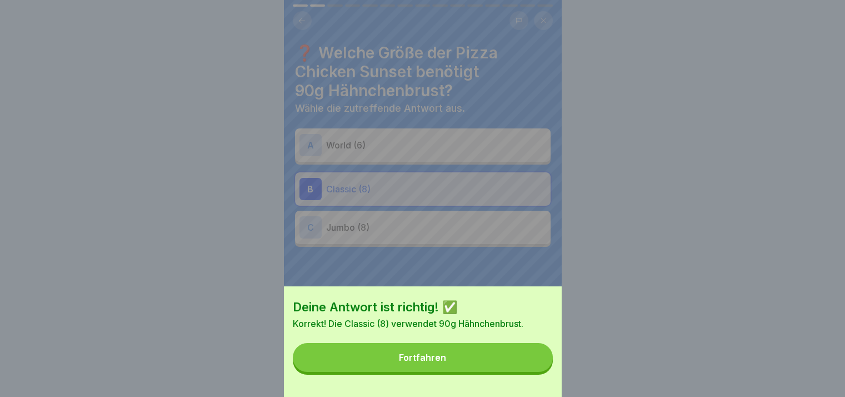
click at [535, 372] on button "Fortfahren" at bounding box center [423, 357] width 260 height 29
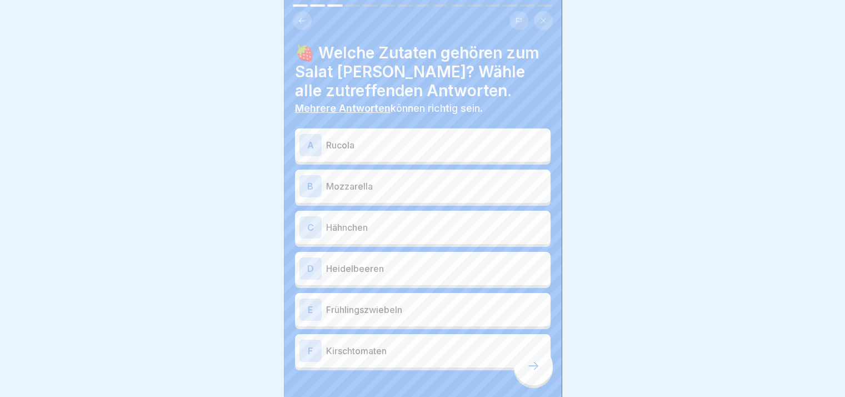
click at [535, 372] on icon at bounding box center [533, 365] width 13 height 13
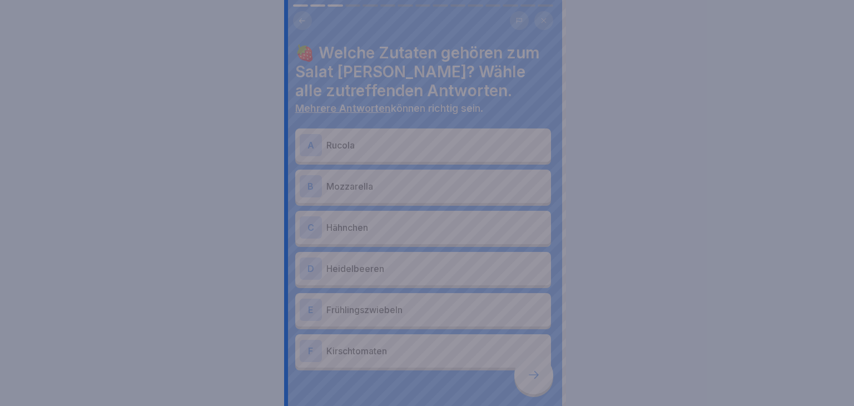
click at [535, 373] on div at bounding box center [427, 203] width 854 height 406
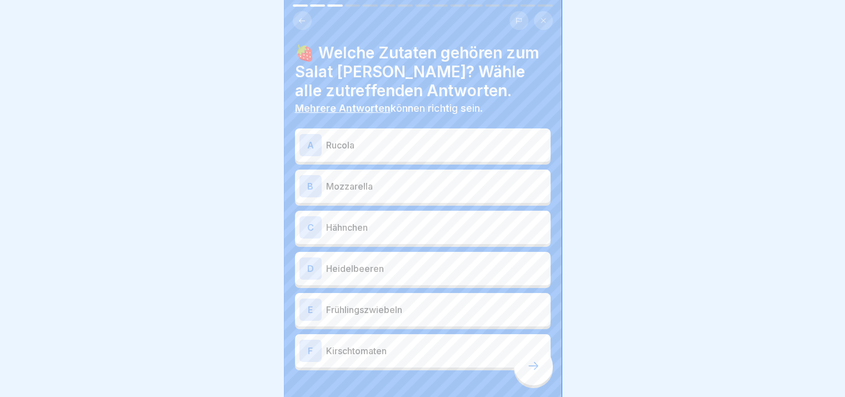
click at [367, 150] on p "Rucola" at bounding box center [436, 144] width 220 height 13
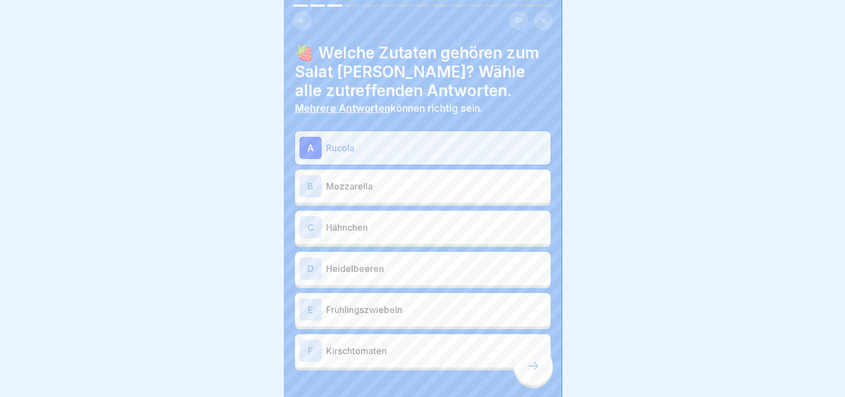
click at [365, 182] on p "Mozzarella" at bounding box center [436, 186] width 220 height 13
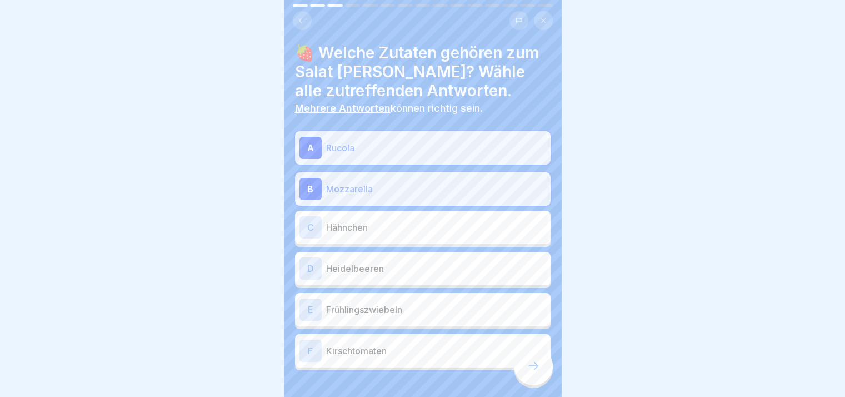
click at [367, 228] on p "Hähnchen" at bounding box center [436, 227] width 220 height 13
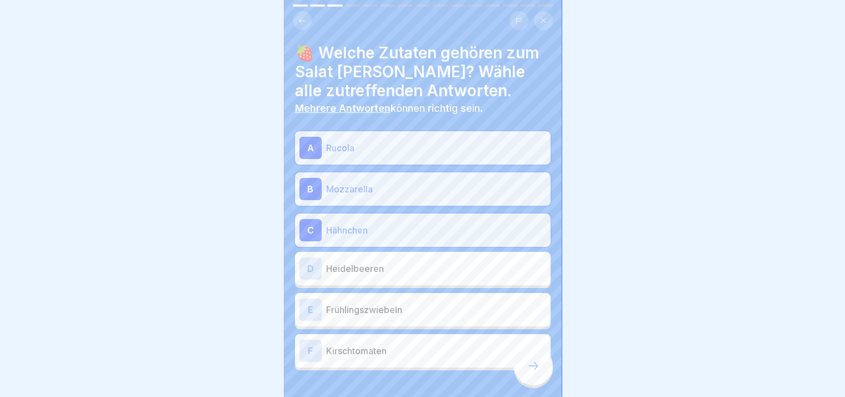
click at [372, 264] on p "Heidelbeeren" at bounding box center [436, 268] width 220 height 13
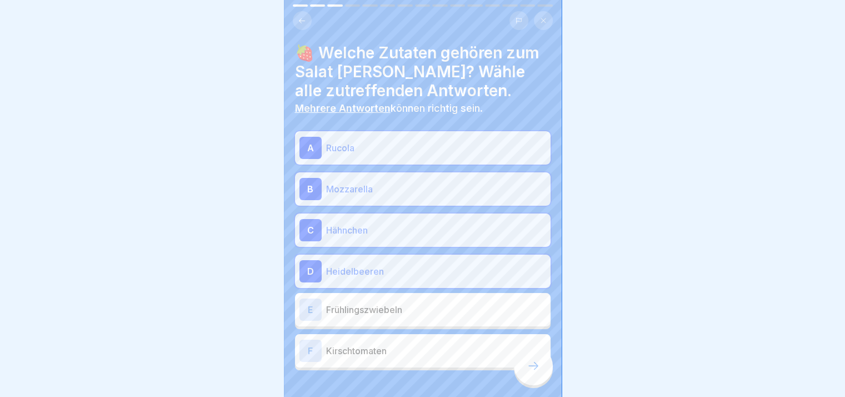
click at [380, 318] on div "E Frühlingszwiebeln" at bounding box center [423, 309] width 247 height 22
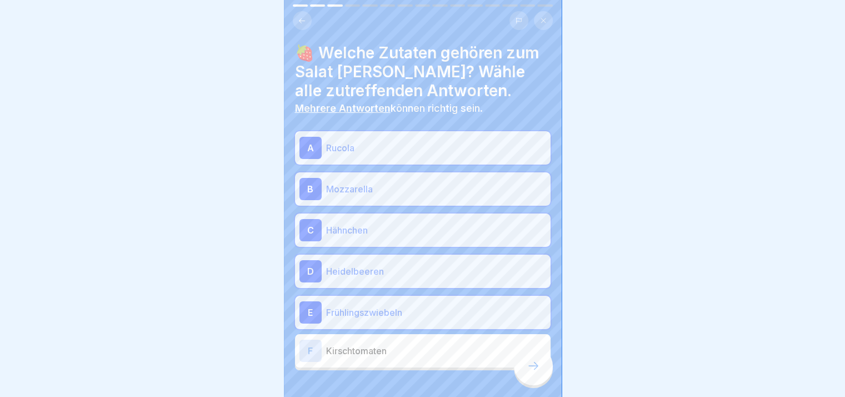
click at [382, 356] on p "Kirschtomaten" at bounding box center [436, 350] width 220 height 13
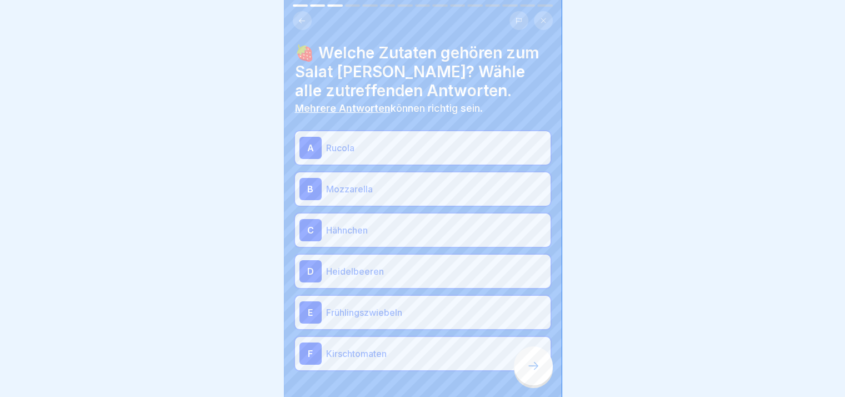
click at [540, 378] on div at bounding box center [533, 365] width 39 height 39
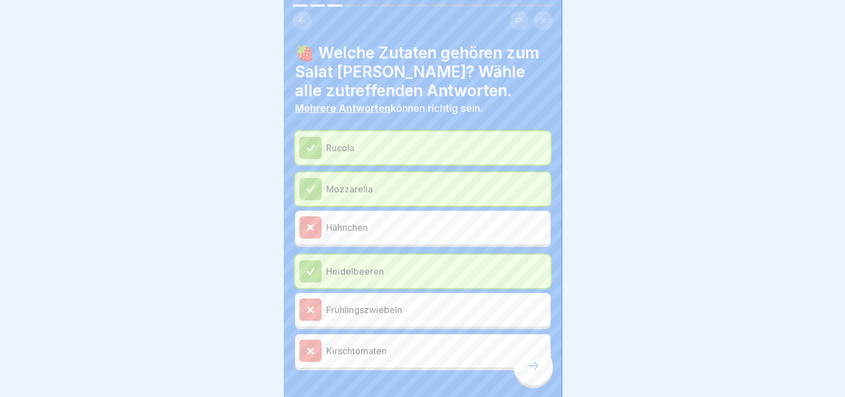
click at [540, 378] on div at bounding box center [533, 365] width 39 height 39
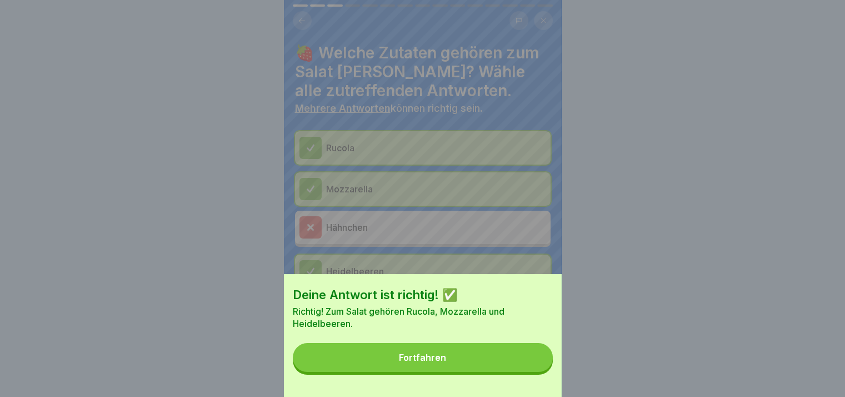
click at [540, 372] on button "Fortfahren" at bounding box center [423, 357] width 260 height 29
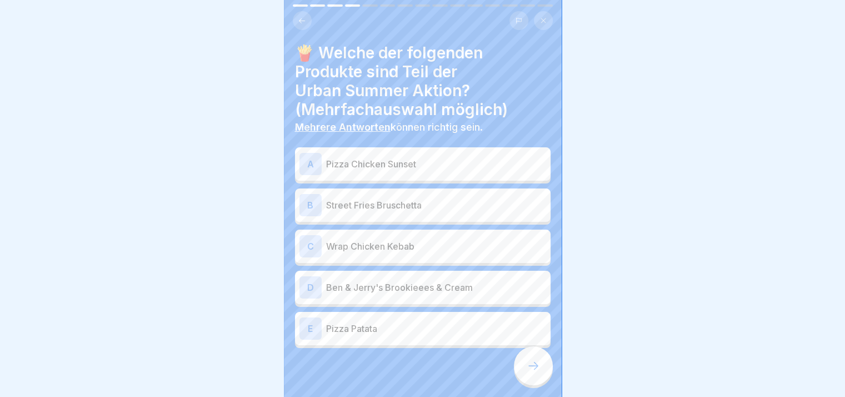
click at [540, 378] on div at bounding box center [533, 365] width 39 height 39
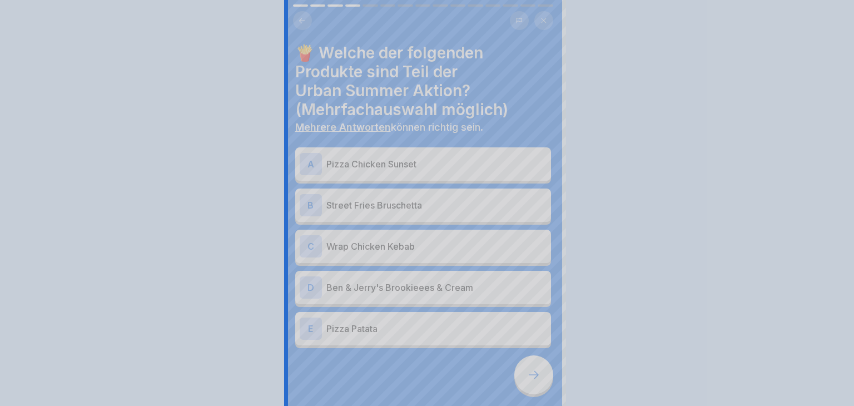
click at [540, 378] on div at bounding box center [427, 203] width 854 height 406
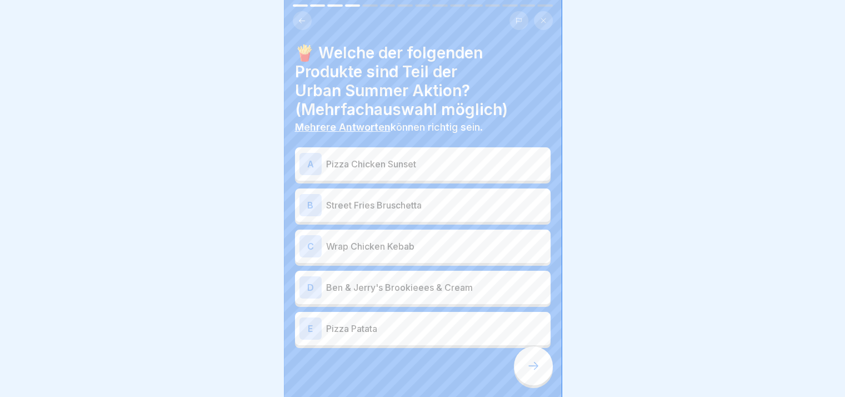
click at [368, 174] on div "A Pizza Chicken Sunset" at bounding box center [423, 164] width 247 height 22
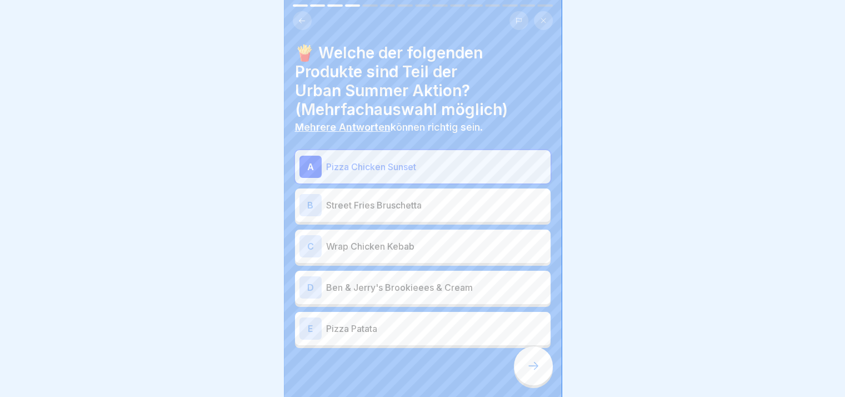
click at [365, 205] on p "Street Fries Bruschetta" at bounding box center [436, 204] width 220 height 13
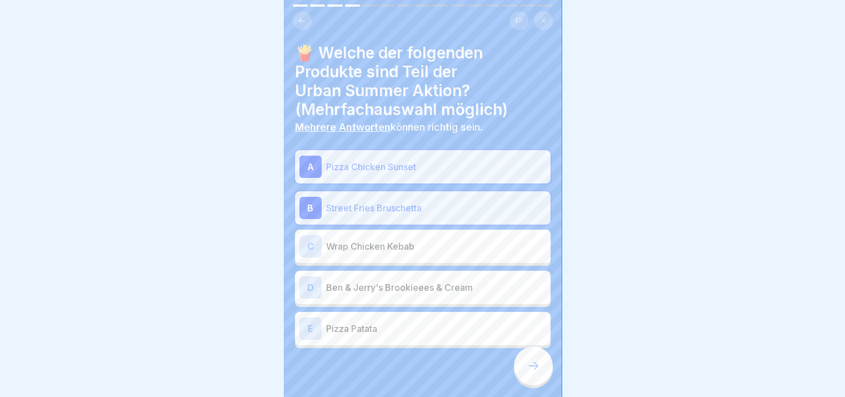
click at [375, 240] on p "Wrap Chicken Kebab" at bounding box center [436, 246] width 220 height 13
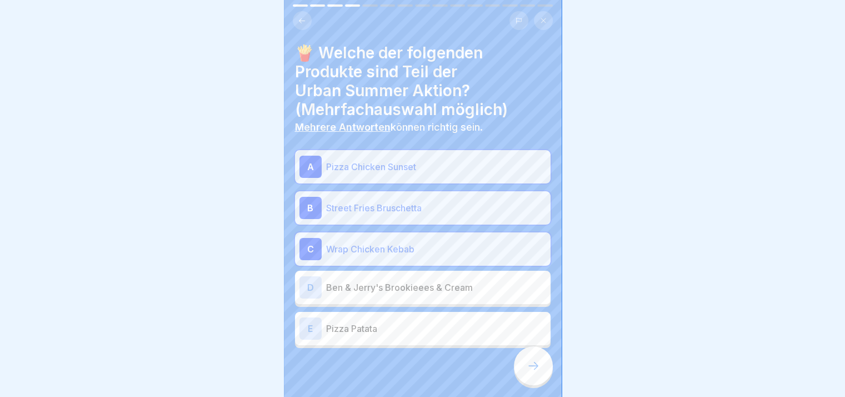
click at [380, 283] on p "Ben & Jerry's Brookieees & Cream" at bounding box center [436, 287] width 220 height 13
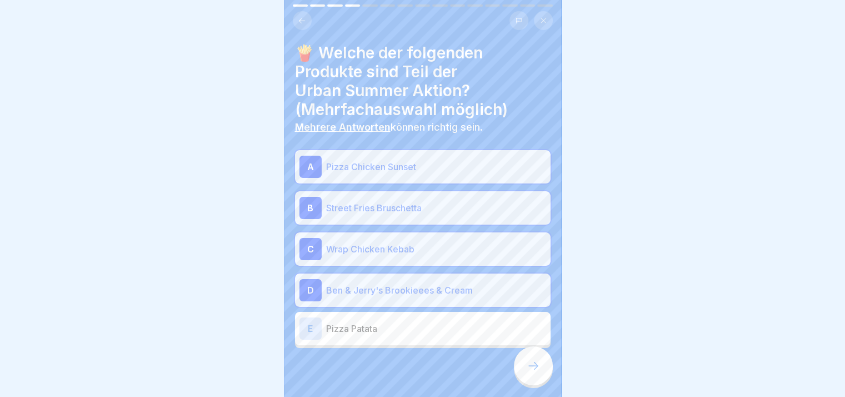
click at [393, 336] on div "E Pizza Patata" at bounding box center [423, 328] width 247 height 22
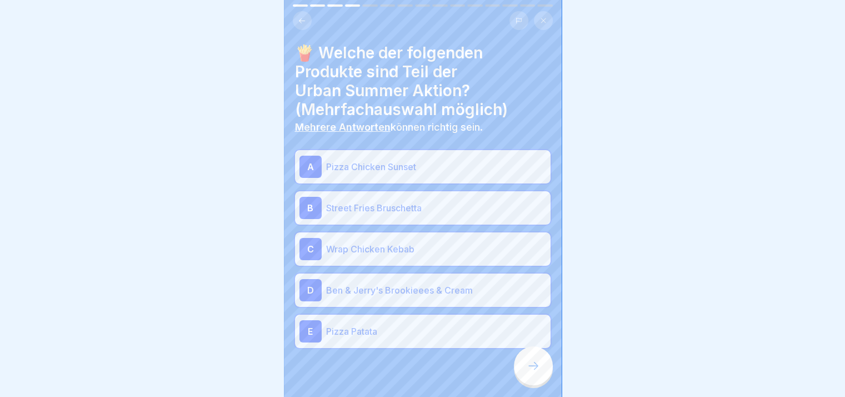
click at [540, 373] on div at bounding box center [533, 365] width 39 height 39
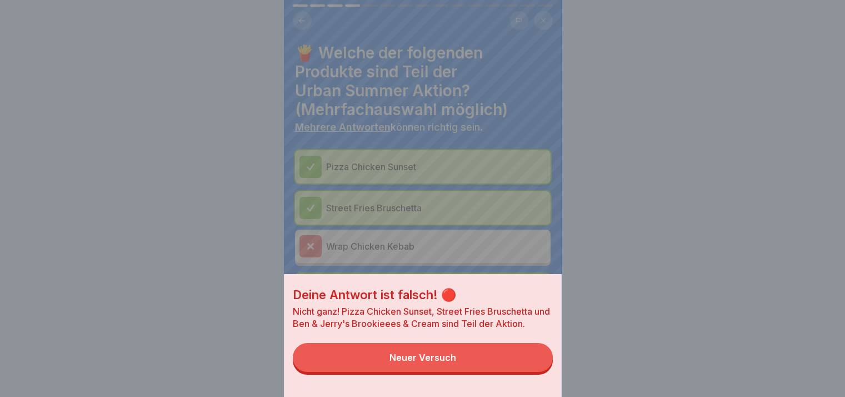
click at [540, 372] on button "Neuer Versuch" at bounding box center [423, 357] width 260 height 29
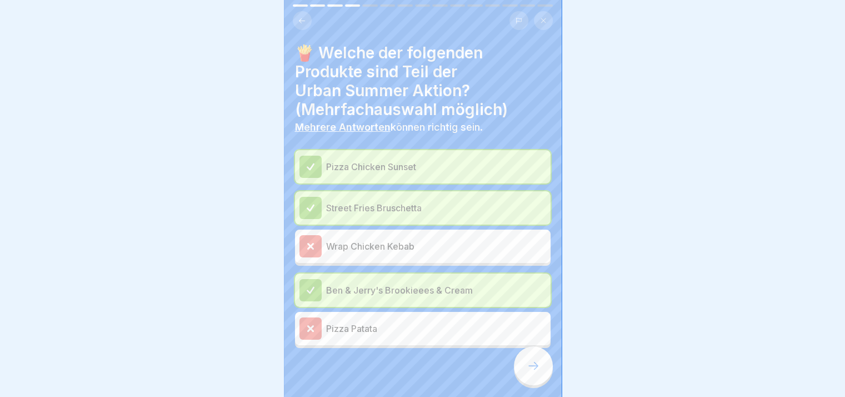
click at [540, 373] on div at bounding box center [533, 365] width 39 height 39
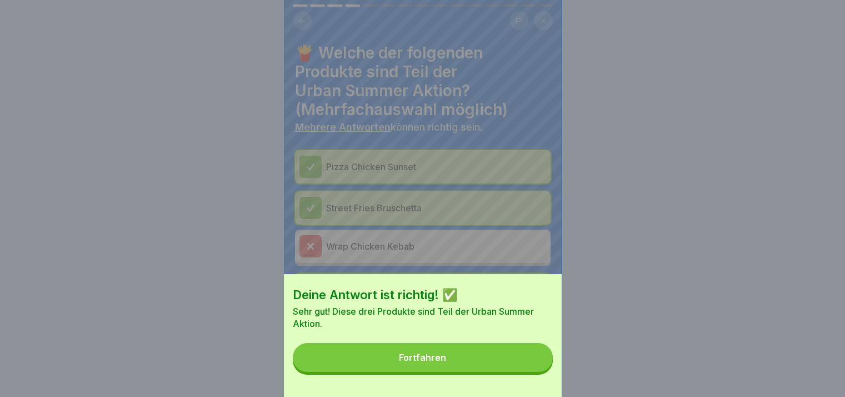
click at [540, 372] on button "Fortfahren" at bounding box center [423, 357] width 260 height 29
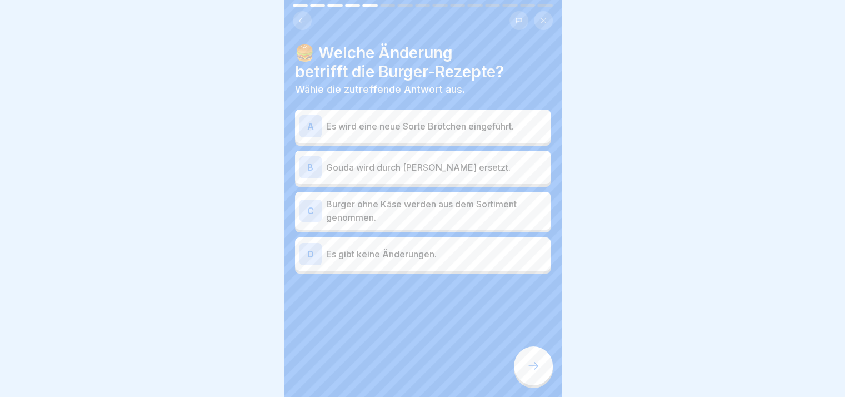
click at [540, 373] on div at bounding box center [533, 365] width 39 height 39
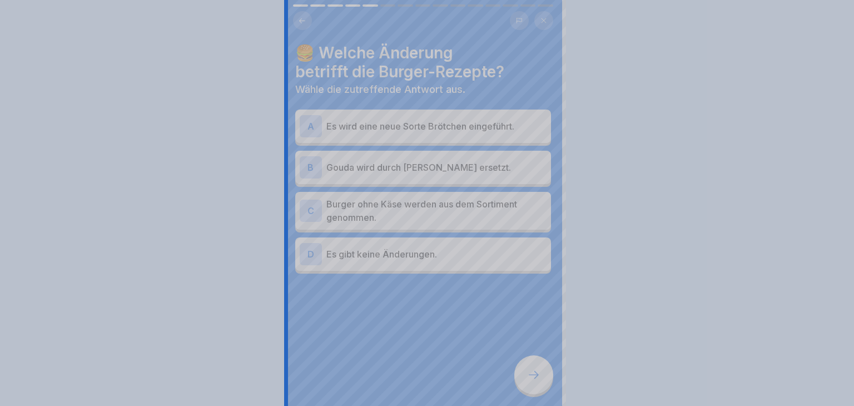
click at [540, 373] on div at bounding box center [427, 203] width 854 height 406
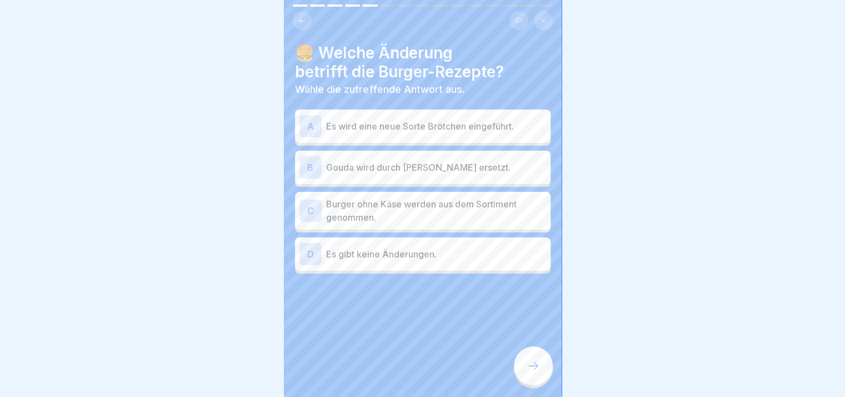
click at [396, 131] on p "Es wird eine neue Sorte Brötchen eingeführt." at bounding box center [436, 126] width 220 height 13
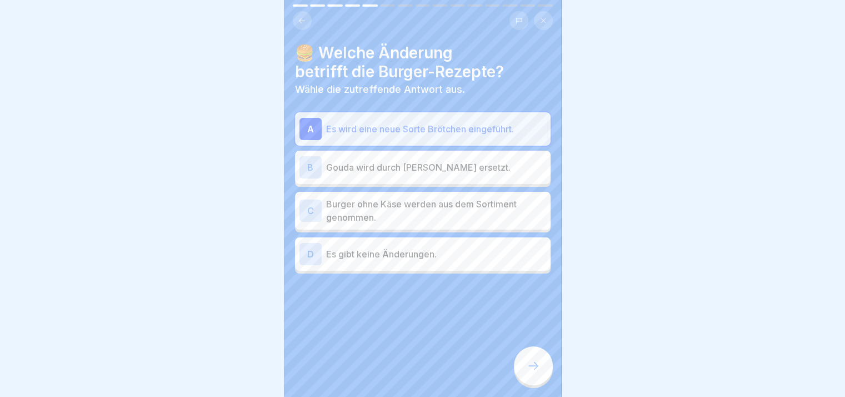
click at [394, 153] on div "B Gouda wird durch [PERSON_NAME] ersetzt." at bounding box center [423, 167] width 256 height 33
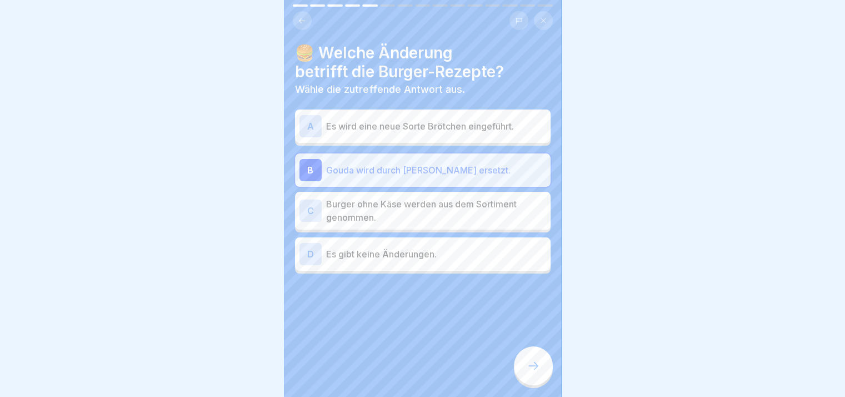
click at [401, 202] on p "Burger ohne Käse werden aus dem Sortiment genommen." at bounding box center [436, 210] width 220 height 27
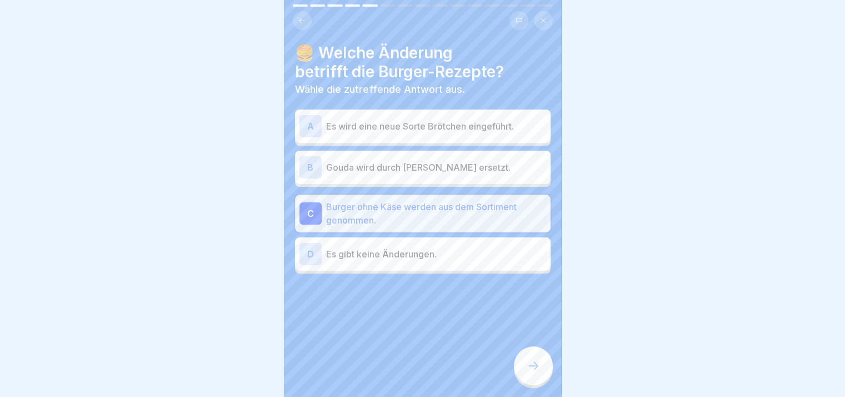
click at [532, 365] on div at bounding box center [533, 365] width 39 height 39
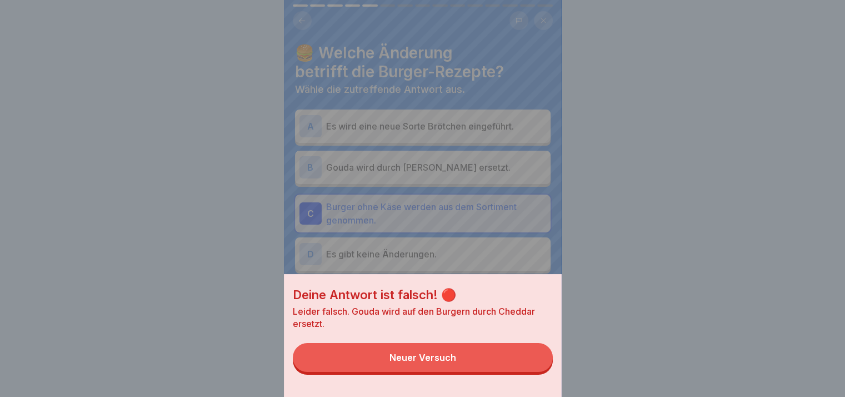
click at [532, 365] on button "Neuer Versuch" at bounding box center [423, 357] width 260 height 29
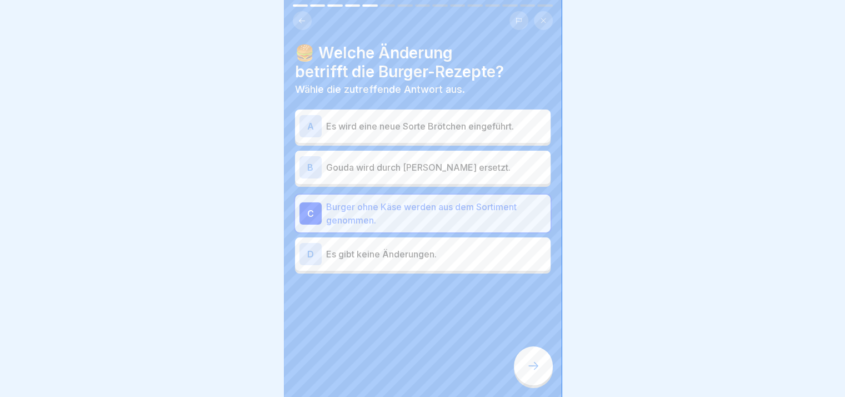
click at [438, 136] on div "A Es wird eine neue Sorte Brötchen eingeführt." at bounding box center [423, 126] width 247 height 22
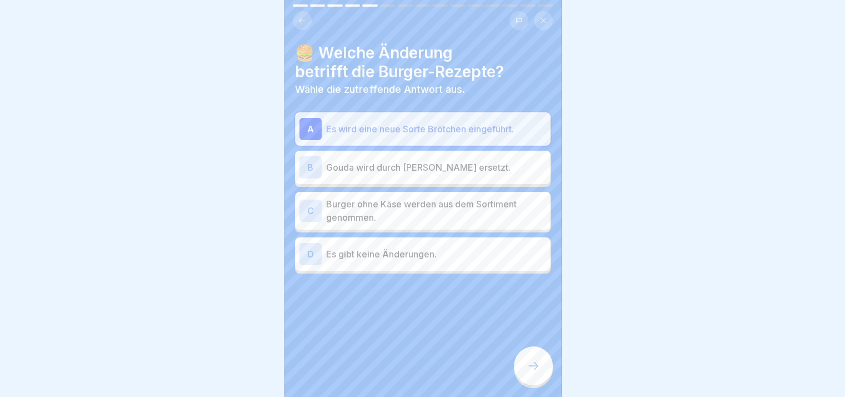
click at [534, 372] on icon at bounding box center [533, 365] width 13 height 13
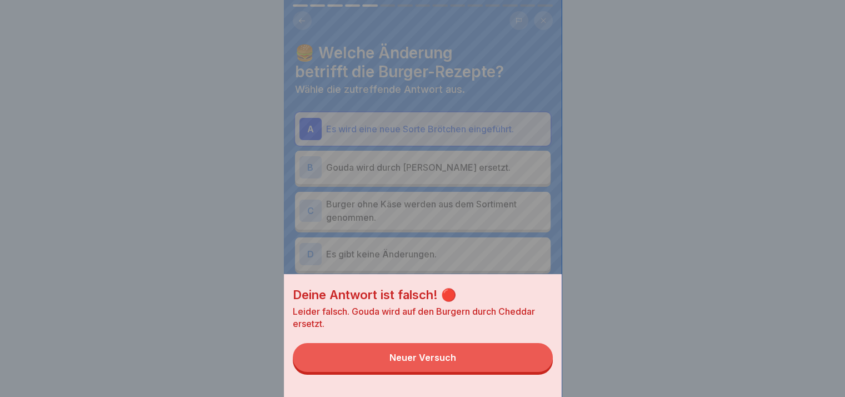
click at [534, 372] on button "Neuer Versuch" at bounding box center [423, 357] width 260 height 29
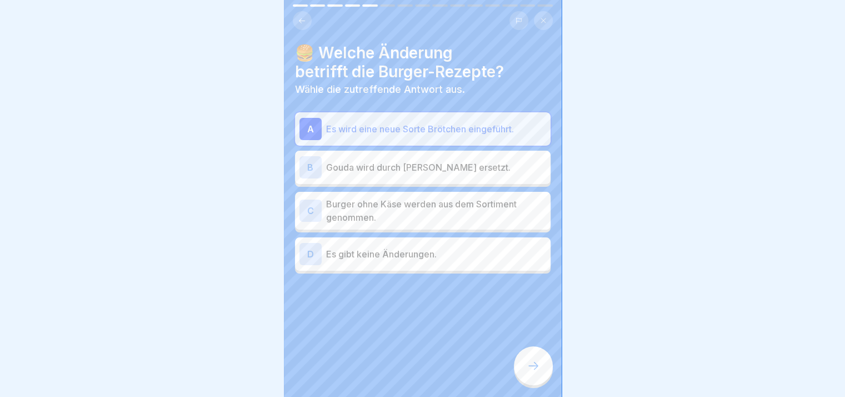
click at [446, 257] on p "Es gibt keine Änderungen." at bounding box center [436, 253] width 220 height 13
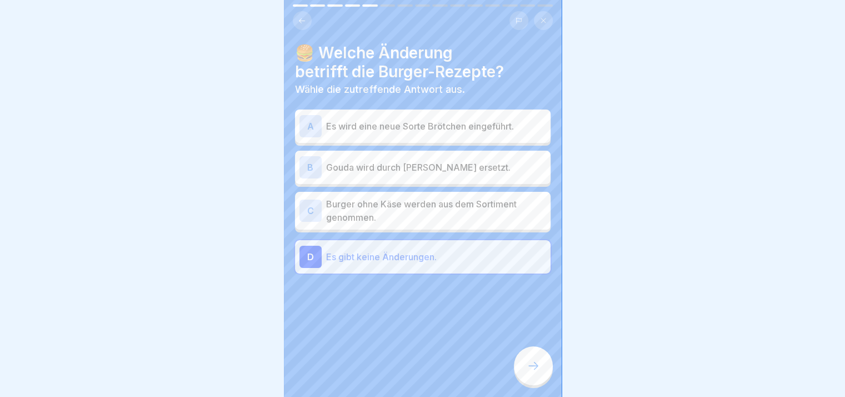
click at [452, 175] on div "B Gouda wird durch [PERSON_NAME] ersetzt." at bounding box center [423, 167] width 247 height 22
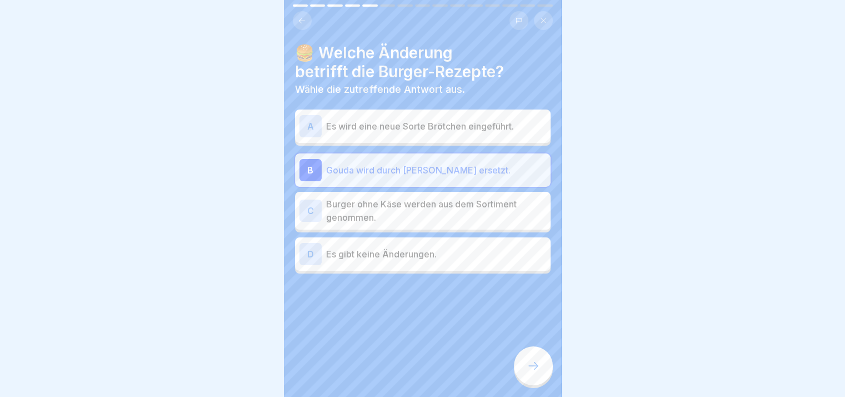
click at [530, 372] on icon at bounding box center [533, 365] width 13 height 13
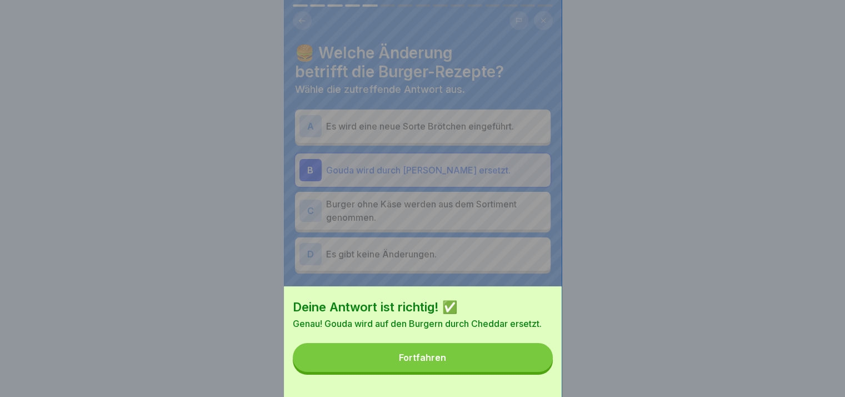
click at [530, 381] on div "Deine Antwort ist richtig! ✅ Genau! Gouda wird auf den Burgern durch Cheddar er…" at bounding box center [423, 341] width 278 height 111
click at [530, 364] on button "Fortfahren" at bounding box center [423, 357] width 260 height 29
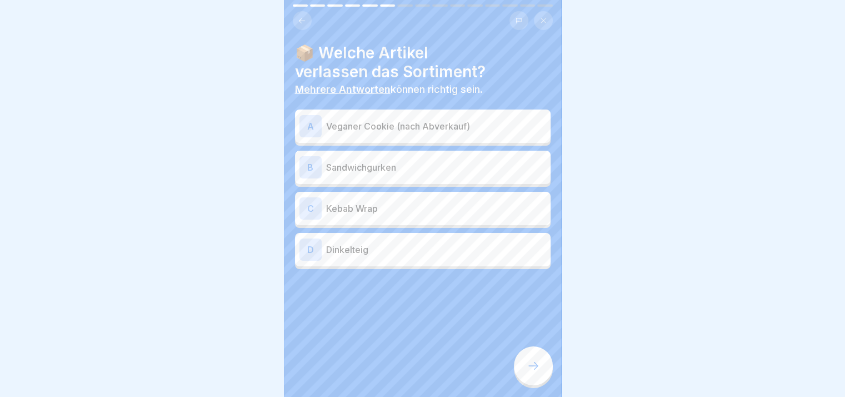
click at [530, 364] on div at bounding box center [533, 365] width 39 height 39
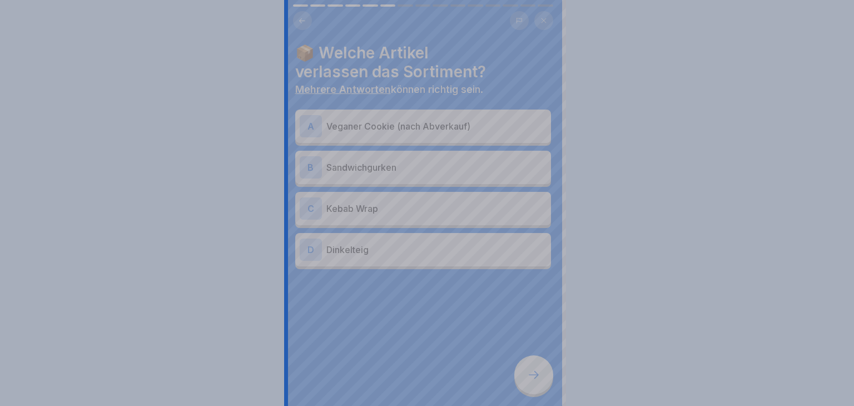
click at [530, 364] on div at bounding box center [427, 203] width 854 height 406
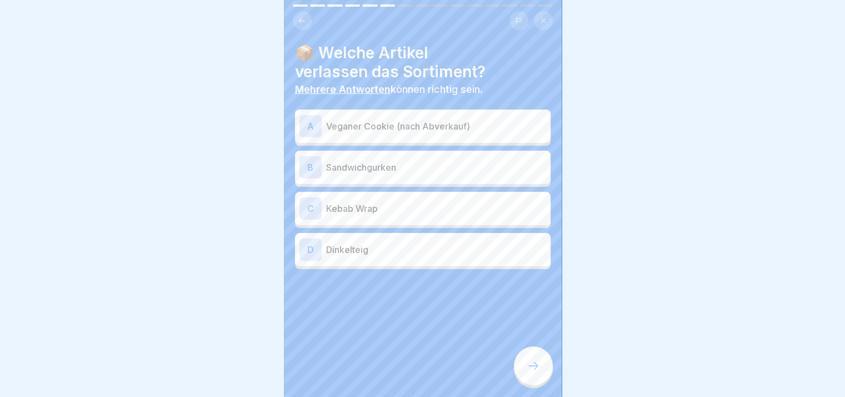
click at [408, 121] on p "Veganer Cookie (nach Abverkauf)" at bounding box center [436, 126] width 220 height 13
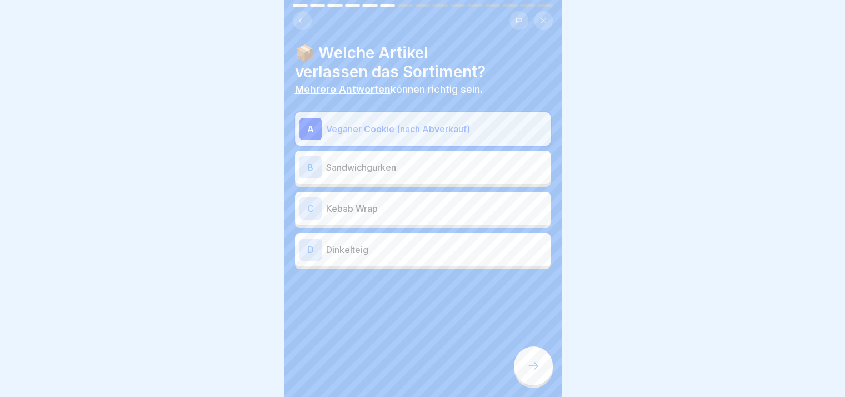
click at [402, 168] on p "Sandwichgurken" at bounding box center [436, 167] width 220 height 13
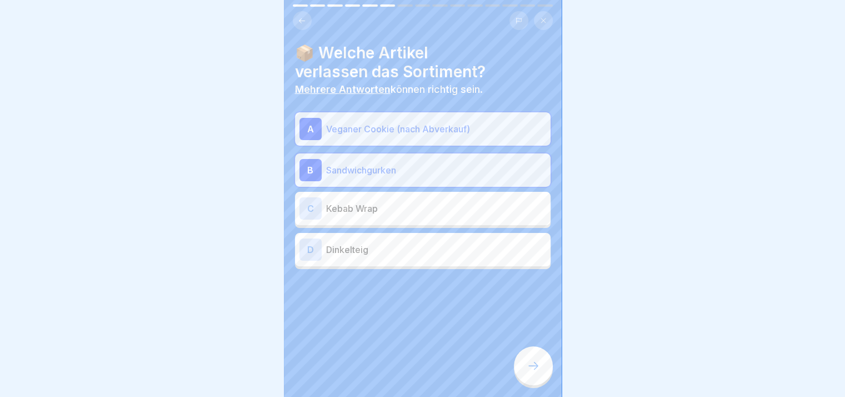
click at [403, 215] on div "C Kebab Wrap" at bounding box center [423, 208] width 247 height 22
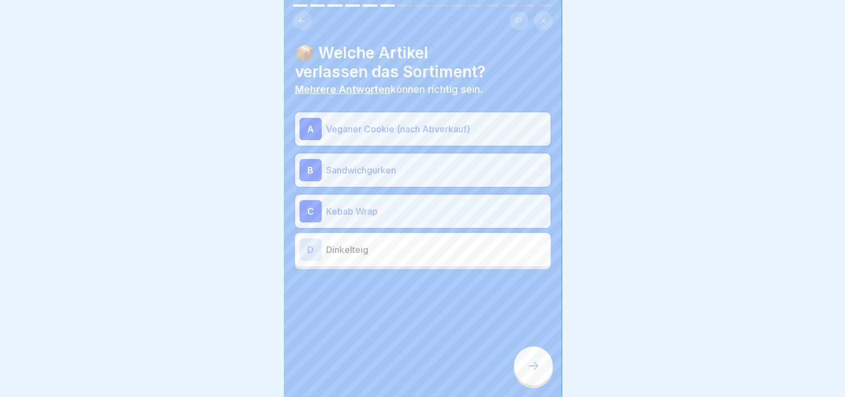
click at [407, 246] on p "Dinkelteig" at bounding box center [436, 249] width 220 height 13
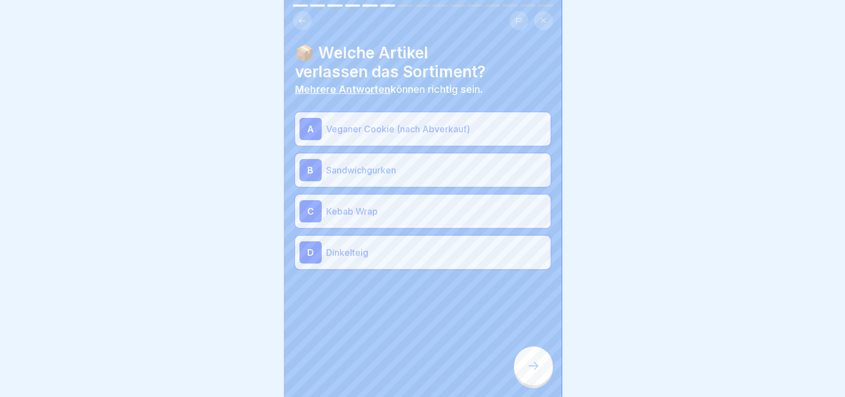
click at [527, 367] on div at bounding box center [533, 365] width 39 height 39
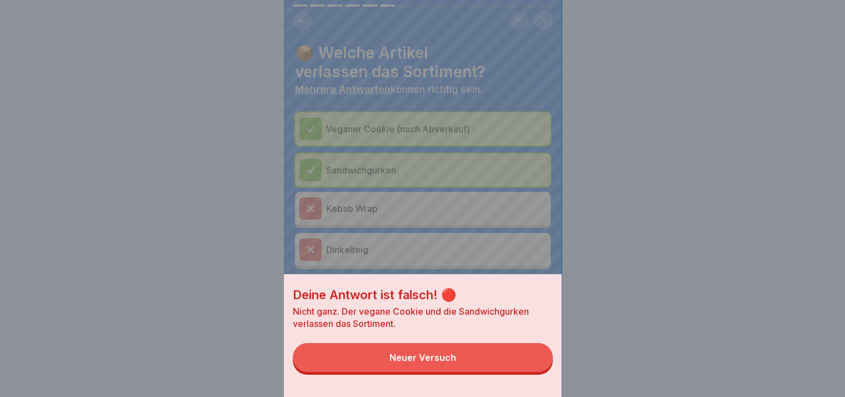
click at [527, 367] on button "Neuer Versuch" at bounding box center [423, 357] width 260 height 29
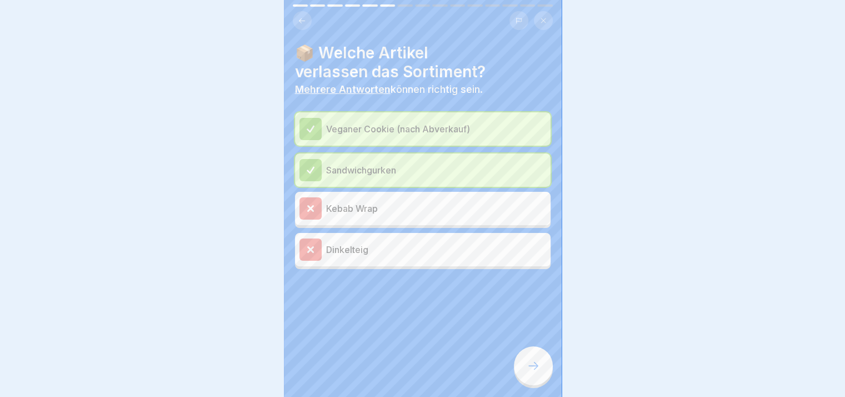
click at [527, 367] on div at bounding box center [533, 365] width 39 height 39
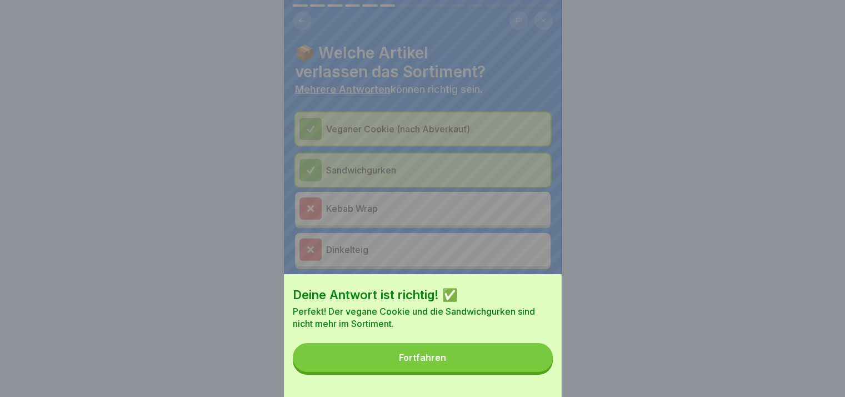
click at [527, 367] on button "Fortfahren" at bounding box center [423, 357] width 260 height 29
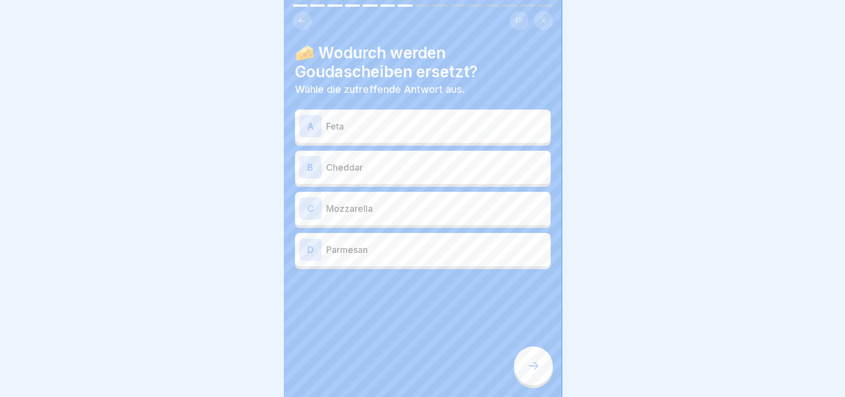
click at [406, 135] on div "A Feta" at bounding box center [423, 126] width 247 height 22
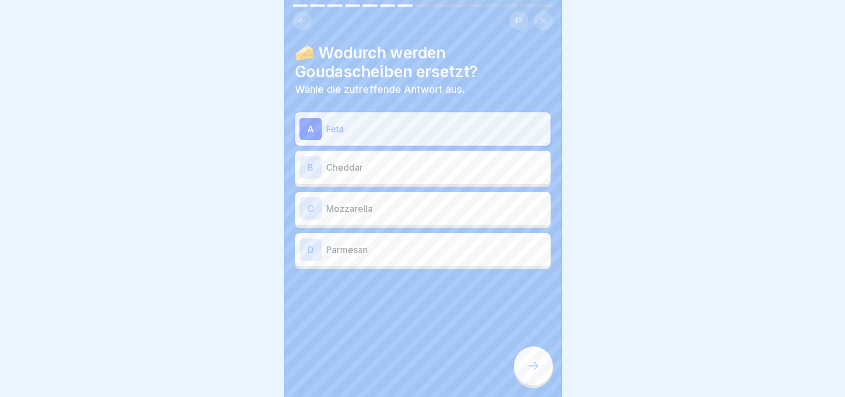
click at [397, 163] on p "Cheddar" at bounding box center [436, 167] width 220 height 13
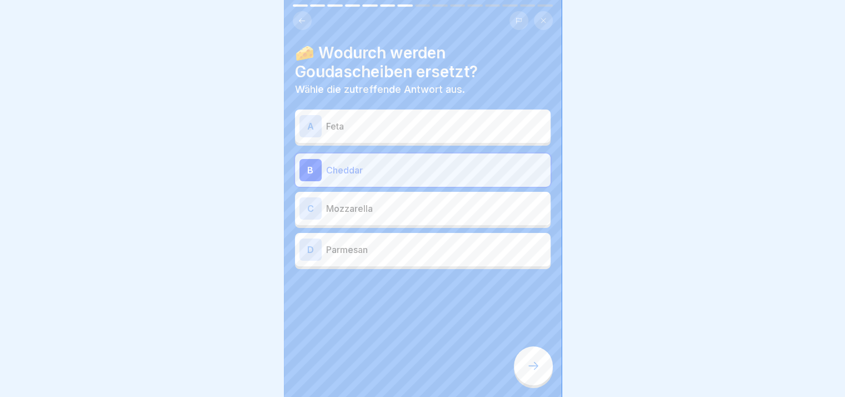
click at [535, 359] on div at bounding box center [533, 365] width 39 height 39
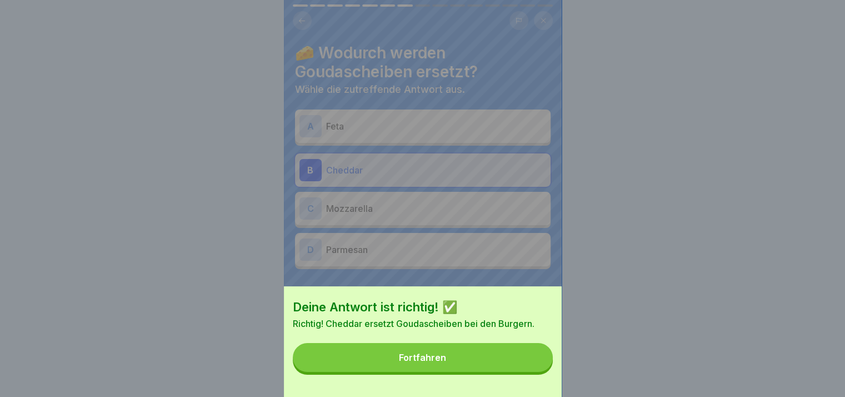
click at [535, 359] on button "Fortfahren" at bounding box center [423, 357] width 260 height 29
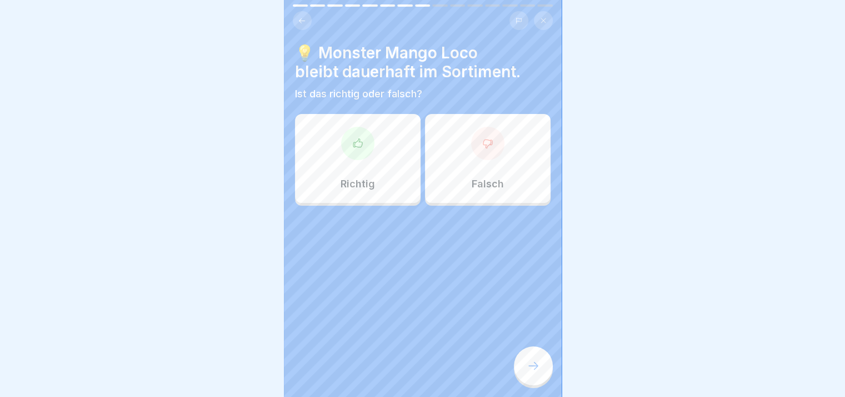
click at [375, 150] on div "Richtig" at bounding box center [358, 158] width 126 height 89
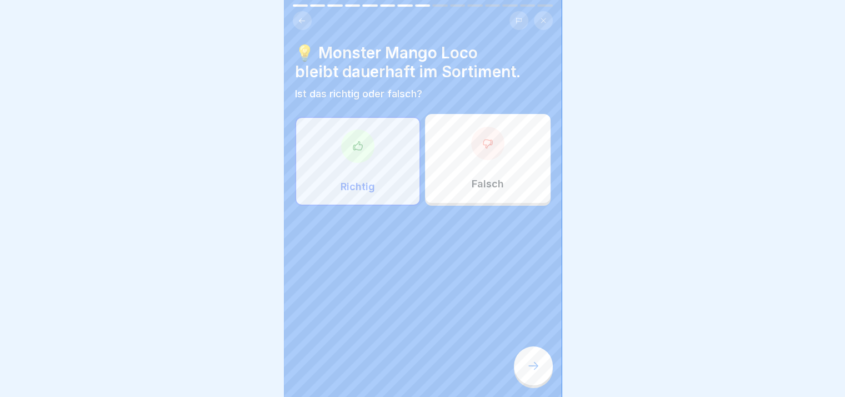
click at [504, 160] on div "Falsch" at bounding box center [488, 158] width 126 height 89
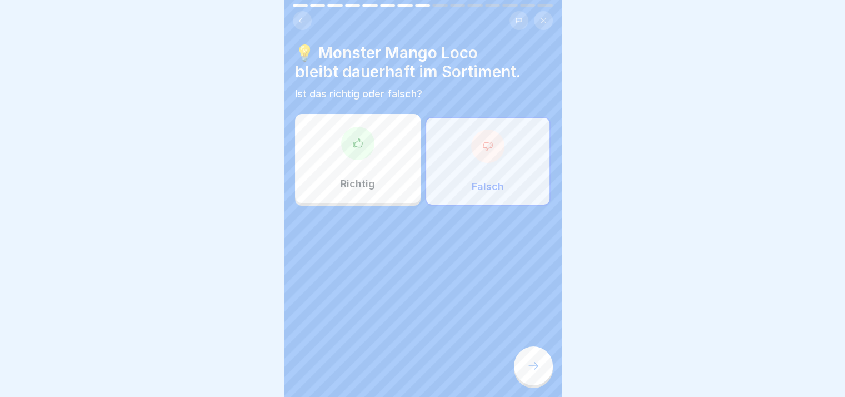
click at [541, 374] on div at bounding box center [533, 365] width 39 height 39
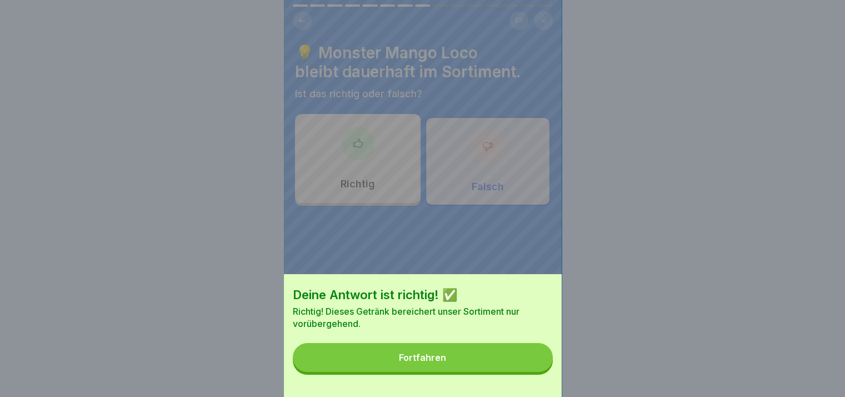
click at [541, 372] on button "Fortfahren" at bounding box center [423, 357] width 260 height 29
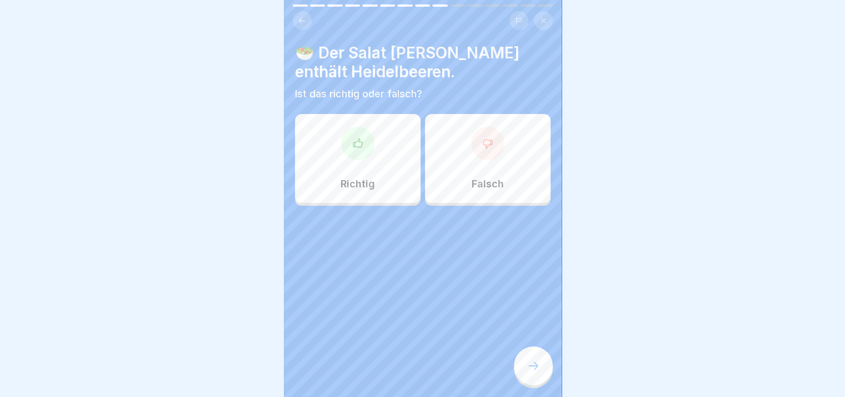
click at [394, 174] on div "Richtig" at bounding box center [358, 158] width 126 height 89
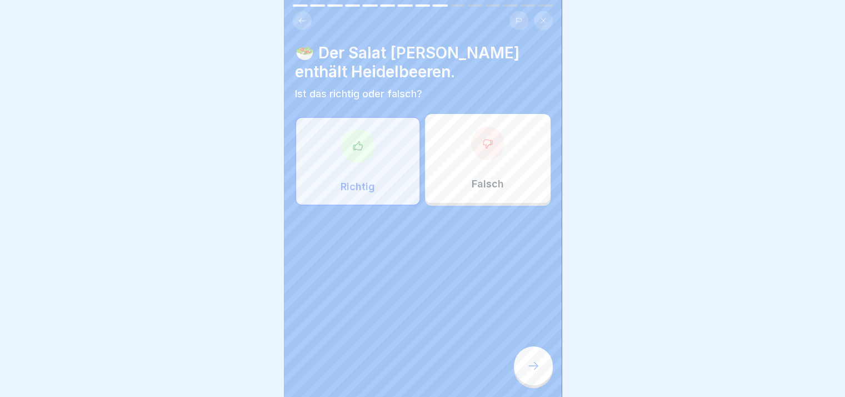
click at [525, 359] on div at bounding box center [533, 365] width 39 height 39
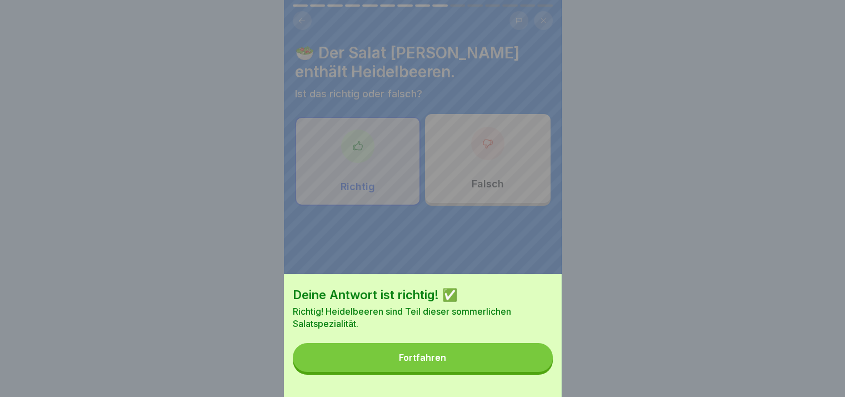
click at [525, 359] on button "Fortfahren" at bounding box center [423, 357] width 260 height 29
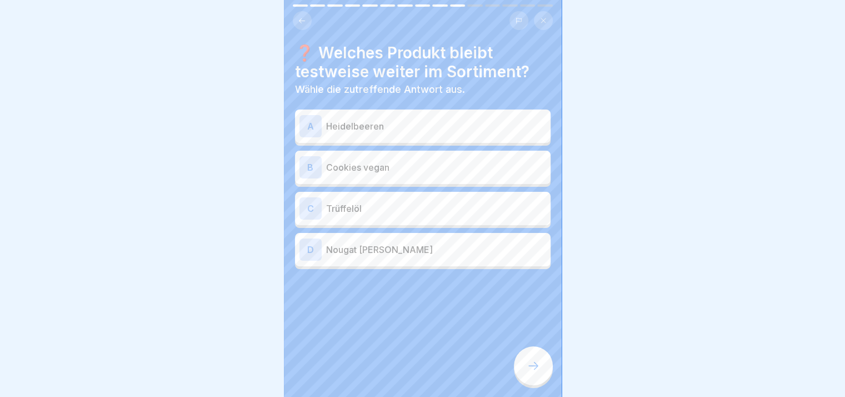
click at [411, 131] on p "Heidelbeeren" at bounding box center [436, 126] width 220 height 13
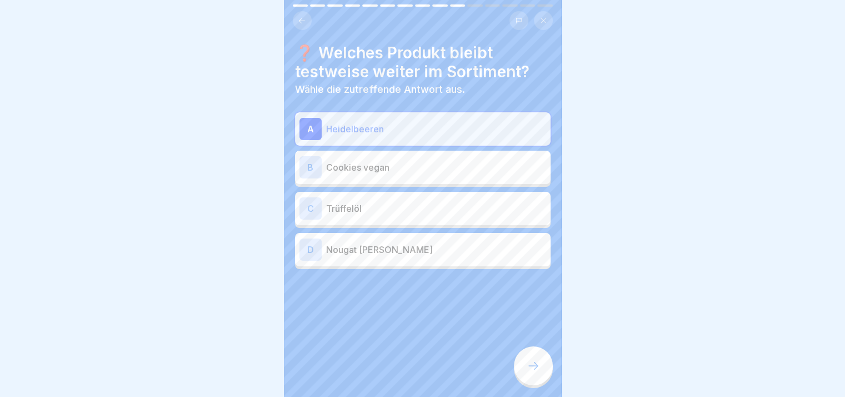
click at [423, 161] on p "Cookies vegan" at bounding box center [436, 167] width 220 height 13
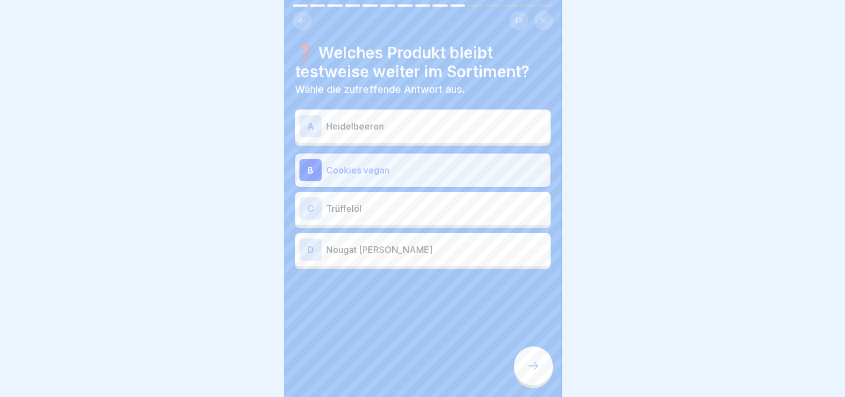
click at [447, 261] on div "D [PERSON_NAME]" at bounding box center [423, 249] width 256 height 33
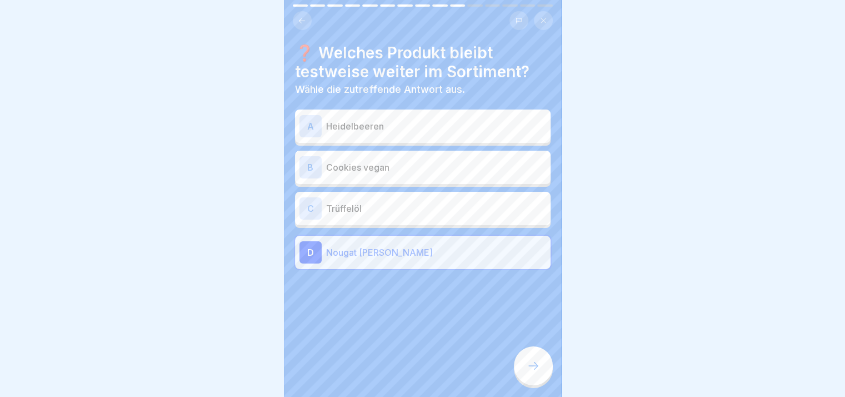
click at [527, 370] on icon at bounding box center [533, 365] width 13 height 13
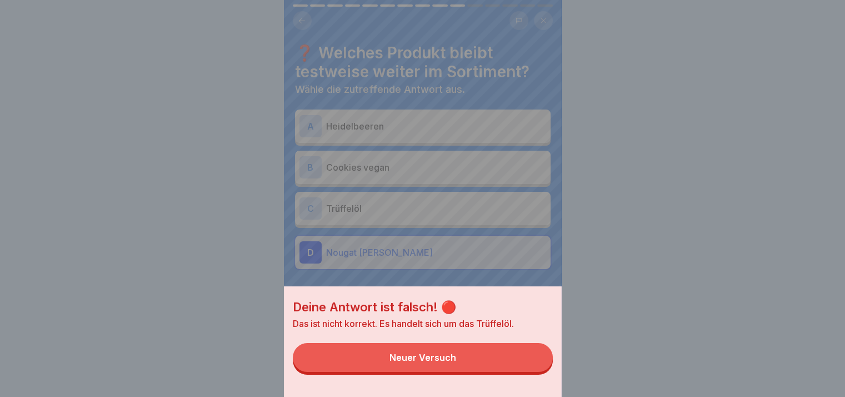
click at [518, 363] on button "Neuer Versuch" at bounding box center [423, 357] width 260 height 29
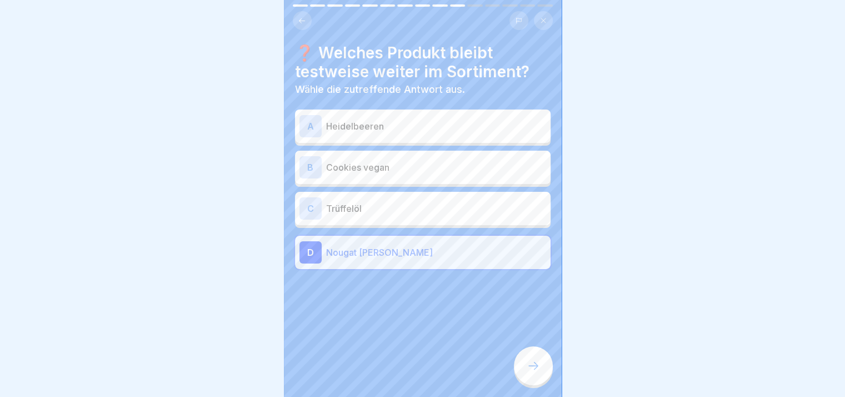
click at [443, 212] on p "Trüffelöl" at bounding box center [436, 208] width 220 height 13
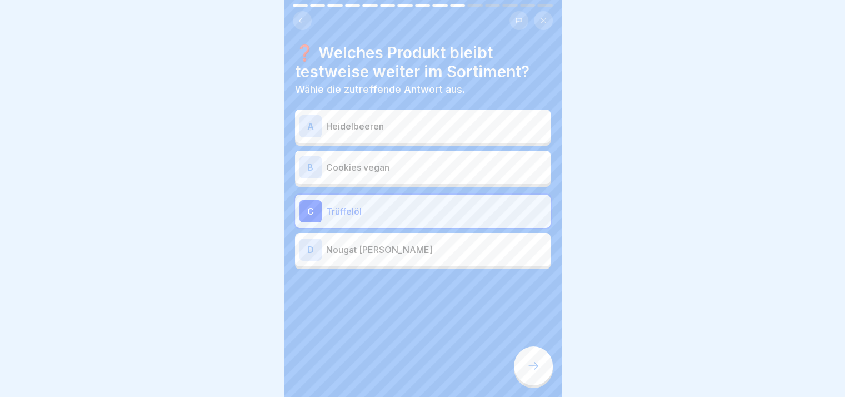
click at [529, 360] on div at bounding box center [533, 365] width 39 height 39
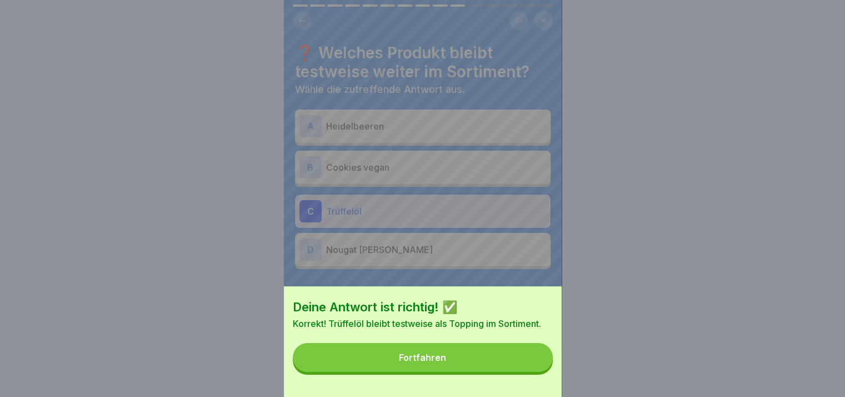
click at [520, 350] on div "Deine Antwort ist richtig! ✅ Korrekt! Trüffelöl bleibt testweise als Topping im…" at bounding box center [423, 341] width 278 height 111
click at [522, 370] on button "Fortfahren" at bounding box center [423, 357] width 260 height 29
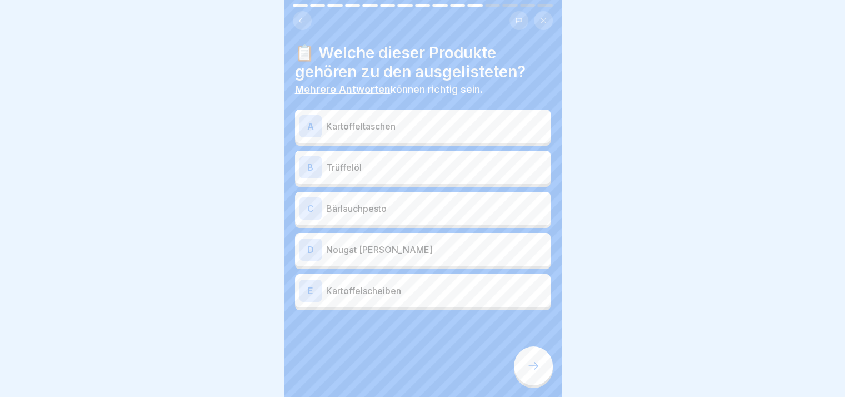
click at [404, 175] on div "B Trüffelöl" at bounding box center [423, 167] width 247 height 22
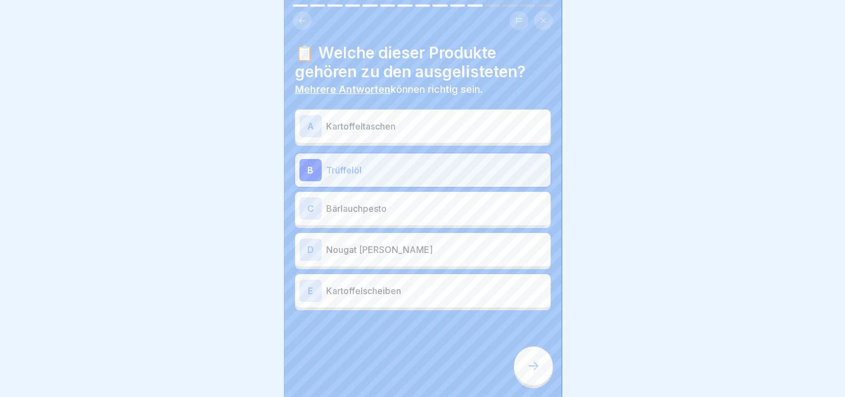
click at [529, 366] on div at bounding box center [533, 365] width 39 height 39
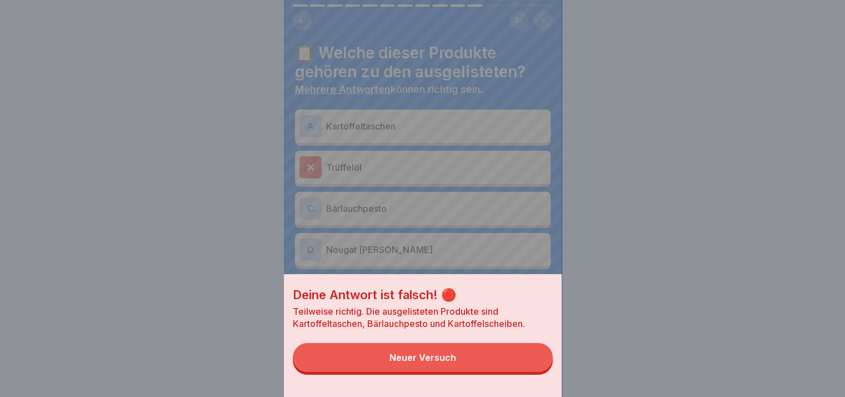
click at [509, 360] on button "Neuer Versuch" at bounding box center [423, 357] width 260 height 29
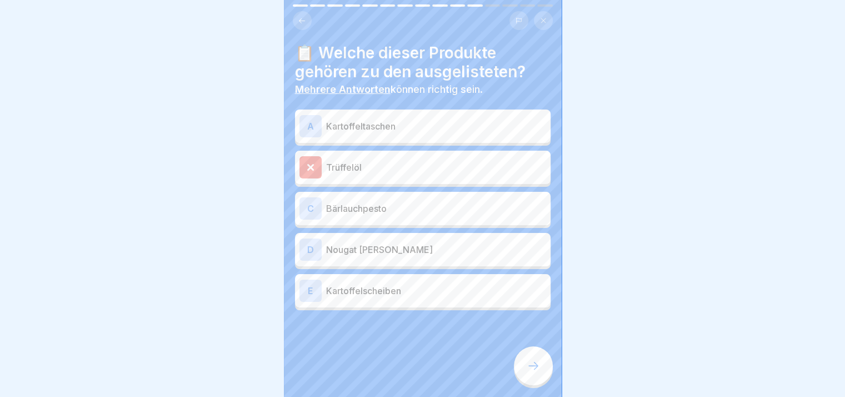
click at [439, 134] on div "A Kartoffeltaschen" at bounding box center [423, 126] width 247 height 22
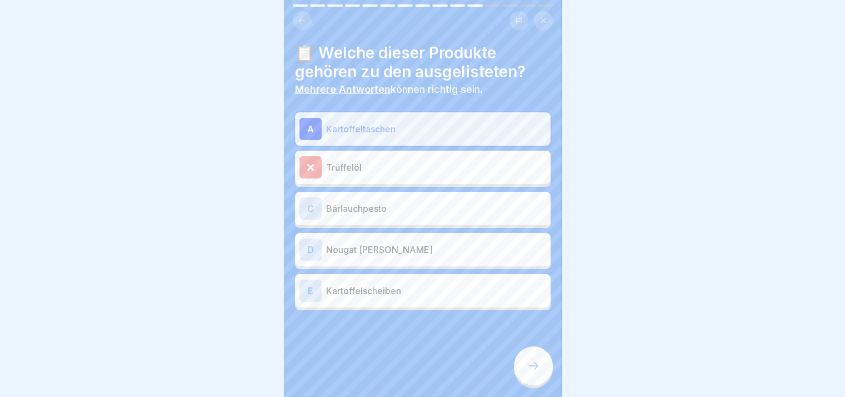
click at [422, 205] on p "Bärlauchpesto" at bounding box center [436, 208] width 220 height 13
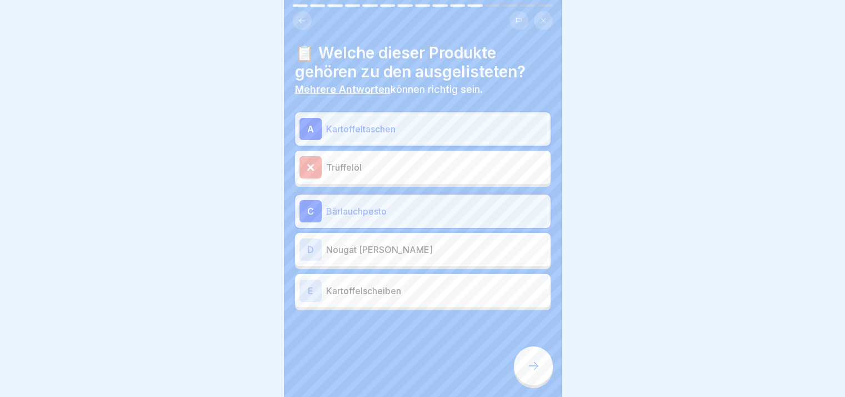
click at [417, 260] on div "D [PERSON_NAME]" at bounding box center [423, 249] width 247 height 22
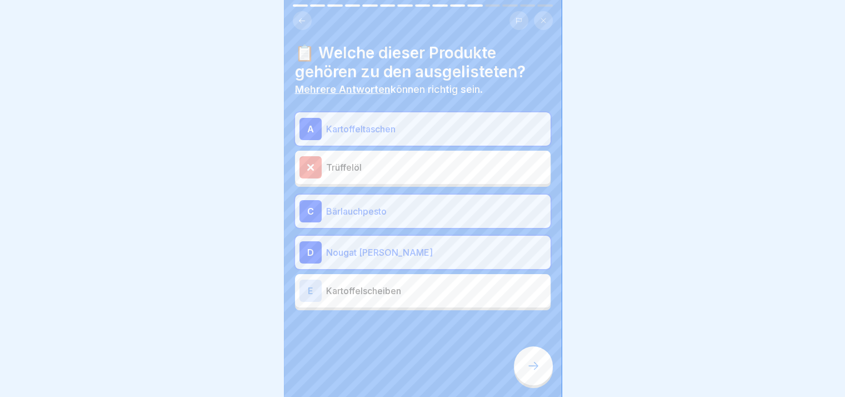
click at [467, 295] on p "Kartoffelscheiben" at bounding box center [436, 290] width 220 height 13
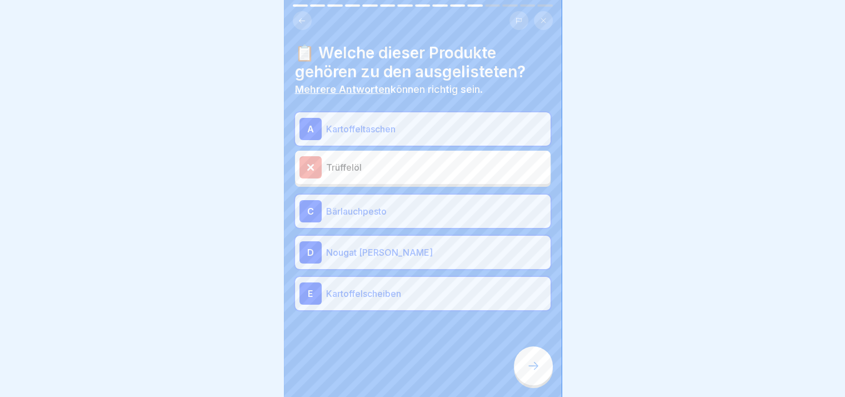
click at [522, 367] on div at bounding box center [533, 365] width 39 height 39
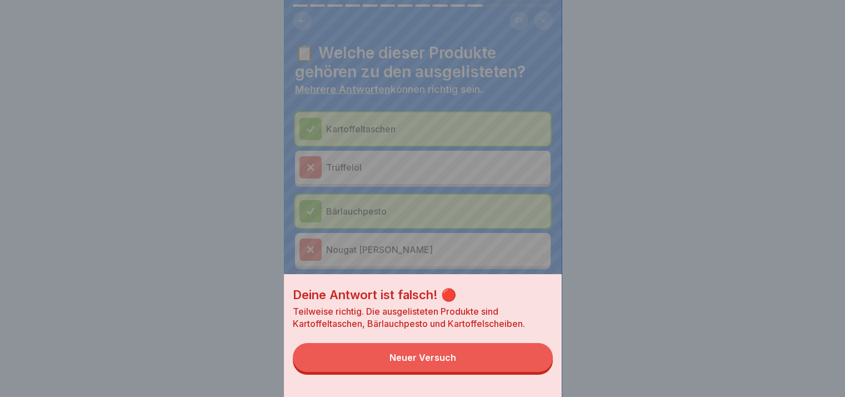
click at [522, 367] on button "Neuer Versuch" at bounding box center [423, 357] width 260 height 29
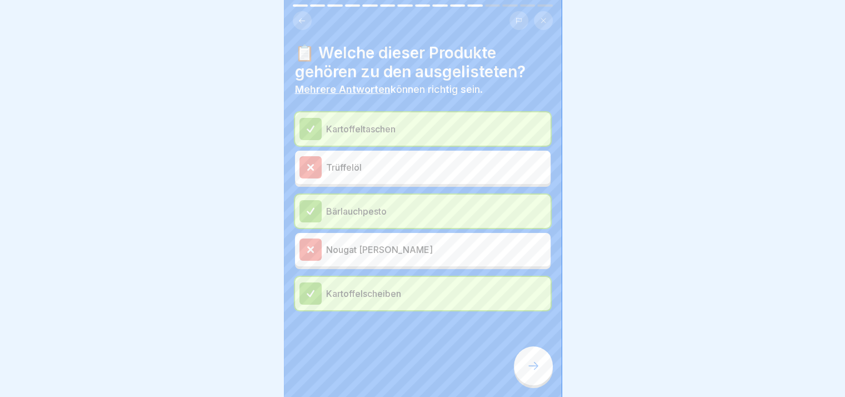
click at [530, 370] on icon at bounding box center [533, 365] width 13 height 13
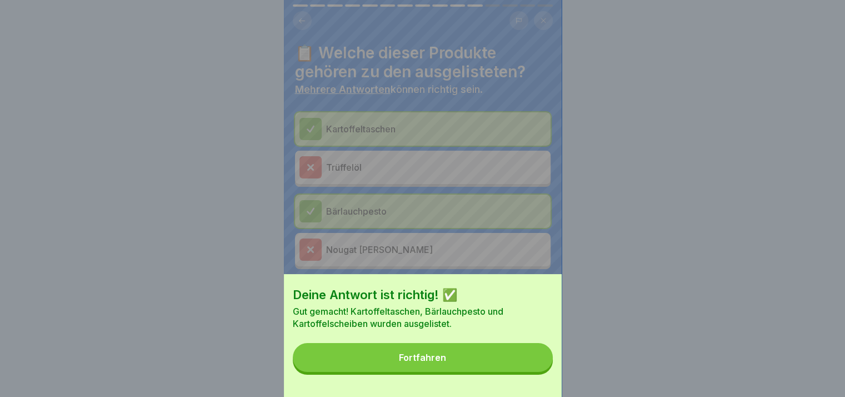
click at [530, 370] on button "Fortfahren" at bounding box center [423, 357] width 260 height 29
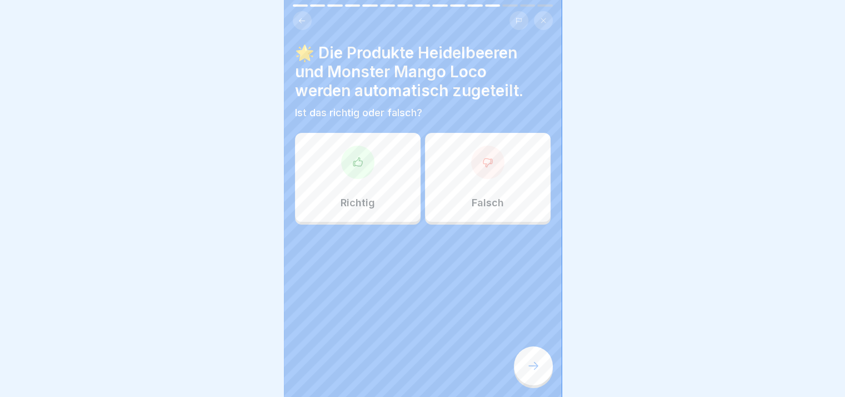
click at [366, 205] on p "Richtig" at bounding box center [358, 203] width 34 height 12
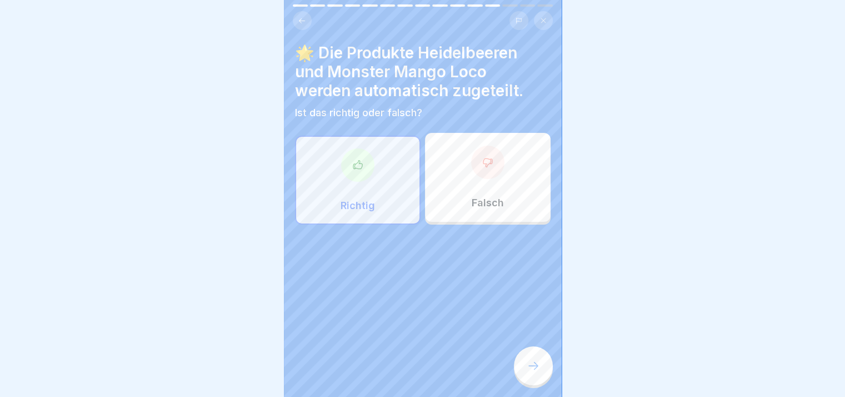
click at [527, 372] on icon at bounding box center [533, 365] width 13 height 13
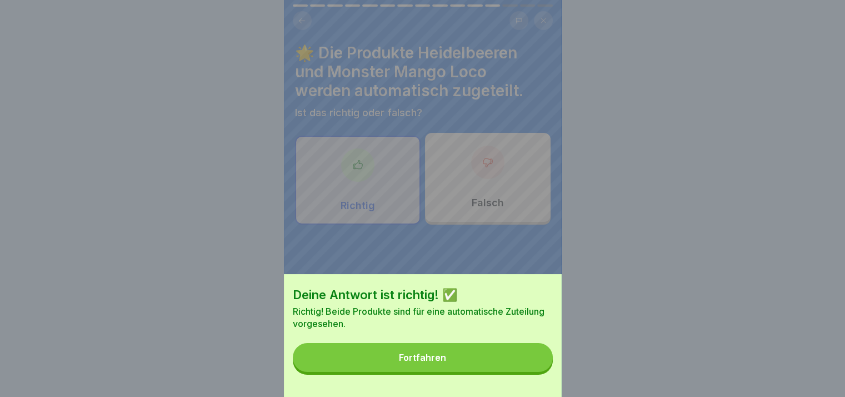
click at [527, 372] on button "Fortfahren" at bounding box center [423, 357] width 260 height 29
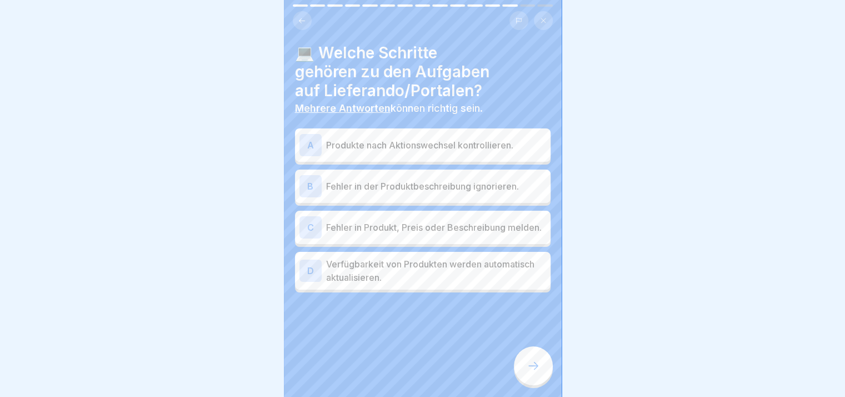
click at [527, 372] on icon at bounding box center [533, 365] width 13 height 13
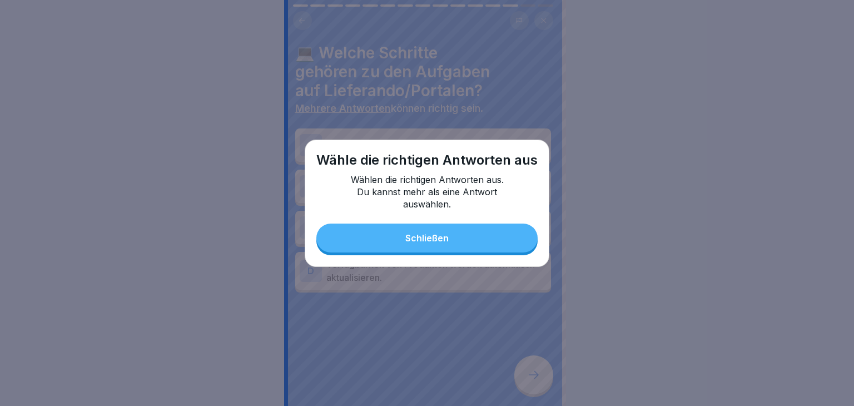
click at [433, 231] on button "Schließen" at bounding box center [426, 237] width 221 height 29
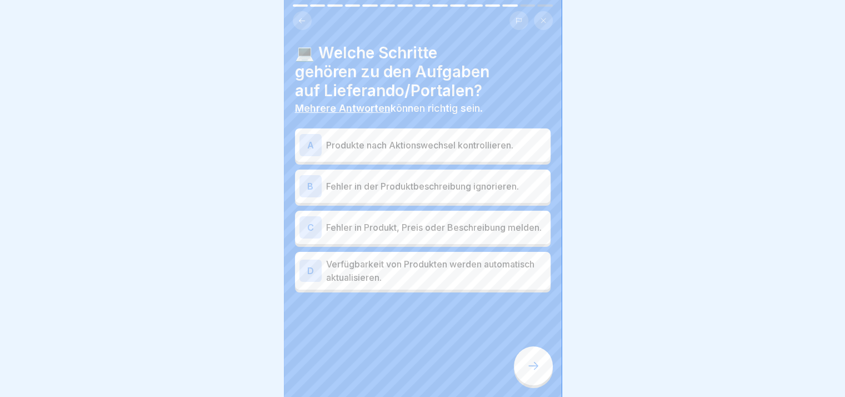
click at [375, 150] on p "Produkte nach Aktionswechsel kontrollieren." at bounding box center [436, 144] width 220 height 13
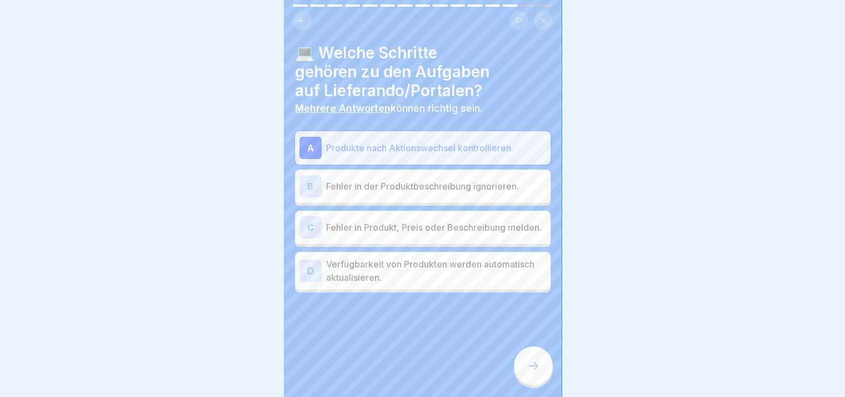
click at [374, 183] on p "Fehler in der Produktbeschreibung ignorieren." at bounding box center [436, 186] width 220 height 13
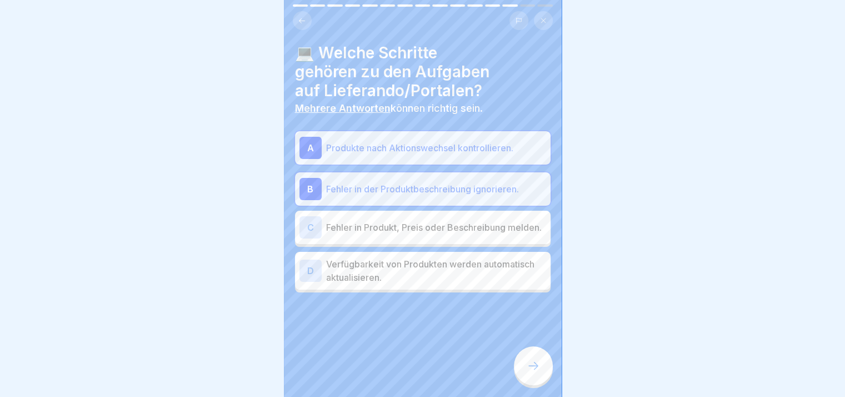
click at [383, 214] on div "C Fehler in Produkt, Preis oder Beschreibung melden." at bounding box center [423, 227] width 256 height 33
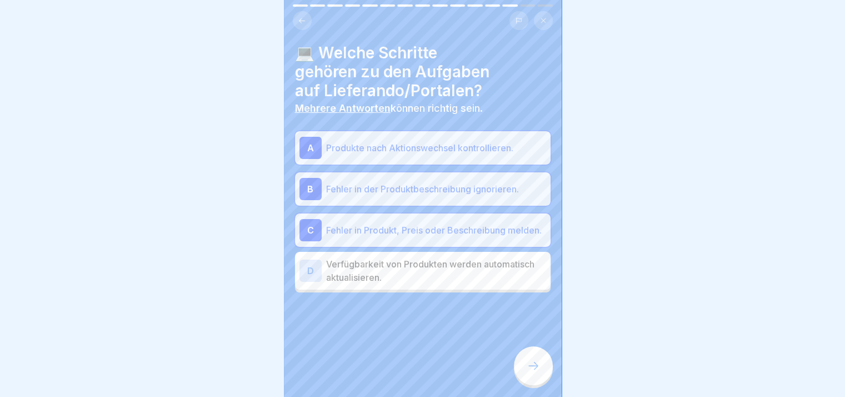
click at [402, 272] on p "Verfügbarkeit von Produkten werden automatisch aktualisieren." at bounding box center [436, 270] width 220 height 27
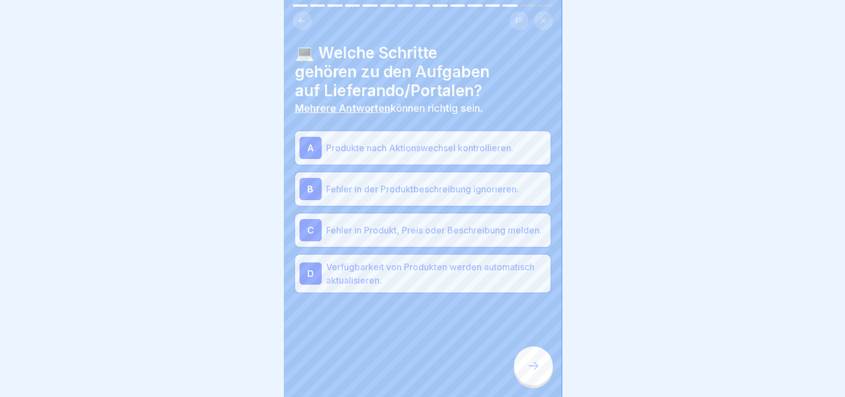
click at [524, 371] on div at bounding box center [533, 365] width 39 height 39
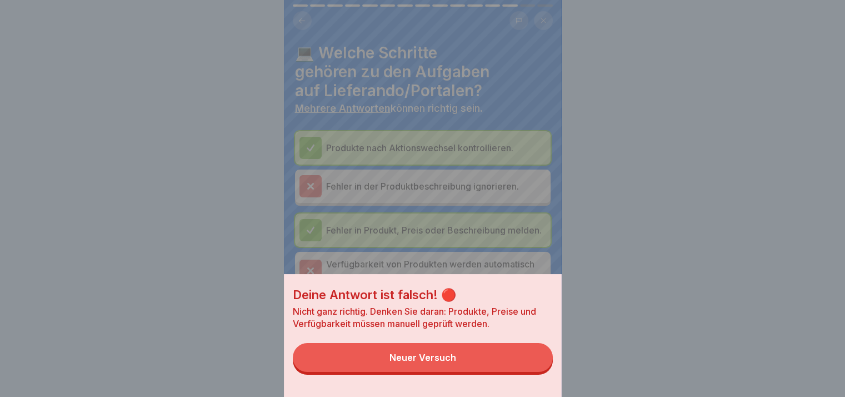
click at [524, 371] on button "Neuer Versuch" at bounding box center [423, 357] width 260 height 29
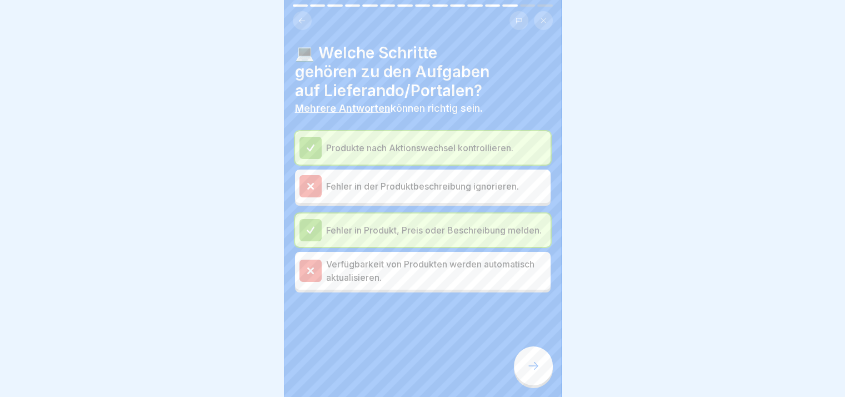
click at [524, 371] on div at bounding box center [533, 365] width 39 height 39
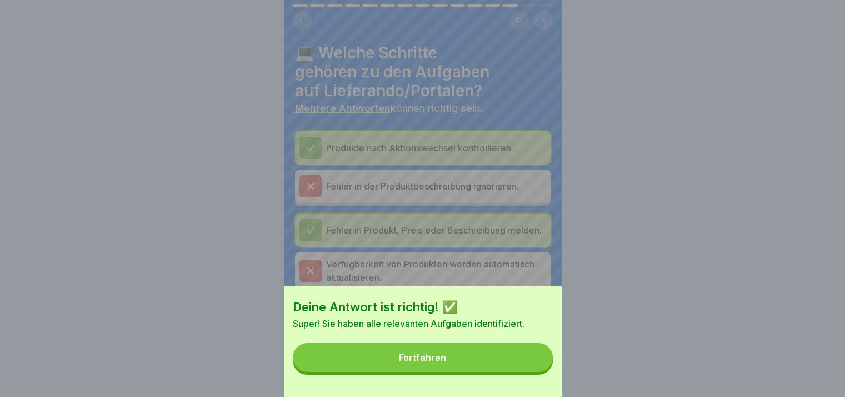
click at [524, 371] on button "Fortfahren" at bounding box center [423, 357] width 260 height 29
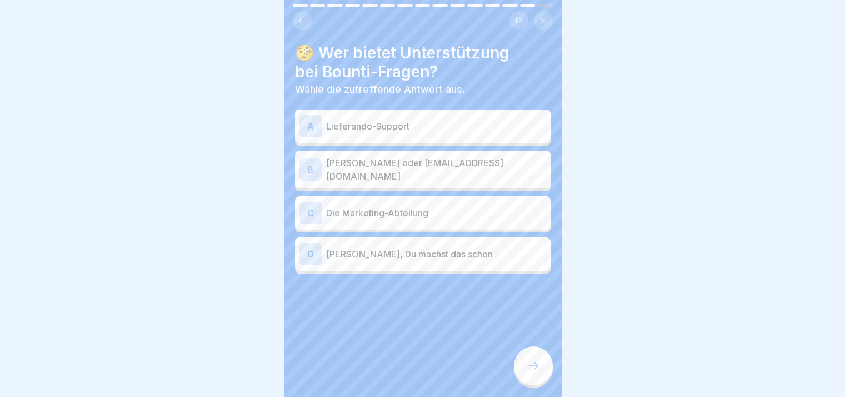
click at [395, 134] on div "A Lieferando-Support" at bounding box center [423, 126] width 247 height 22
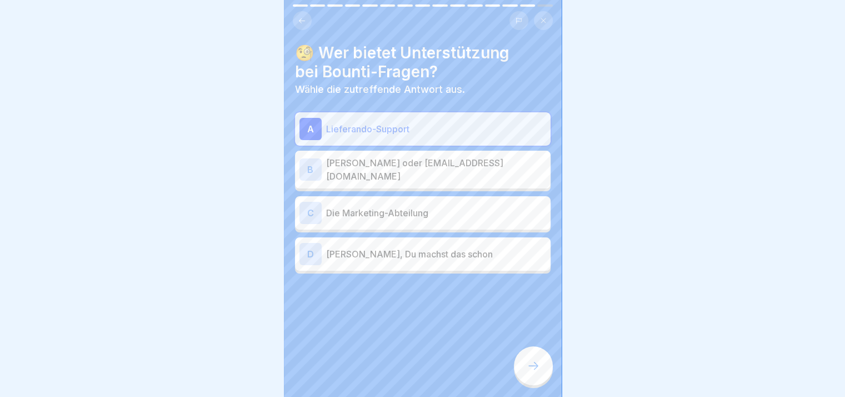
click at [395, 171] on p "[PERSON_NAME] oder [EMAIL_ADDRESS][DOMAIN_NAME]" at bounding box center [436, 169] width 220 height 27
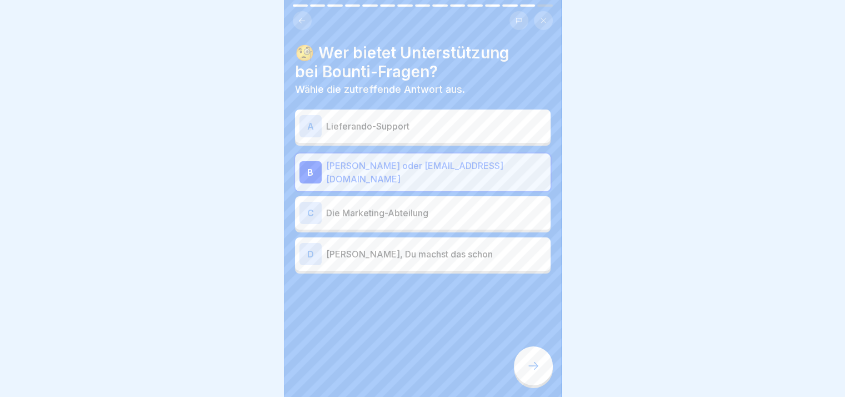
click at [530, 372] on icon at bounding box center [533, 365] width 13 height 13
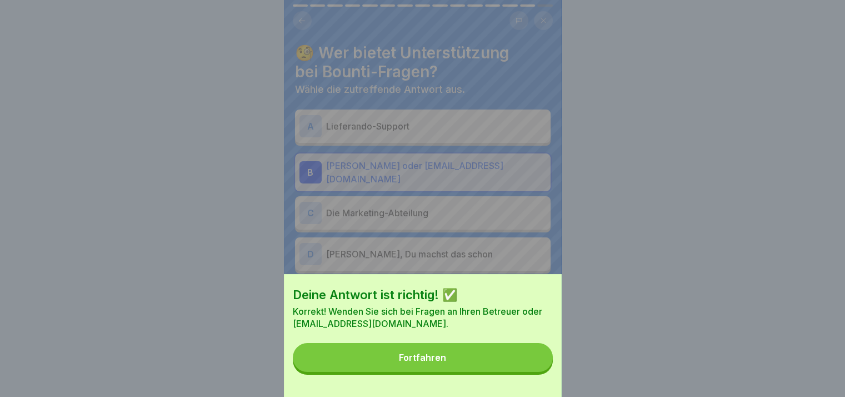
click at [530, 372] on button "Fortfahren" at bounding box center [423, 357] width 260 height 29
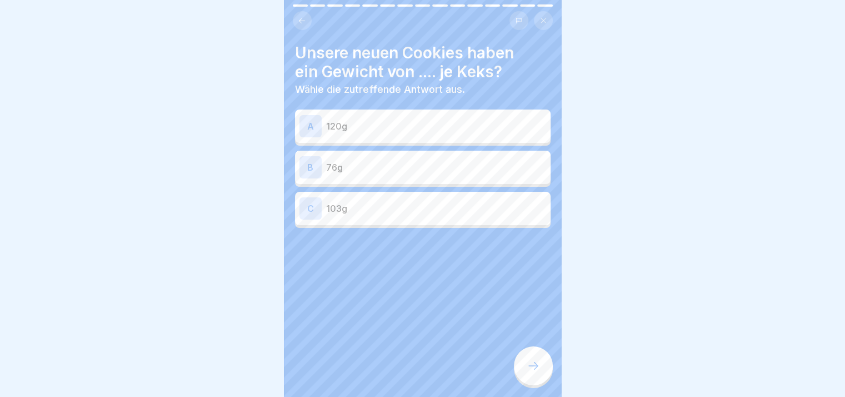
click at [401, 161] on p "76g" at bounding box center [436, 167] width 220 height 13
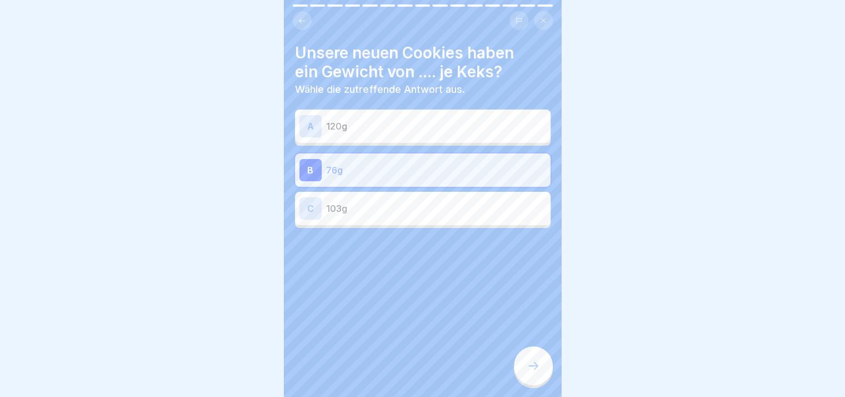
click at [530, 370] on icon at bounding box center [533, 365] width 13 height 13
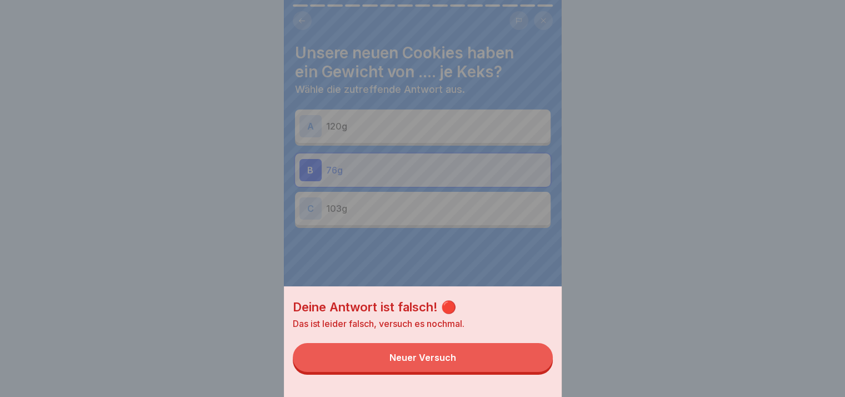
click at [530, 370] on button "Neuer Versuch" at bounding box center [423, 357] width 260 height 29
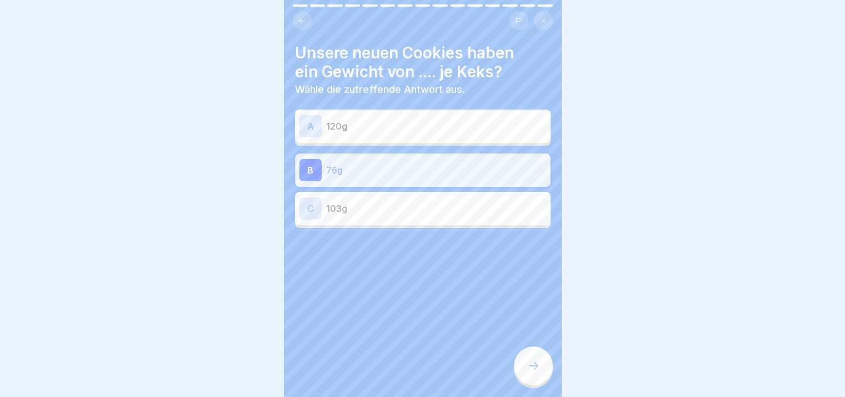
click at [414, 146] on div "A 120g B 76g C 103g" at bounding box center [423, 170] width 256 height 116
click at [427, 136] on div "A 120g" at bounding box center [423, 126] width 247 height 22
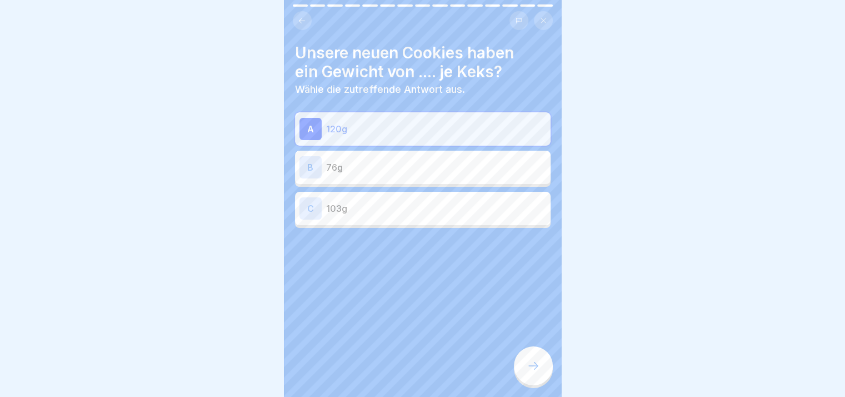
click at [529, 369] on div at bounding box center [533, 365] width 39 height 39
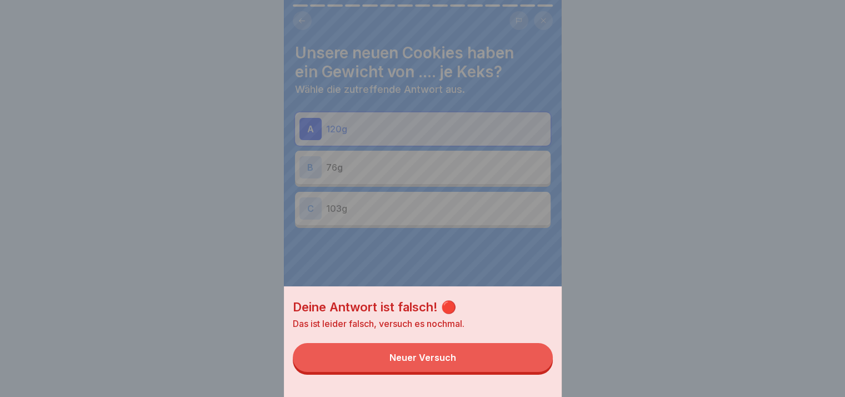
click at [529, 369] on button "Neuer Versuch" at bounding box center [423, 357] width 260 height 29
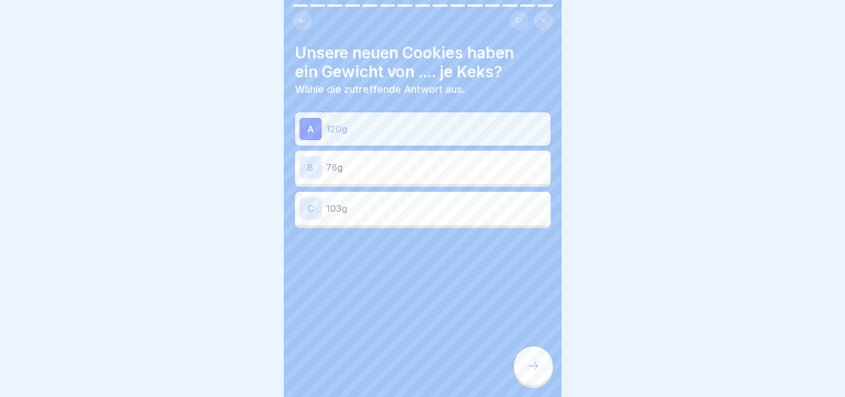
click at [438, 212] on p "103g" at bounding box center [436, 208] width 220 height 13
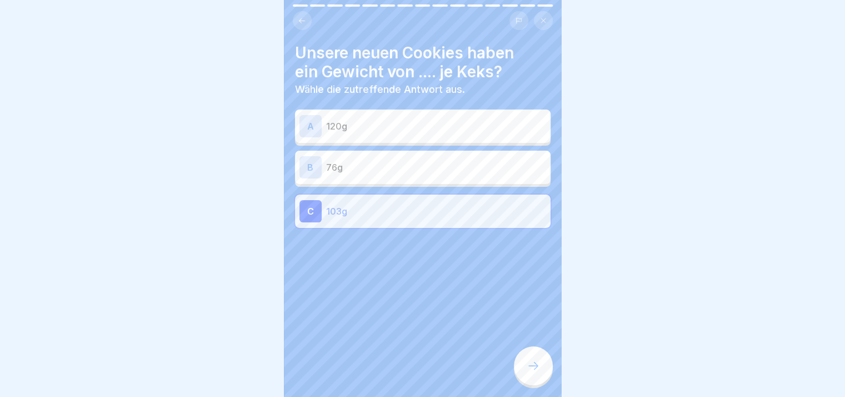
click at [533, 366] on div at bounding box center [533, 365] width 39 height 39
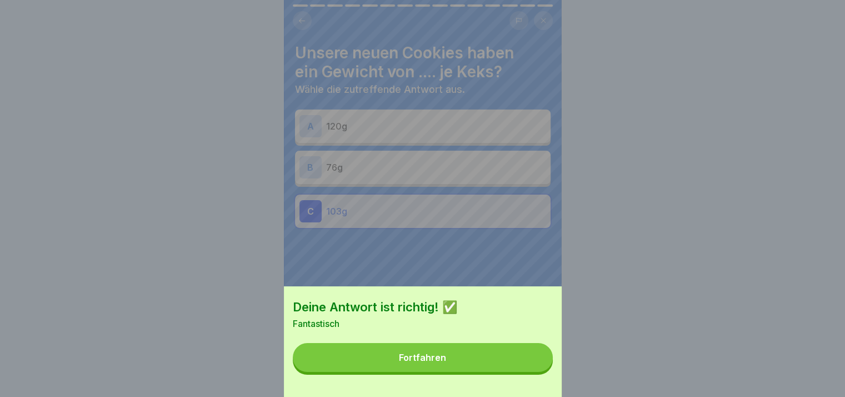
click at [533, 366] on button "Fortfahren" at bounding box center [423, 357] width 260 height 29
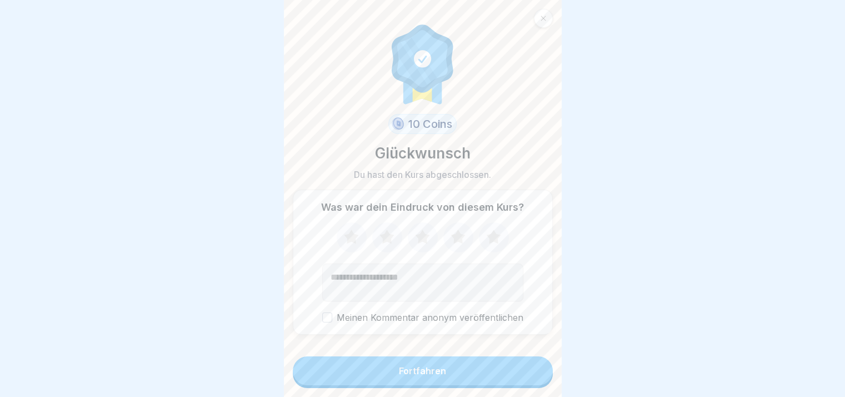
click at [506, 382] on button "Fortfahren" at bounding box center [423, 370] width 260 height 29
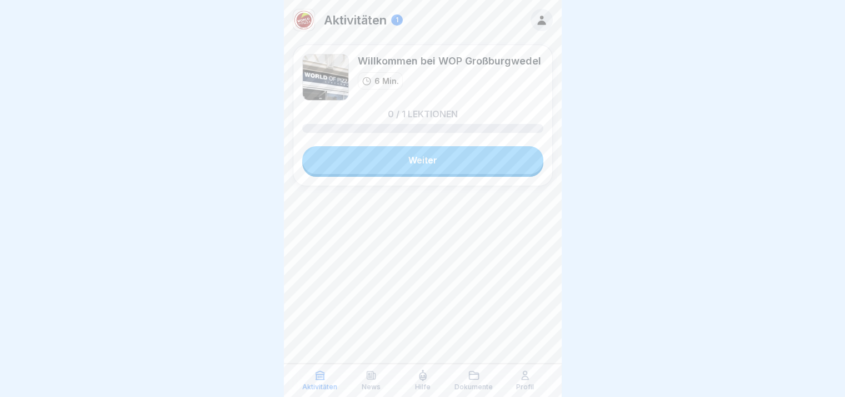
click at [480, 167] on link "Weiter" at bounding box center [422, 160] width 241 height 28
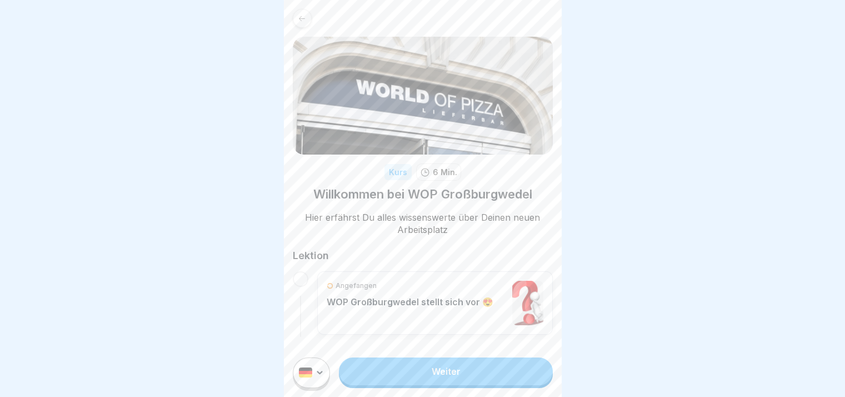
click at [476, 367] on link "Weiter" at bounding box center [445, 371] width 213 height 28
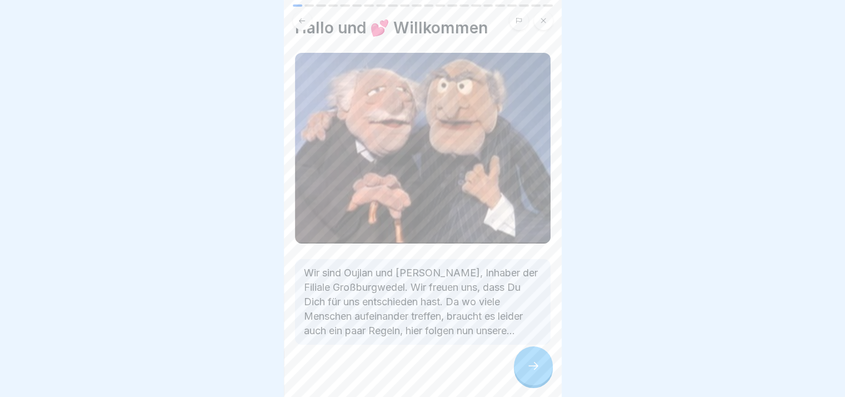
scroll to position [47, 0]
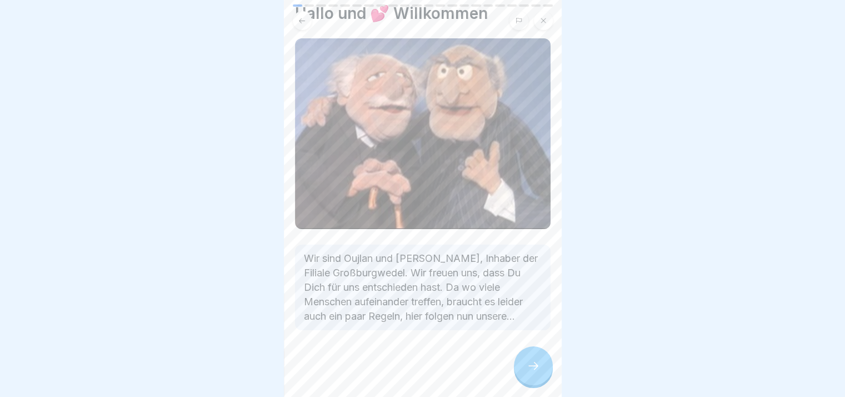
click at [532, 370] on icon at bounding box center [533, 365] width 13 height 13
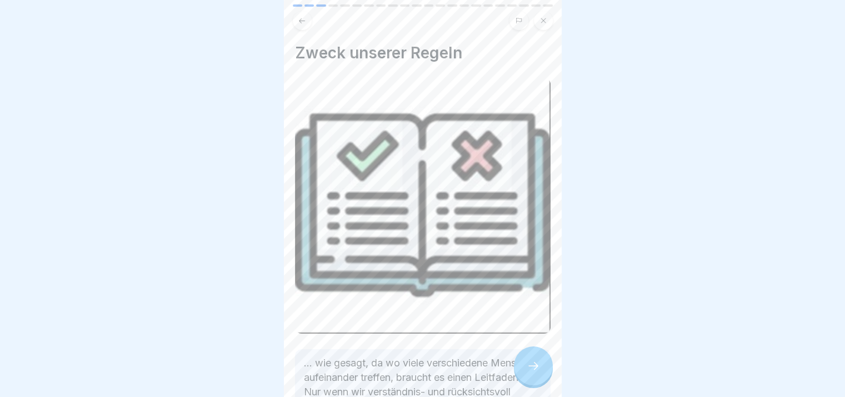
click at [532, 370] on icon at bounding box center [533, 365] width 13 height 13
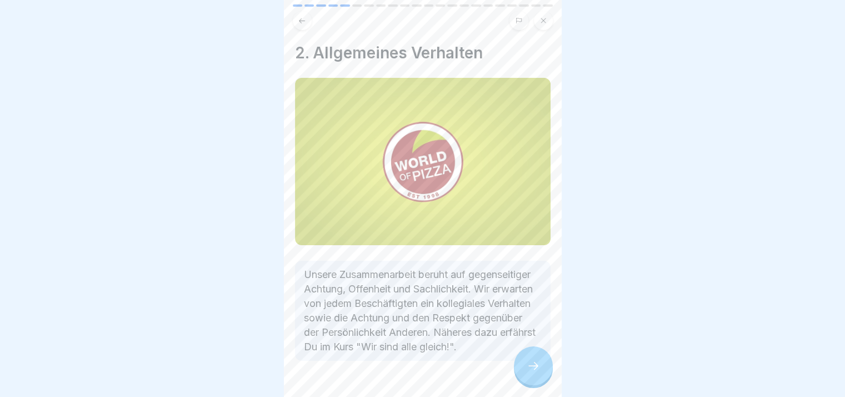
click at [532, 370] on icon at bounding box center [533, 365] width 13 height 13
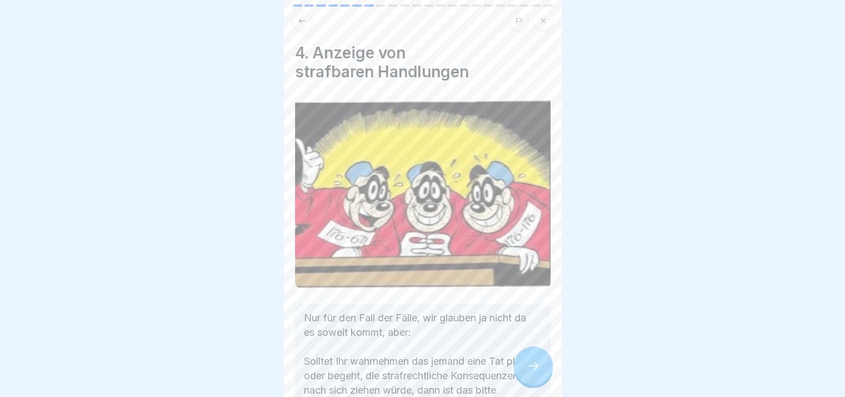
click at [532, 370] on icon at bounding box center [533, 365] width 13 height 13
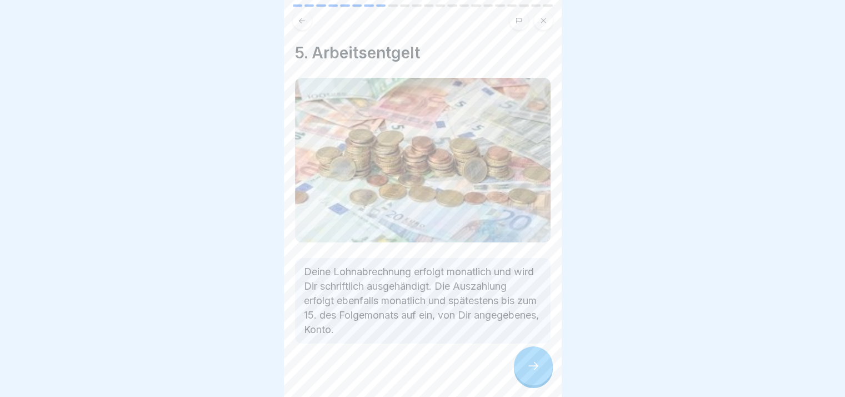
click at [532, 370] on icon at bounding box center [533, 365] width 13 height 13
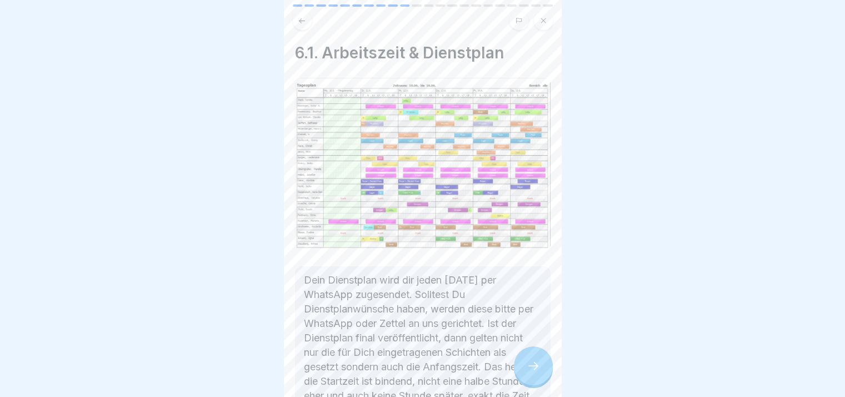
click at [532, 370] on icon at bounding box center [533, 365] width 13 height 13
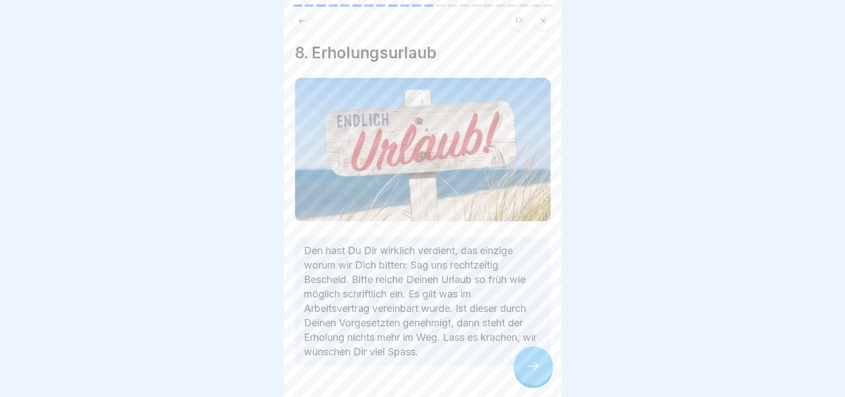
click at [532, 370] on icon at bounding box center [533, 365] width 13 height 13
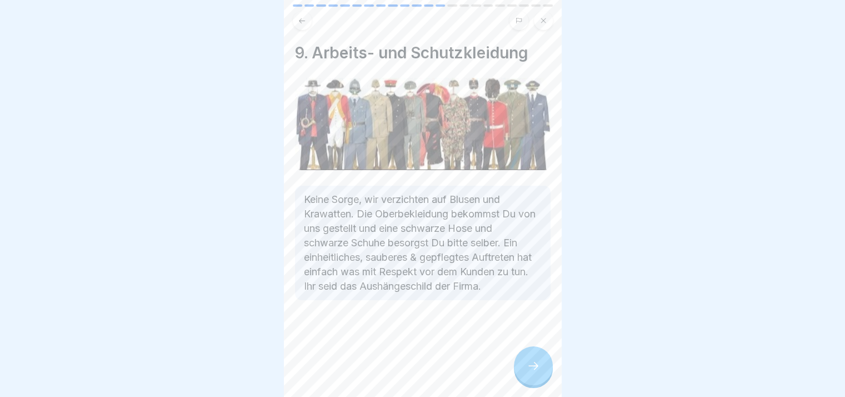
click at [532, 370] on icon at bounding box center [533, 365] width 13 height 13
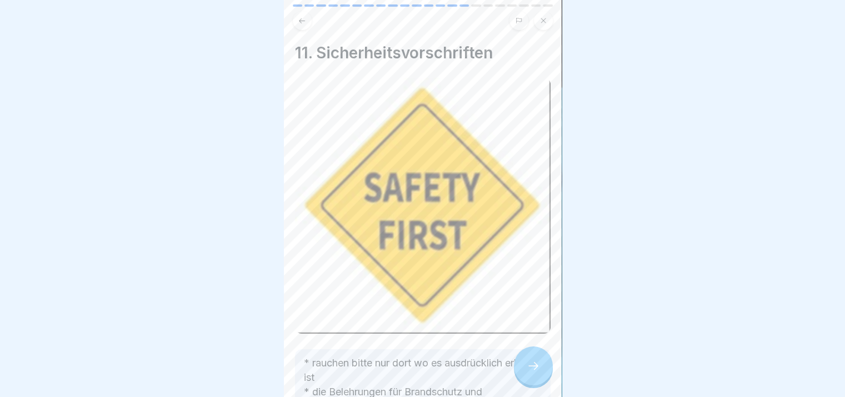
click at [532, 370] on icon at bounding box center [533, 365] width 13 height 13
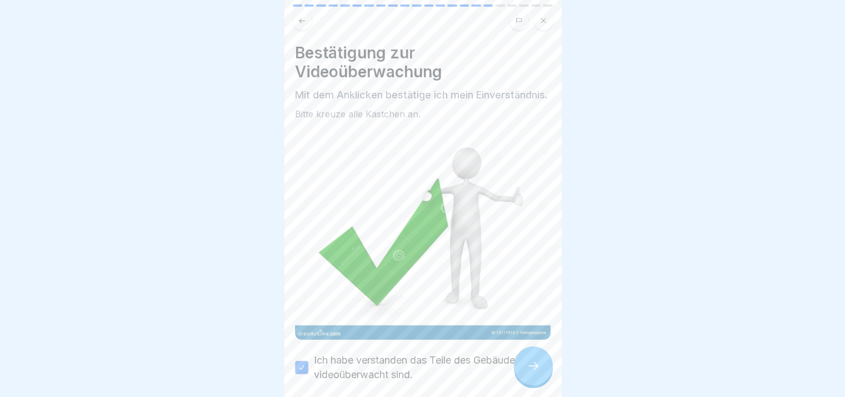
click at [532, 370] on icon at bounding box center [533, 365] width 13 height 13
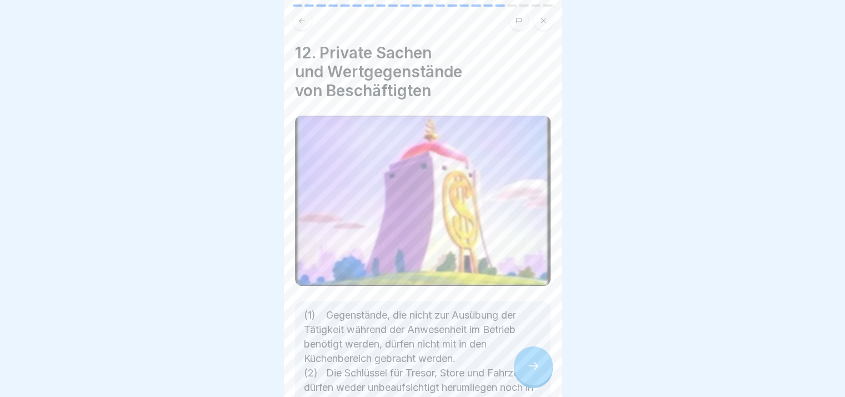
click at [532, 370] on icon at bounding box center [533, 365] width 13 height 13
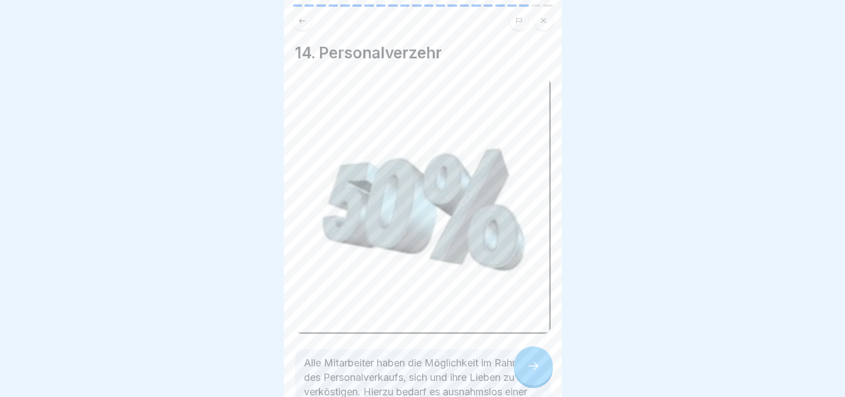
click at [532, 370] on icon at bounding box center [533, 365] width 13 height 13
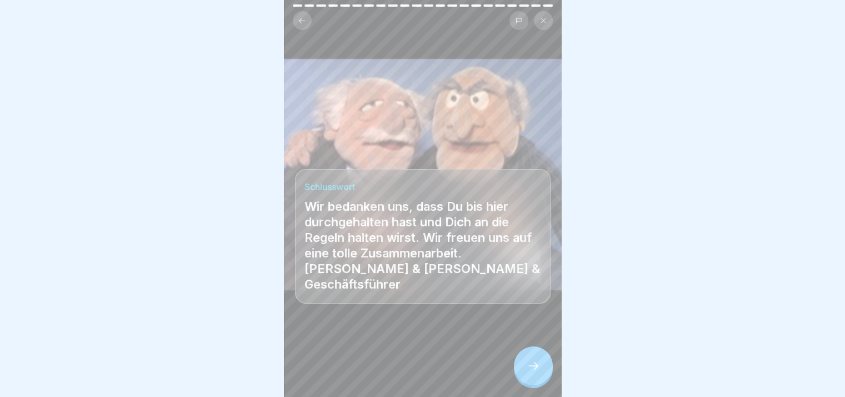
click at [532, 370] on icon at bounding box center [533, 365] width 13 height 13
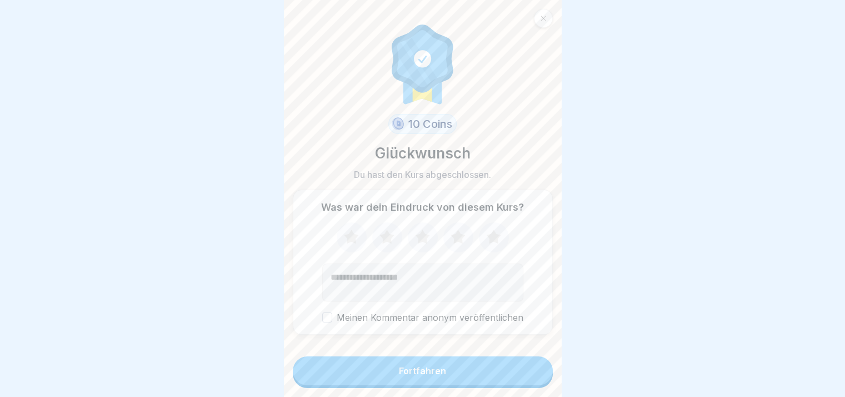
click at [532, 370] on button "Fortfahren" at bounding box center [423, 370] width 260 height 29
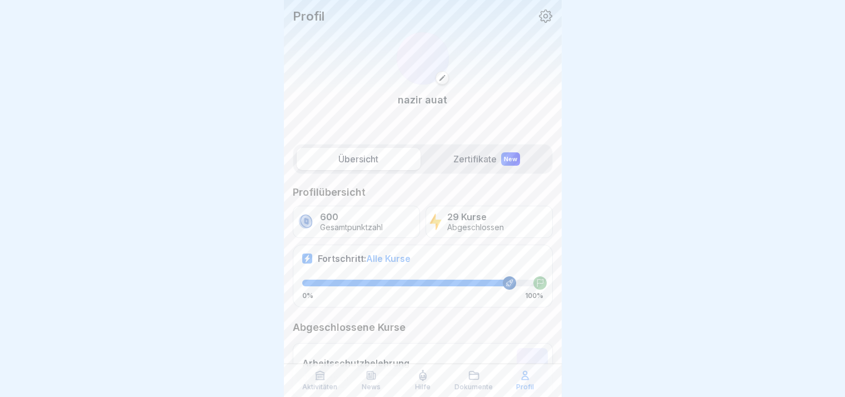
click at [532, 370] on div "Profil" at bounding box center [525, 380] width 46 height 21
click at [307, 390] on p "Aktivitäten" at bounding box center [319, 387] width 35 height 8
